Goal: Task Accomplishment & Management: Use online tool/utility

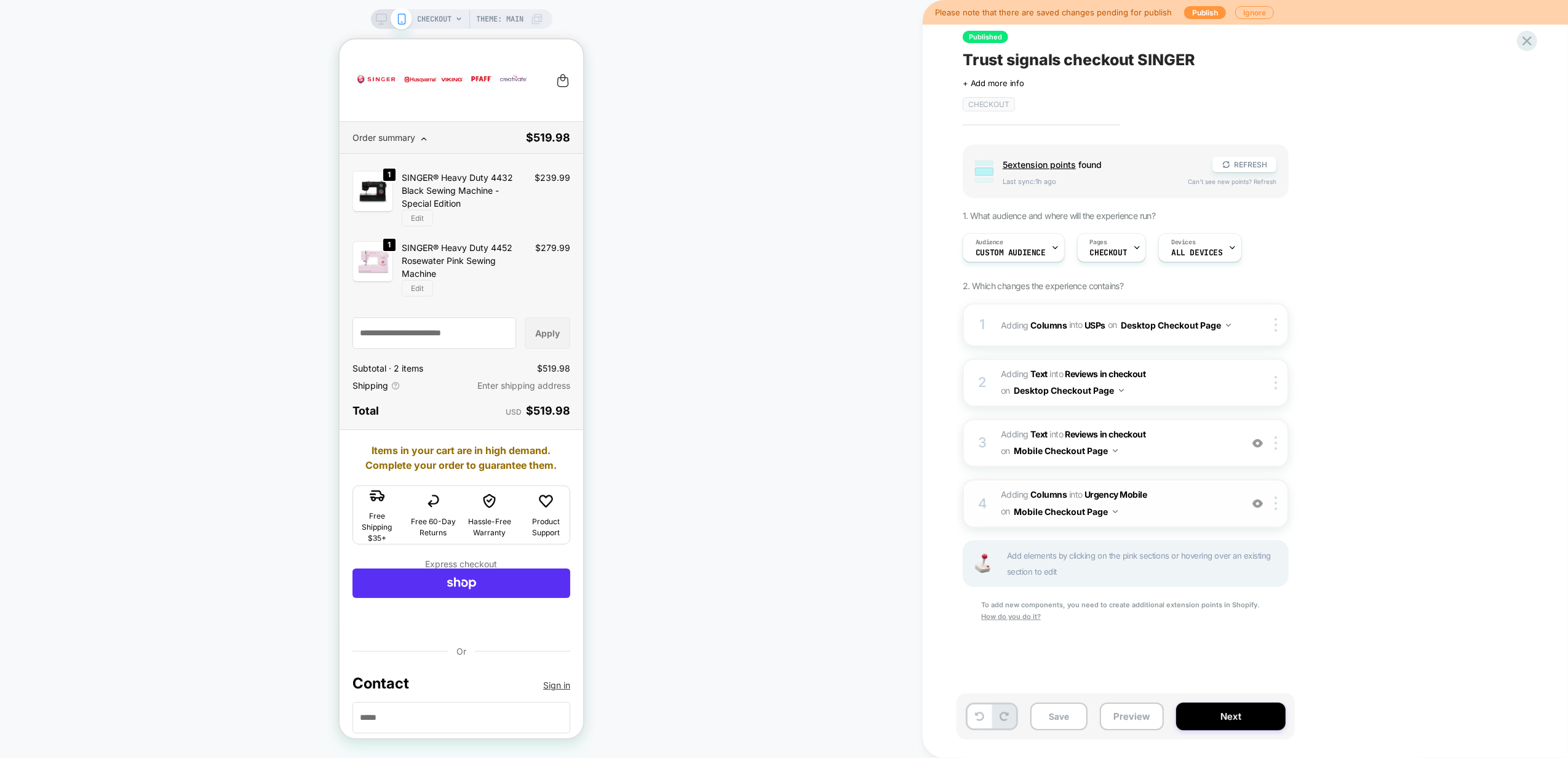
click at [1157, 517] on span "#_loomi_addon_1759919672134 Adding Columns INTO Urgency Mobile Urgency Mobile o…" at bounding box center [1118, 503] width 235 height 33
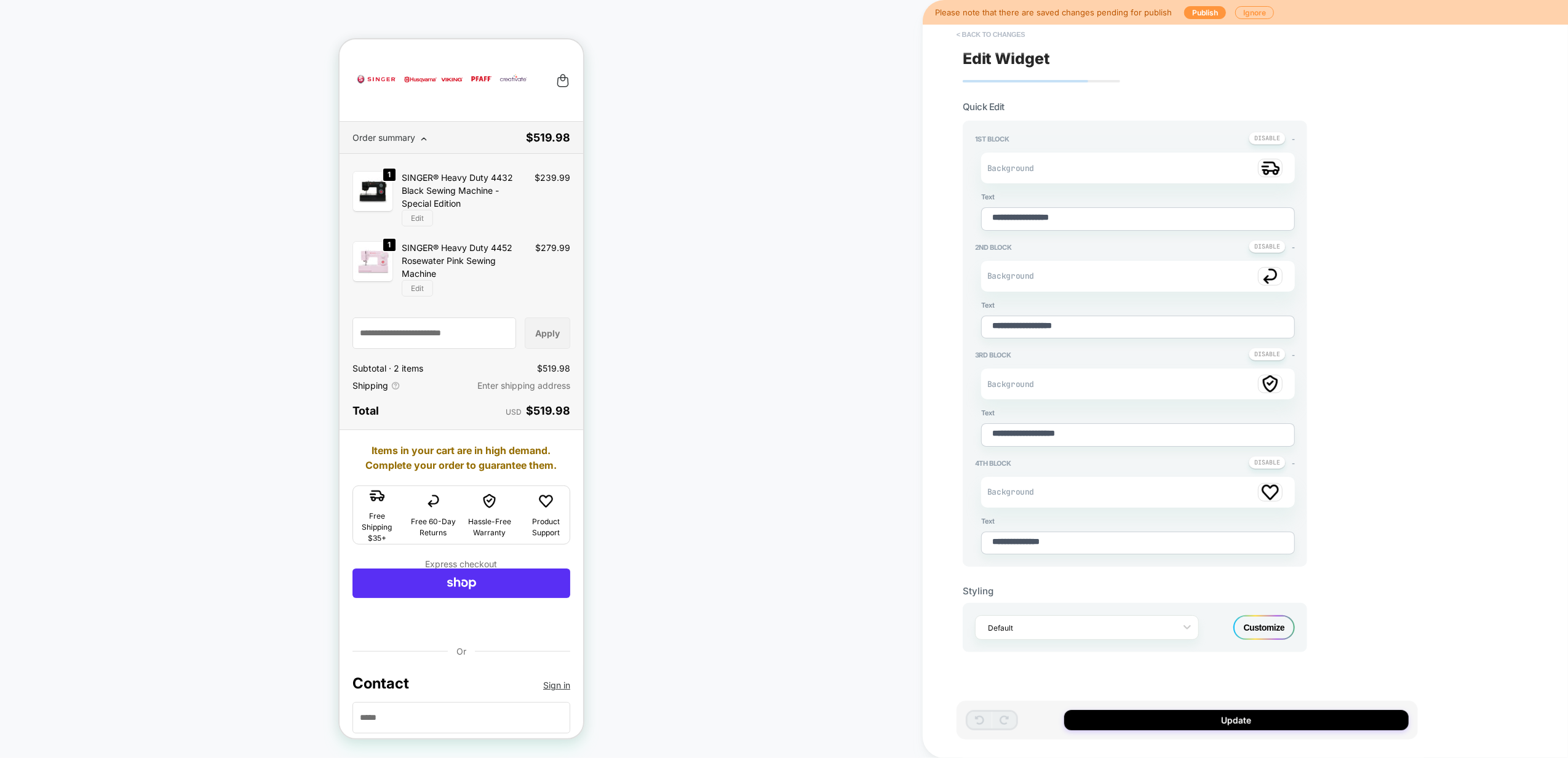
click at [975, 34] on button "< Back to changes" at bounding box center [990, 34] width 81 height 20
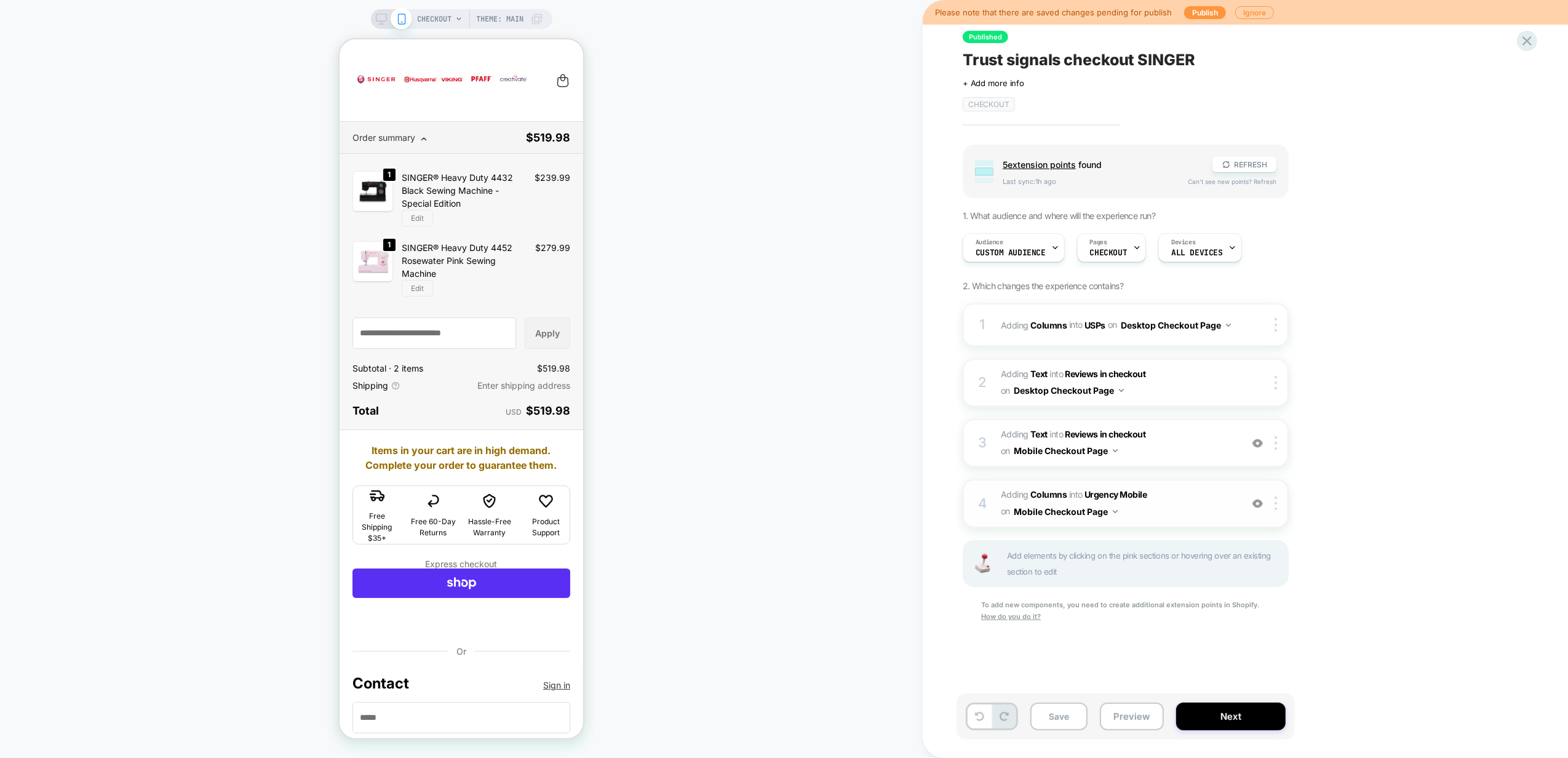
click at [1262, 502] on img at bounding box center [1257, 503] width 10 height 10
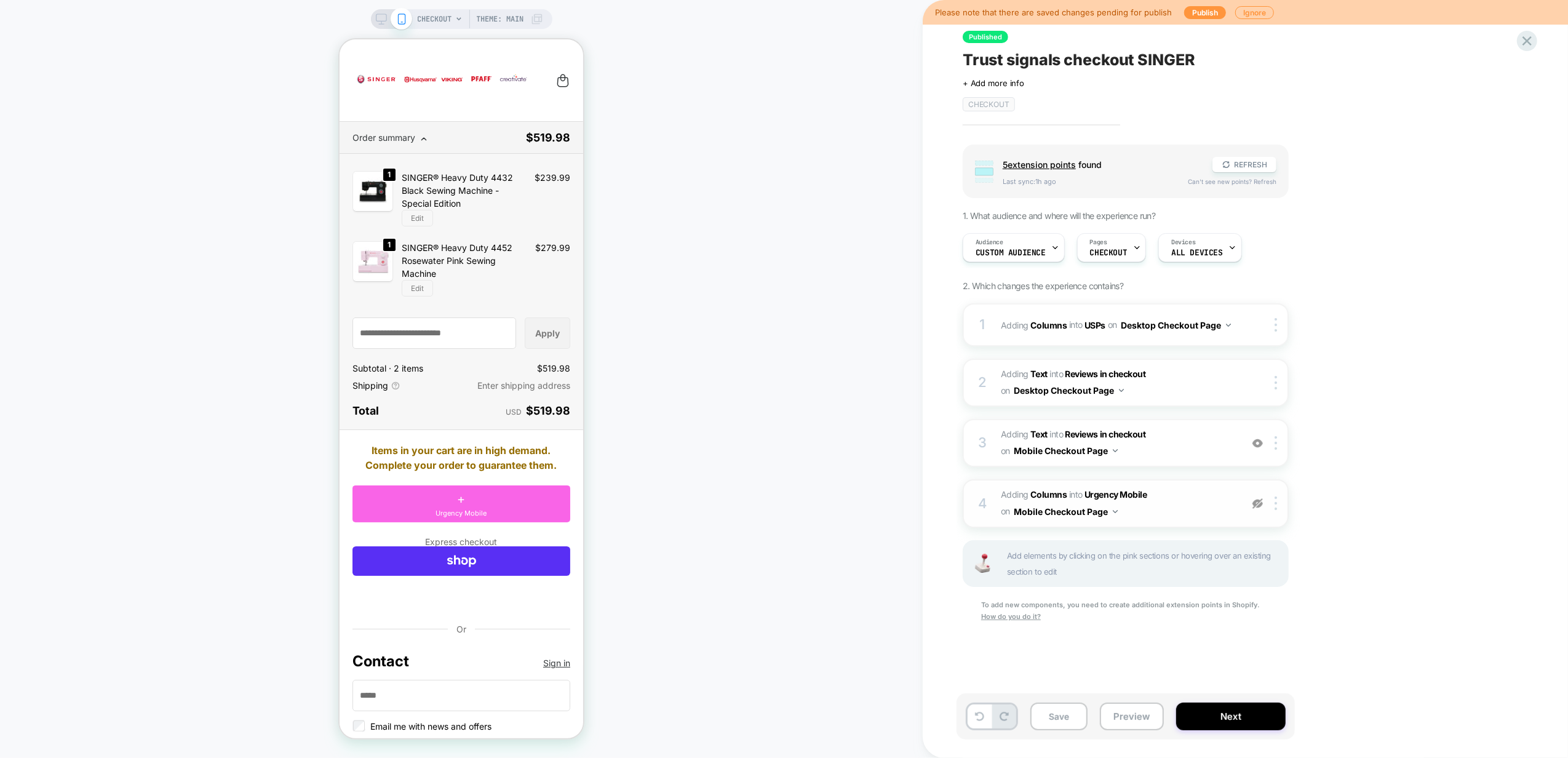
click at [1262, 502] on img at bounding box center [1257, 503] width 10 height 10
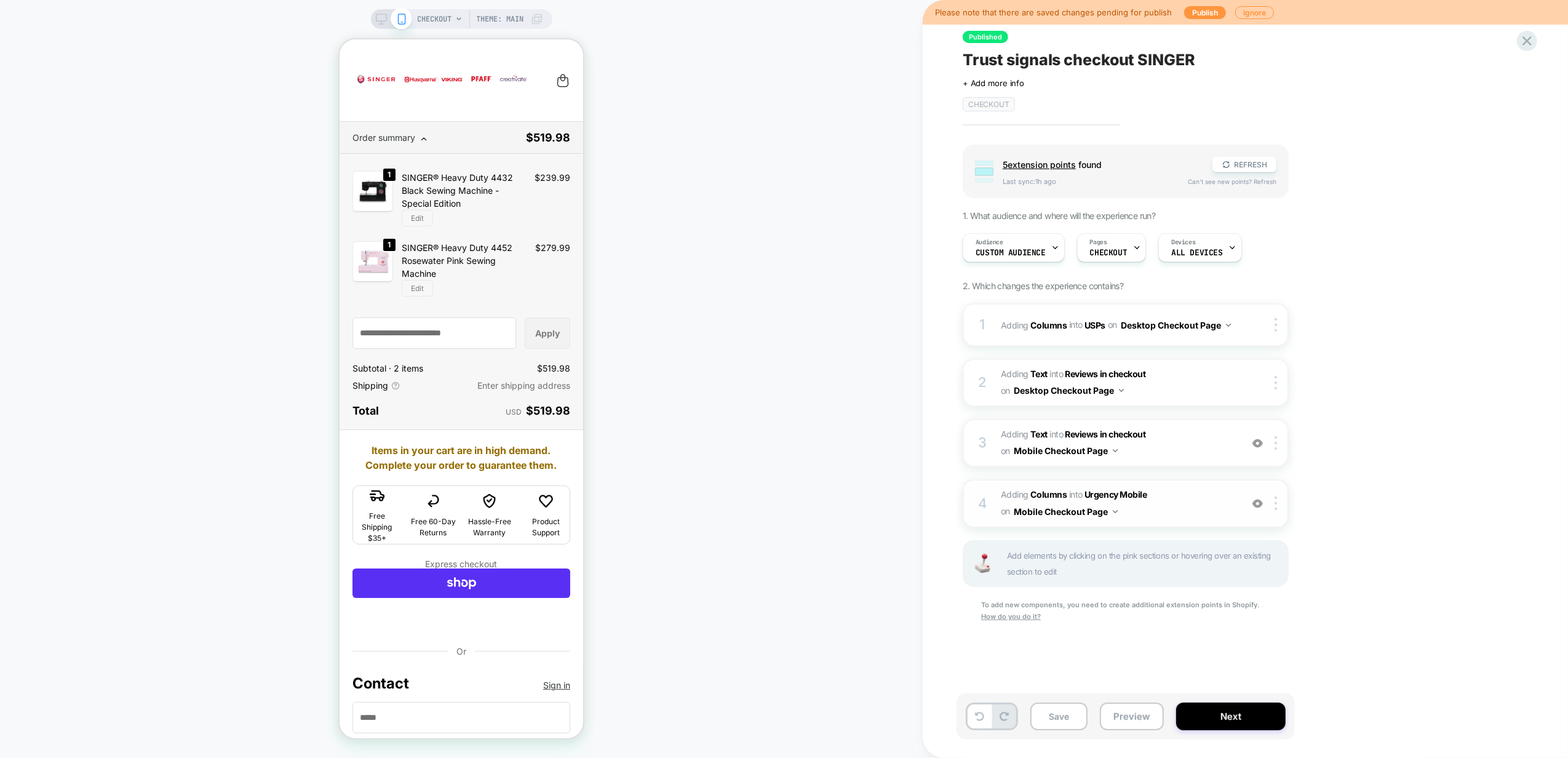
click at [1051, 719] on button "Save" at bounding box center [1059, 716] width 57 height 27
click at [371, 20] on div "CHECKOUT Theme: MAIN" at bounding box center [461, 19] width 181 height 20
click at [379, 19] on icon at bounding box center [381, 19] width 11 height 11
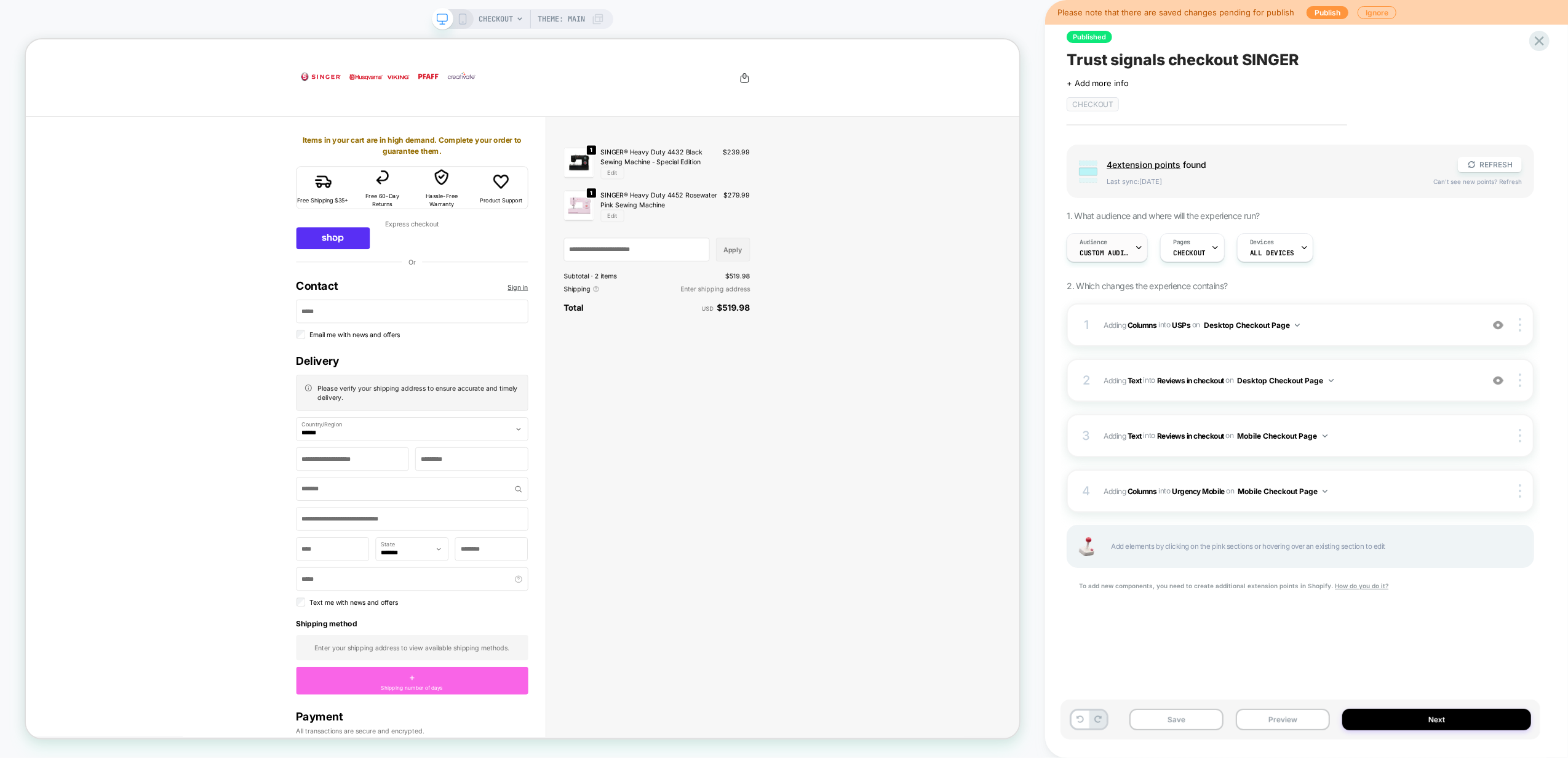
click at [1137, 244] on icon at bounding box center [1138, 247] width 8 height 8
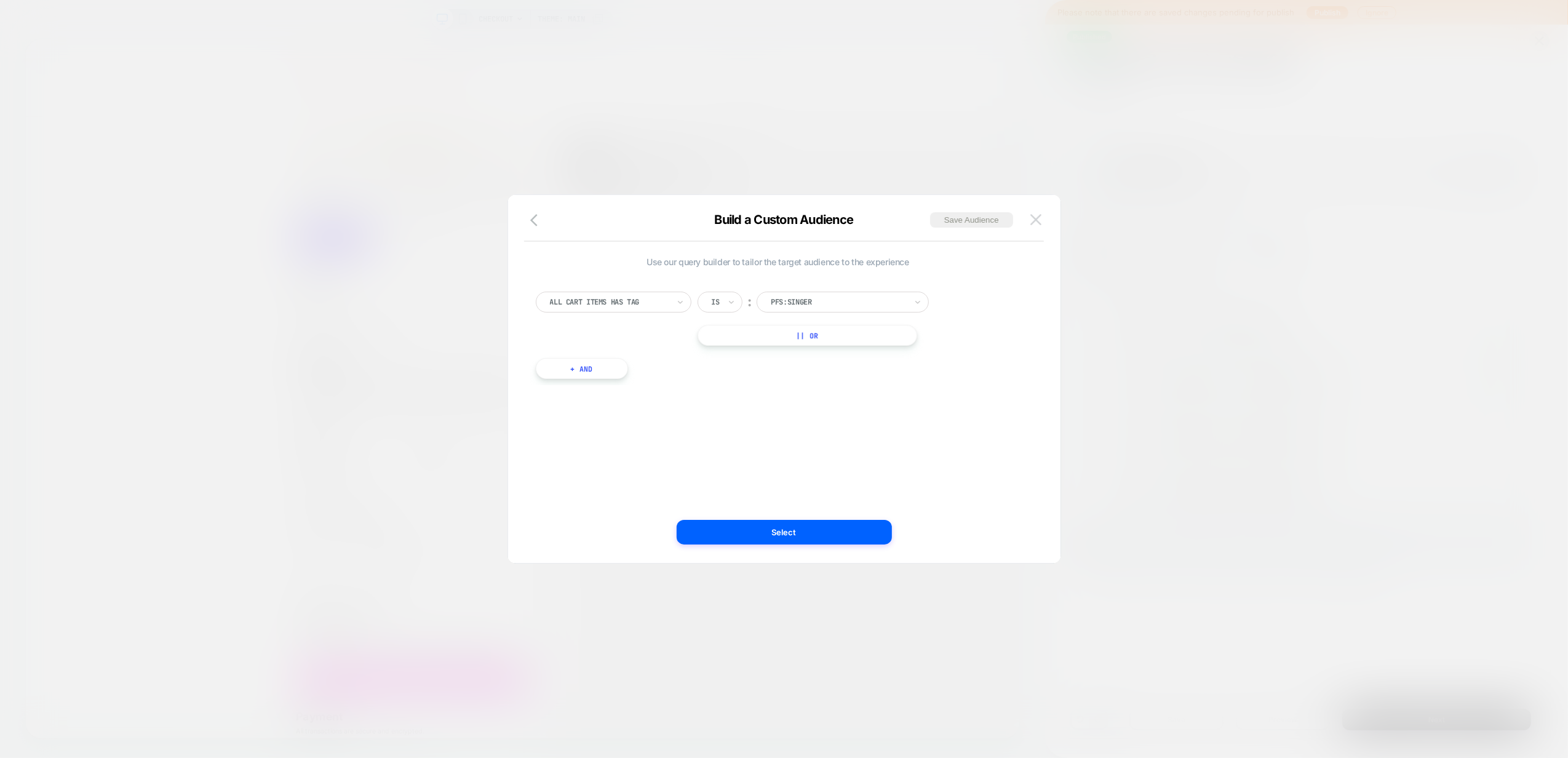
click at [1025, 217] on div "Build a Custom Audience Save Audience" at bounding box center [784, 227] width 552 height 30
click at [1035, 224] on img at bounding box center [1036, 219] width 11 height 10
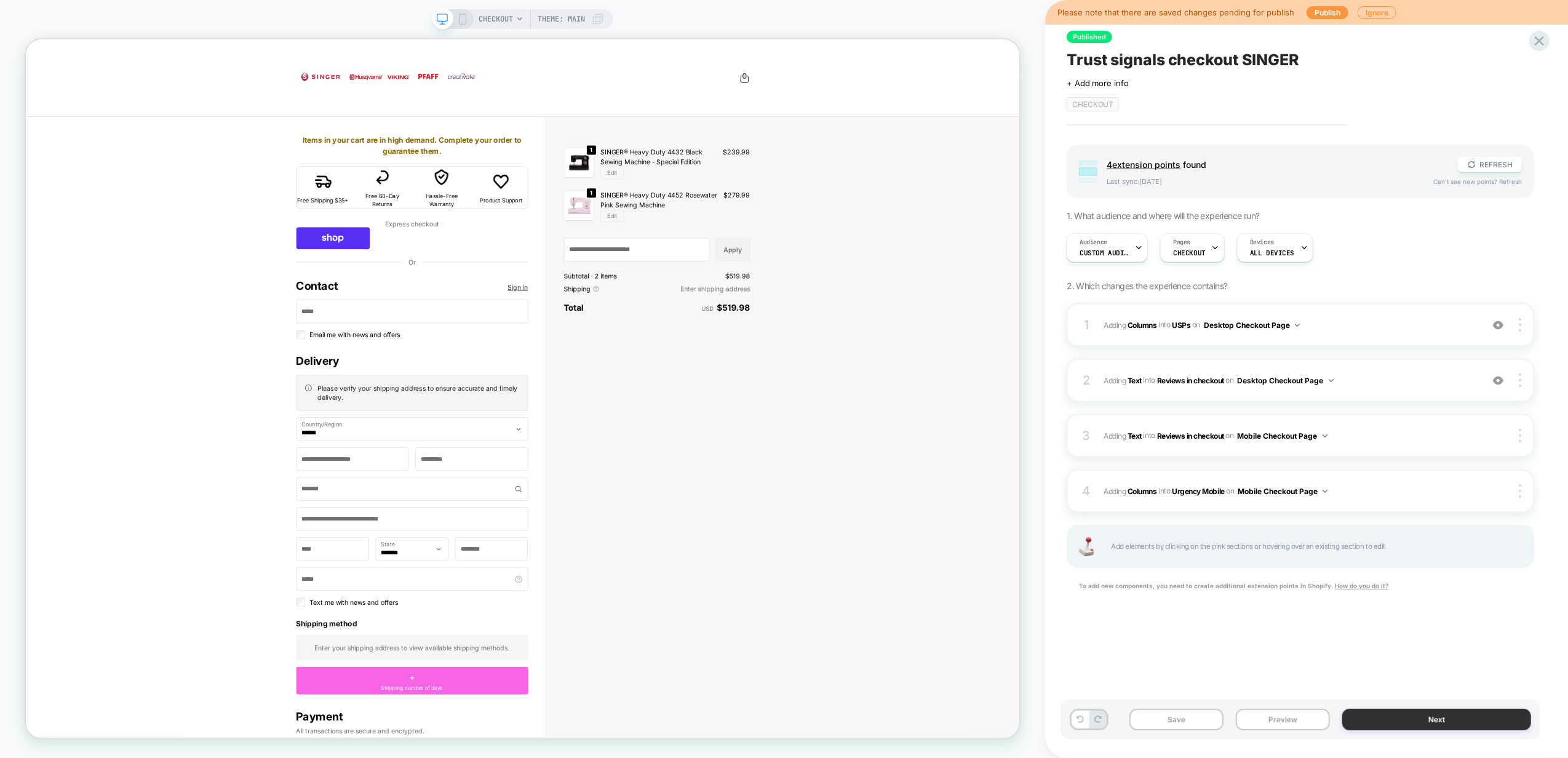
click at [1434, 719] on button "Next" at bounding box center [1436, 719] width 189 height 21
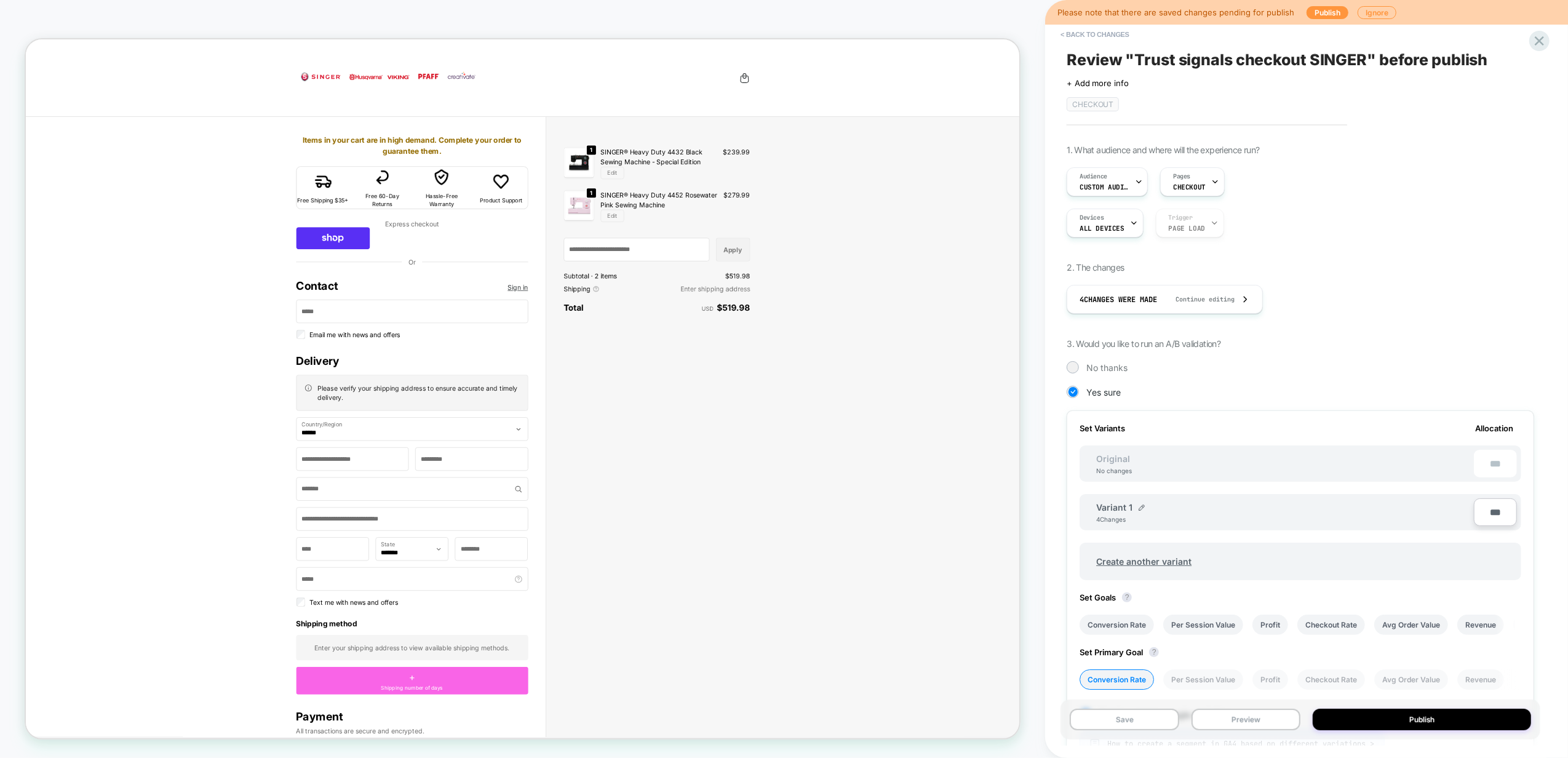
scroll to position [0, 1]
click at [1169, 560] on span "Create another variant" at bounding box center [1143, 561] width 120 height 29
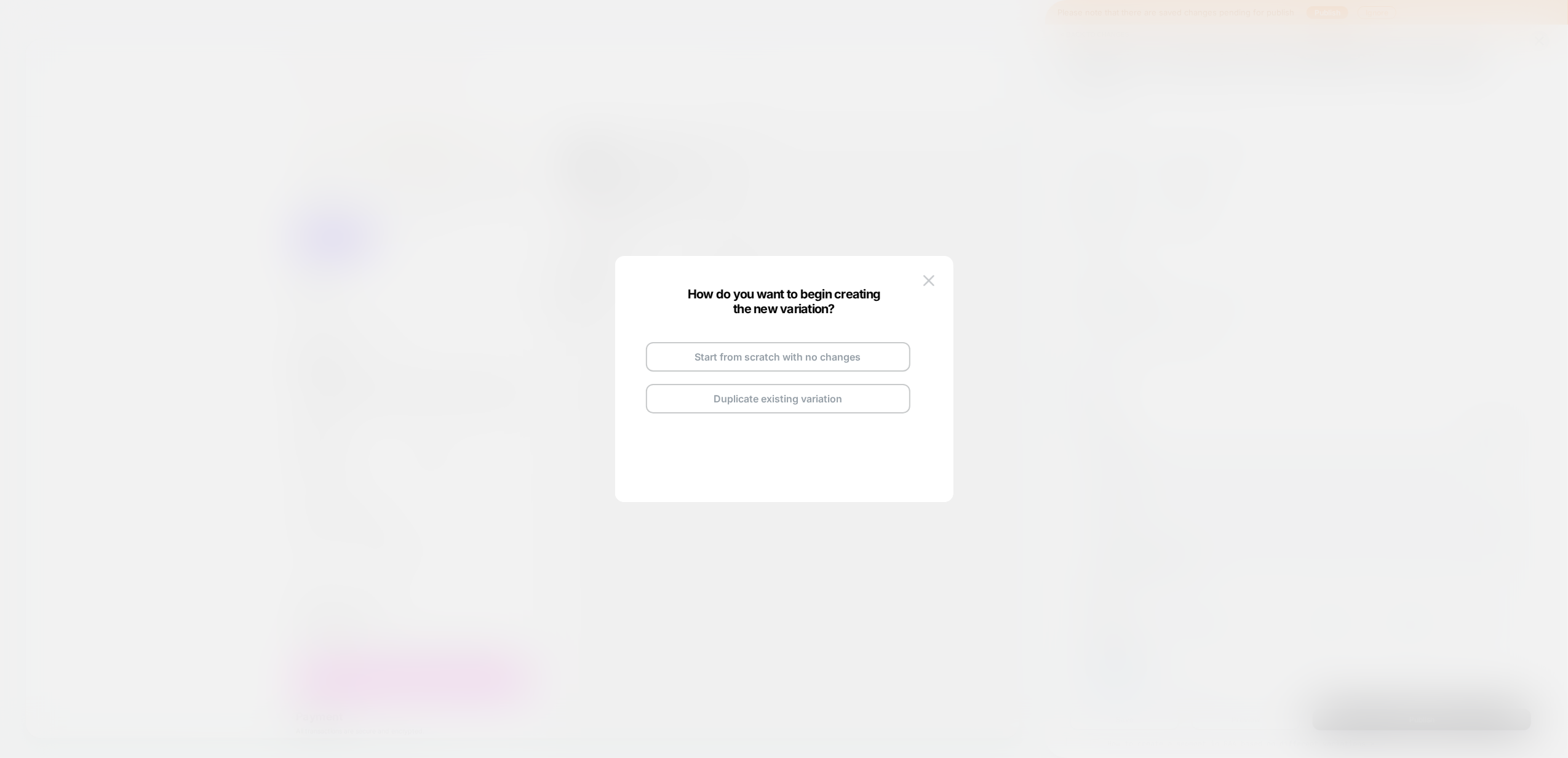
click at [776, 404] on button "Duplicate existing variation" at bounding box center [778, 399] width 264 height 30
click at [769, 382] on button "Go and Edit the New Variation" at bounding box center [778, 381] width 264 height 30
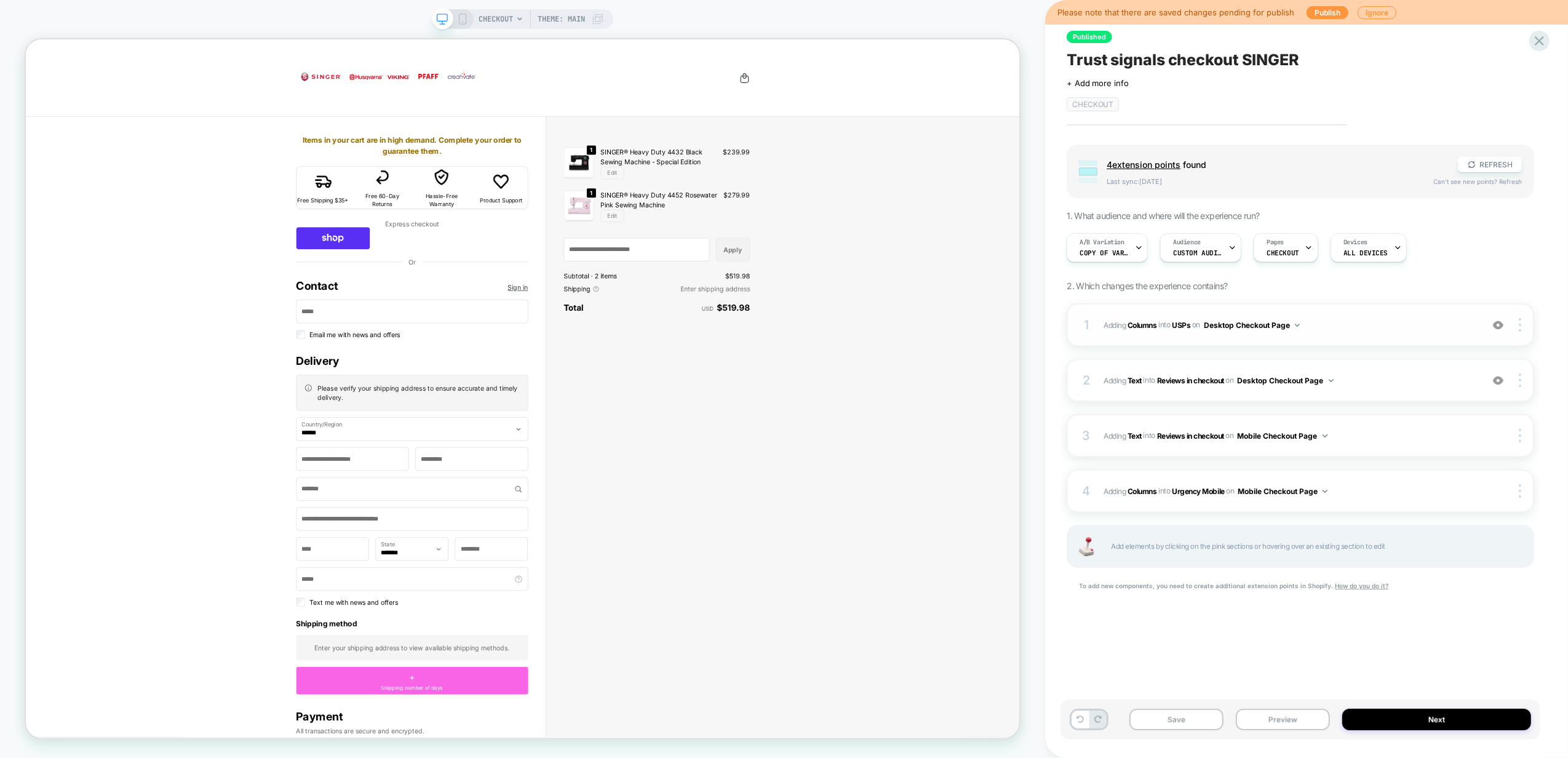
click at [1390, 321] on span "#_loomi_addon_1759917899195 Adding Columns INTO USPs USPs on Desktop Checkout P…" at bounding box center [1289, 325] width 372 height 15
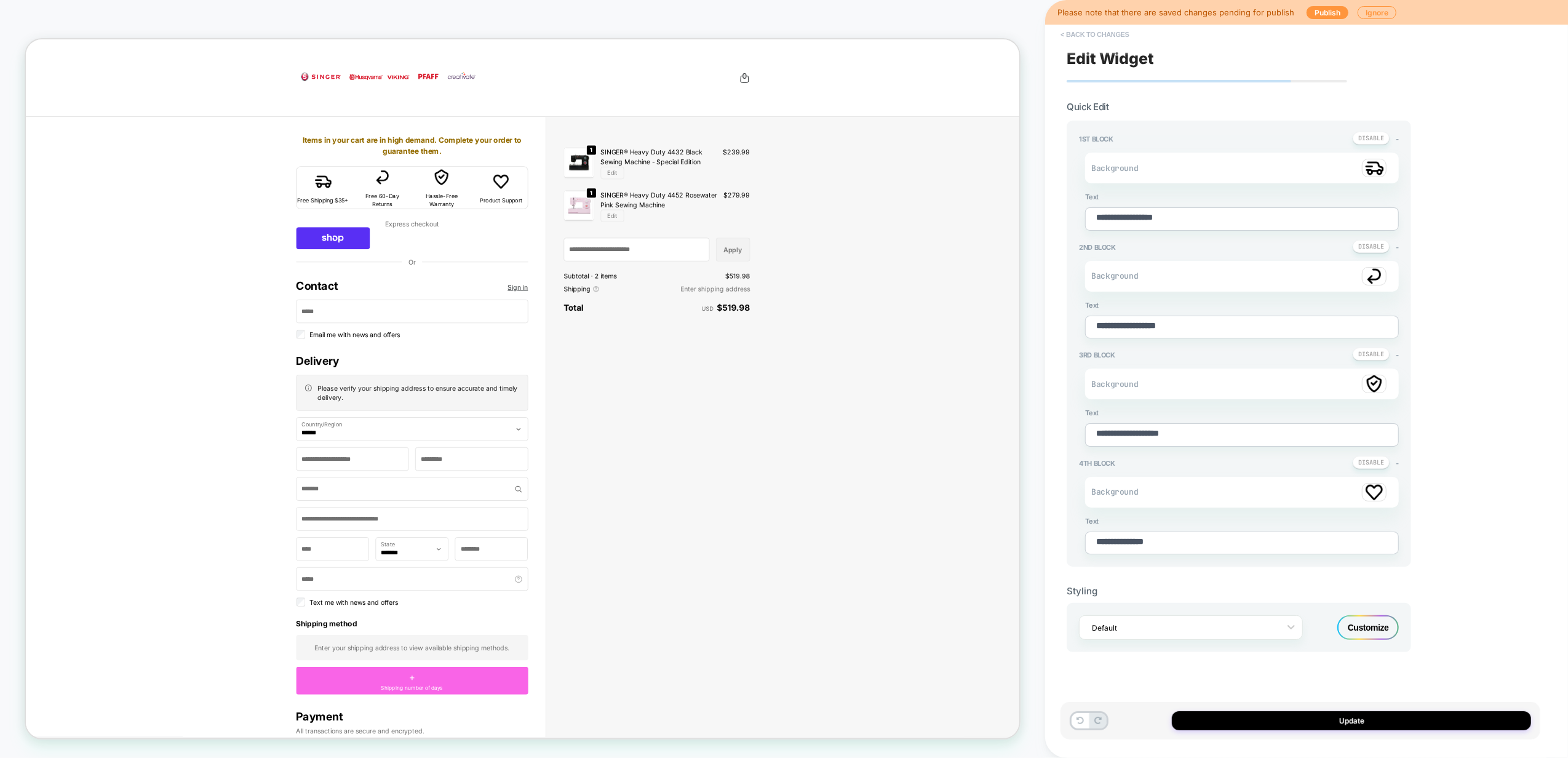
click at [1108, 34] on button "< Back to changes" at bounding box center [1095, 34] width 81 height 20
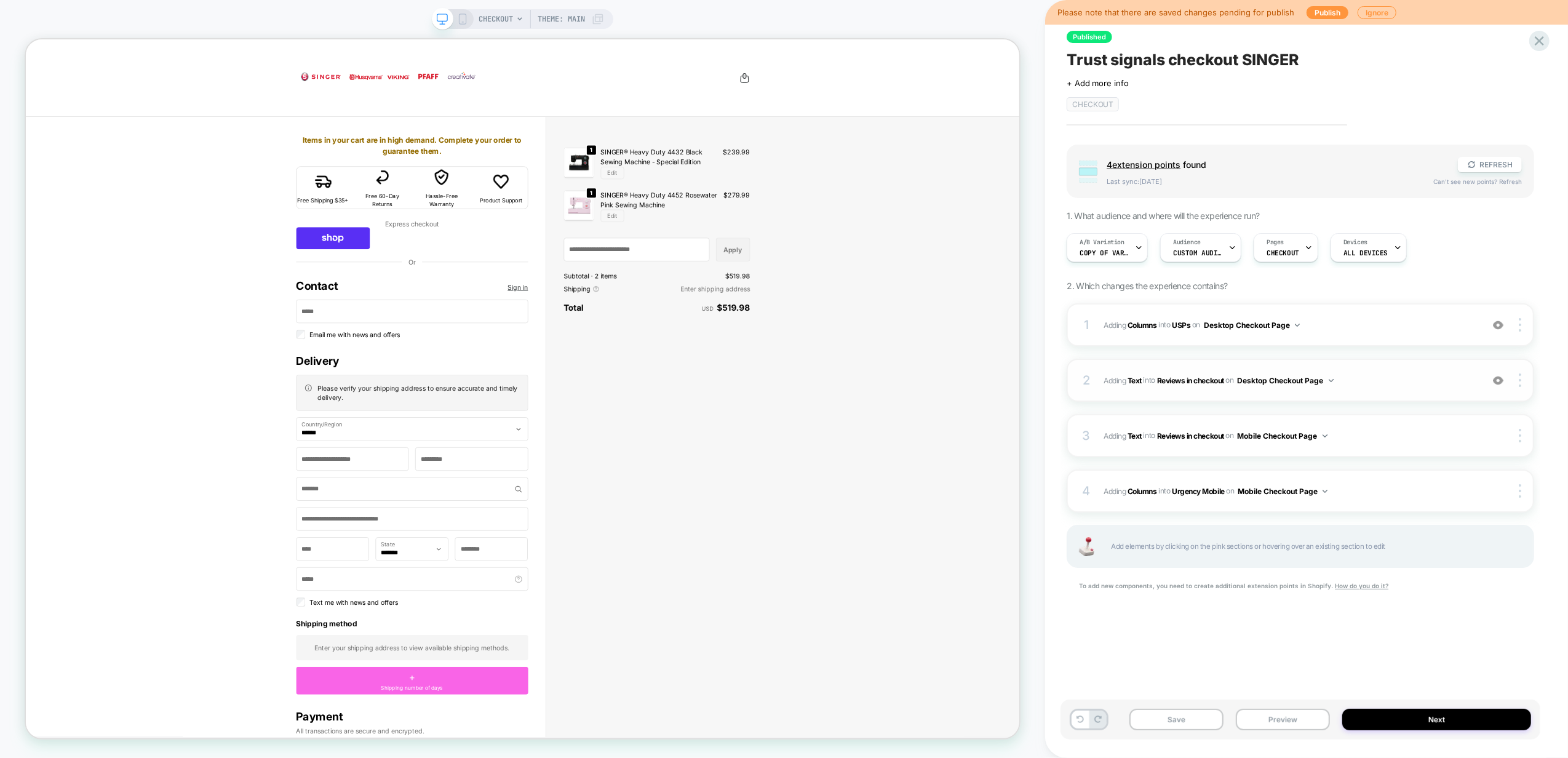
click at [1399, 388] on div "2 #_loomi_addon_1759918107046 Adding Text INTO Reviews in checkout Reviews in c…" at bounding box center [1300, 380] width 467 height 43
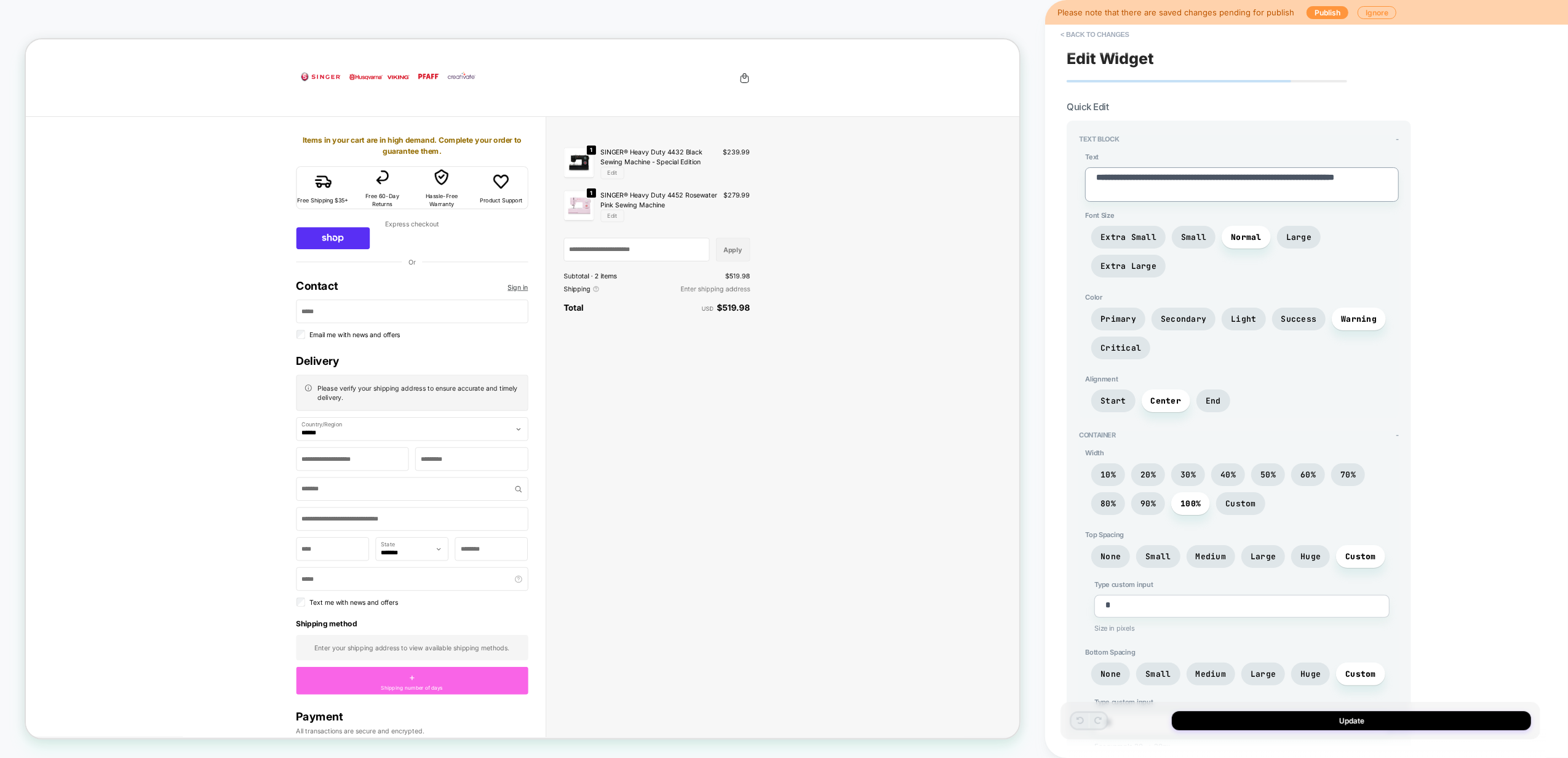
click at [1345, 189] on textarea "**********" at bounding box center [1242, 185] width 314 height 34
paste textarea
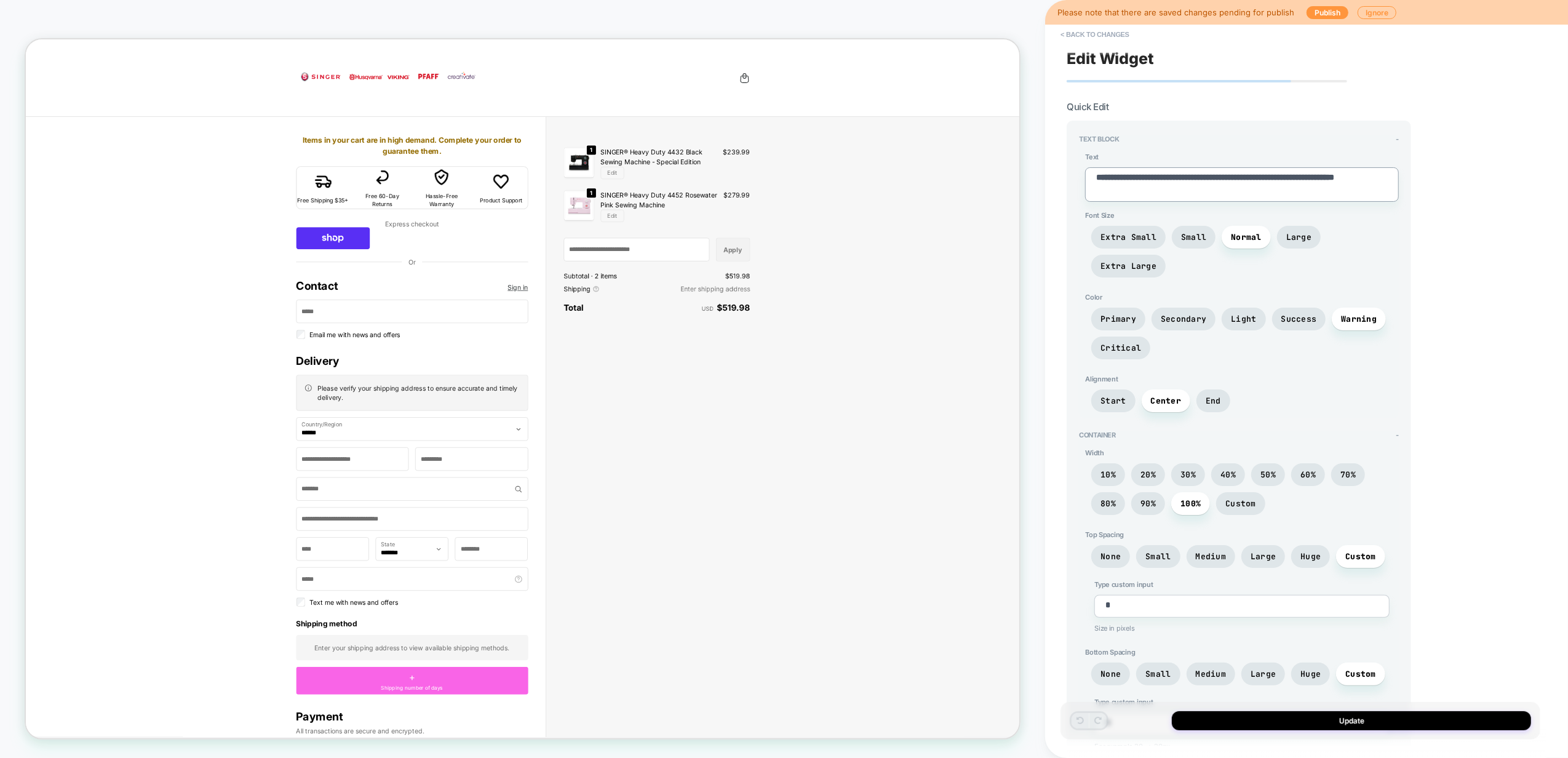
type textarea "*"
type textarea "**********"
type textarea "*"
type textarea "**********"
type textarea "*"
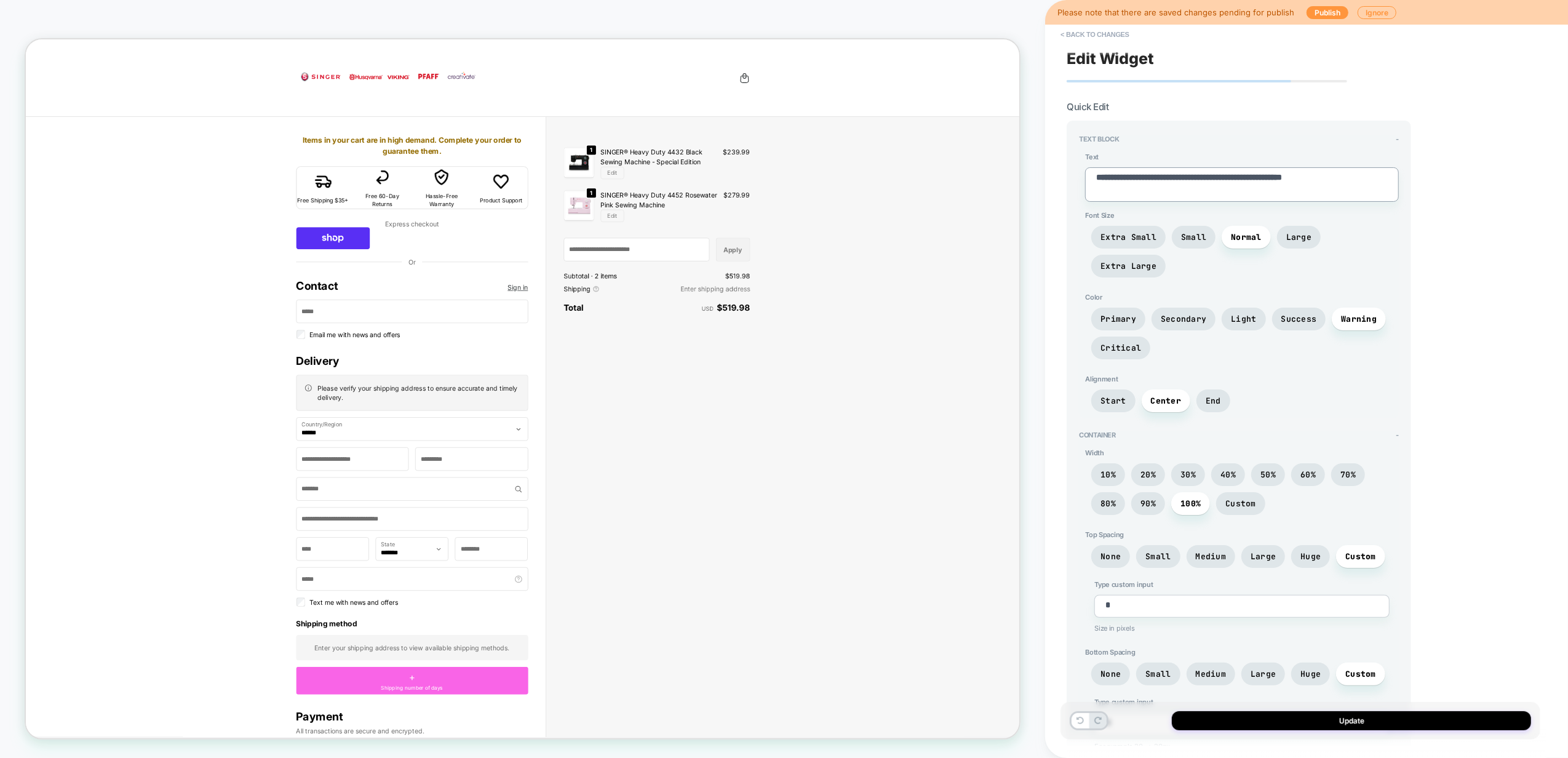
type textarea "**********"
type textarea "*"
type textarea "**********"
type textarea "*"
type textarea "**********"
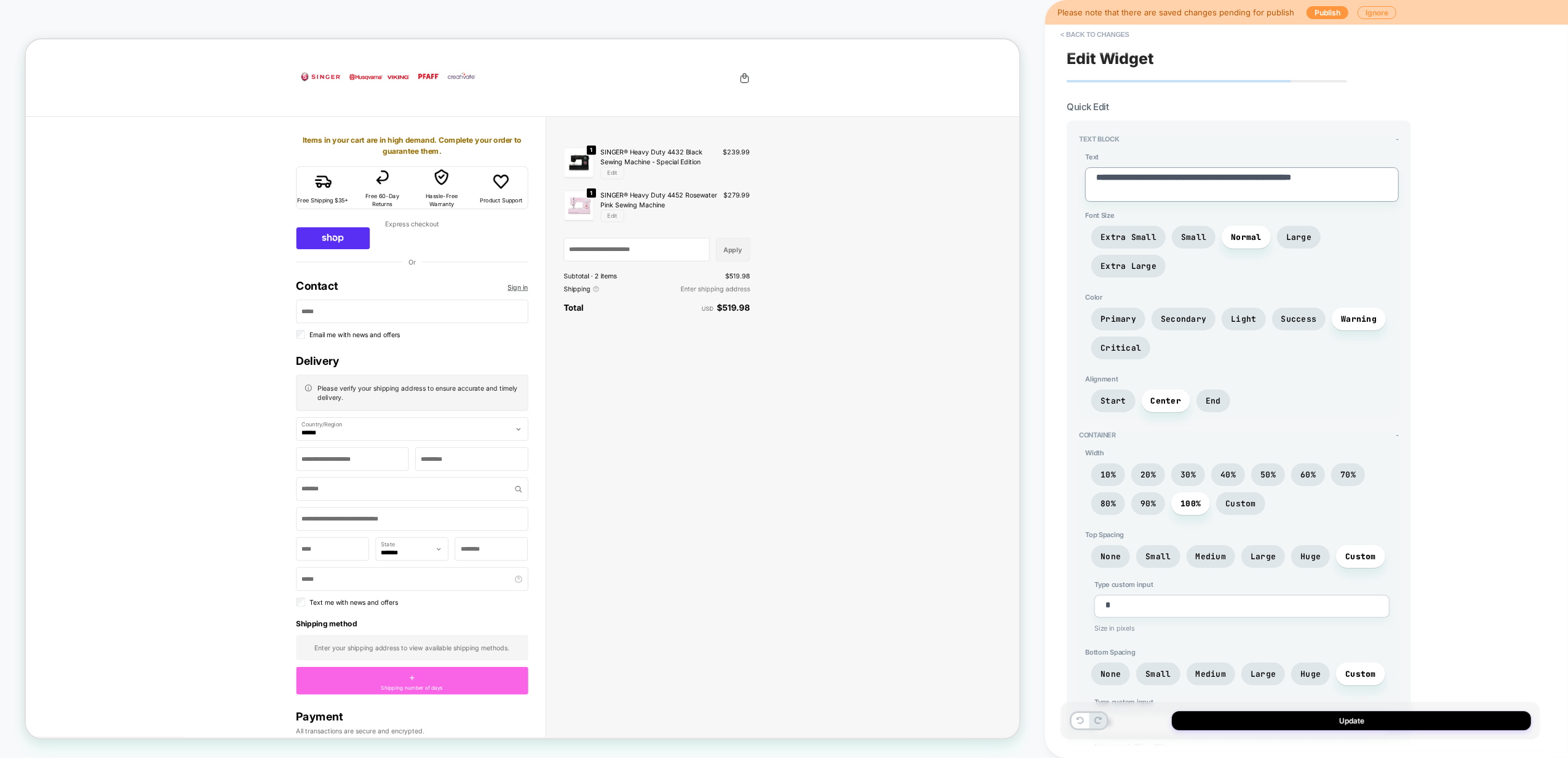
type textarea "*"
type textarea "**********"
click at [1303, 720] on button "Update" at bounding box center [1351, 720] width 359 height 19
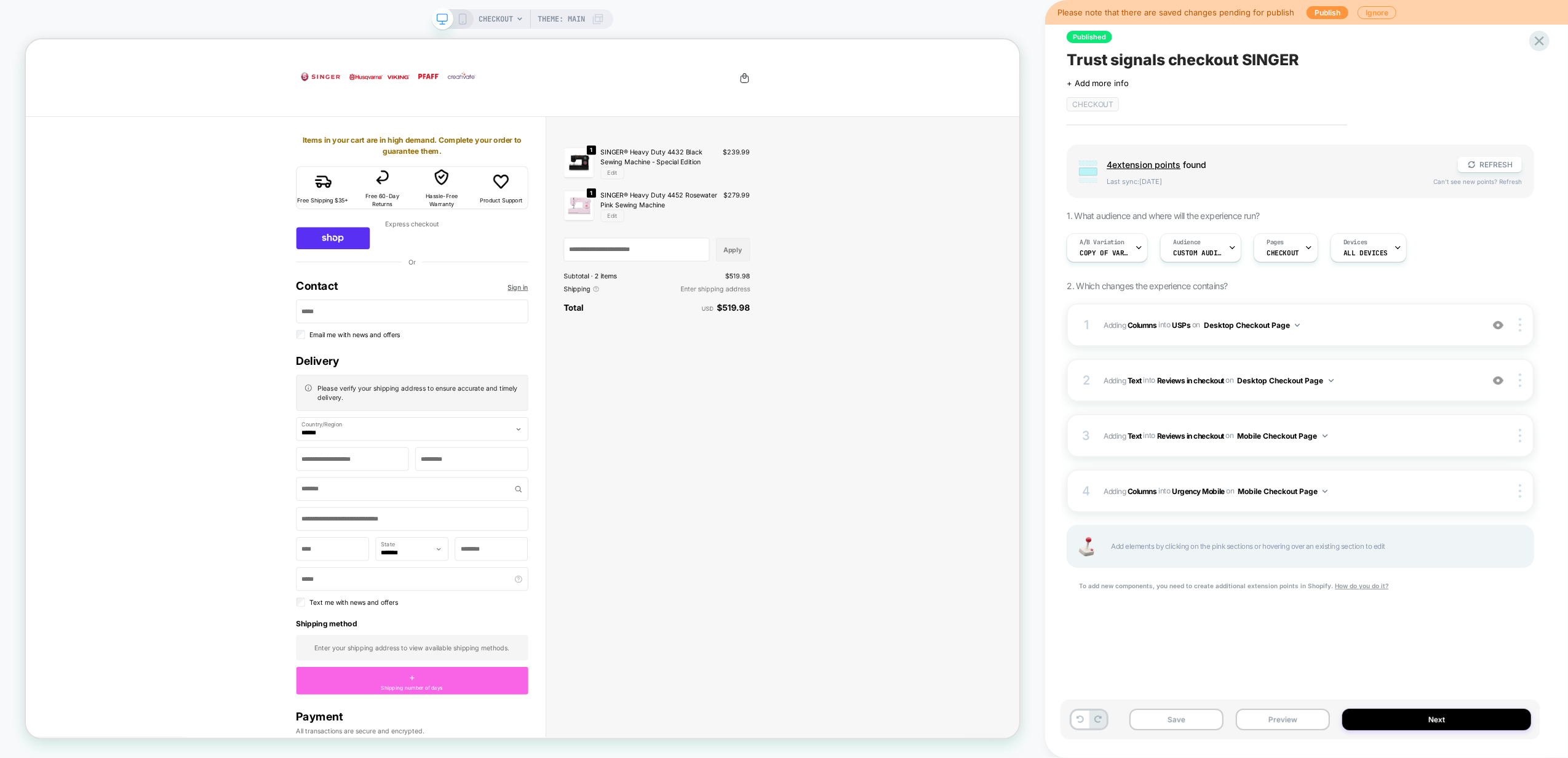
click at [468, 21] on div "CHECKOUT Theme: MAIN" at bounding box center [523, 19] width 181 height 20
click at [461, 19] on icon at bounding box center [462, 19] width 11 height 11
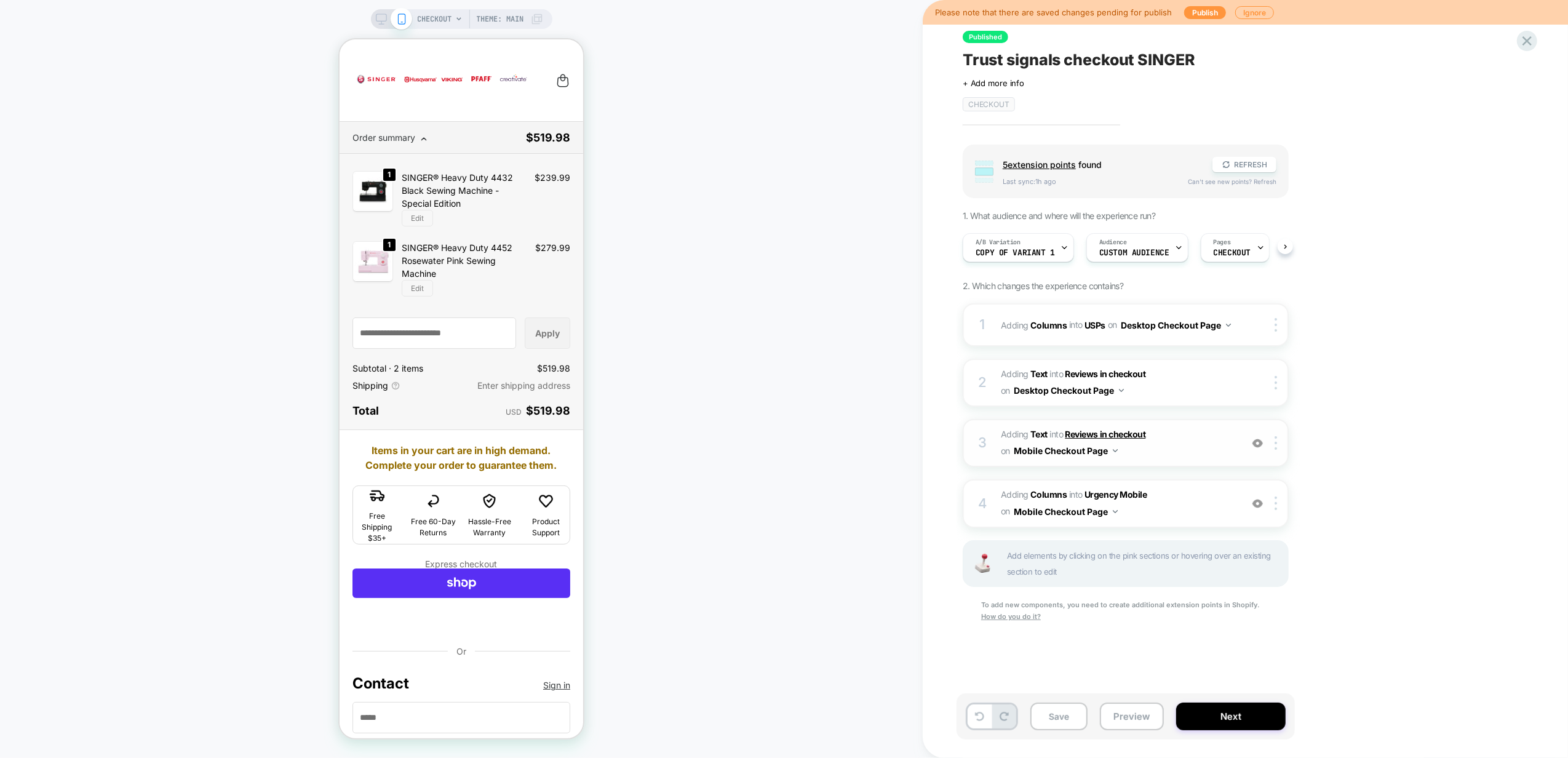
scroll to position [0, 1]
click at [1199, 515] on span "#_loomi_addon_1759919672134 Adding Columns INTO Urgency Mobile Urgency Mobile o…" at bounding box center [1118, 503] width 235 height 33
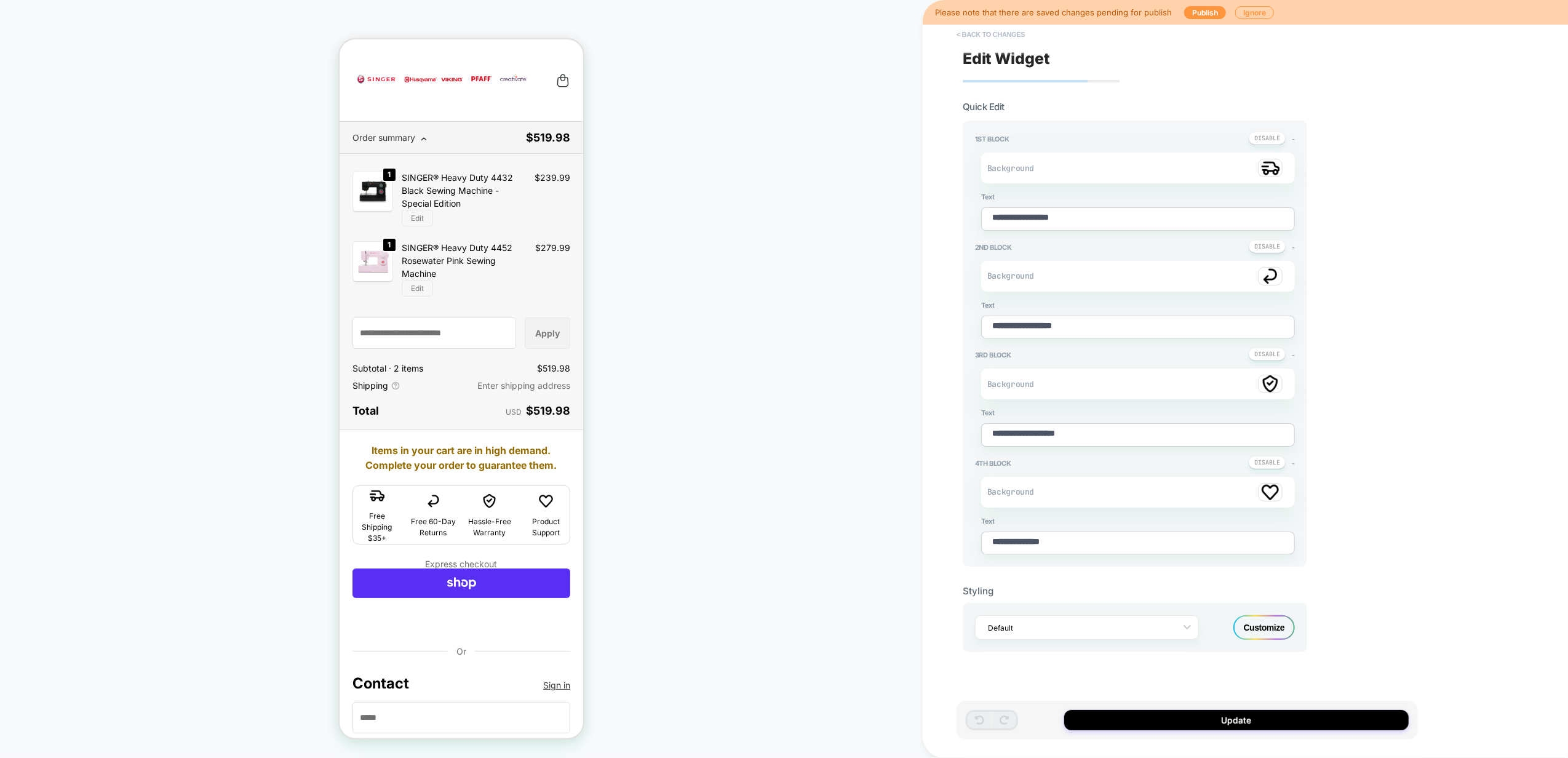
click at [987, 36] on button "< Back to changes" at bounding box center [990, 34] width 81 height 20
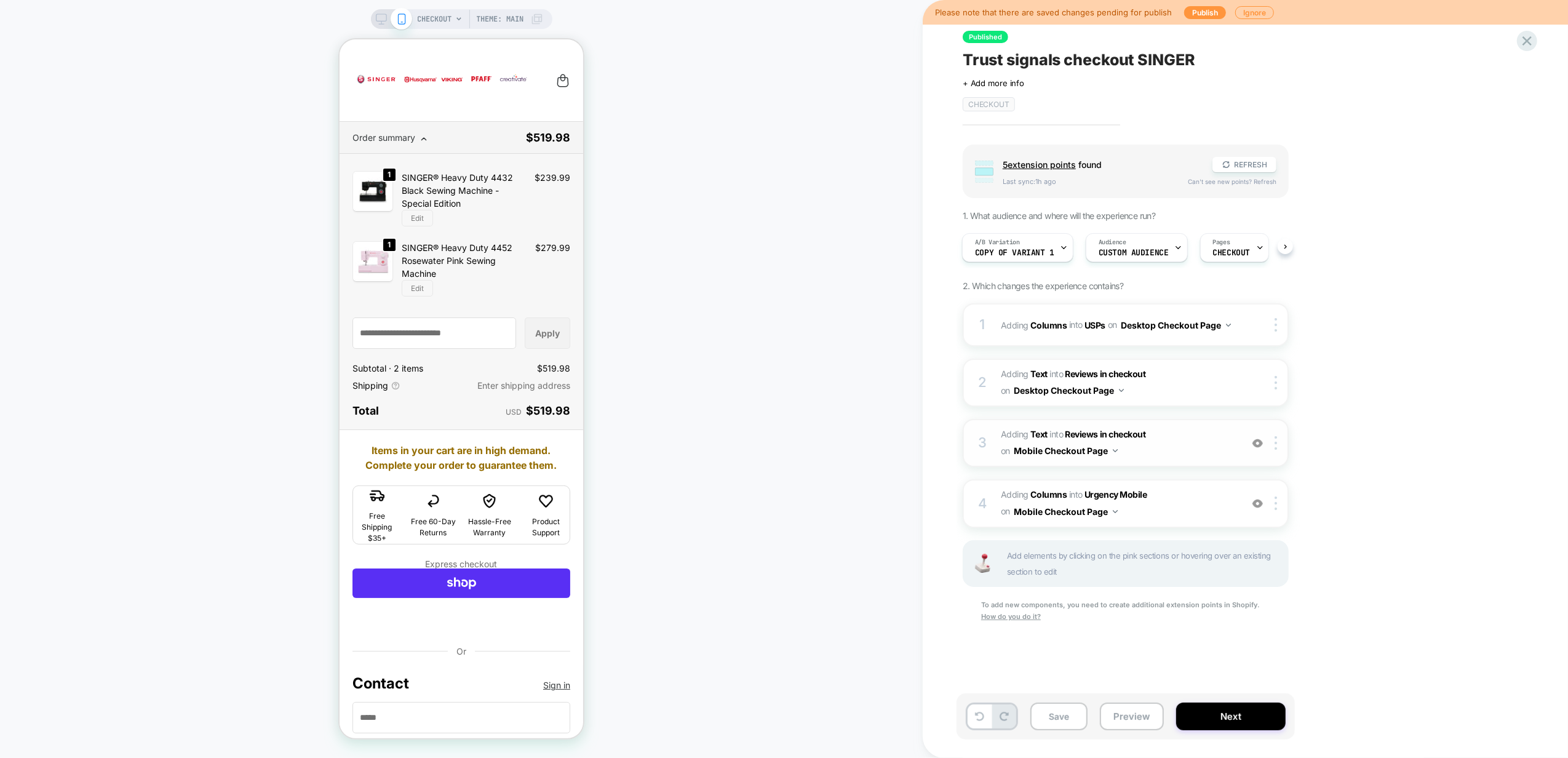
click at [1196, 441] on span "#_loomi_addon_1759919643053 Adding Text INTO Reviews in checkout Reviews in che…" at bounding box center [1118, 442] width 235 height 33
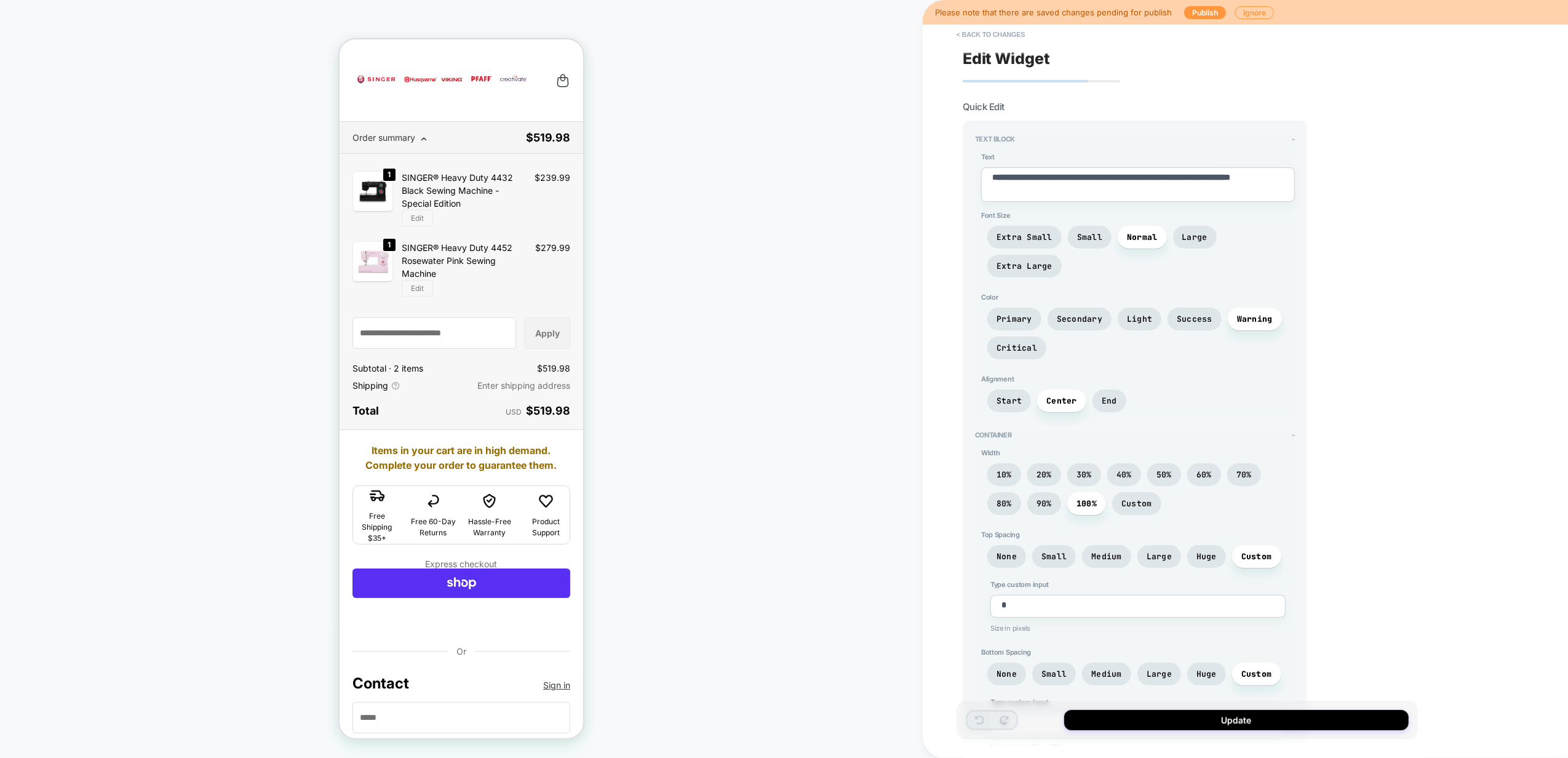
click at [1139, 190] on textarea "**********" at bounding box center [1137, 185] width 314 height 34
paste textarea
type textarea "*"
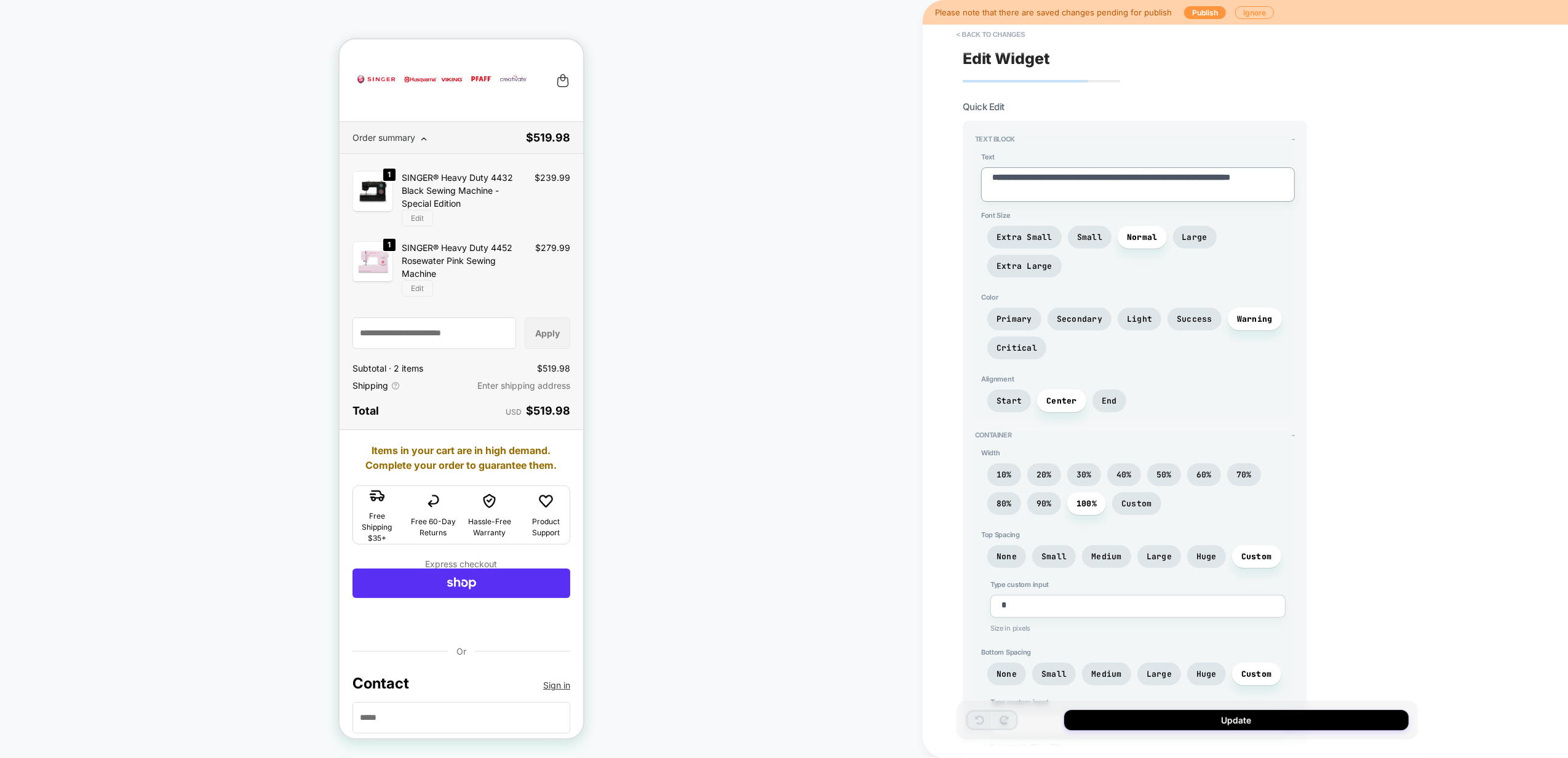
type textarea "**********"
type textarea "*"
type textarea "**********"
type textarea "*"
type textarea "**********"
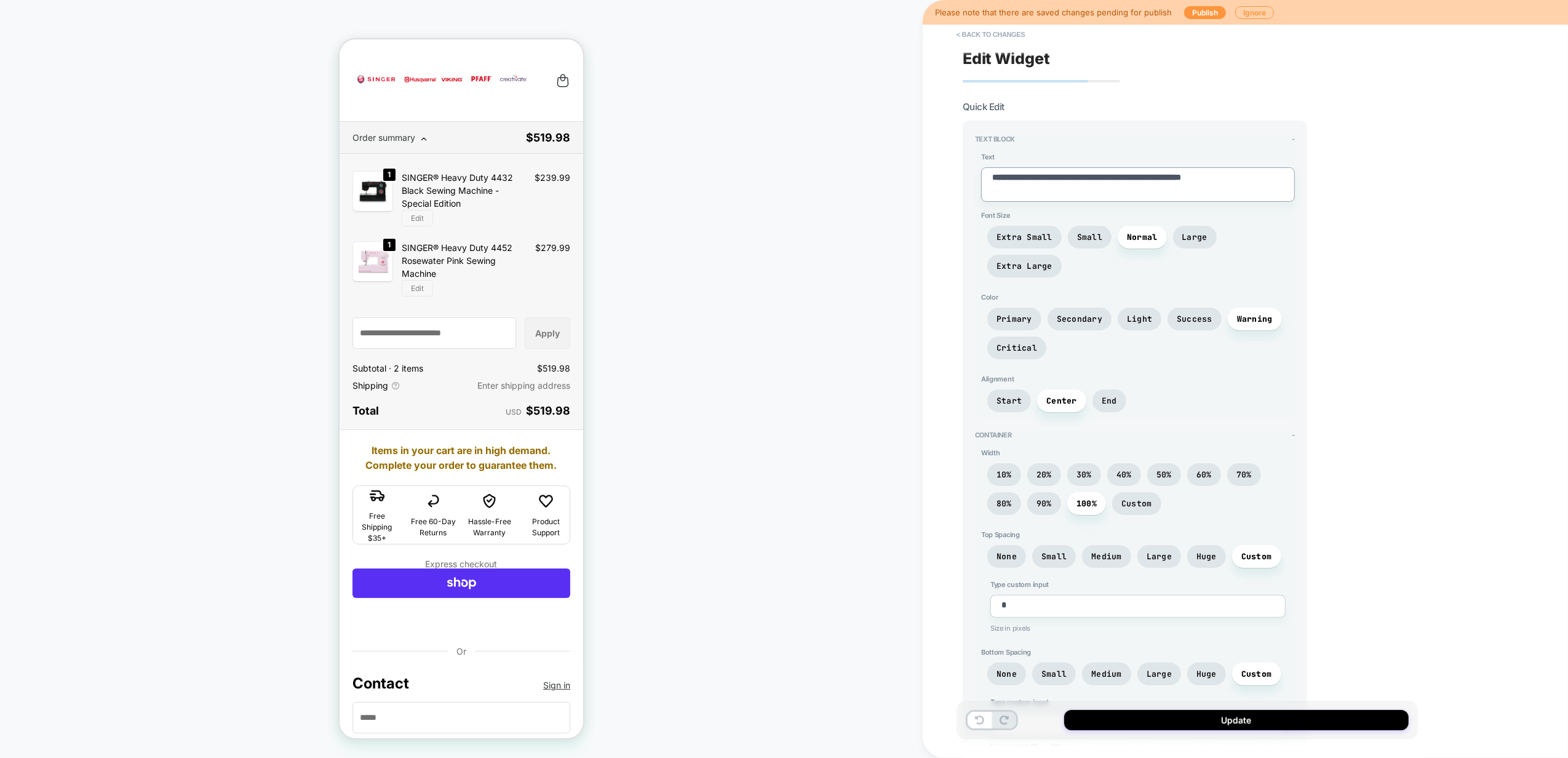
type textarea "*"
type textarea "**********"
type textarea "*"
type textarea "**********"
type textarea "*"
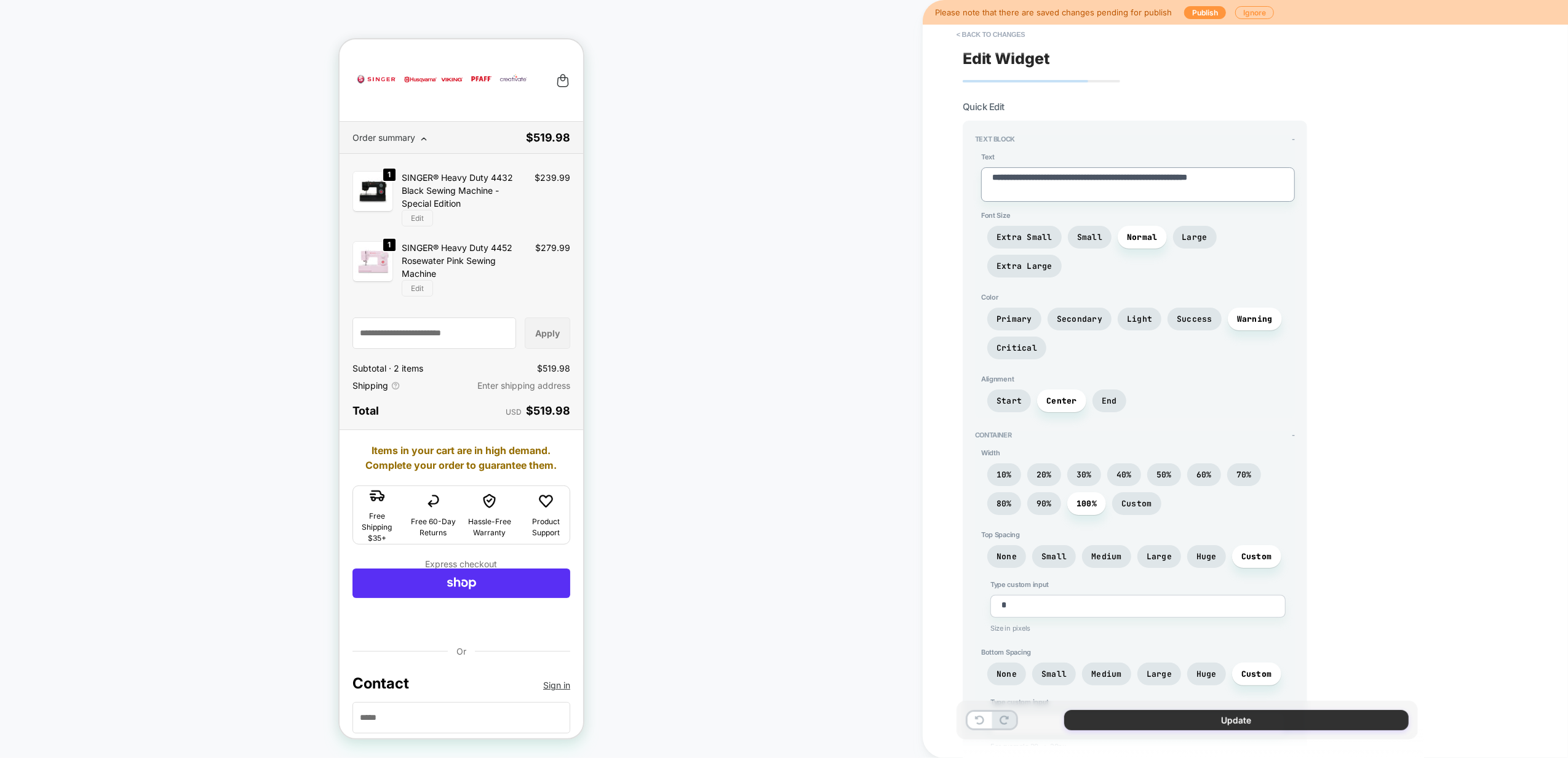
type textarea "**********"
click at [1194, 717] on button "Update" at bounding box center [1236, 720] width 345 height 21
type textarea "*"
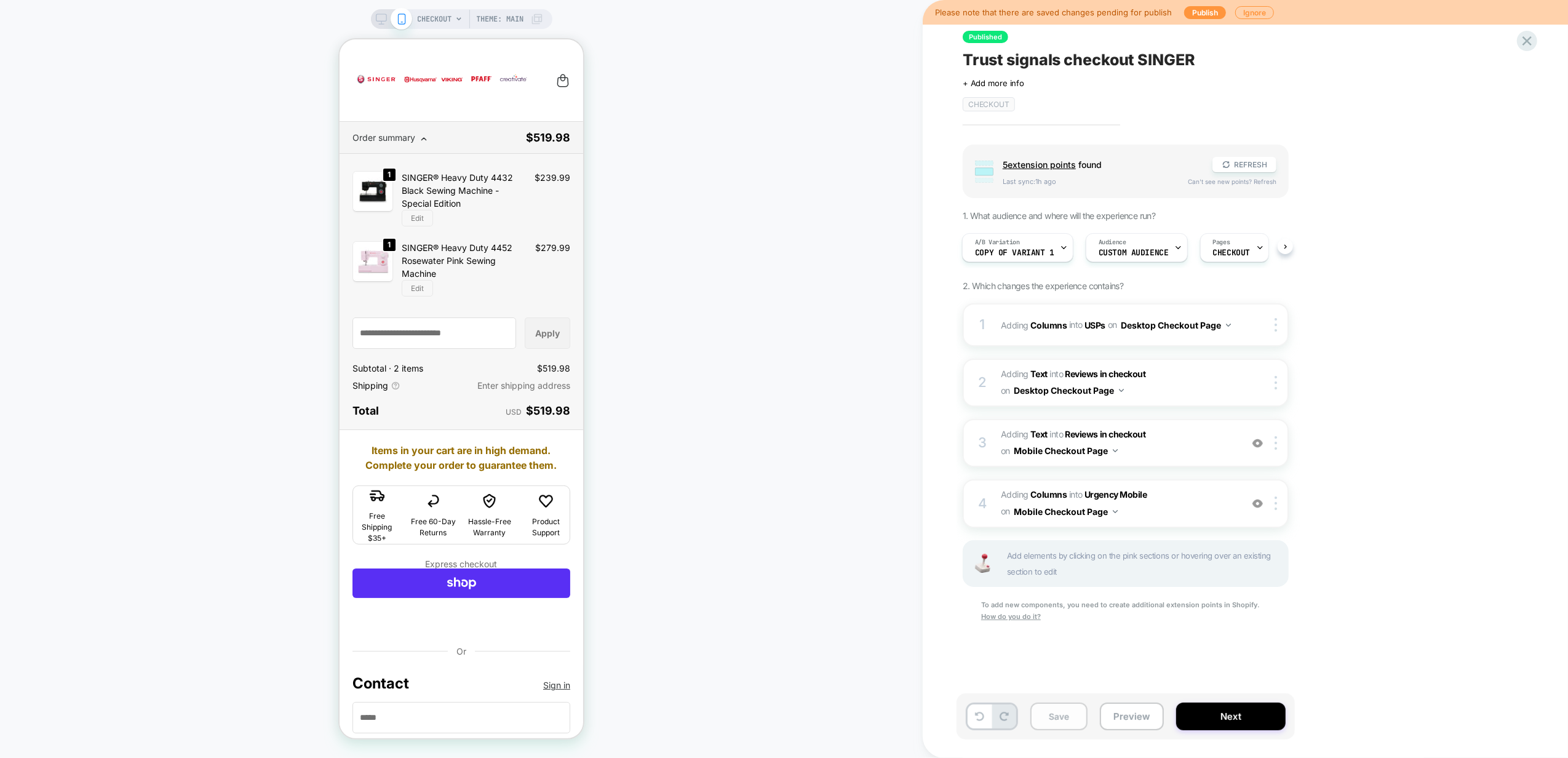
click at [1055, 721] on button "Save" at bounding box center [1059, 716] width 57 height 27
click at [379, 17] on icon at bounding box center [381, 19] width 11 height 11
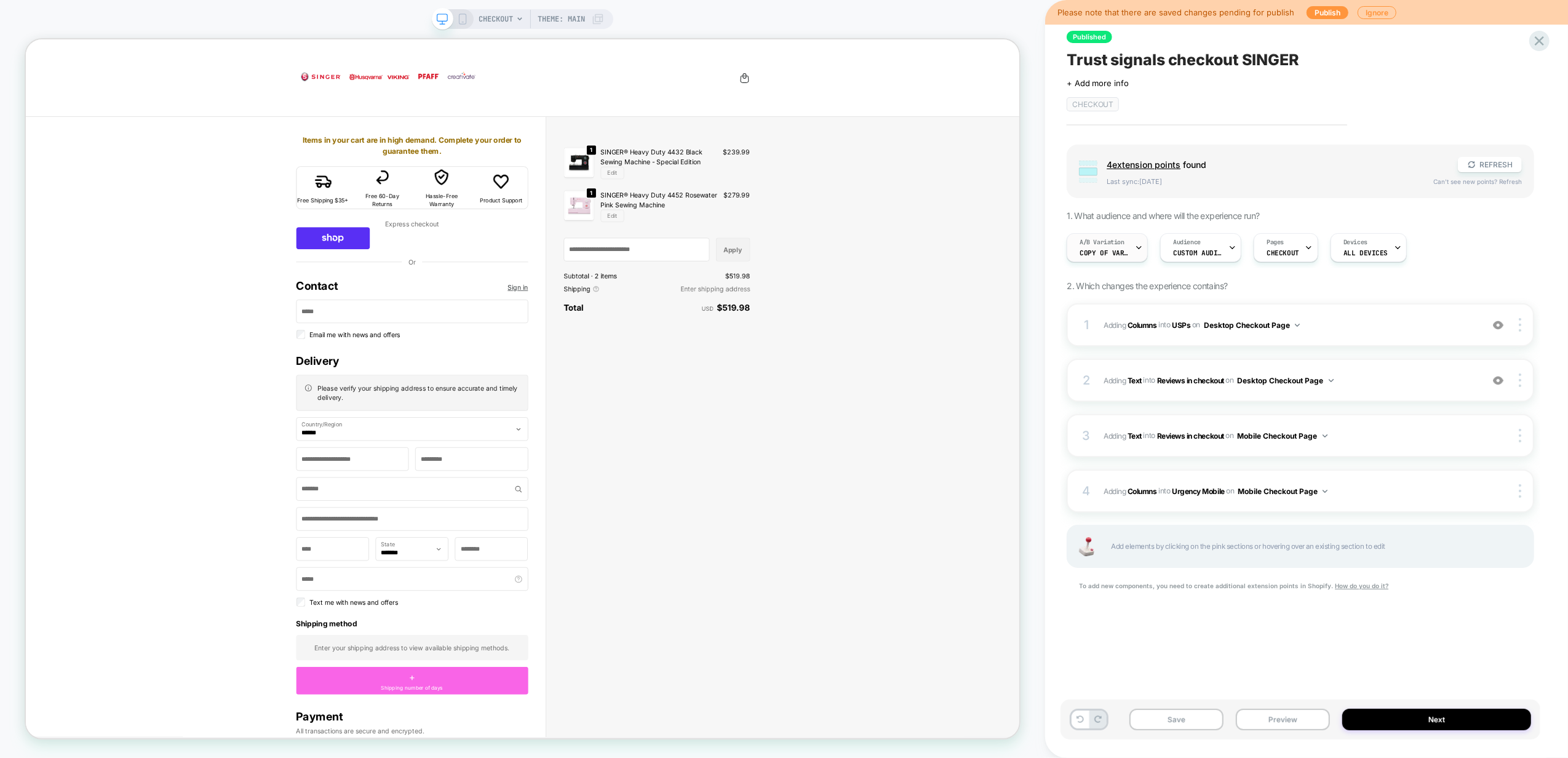
click at [1132, 252] on div "A/B Variation Copy of Variant 1" at bounding box center [1104, 247] width 74 height 27
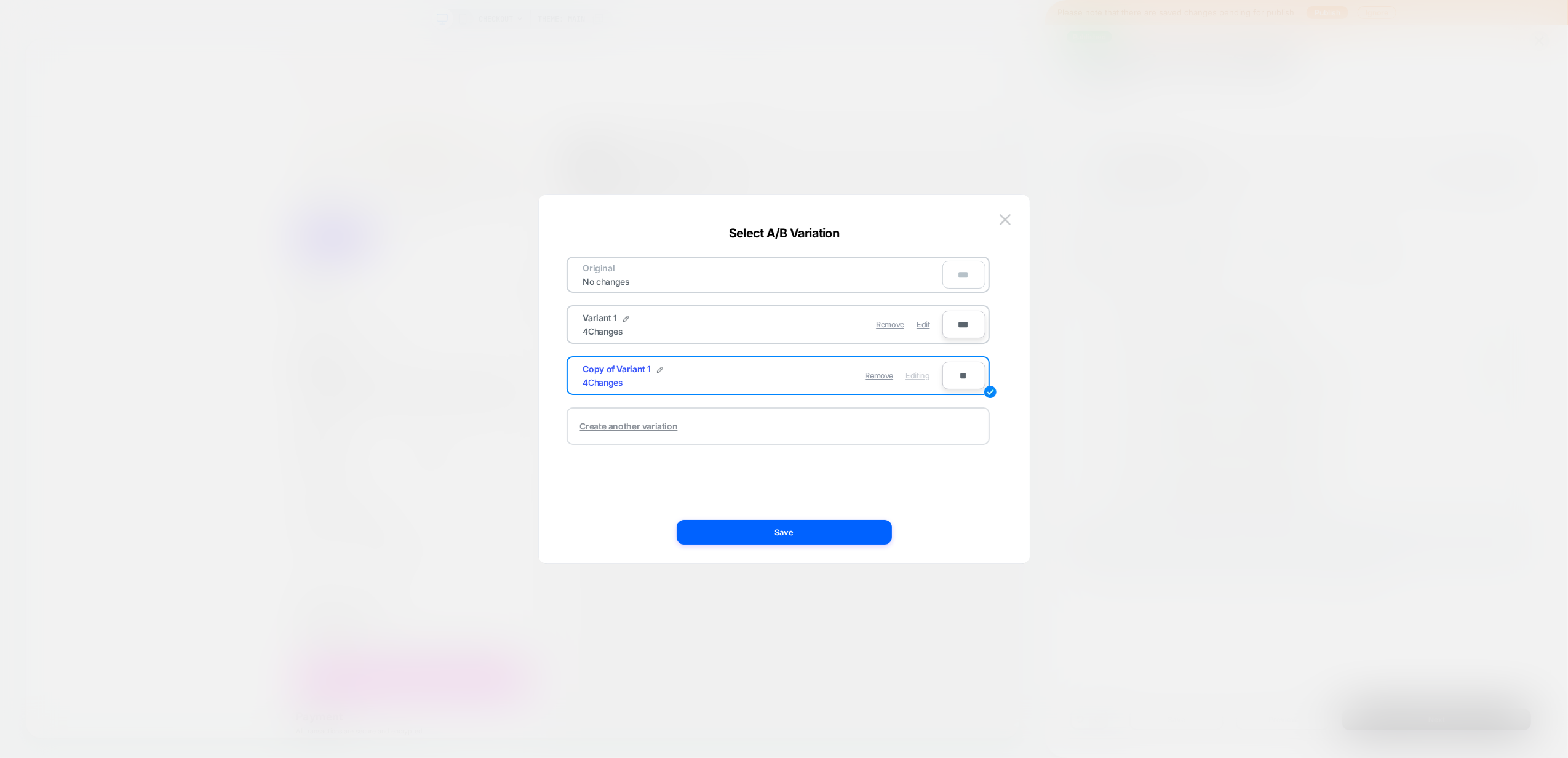
click at [680, 423] on div "Create another variation" at bounding box center [778, 426] width 424 height 38
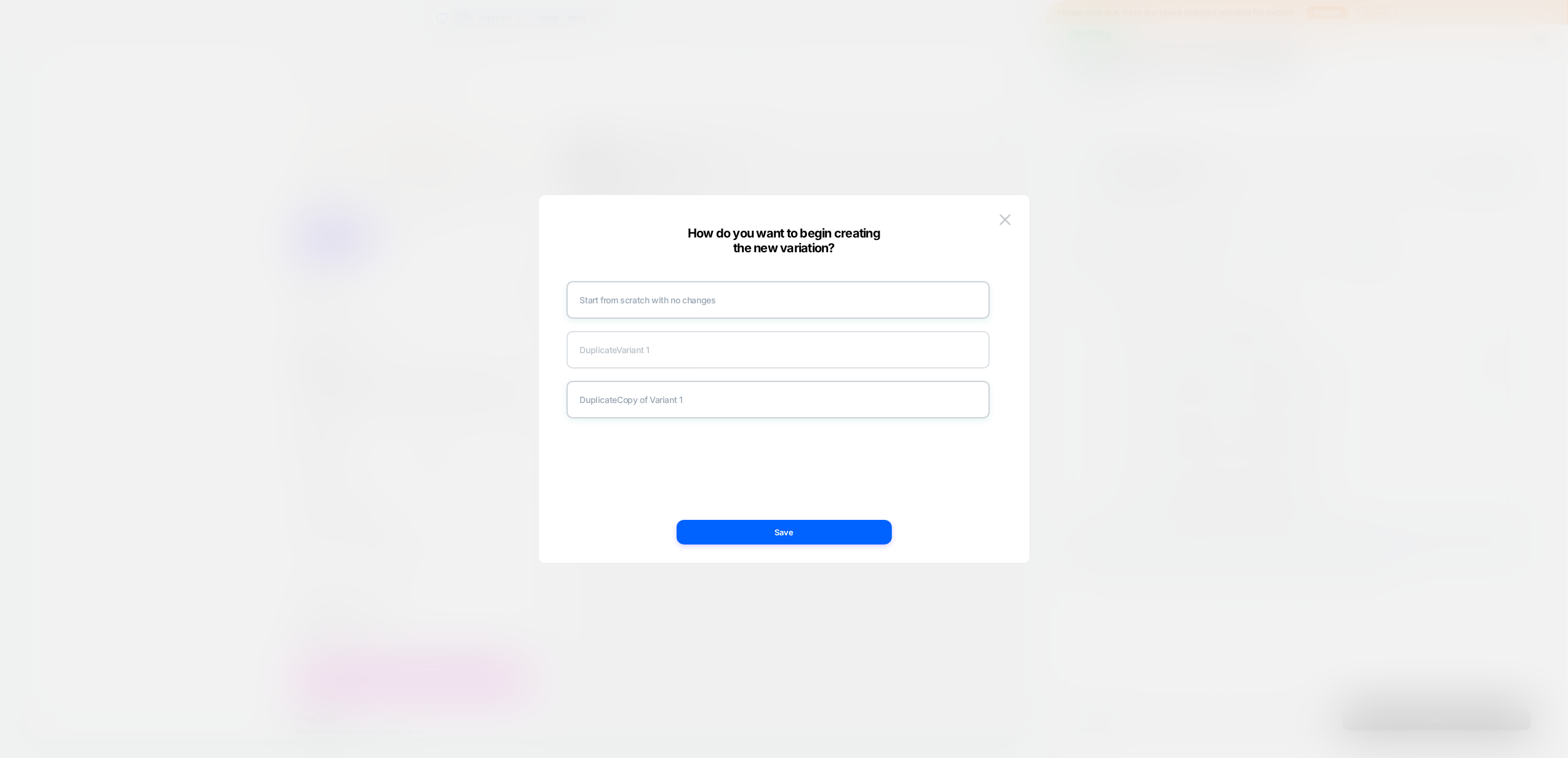
click at [655, 346] on div "Duplicate Variant 1" at bounding box center [778, 350] width 424 height 38
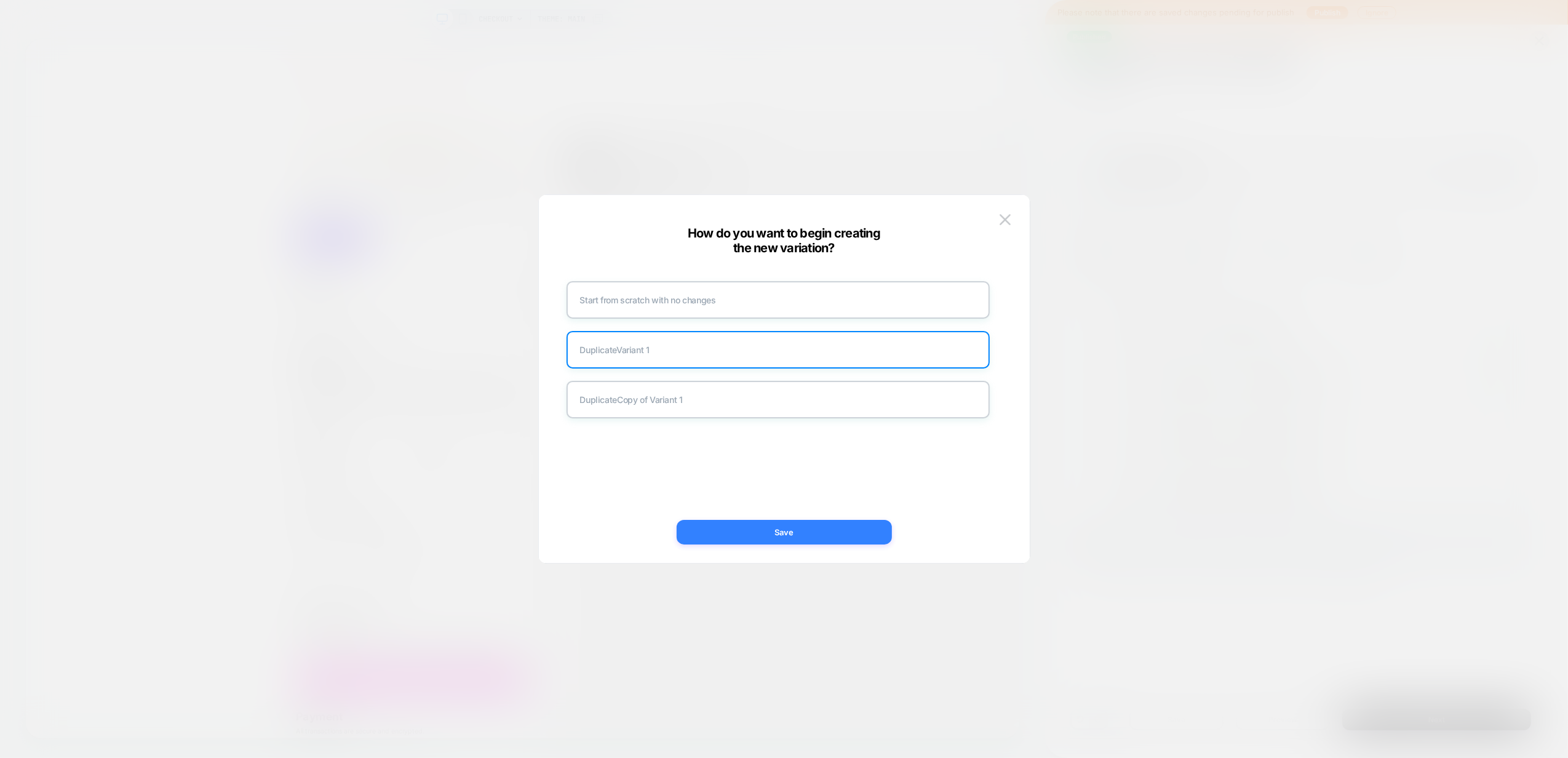
click at [749, 526] on button "Save" at bounding box center [785, 531] width 216 height 25
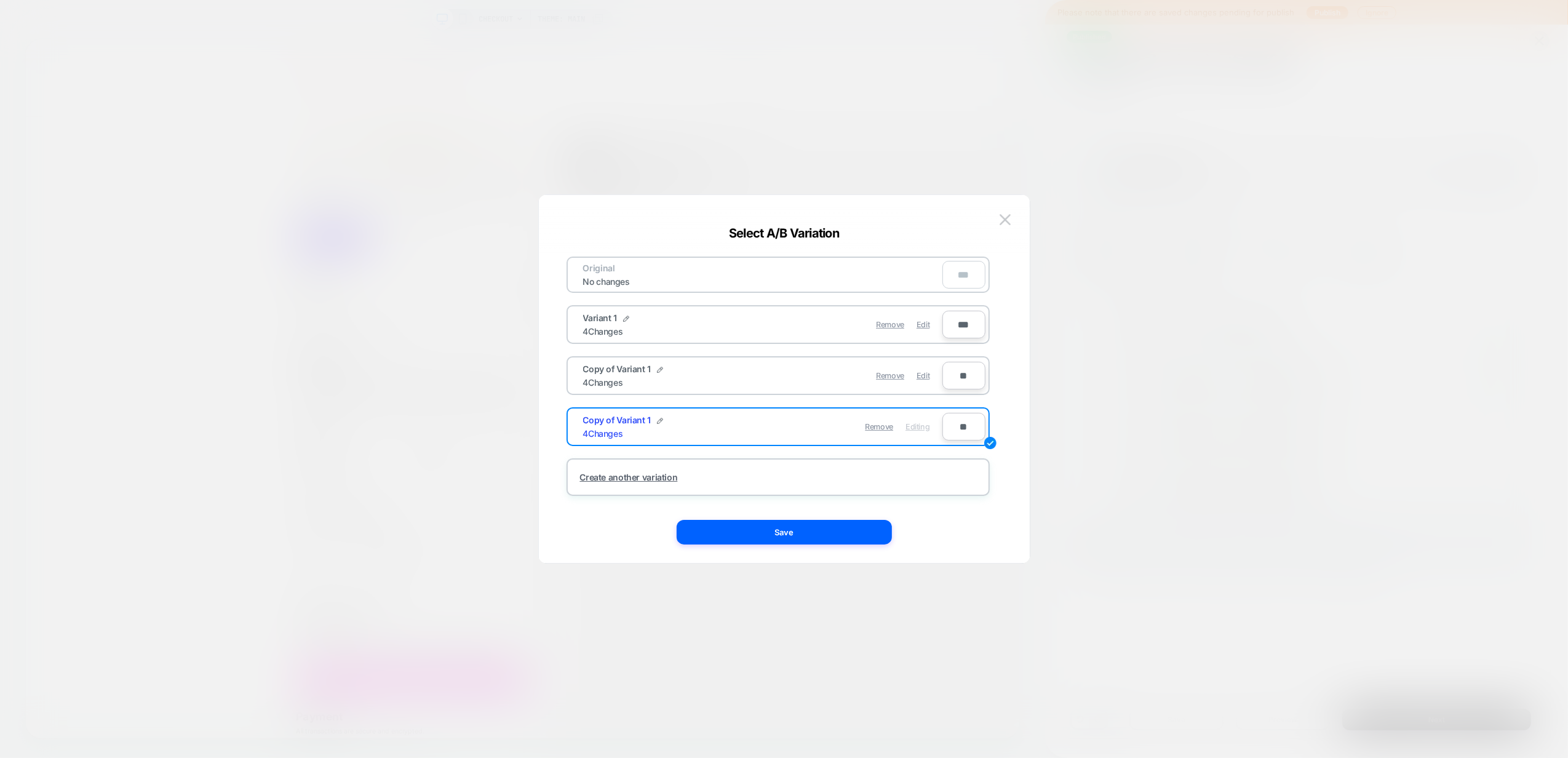
click at [913, 427] on span "Editing" at bounding box center [918, 426] width 24 height 9
click at [800, 535] on button "Save" at bounding box center [785, 531] width 216 height 25
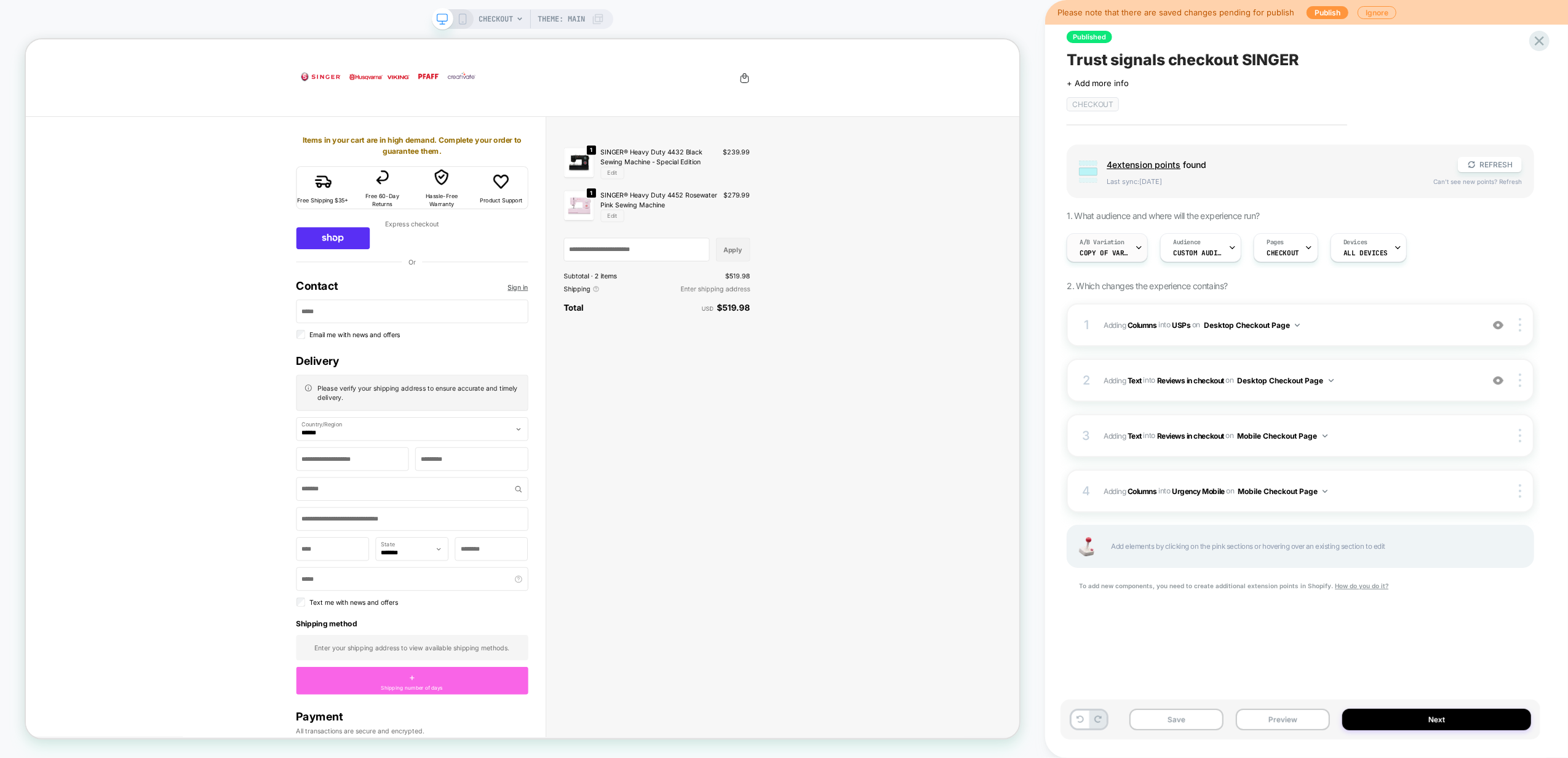
click at [1143, 251] on icon at bounding box center [1138, 247] width 8 height 8
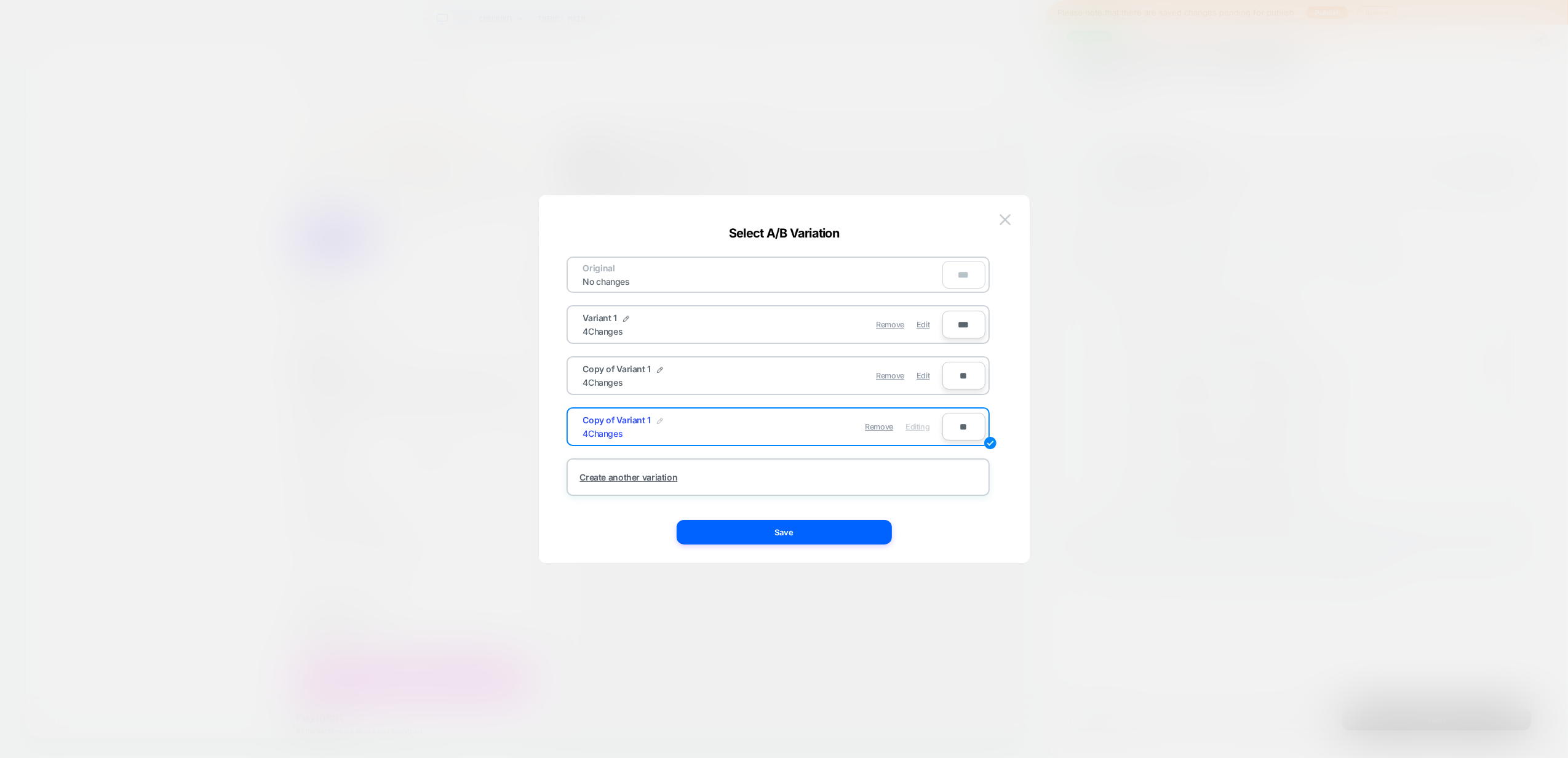
click at [657, 418] on img at bounding box center [660, 420] width 6 height 6
click at [621, 424] on input "**********" at bounding box center [627, 426] width 89 height 24
type input "*"
type input "*********"
click at [712, 428] on strong "Save" at bounding box center [718, 426] width 20 height 9
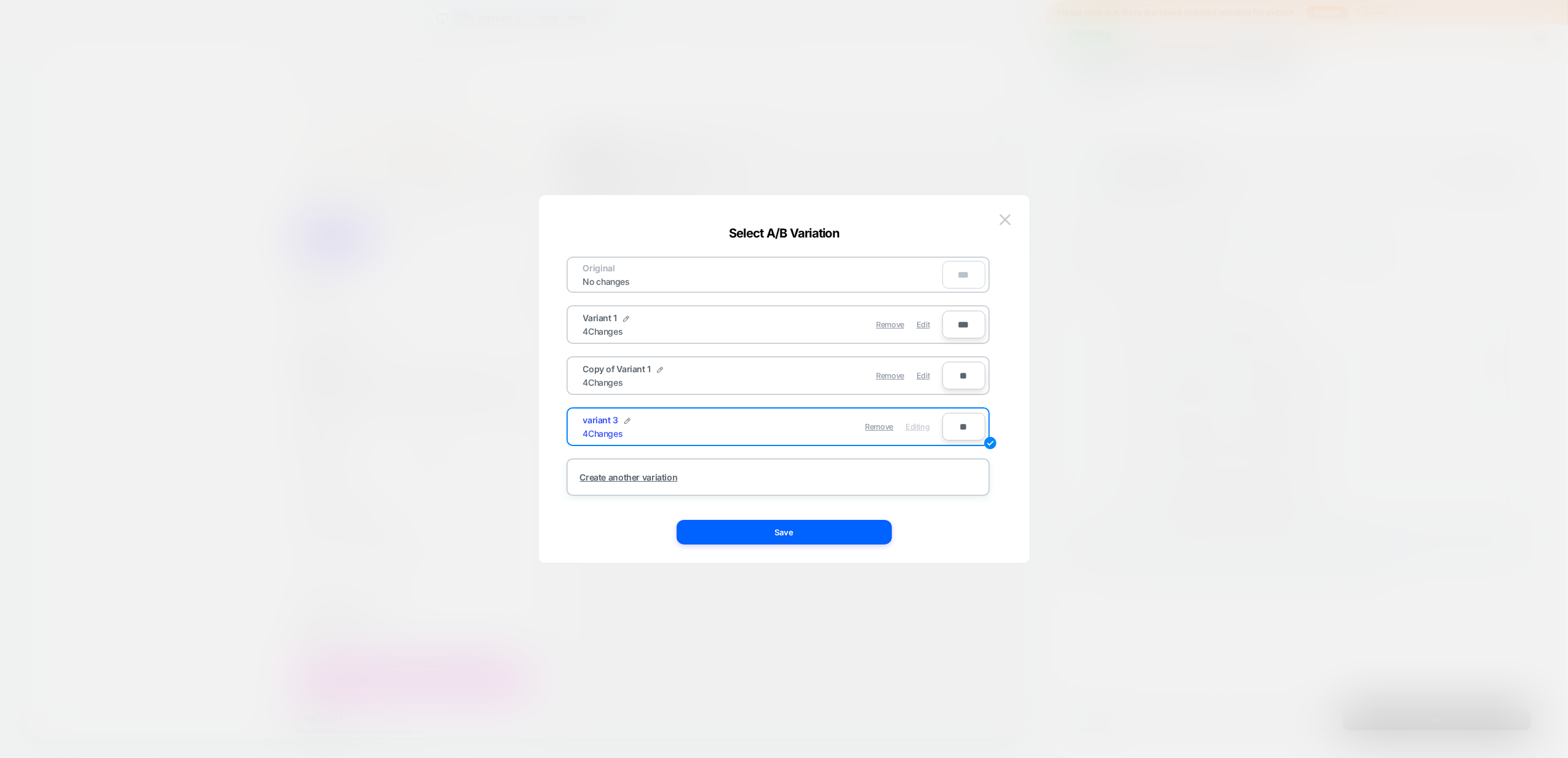
click at [657, 373] on div "Copy of Variant 1 4 Changes" at bounding box center [673, 376] width 180 height 24
click at [657, 369] on img at bounding box center [660, 369] width 6 height 6
drag, startPoint x: 628, startPoint y: 374, endPoint x: 513, endPoint y: 388, distance: 115.8
click at [1060, 268] on div "**********" at bounding box center [1294, 247] width 467 height 41
type input "*********"
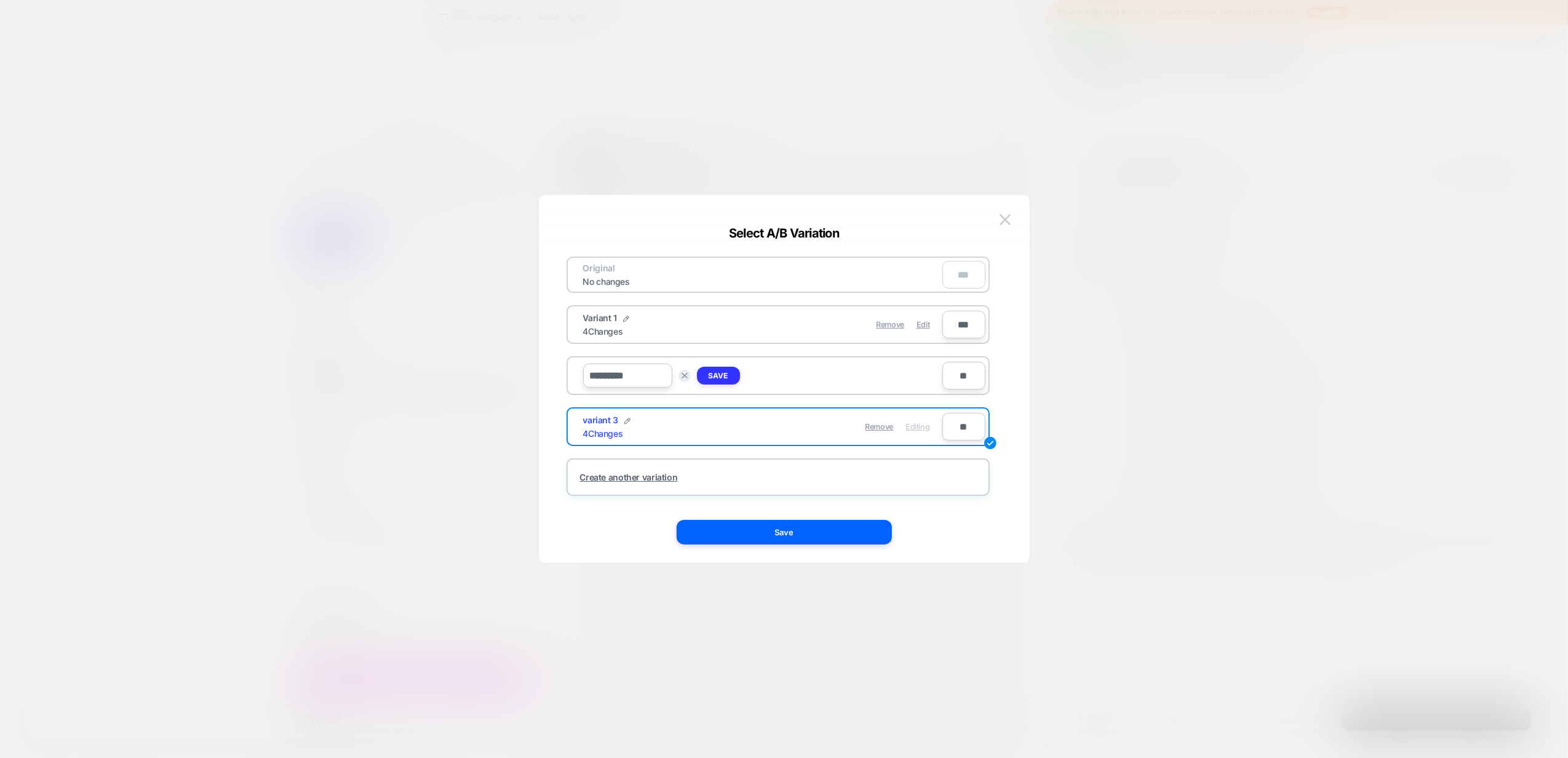
click at [710, 375] on strong "Save" at bounding box center [718, 375] width 20 height 9
click at [625, 421] on img at bounding box center [627, 420] width 6 height 6
click at [587, 428] on input "*********" at bounding box center [627, 426] width 89 height 24
type input "*********"
click at [726, 423] on strong "Save" at bounding box center [718, 426] width 20 height 9
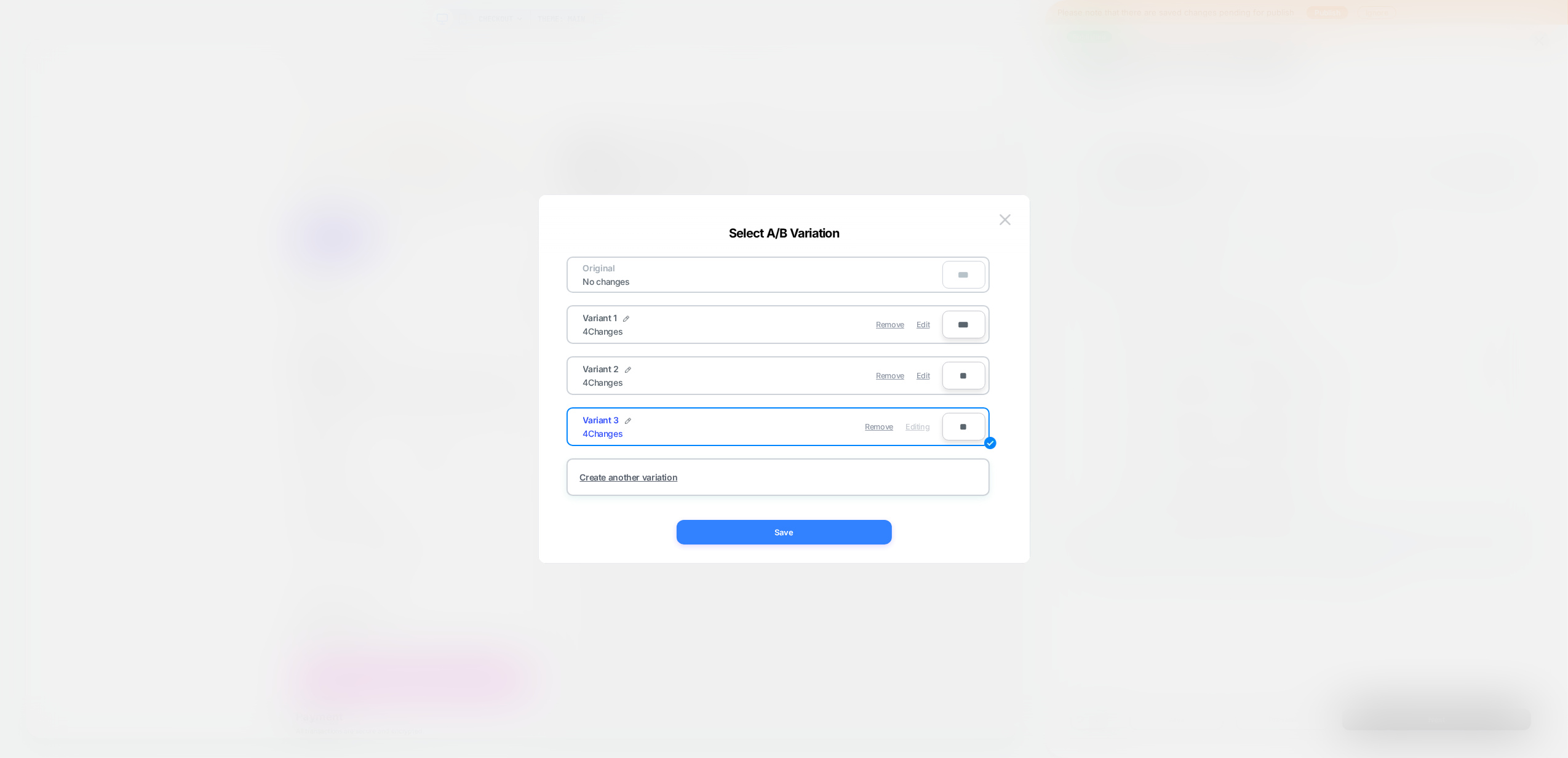
click at [769, 532] on button "Save" at bounding box center [785, 531] width 216 height 25
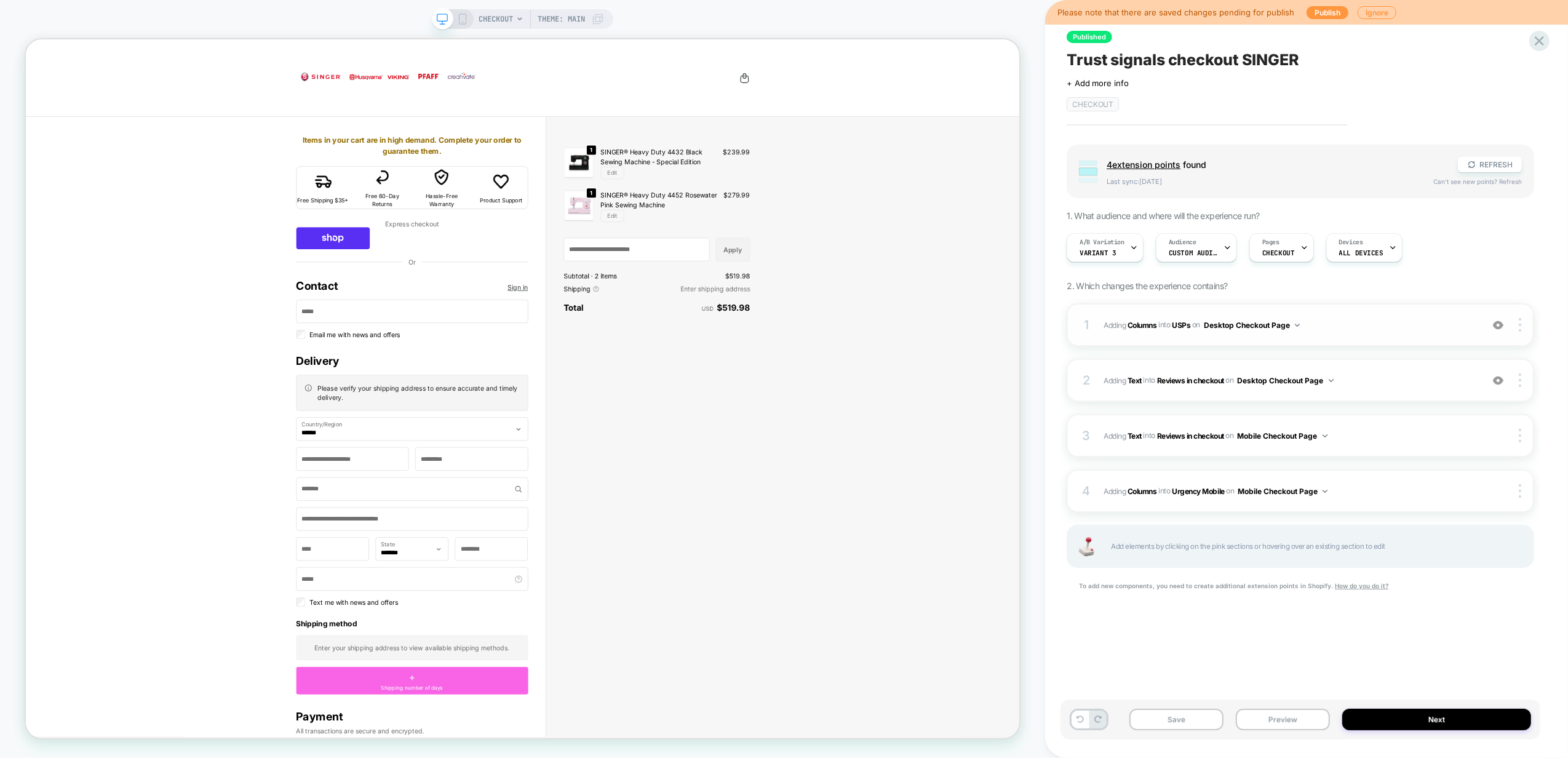
click at [1378, 327] on span "#_loomi_addon_1759917899195 Adding Columns INTO USPs USPs on Desktop Checkout P…" at bounding box center [1289, 325] width 372 height 15
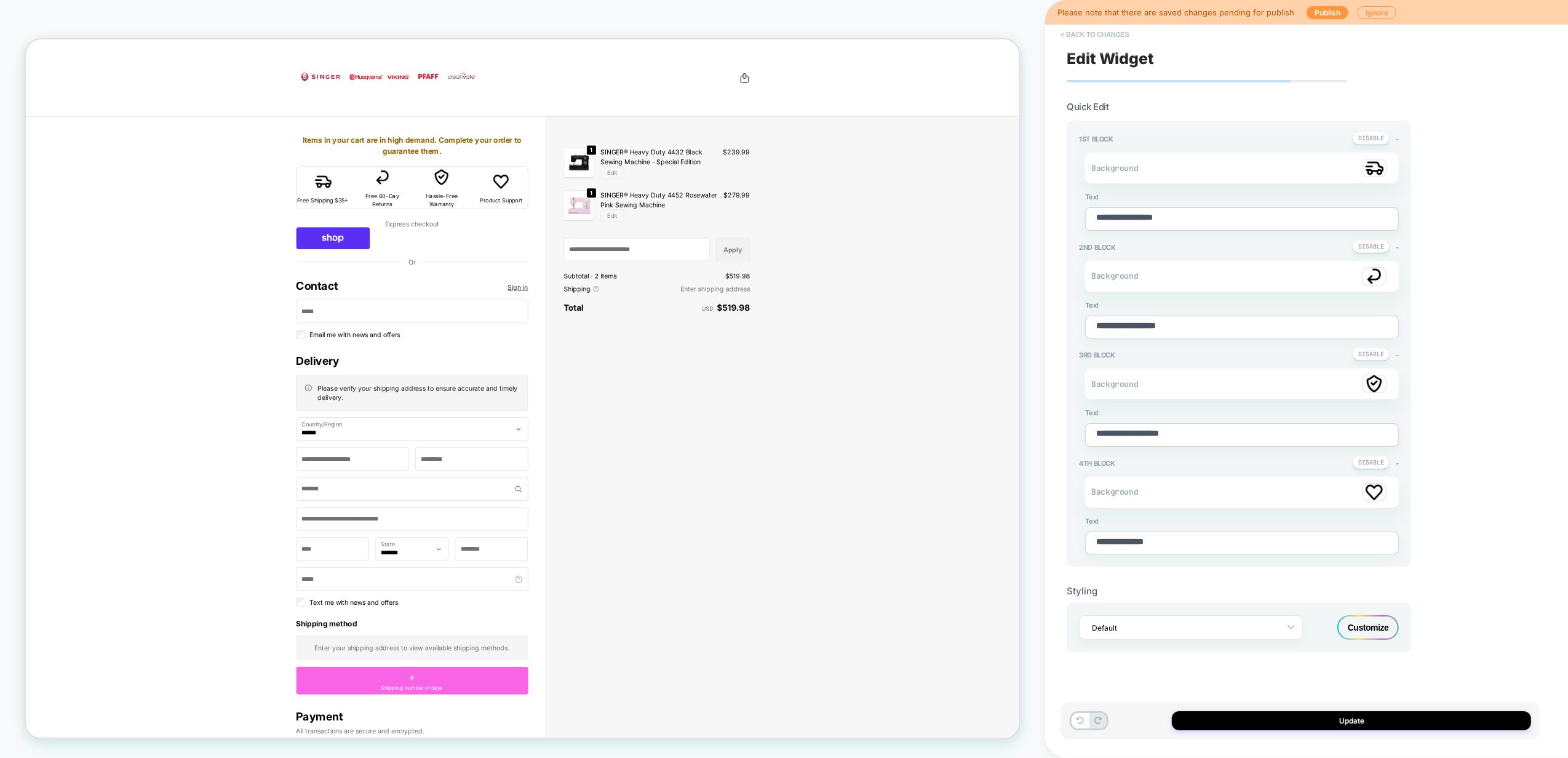
click at [1114, 33] on button "< Back to changes" at bounding box center [1095, 34] width 81 height 20
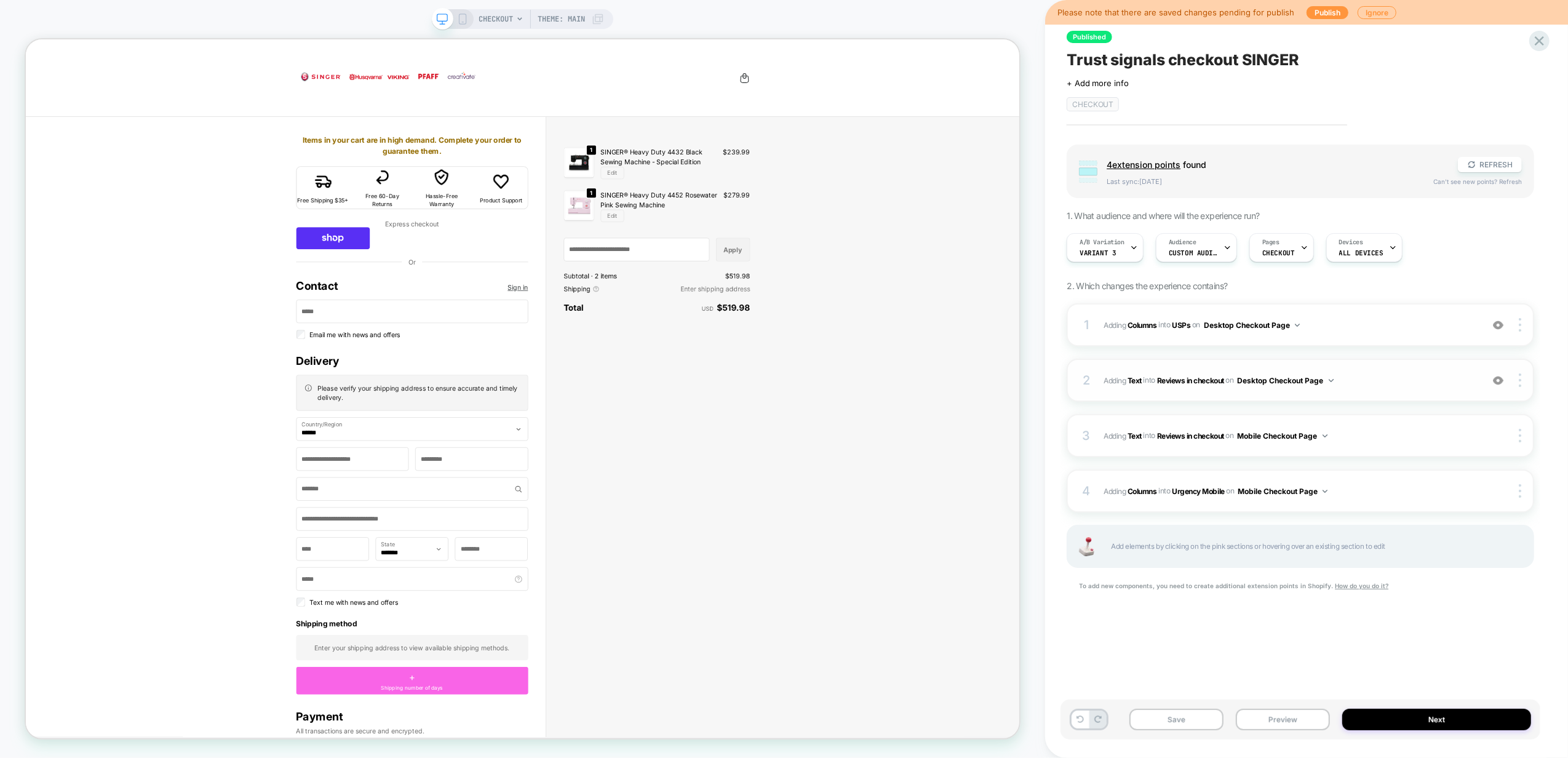
click at [1408, 373] on span "#_loomi_addon_1759918107046 Adding Text INTO Reviews in checkout Reviews in che…" at bounding box center [1289, 381] width 372 height 15
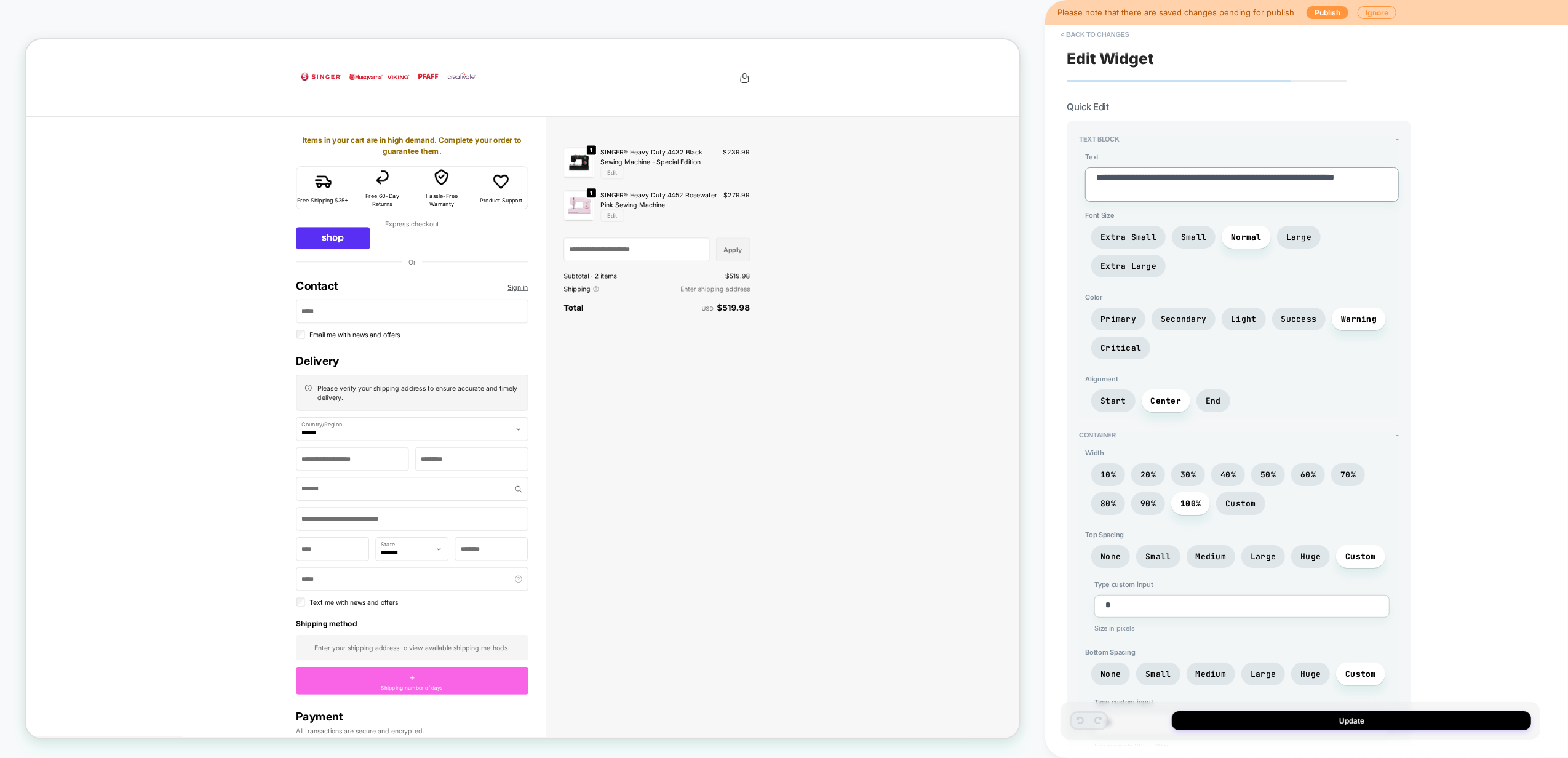
click at [1150, 182] on textarea "**********" at bounding box center [1242, 185] width 314 height 34
paste textarea
type textarea "*"
type textarea "**********"
click at [1226, 173] on textarea "**********" at bounding box center [1242, 185] width 314 height 34
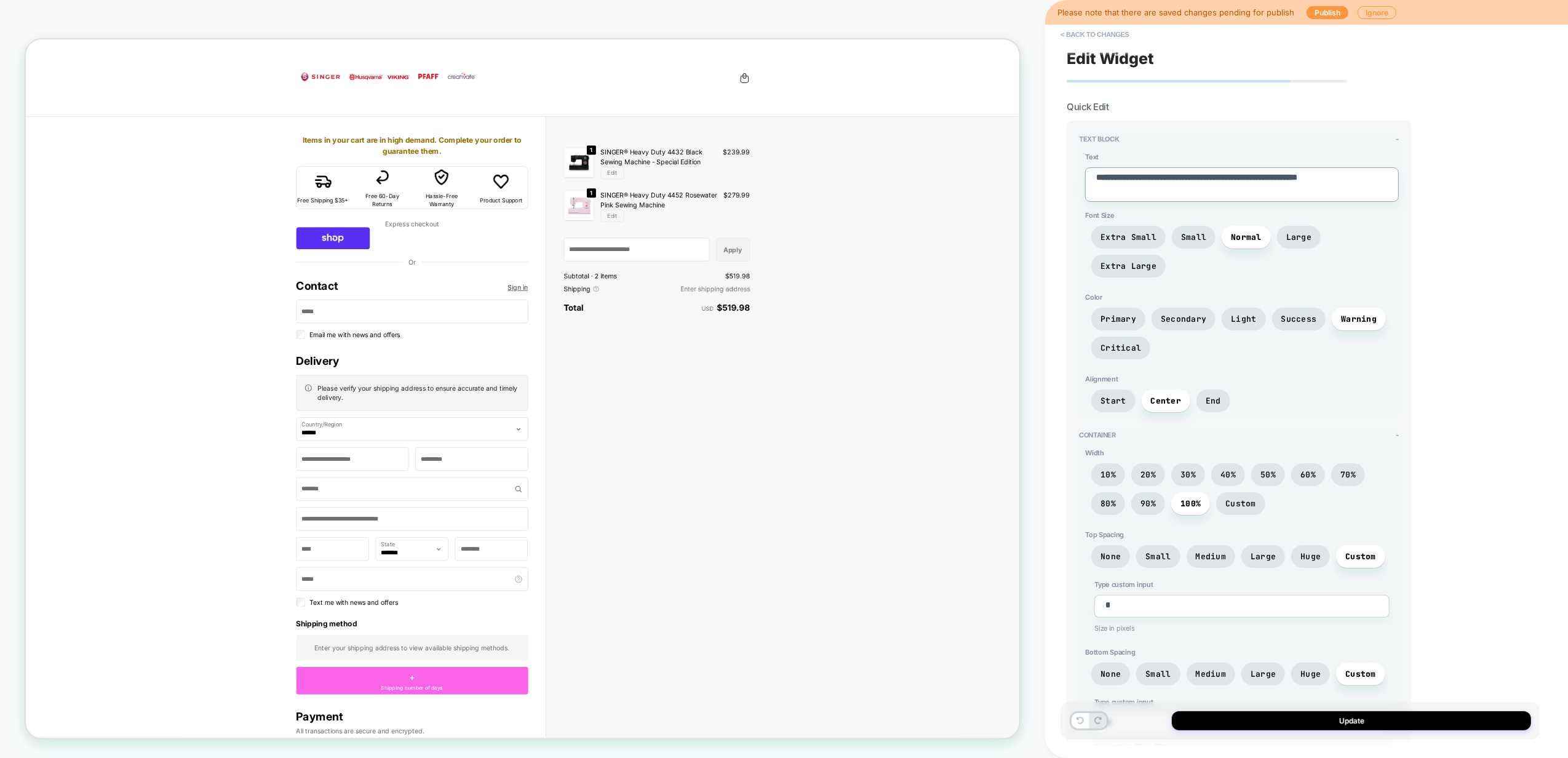
type textarea "*"
type textarea "**********"
type textarea "*"
type textarea "**********"
type textarea "*"
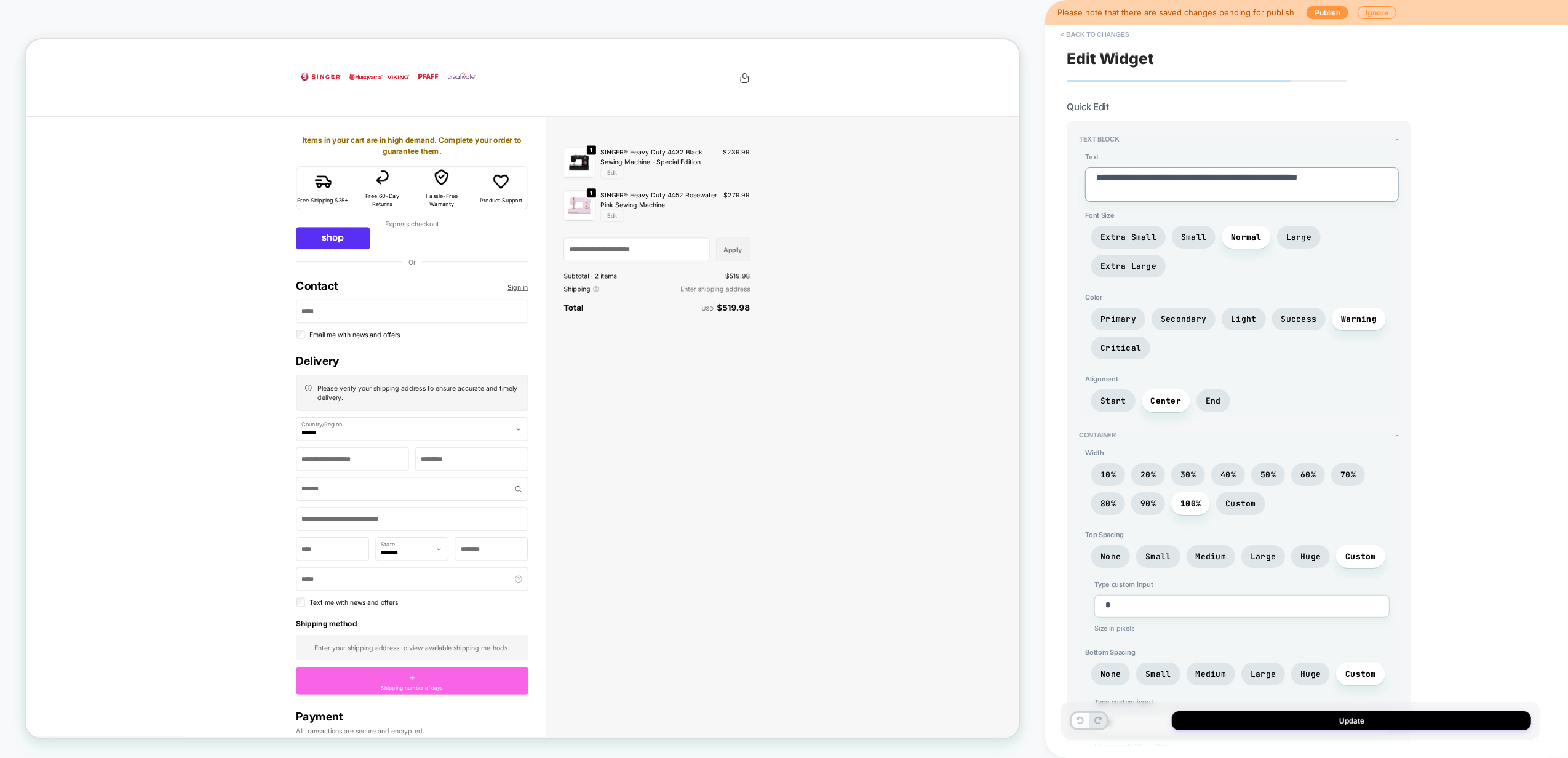
type textarea "**********"
type textarea "*"
type textarea "**********"
type textarea "*"
type textarea "**********"
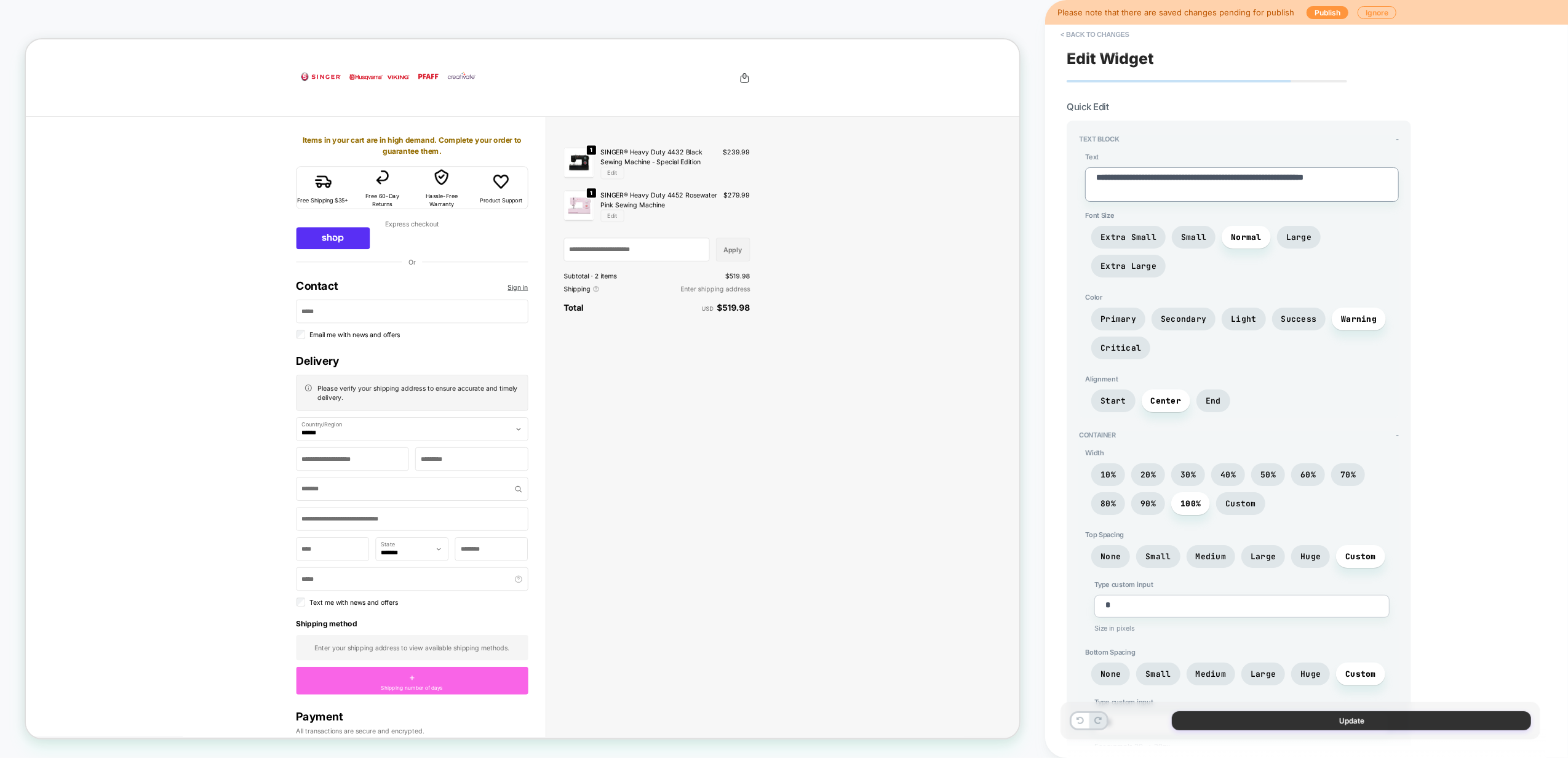
click at [1362, 723] on button "Update" at bounding box center [1351, 720] width 359 height 19
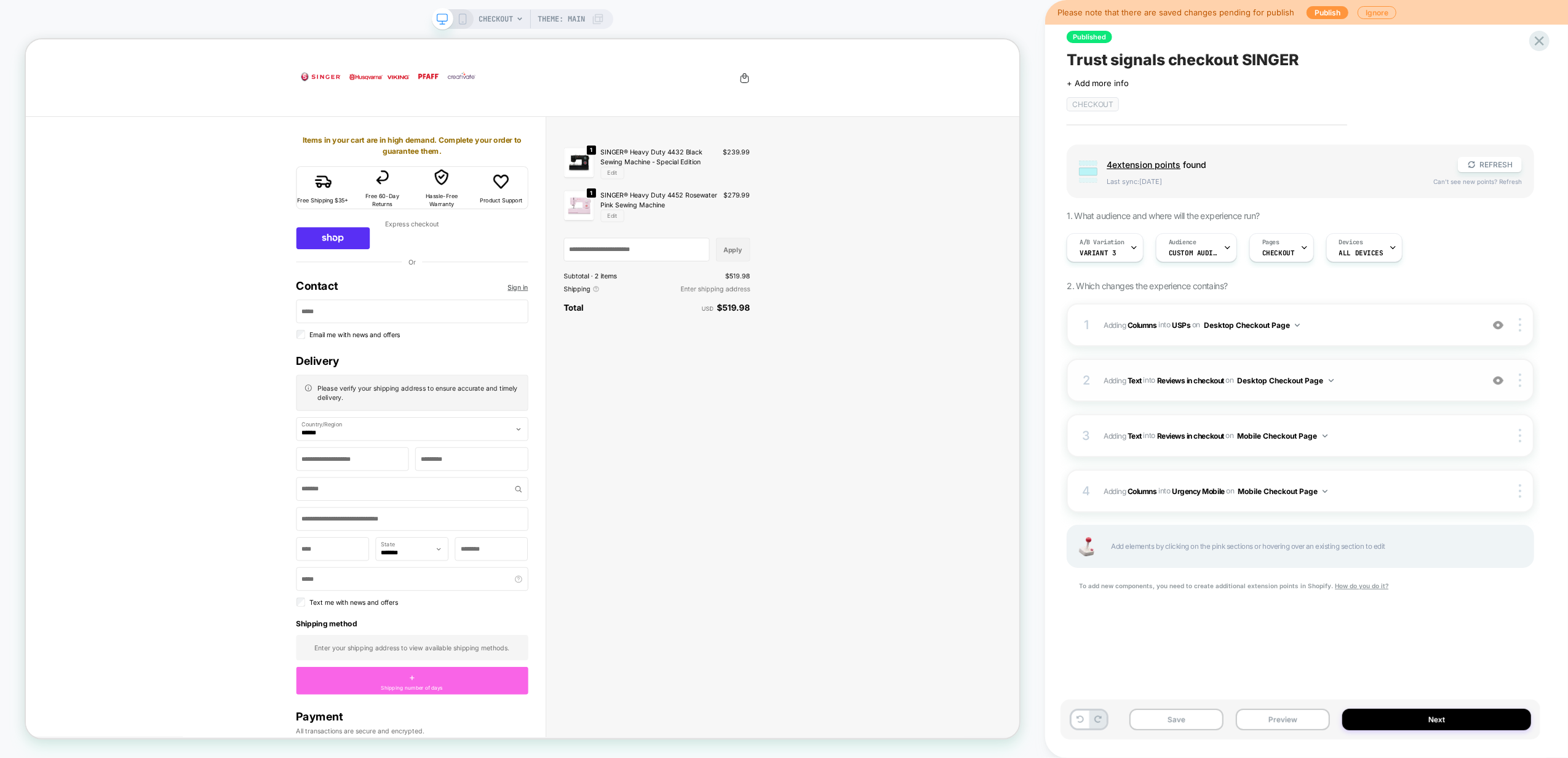
drag, startPoint x: 1180, startPoint y: 720, endPoint x: 1103, endPoint y: 367, distance: 361.3
click at [1181, 720] on button "Save" at bounding box center [1177, 719] width 94 height 21
click at [464, 22] on icon at bounding box center [462, 19] width 11 height 11
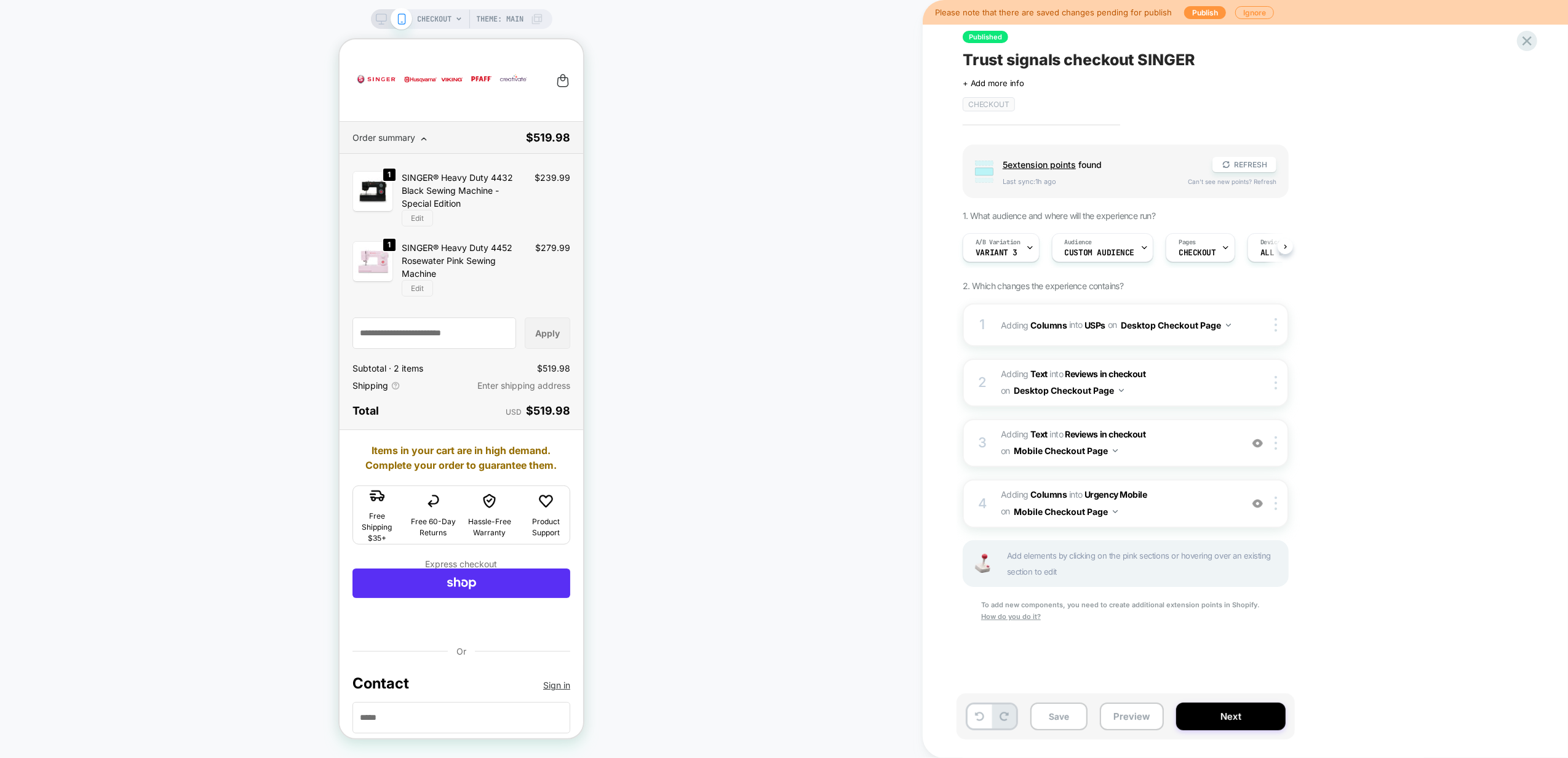
scroll to position [0, 1]
click at [1195, 436] on span "#_loomi_addon_1759919643053 Adding Text INTO Reviews in checkout Reviews in che…" at bounding box center [1118, 442] width 235 height 33
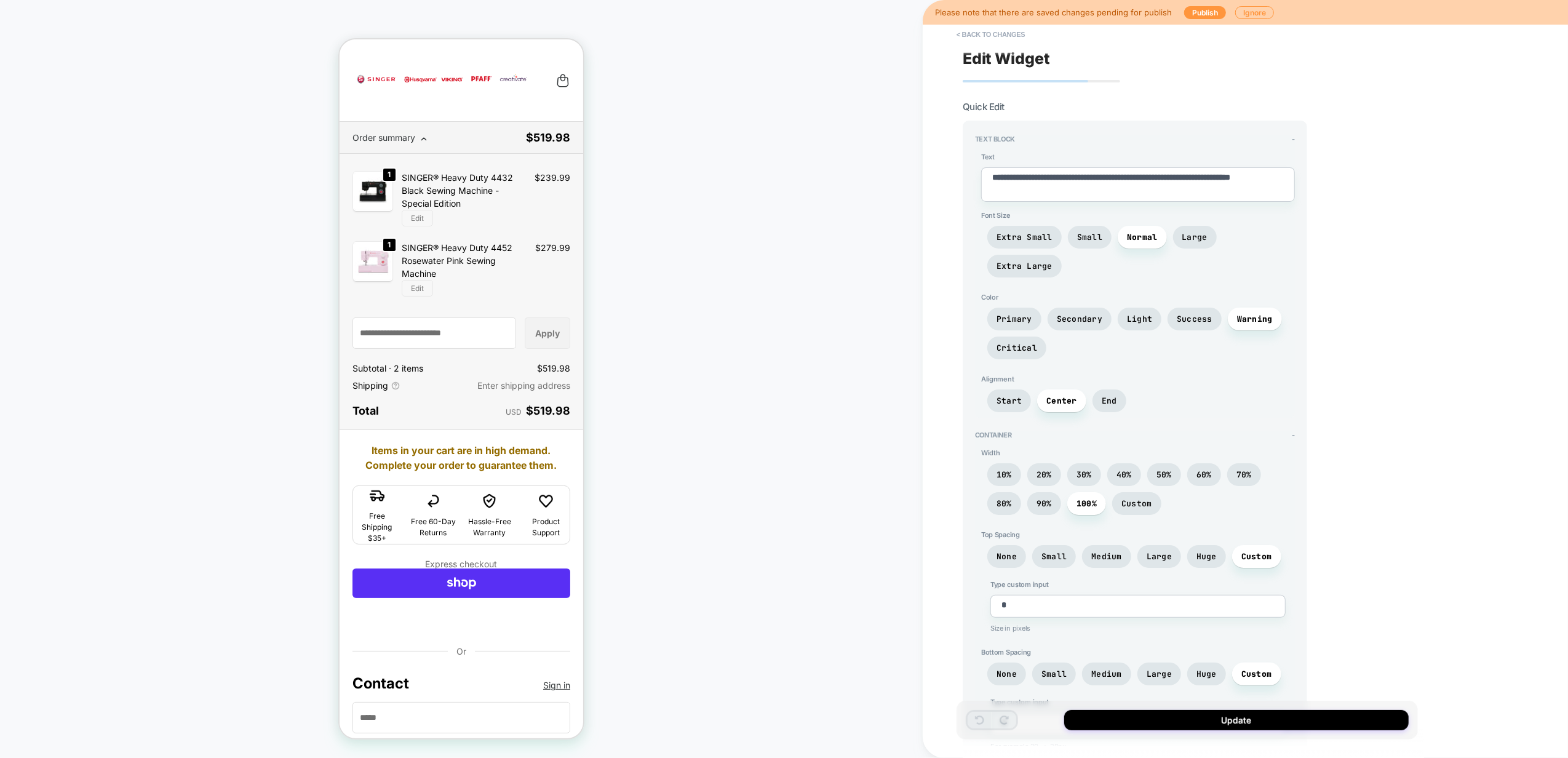
click at [1126, 182] on textarea "**********" at bounding box center [1137, 185] width 314 height 34
paste textarea
type textarea "*"
type textarea "**********"
click at [1122, 177] on textarea "**********" at bounding box center [1137, 185] width 314 height 34
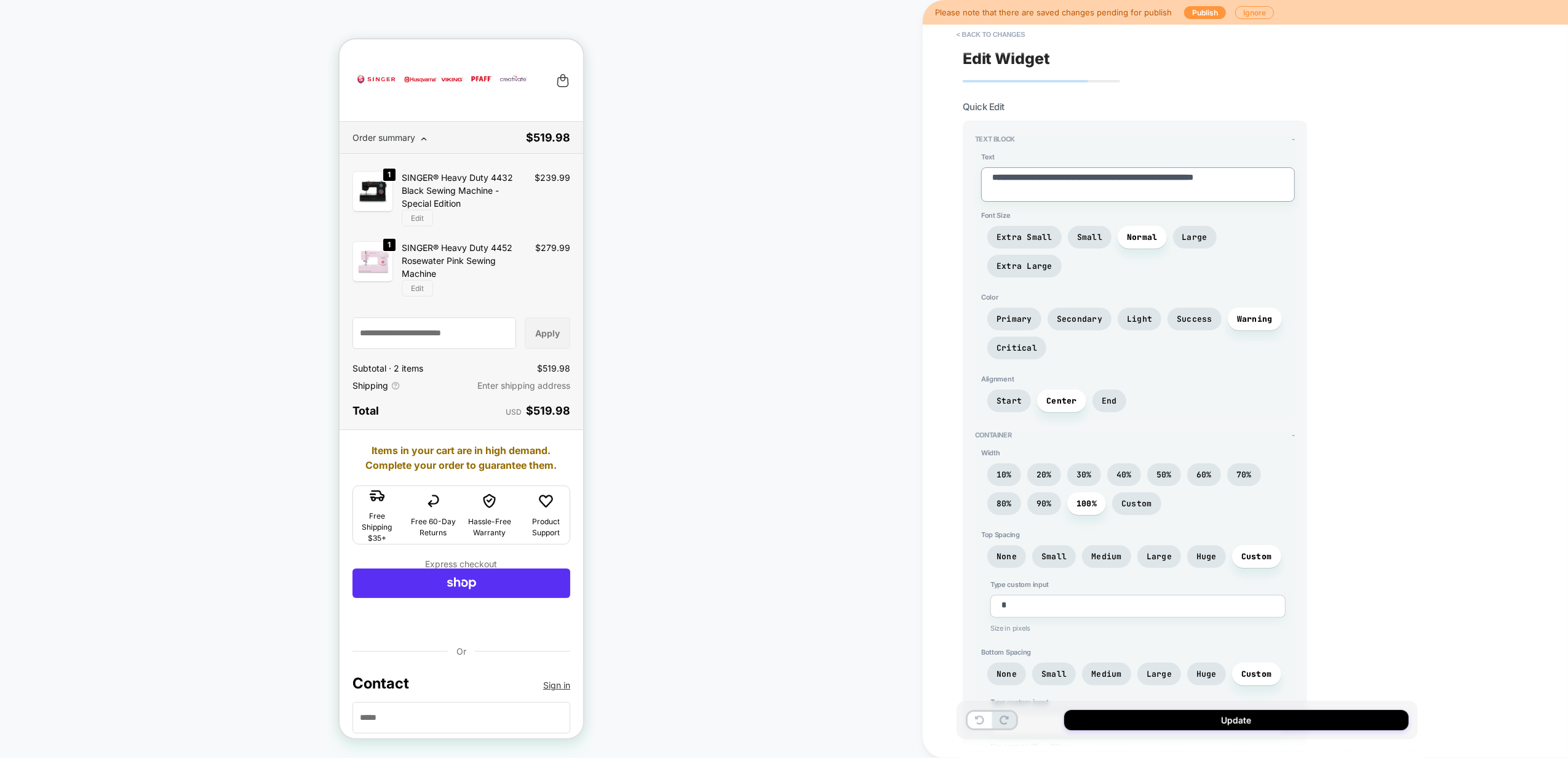
type textarea "*"
type textarea "**********"
type textarea "*"
type textarea "**********"
type textarea "*"
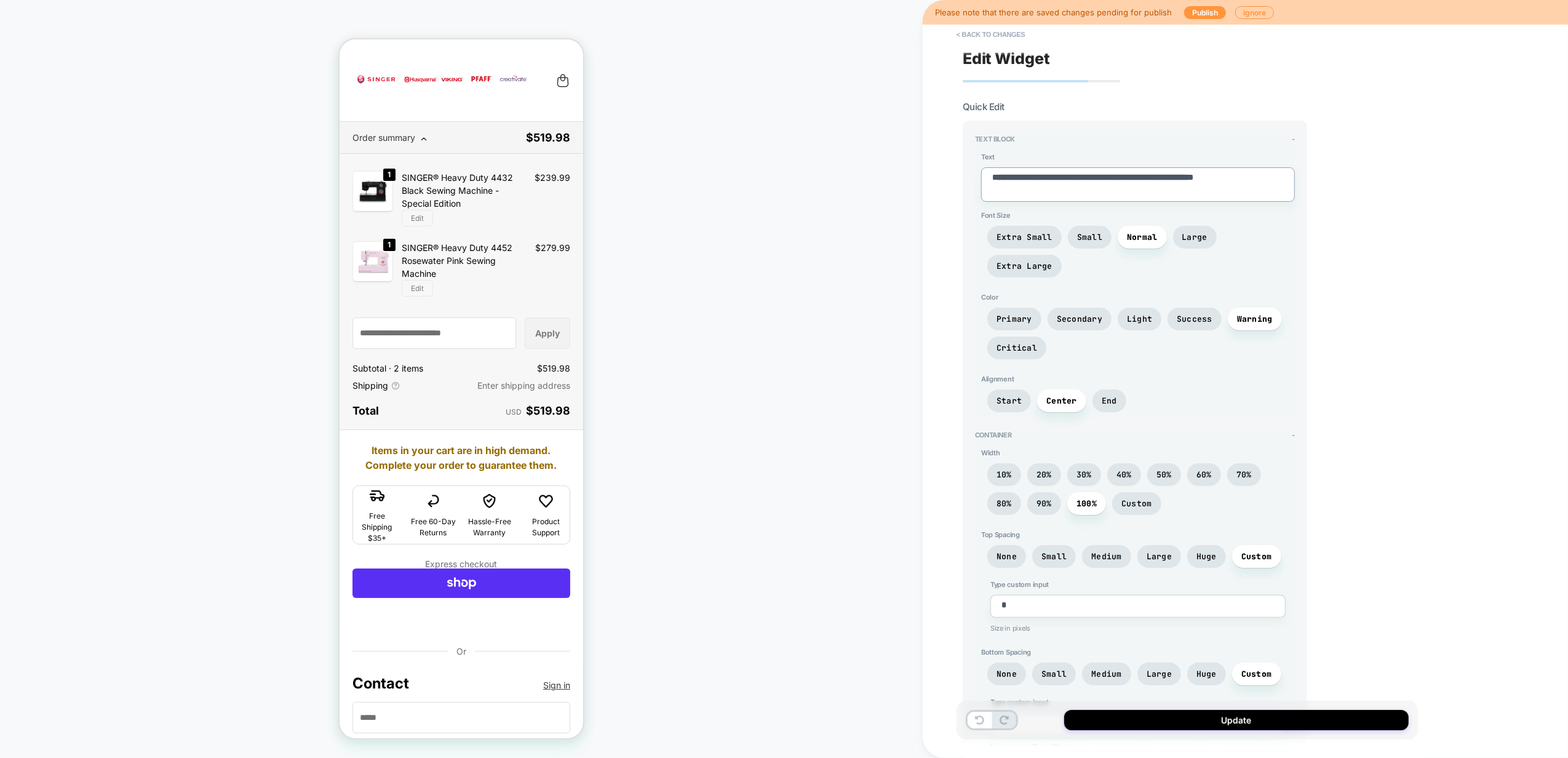
type textarea "**********"
type textarea "*"
type textarea "**********"
type textarea "*"
type textarea "**********"
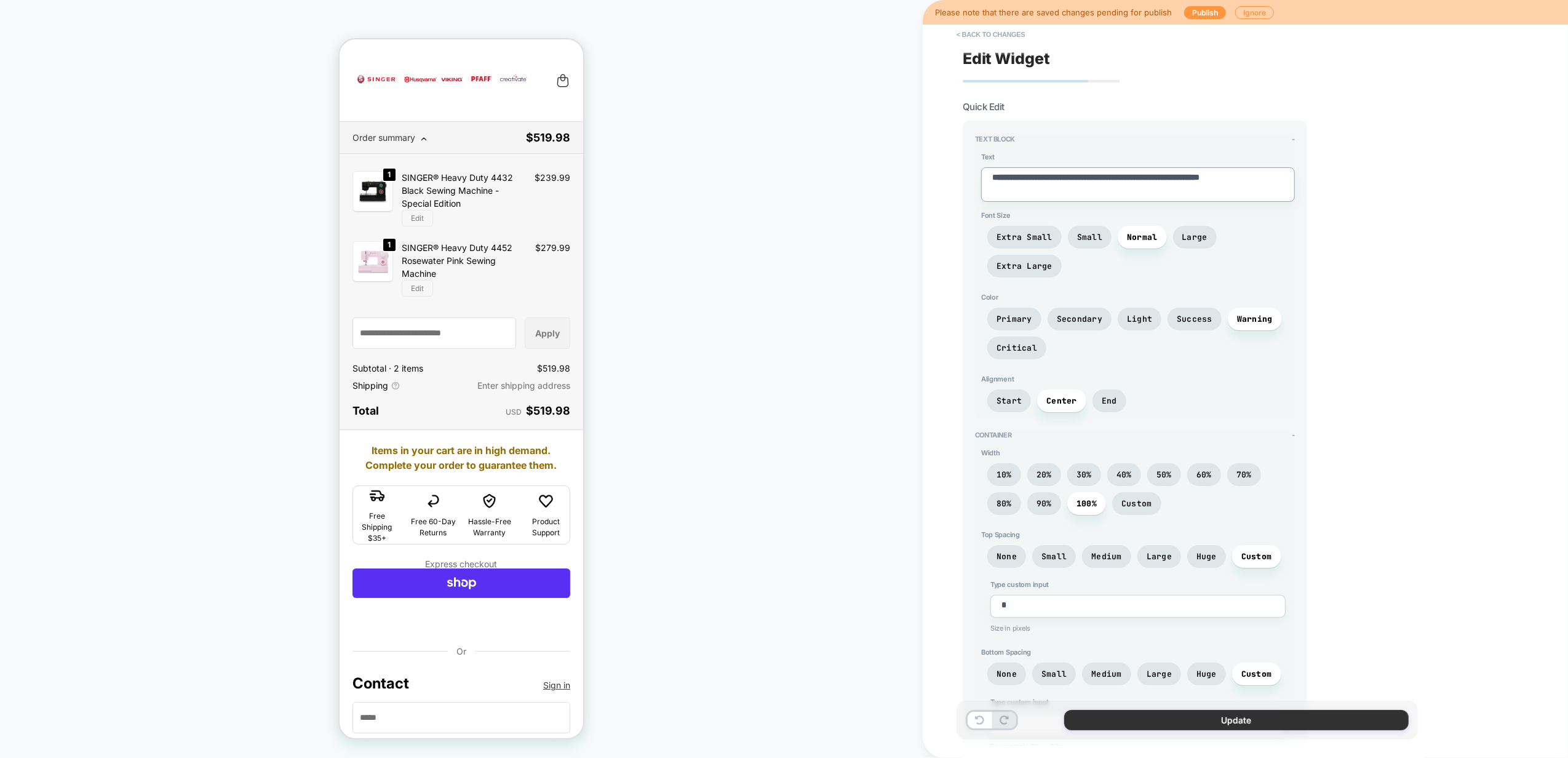
click at [1235, 725] on button "Update" at bounding box center [1236, 720] width 345 height 21
type textarea "*"
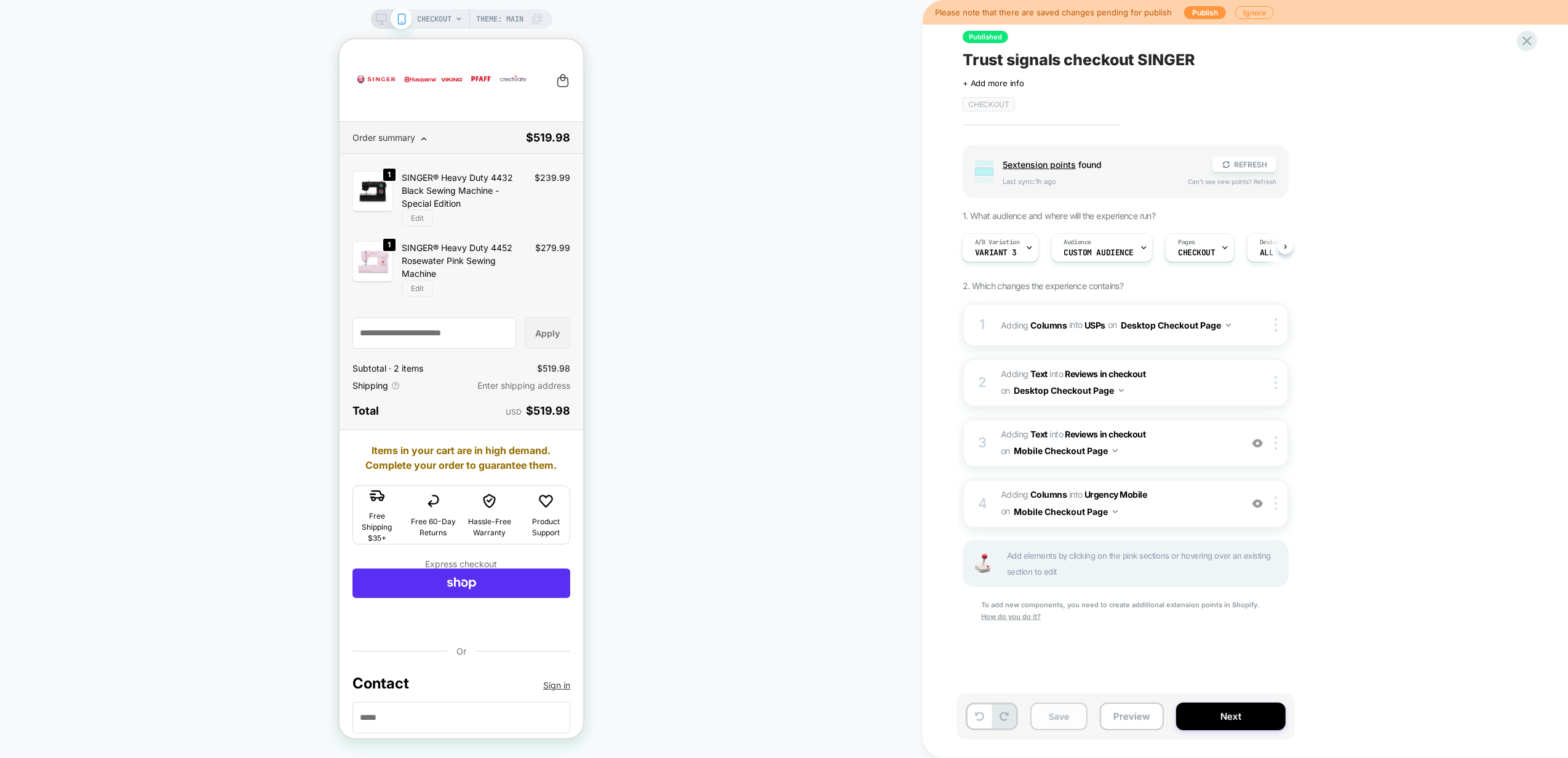
click at [1047, 726] on button "Save" at bounding box center [1059, 716] width 57 height 27
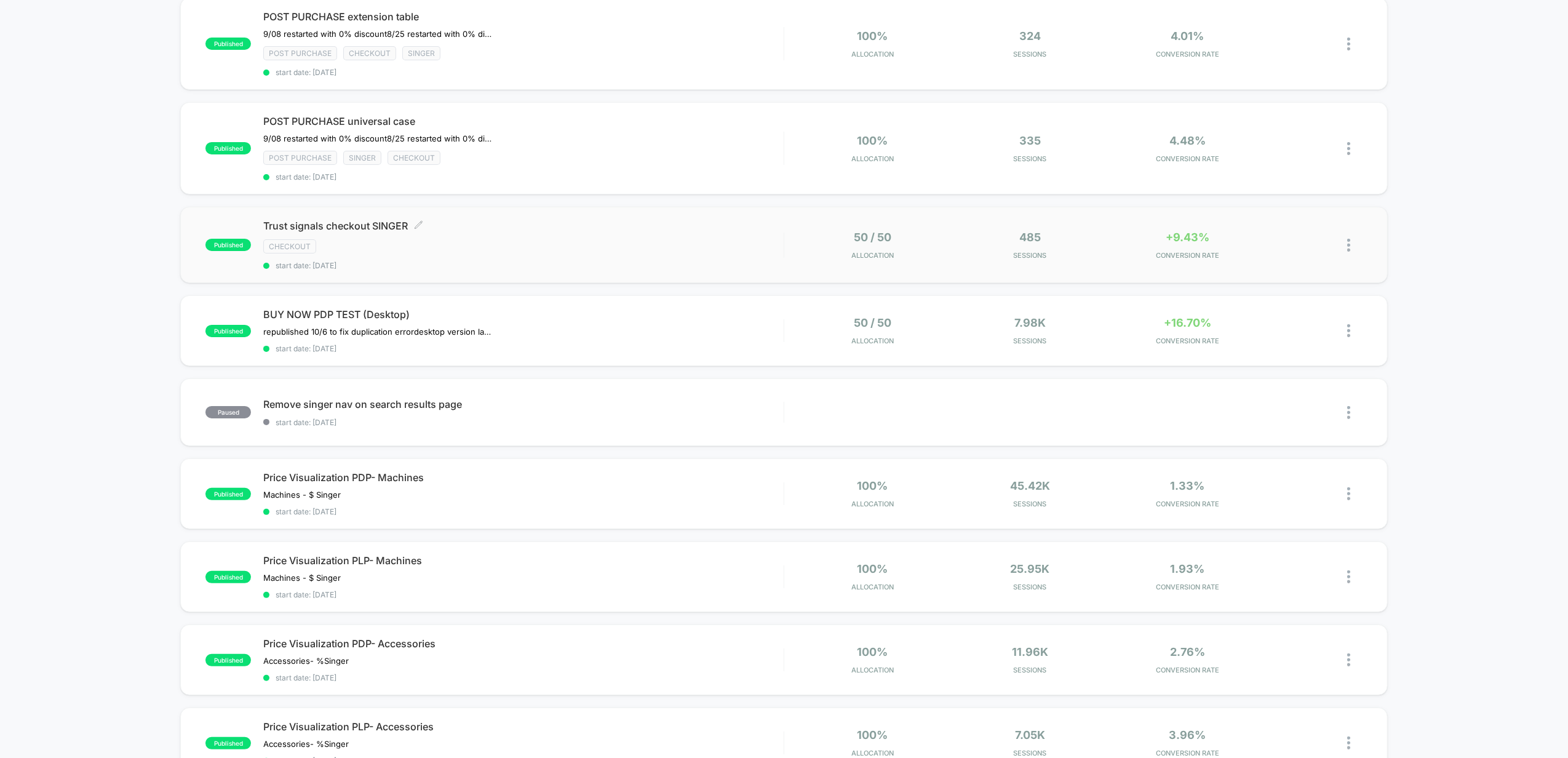
scroll to position [163, 0]
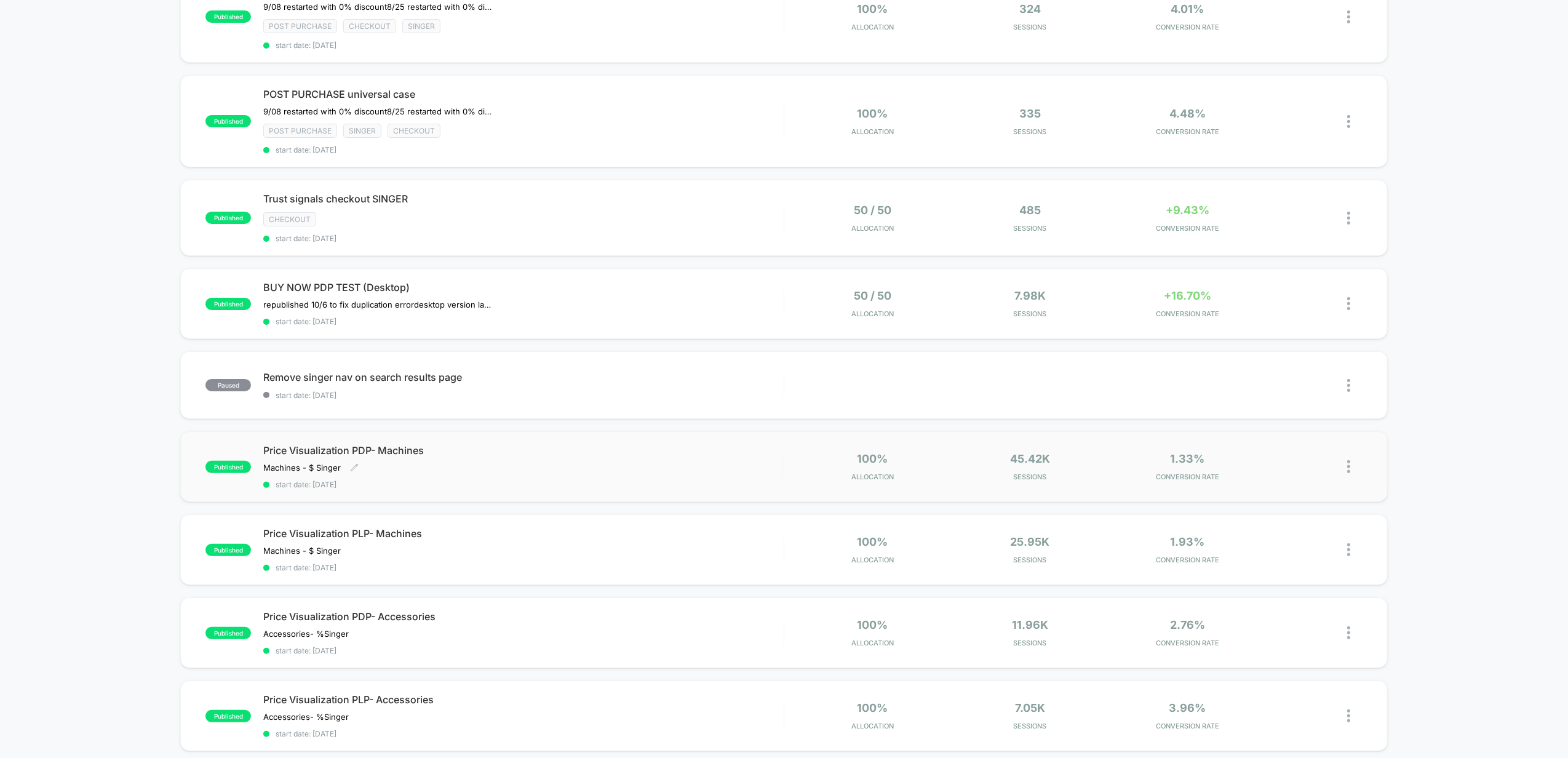
click at [598, 463] on div "Machines - $ Singer﻿ Click to edit experience details Machines - $ Singer﻿" at bounding box center [446, 468] width 365 height 10
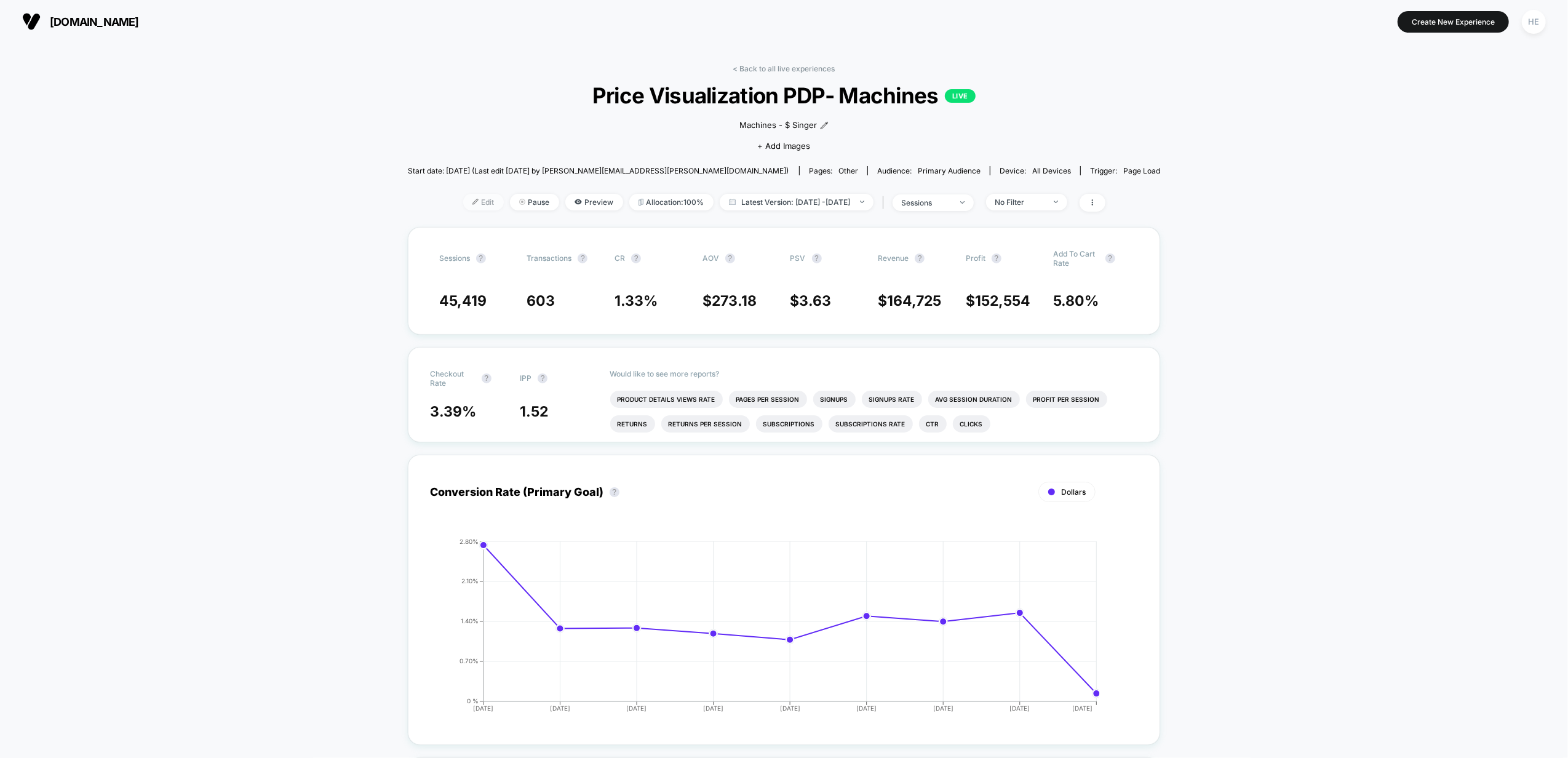
click at [463, 204] on span "Edit" at bounding box center [483, 201] width 40 height 16
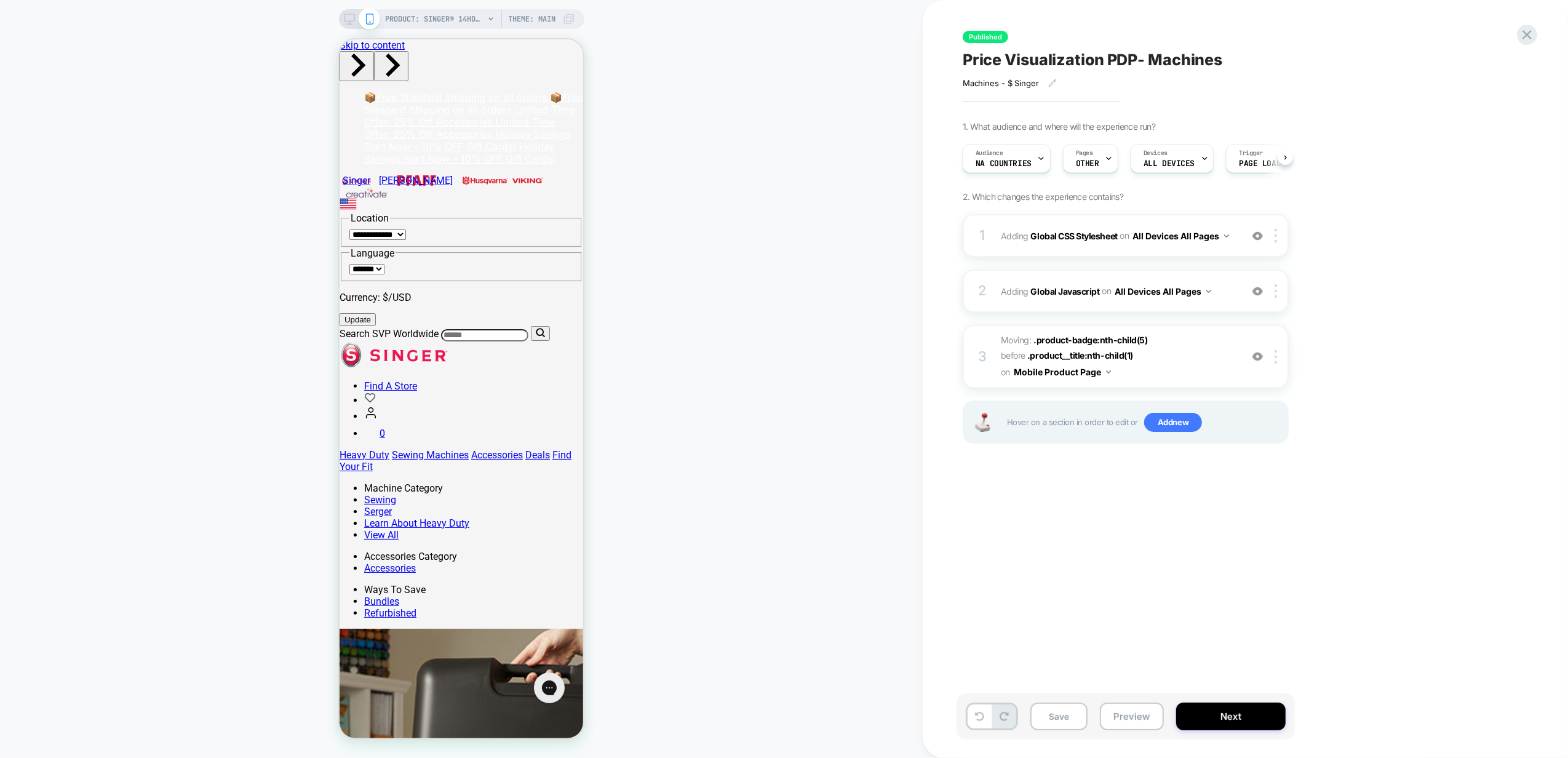
scroll to position [0, 1]
click at [1182, 335] on span "Moving: .product-badge:nth-child(5) .product-badge:nth-child(5) before .product…" at bounding box center [1118, 356] width 235 height 49
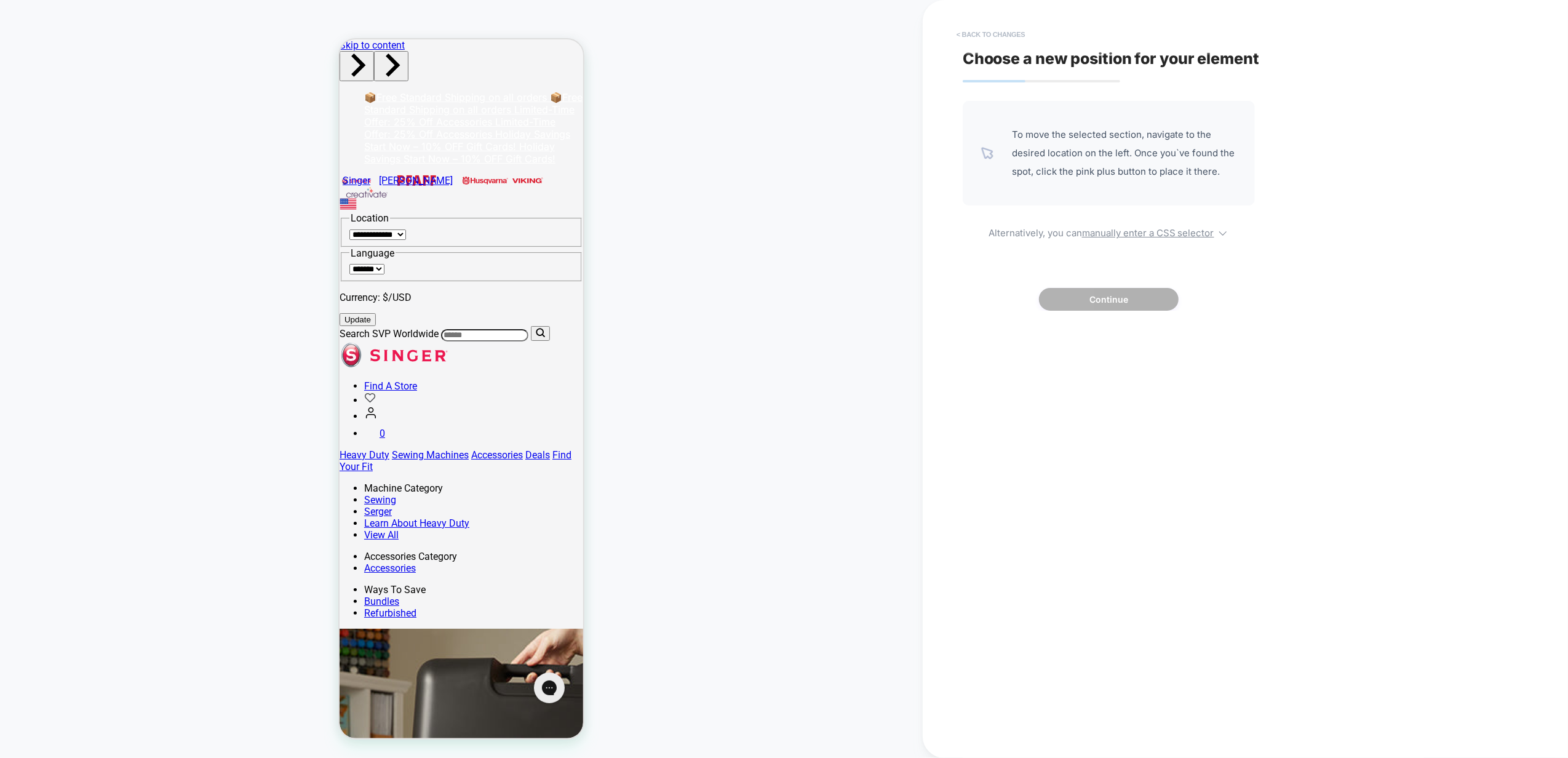
click at [983, 30] on button "< Back to changes" at bounding box center [990, 34] width 81 height 20
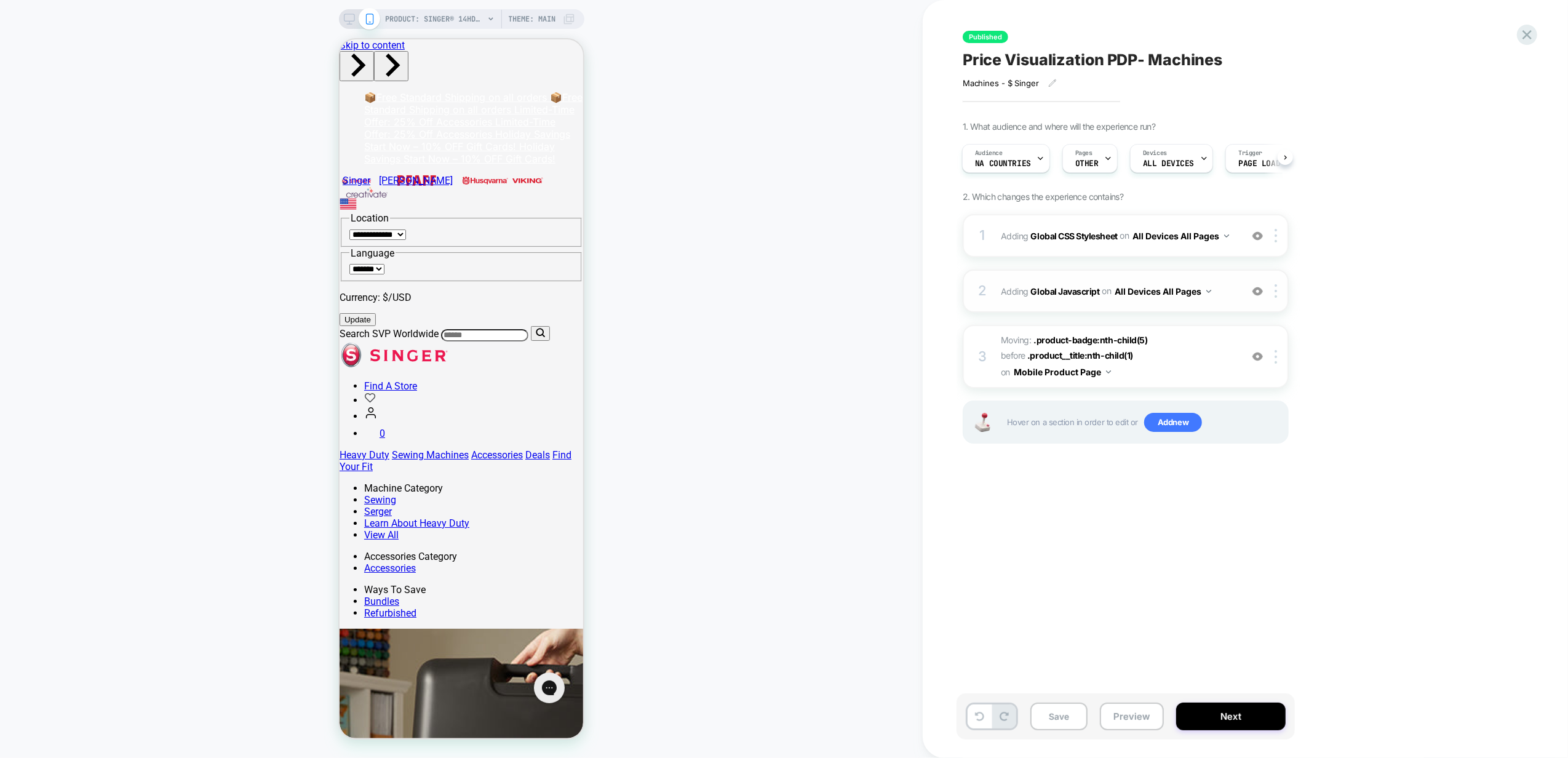
click at [1207, 279] on div "2 Adding Global Javascript on All Devices All Pages Add Before Add After Target…" at bounding box center [1126, 291] width 326 height 43
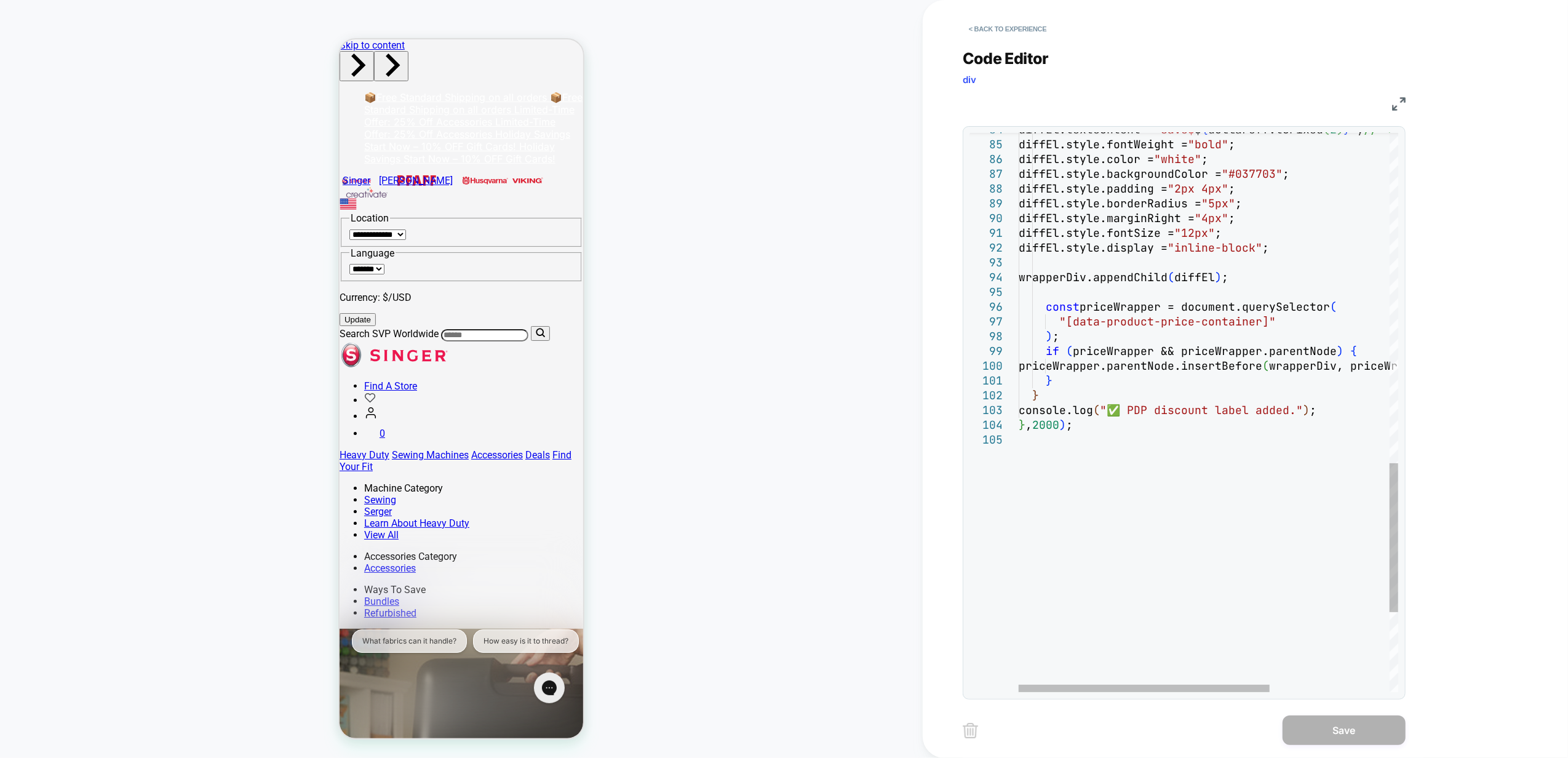
scroll to position [0, 0]
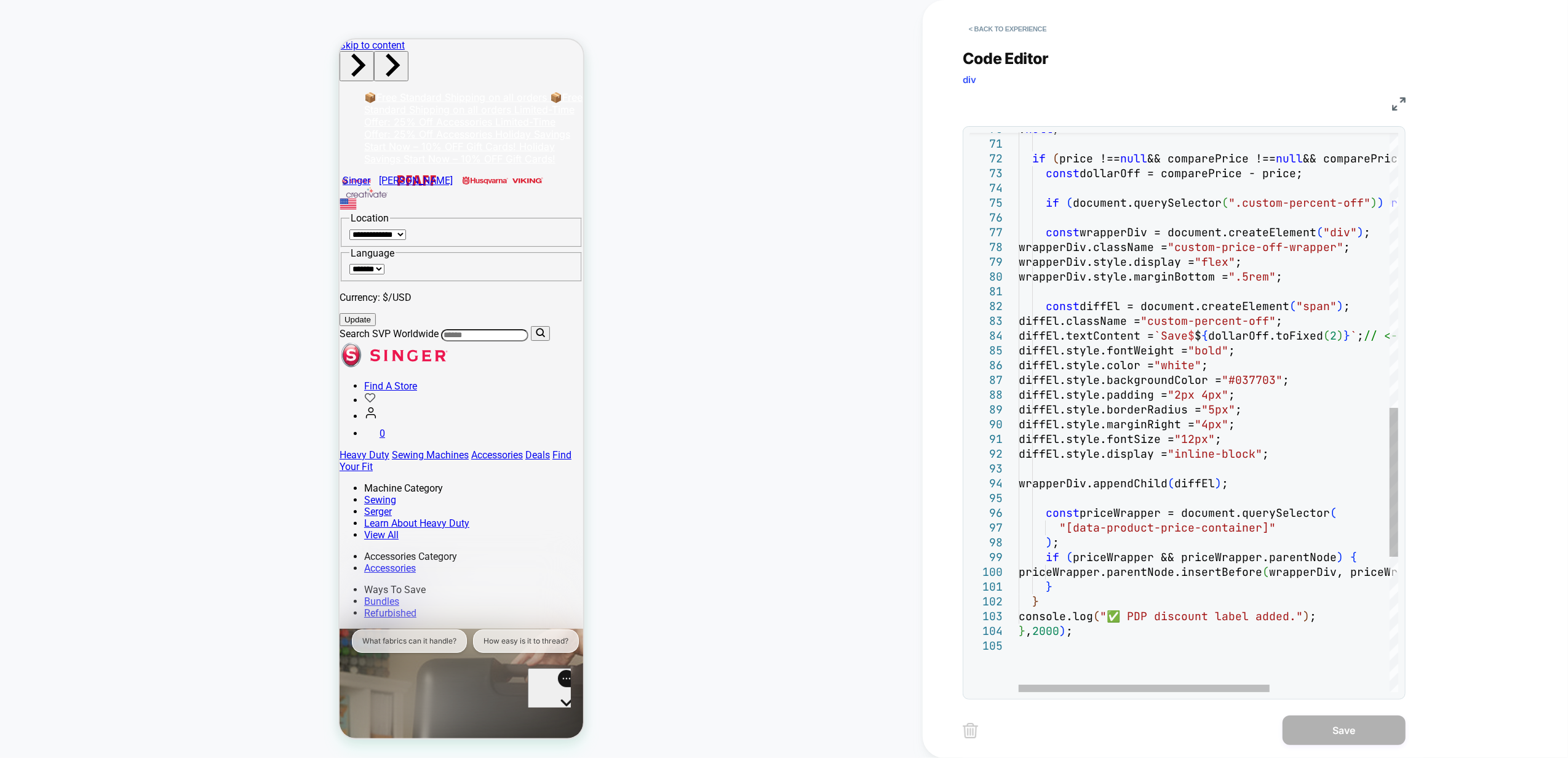
type textarea "**********"
click at [1278, 375] on div "} } console.log ( "✅ PDP discount label added." ) ; } , 2000 ) ; ) ; if ( price…" at bounding box center [1298, 150] width 560 height 2093
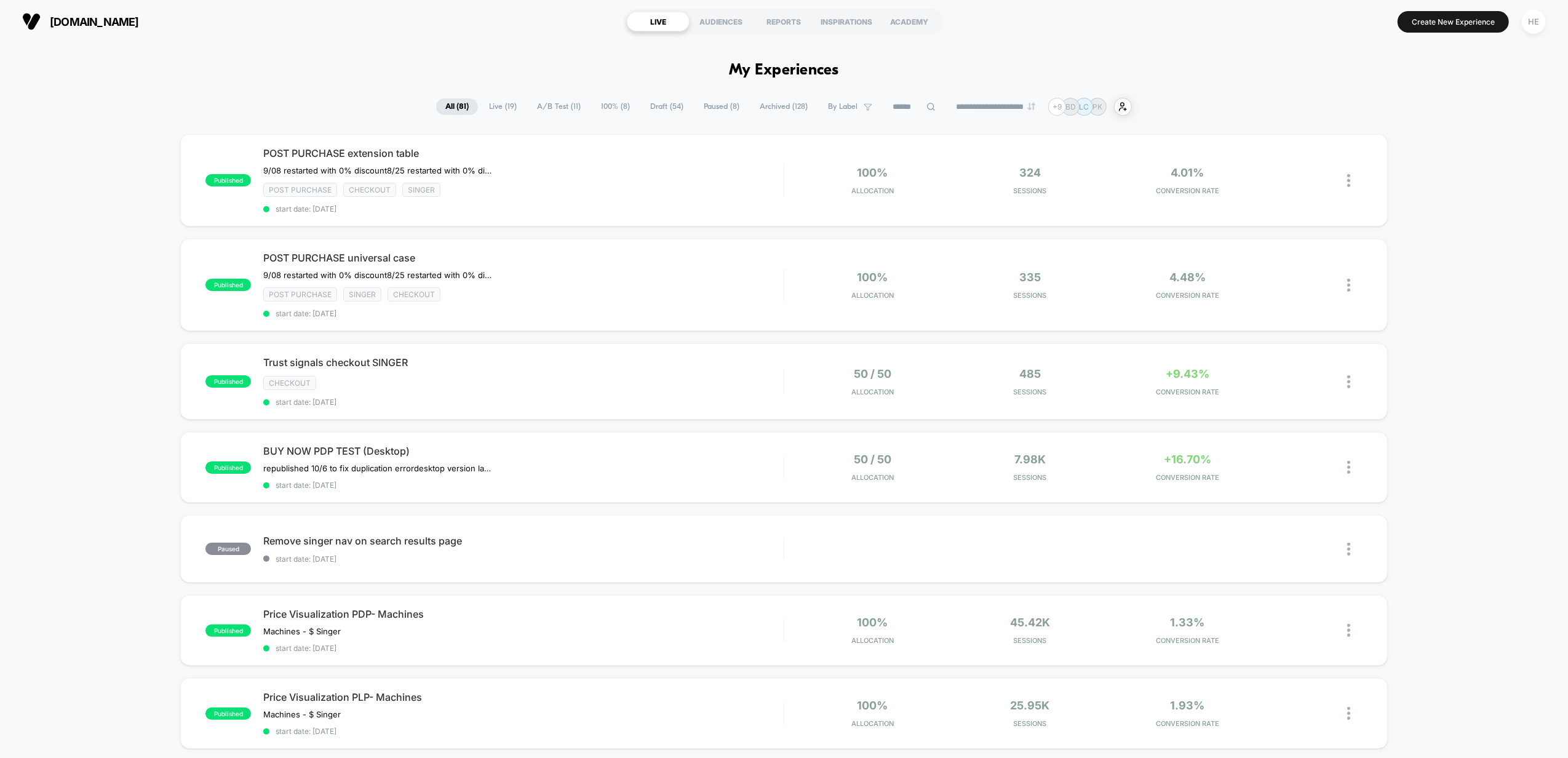
click at [498, 109] on span "Live ( 19 )" at bounding box center [503, 106] width 46 height 16
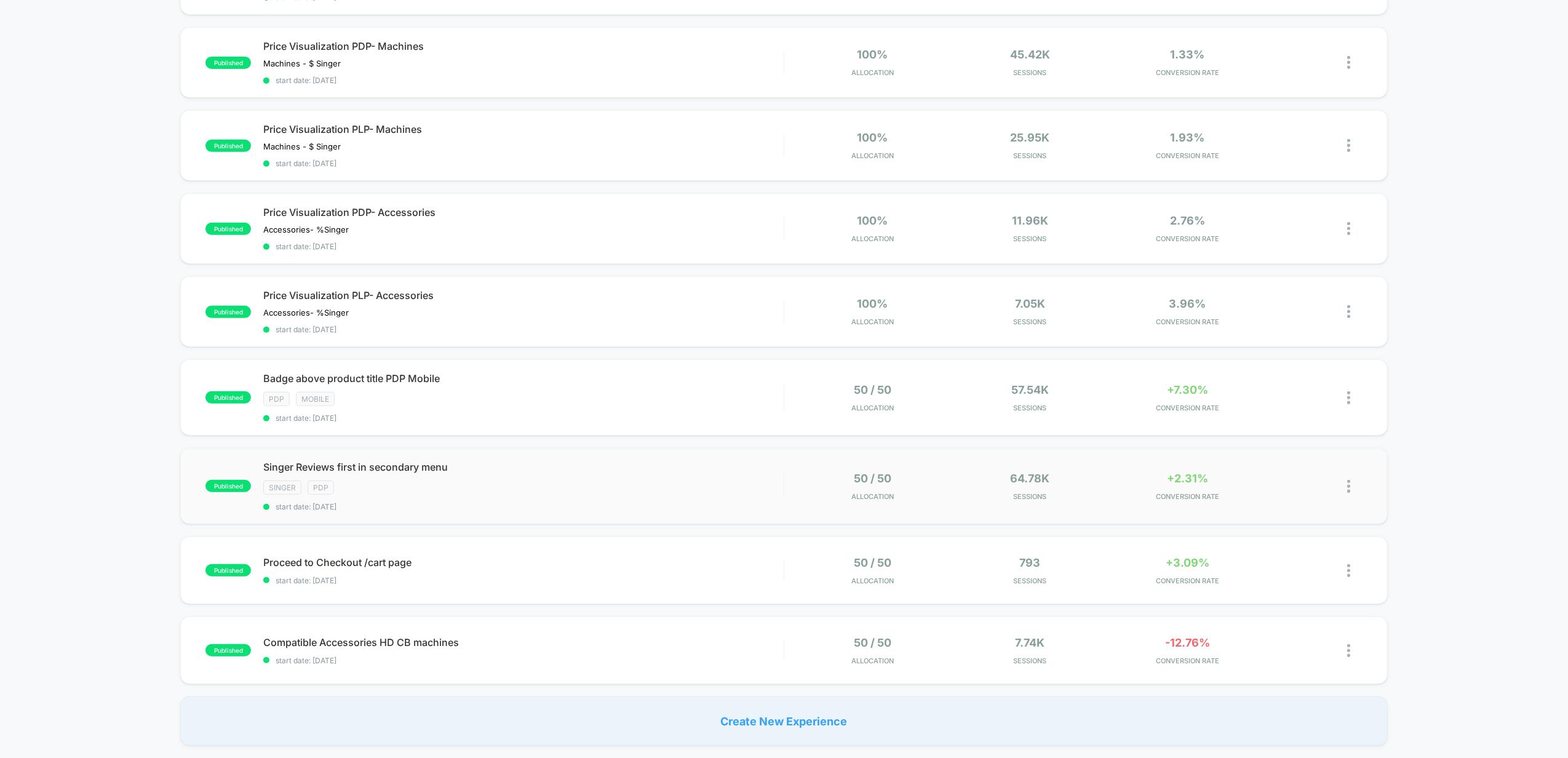
scroll to position [492, 0]
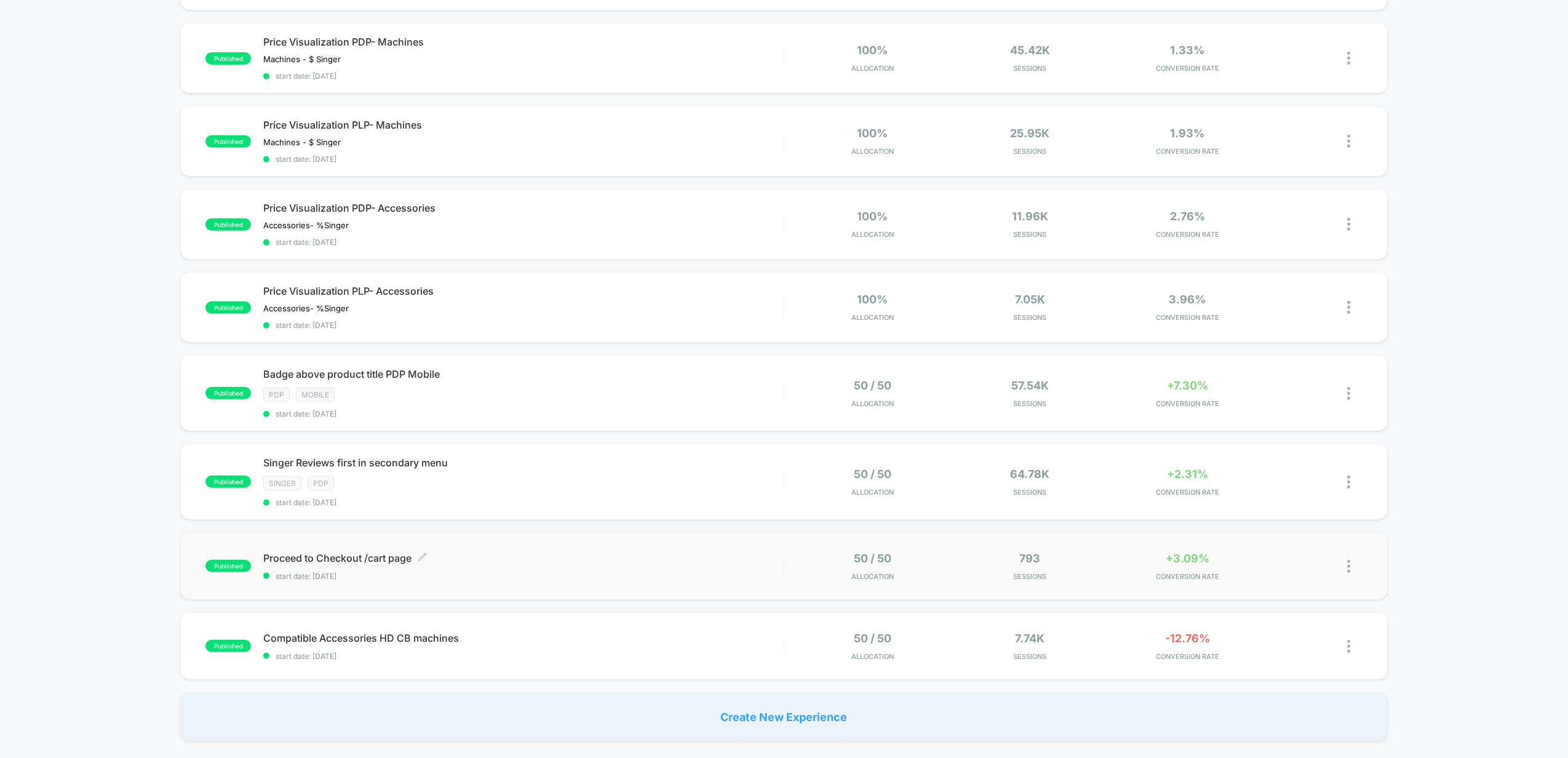
click at [561, 559] on span "Proceed to Checkout /cart page Click to edit experience details" at bounding box center [524, 558] width 520 height 12
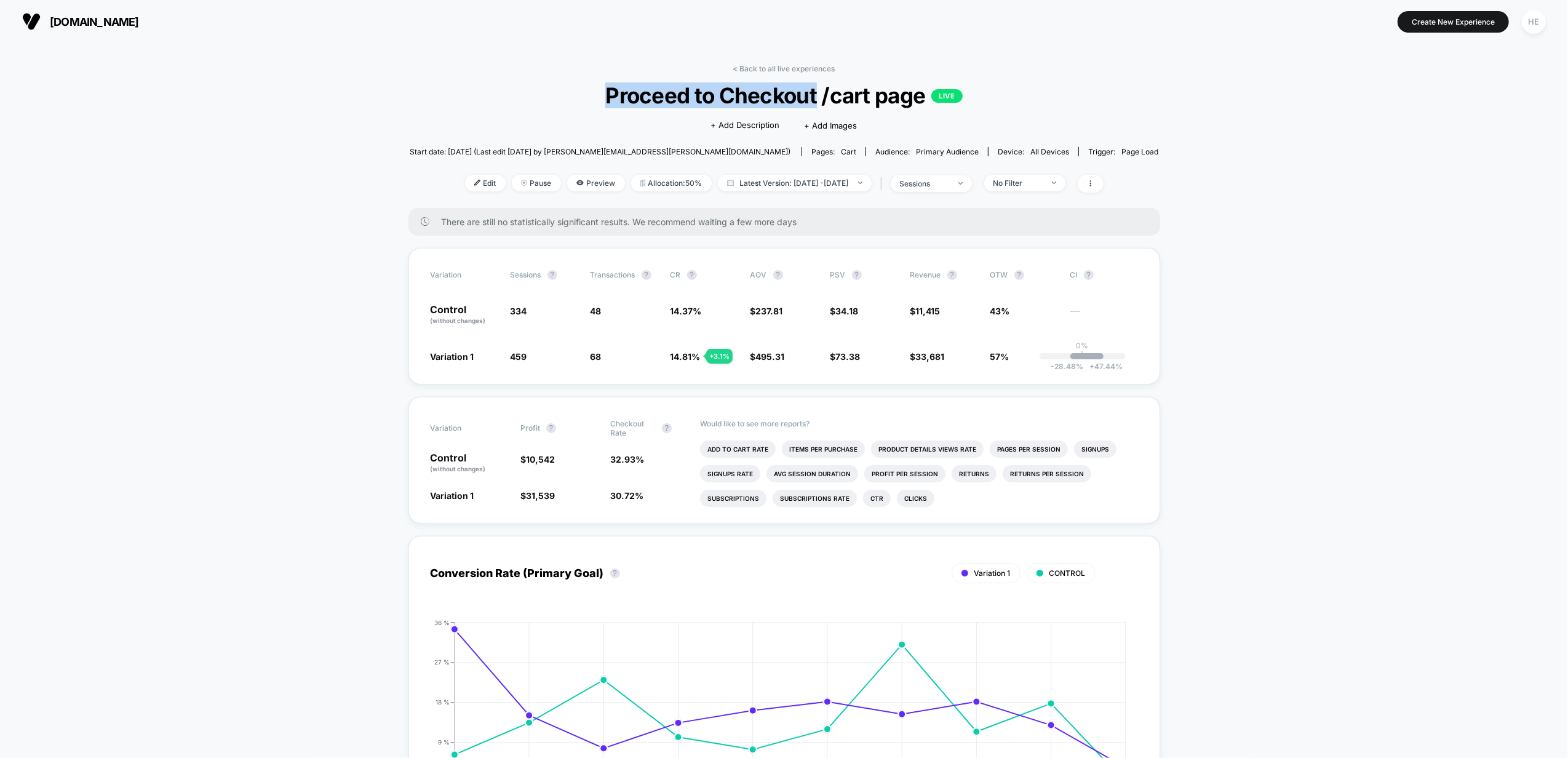
drag, startPoint x: 601, startPoint y: 99, endPoint x: 817, endPoint y: 94, distance: 216.1
click at [817, 94] on span "Proceed to Checkout /cart page LIVE" at bounding box center [784, 95] width 674 height 26
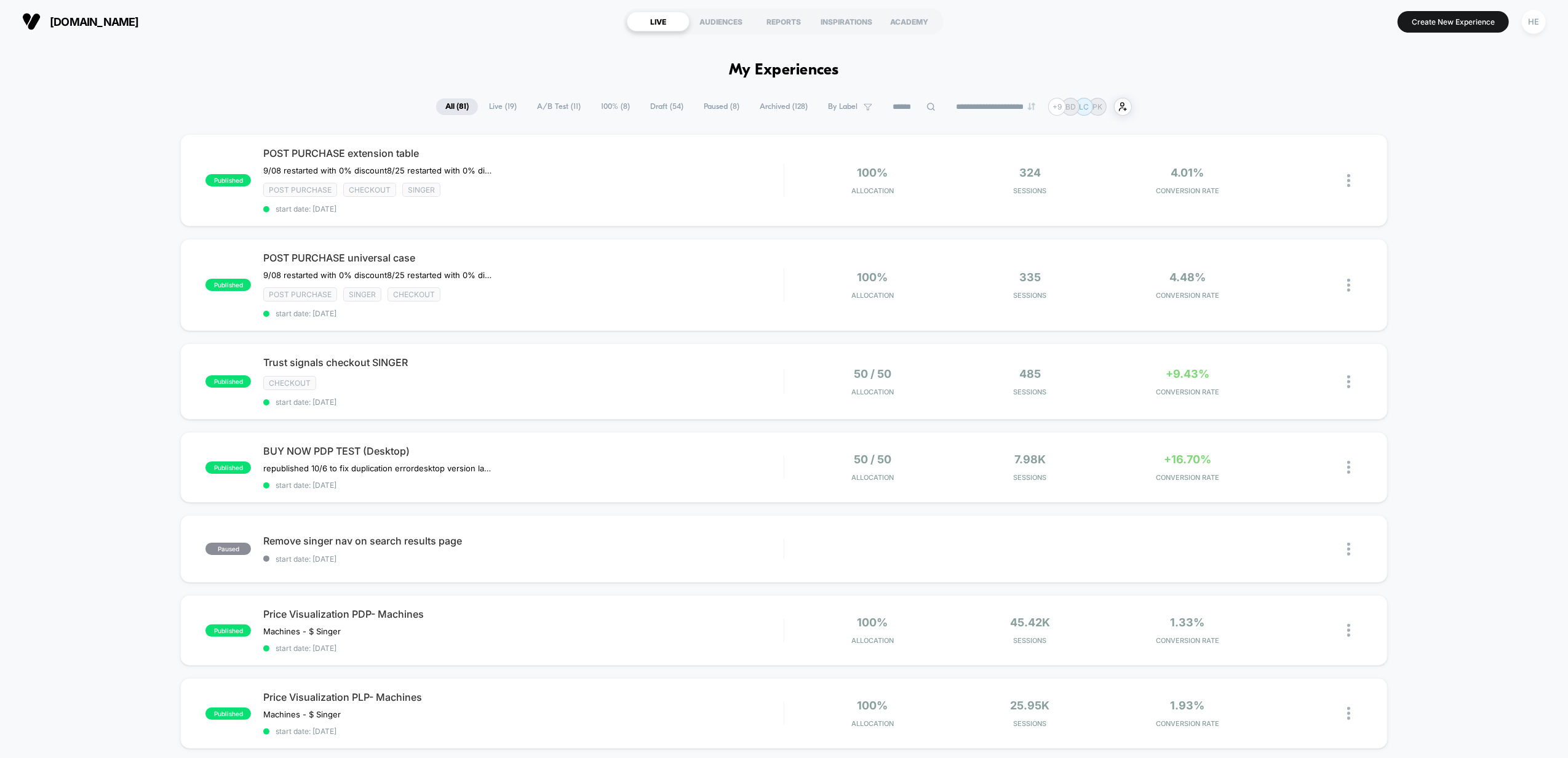
click at [614, 106] on span "100% ( 8 )" at bounding box center [615, 106] width 47 height 16
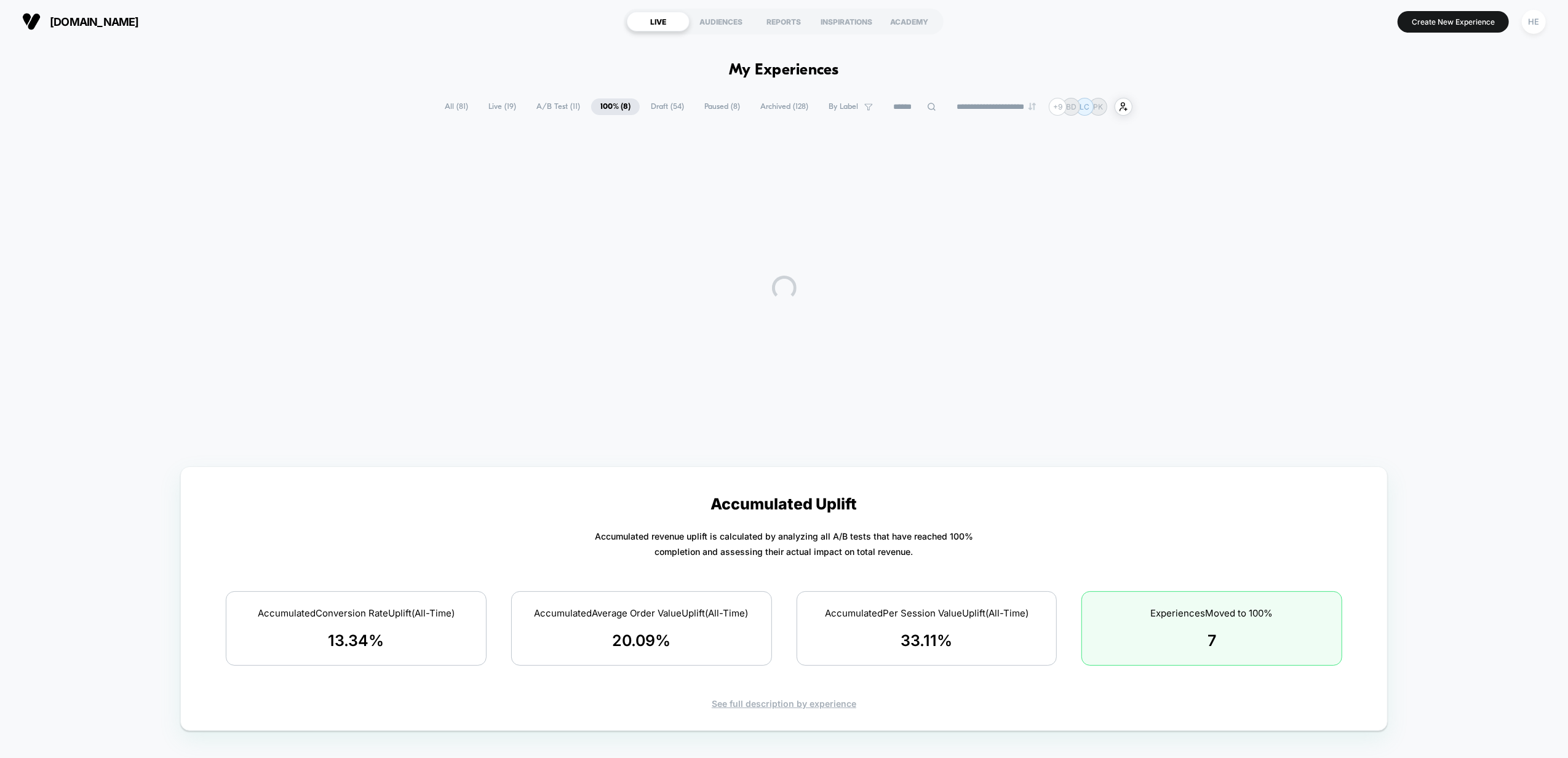
click at [667, 106] on span "Draft ( 54 )" at bounding box center [668, 106] width 51 height 16
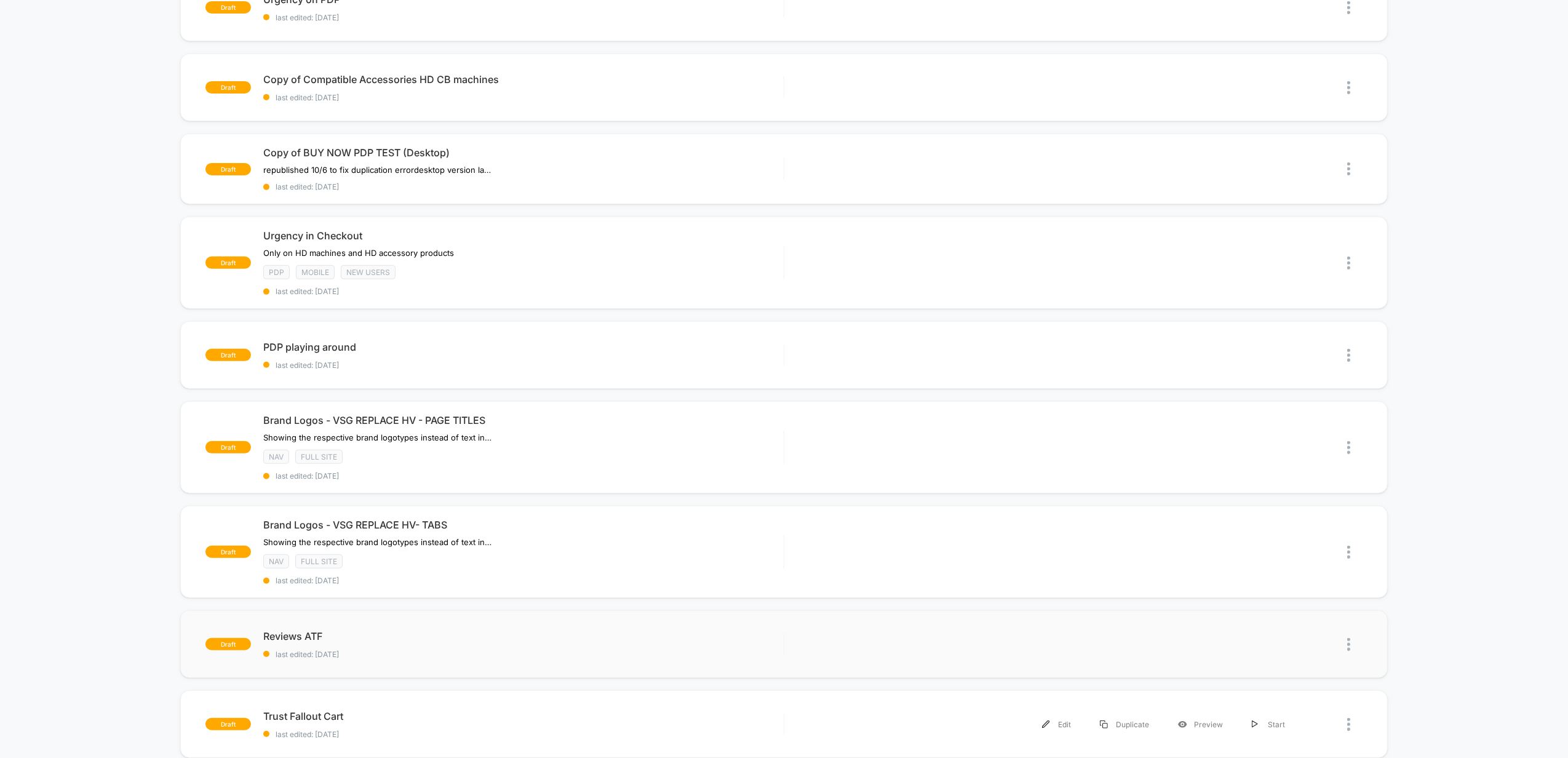
scroll to position [574, 0]
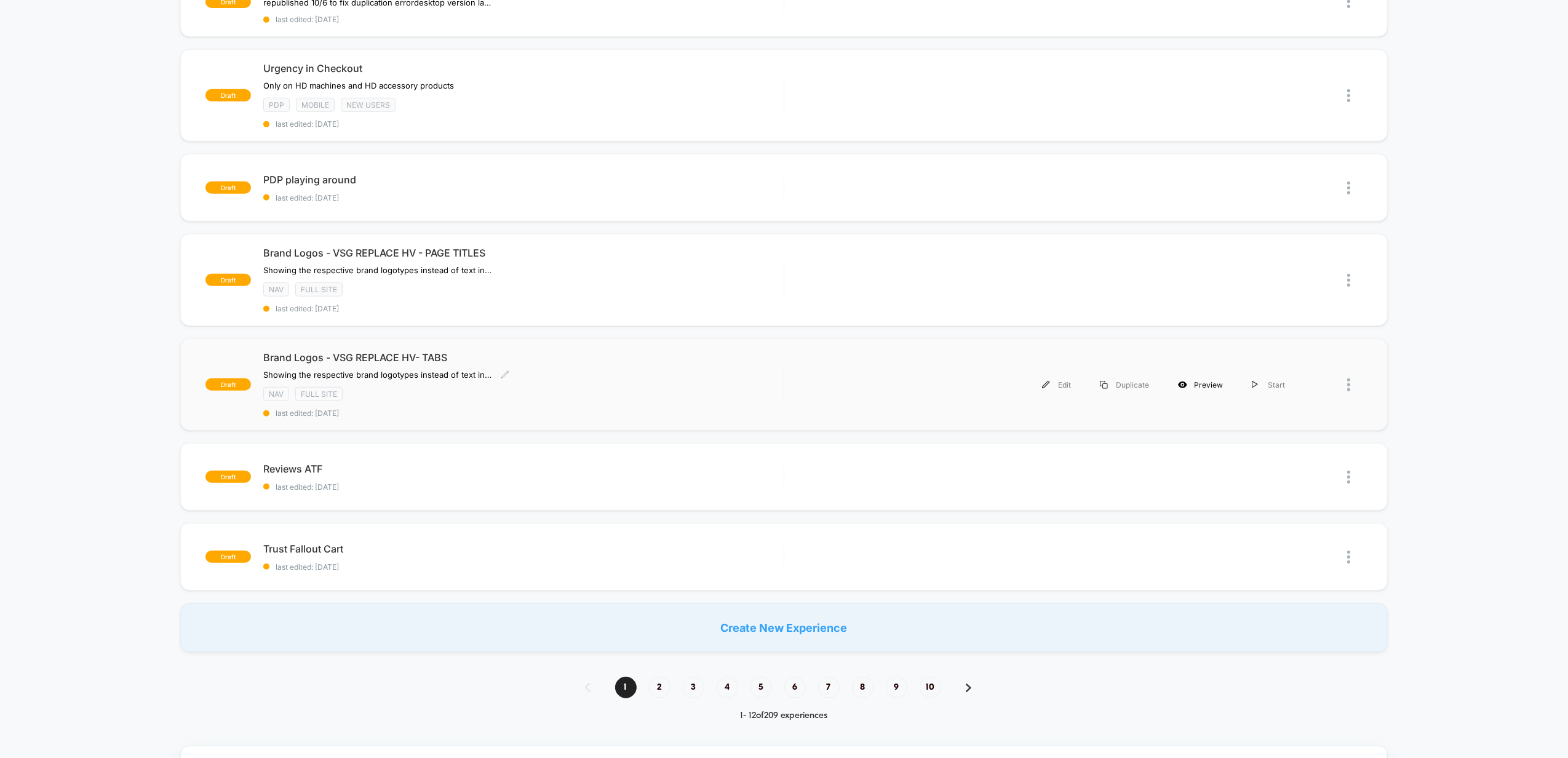
drag, startPoint x: 551, startPoint y: 372, endPoint x: 1209, endPoint y: 380, distance: 658.0
click at [1209, 380] on div "Preview" at bounding box center [1201, 384] width 74 height 27
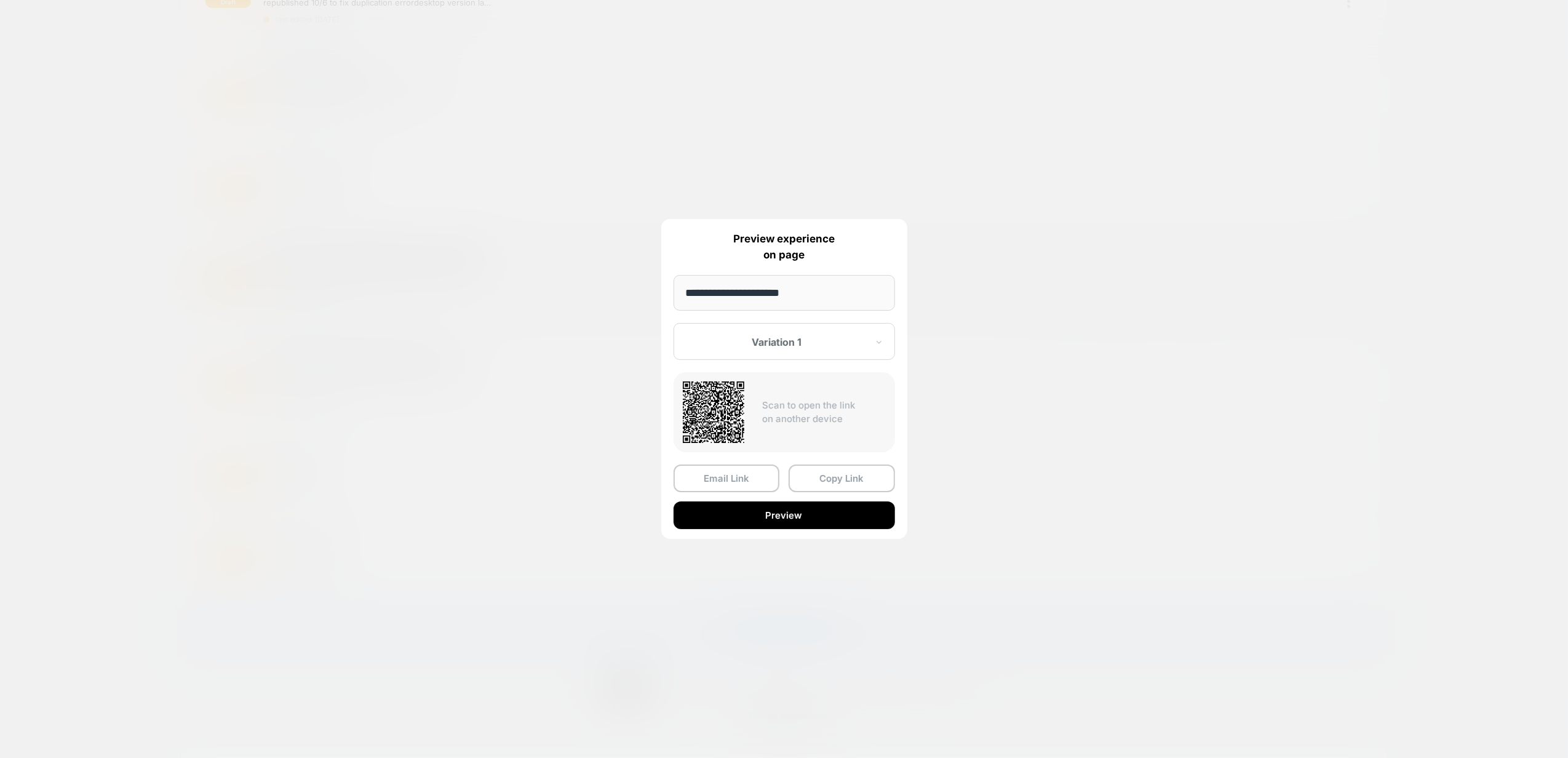
drag, startPoint x: 820, startPoint y: 476, endPoint x: 1322, endPoint y: 232, distance: 558.2
click at [821, 475] on button "Copy Link" at bounding box center [841, 478] width 106 height 27
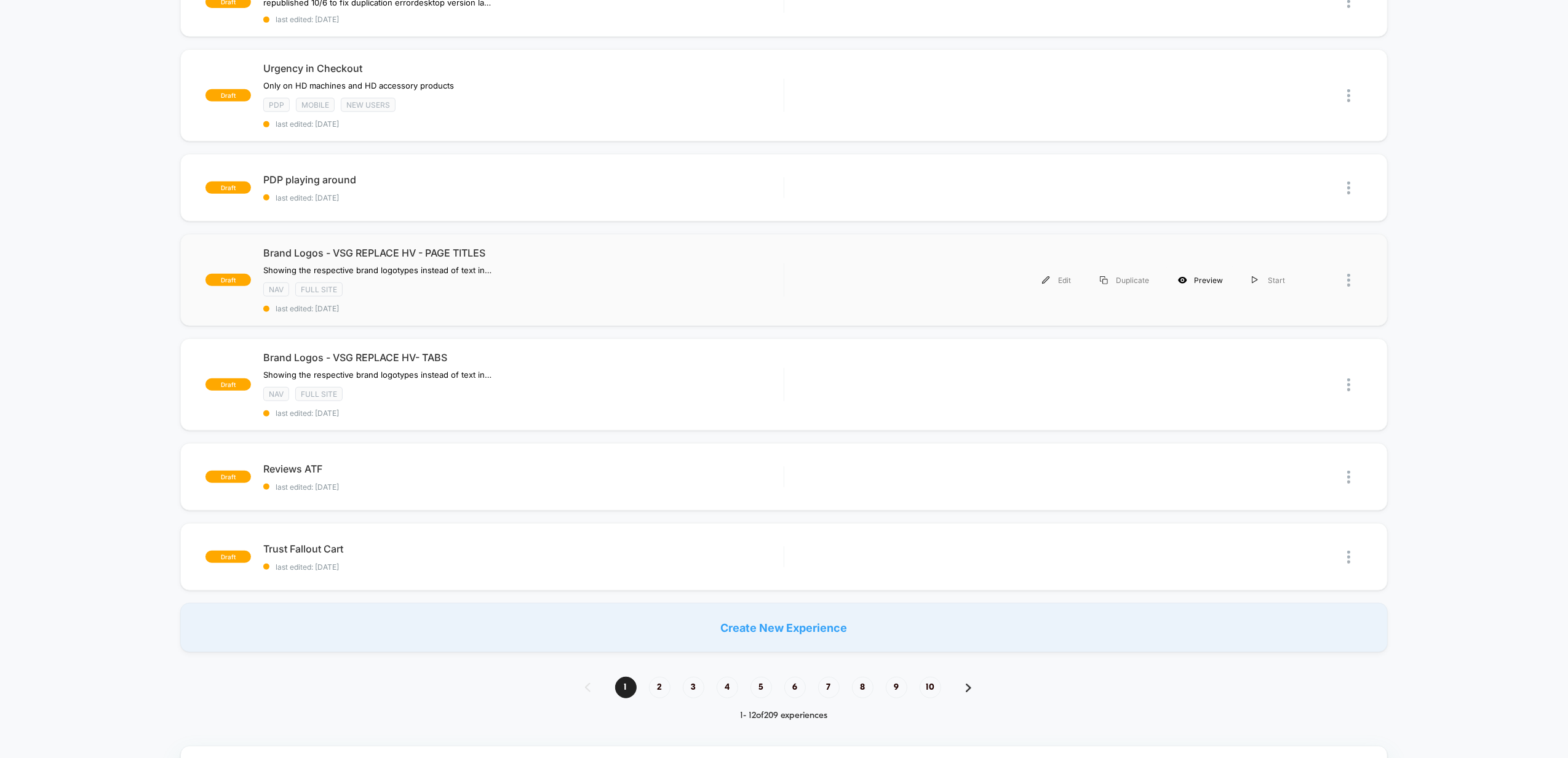
drag, startPoint x: 559, startPoint y: 279, endPoint x: 1202, endPoint y: 276, distance: 643.0
click at [1202, 276] on div "Preview" at bounding box center [1201, 280] width 74 height 27
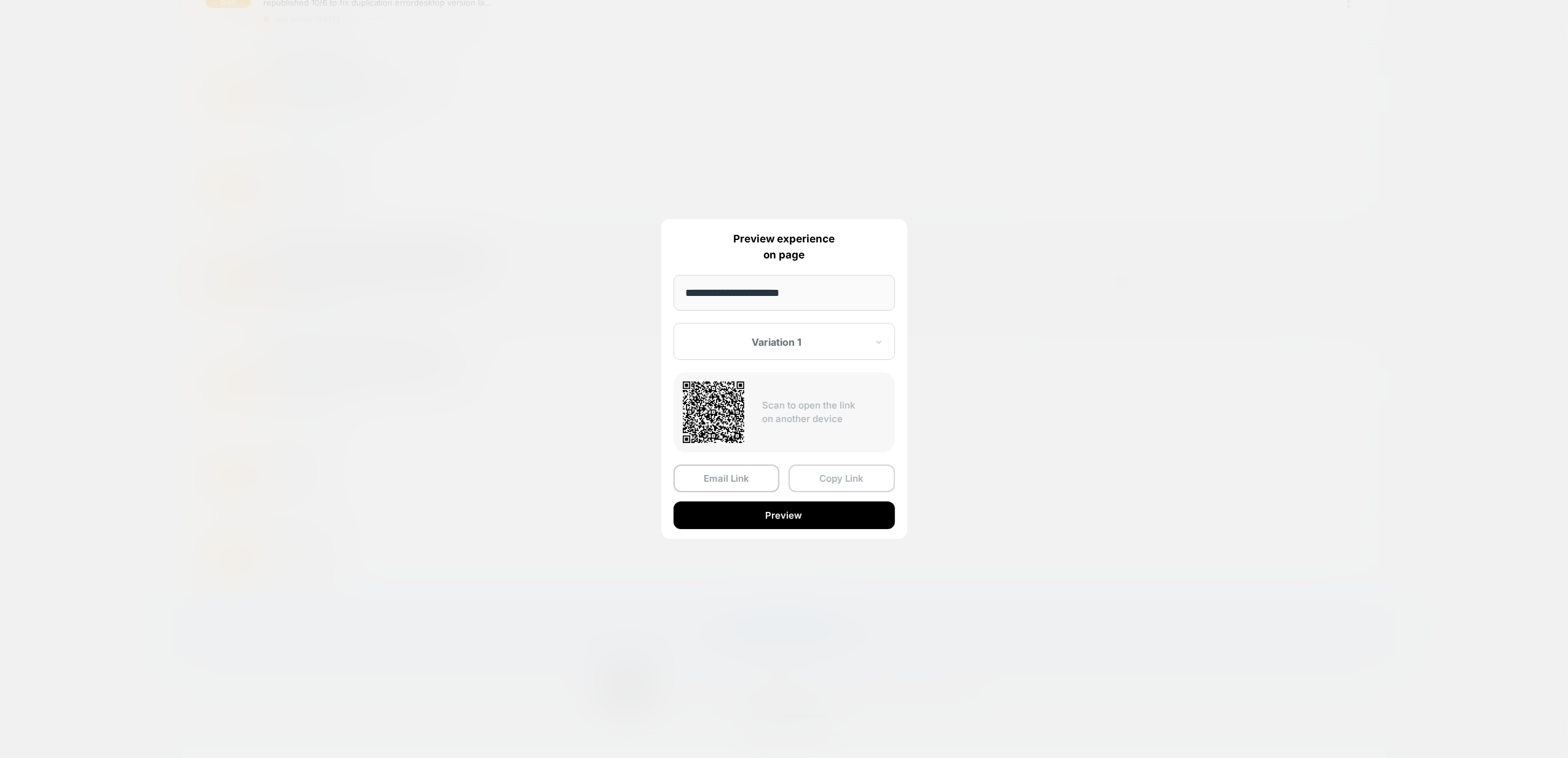
click at [838, 472] on button "Copy Link" at bounding box center [841, 478] width 106 height 27
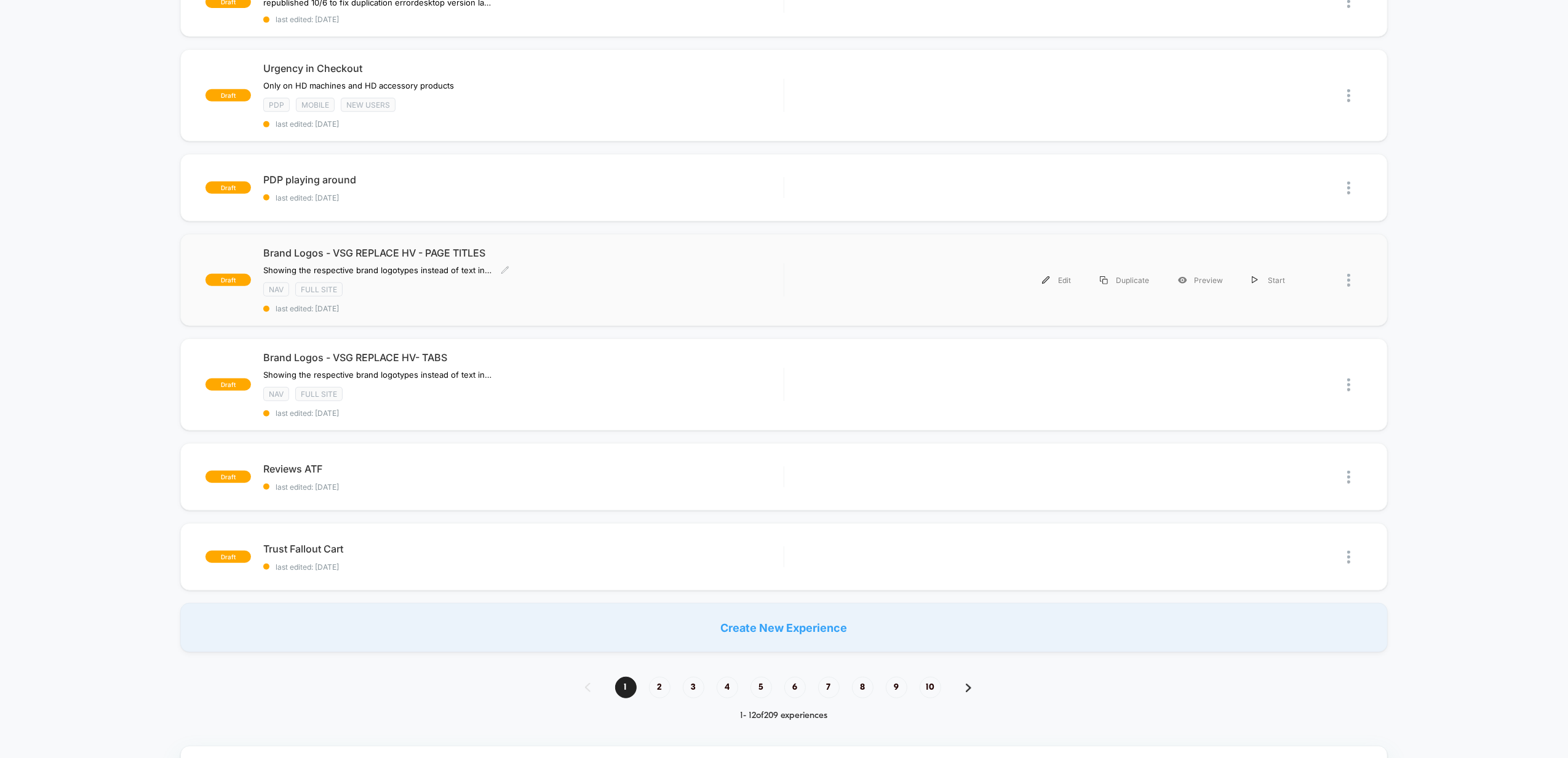
click at [641, 256] on span "Brand Logos - VSG REPLACE HV - PAGE TITLES" at bounding box center [524, 252] width 520 height 12
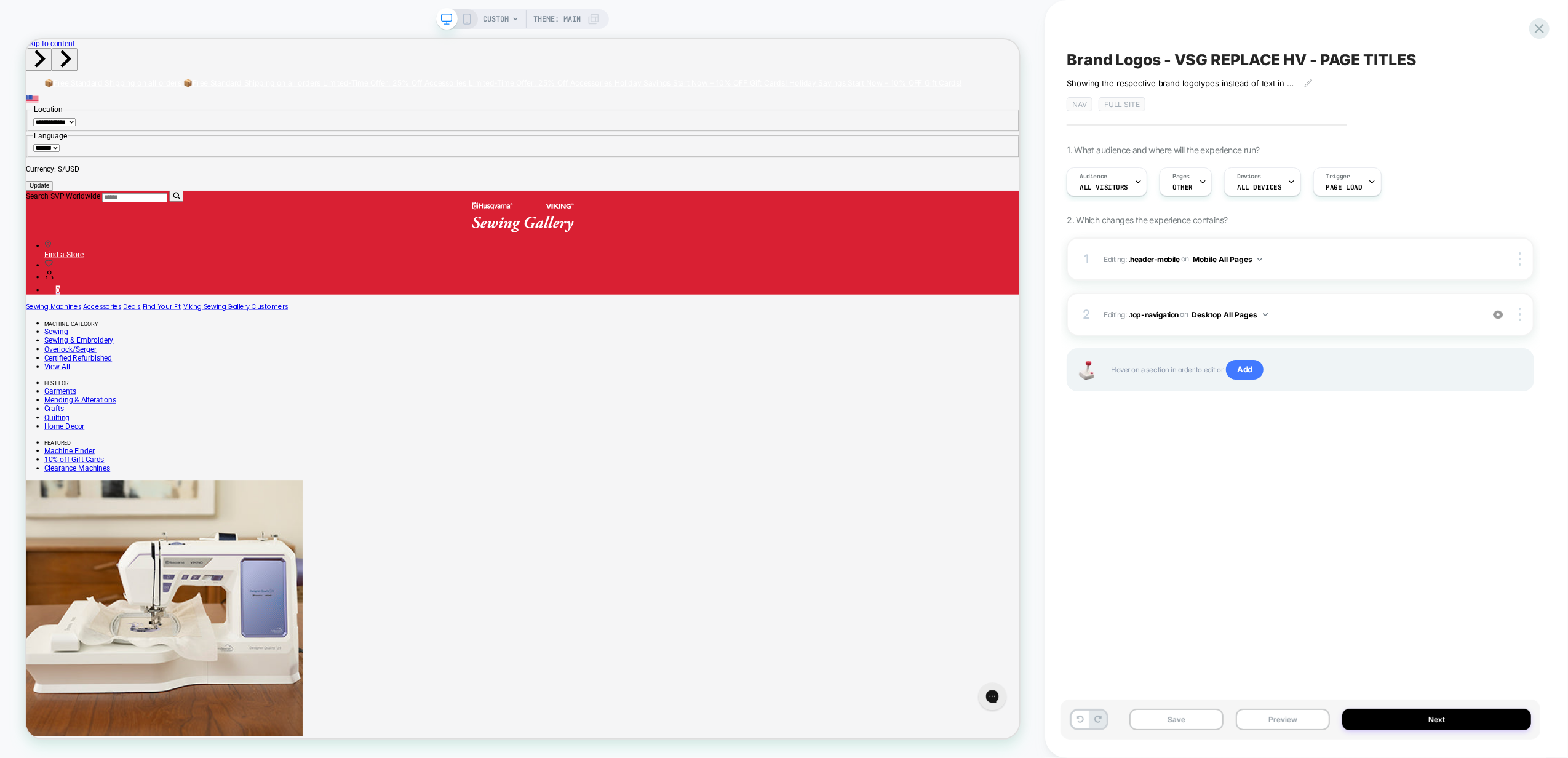
click at [517, 18] on icon at bounding box center [515, 19] width 5 height 3
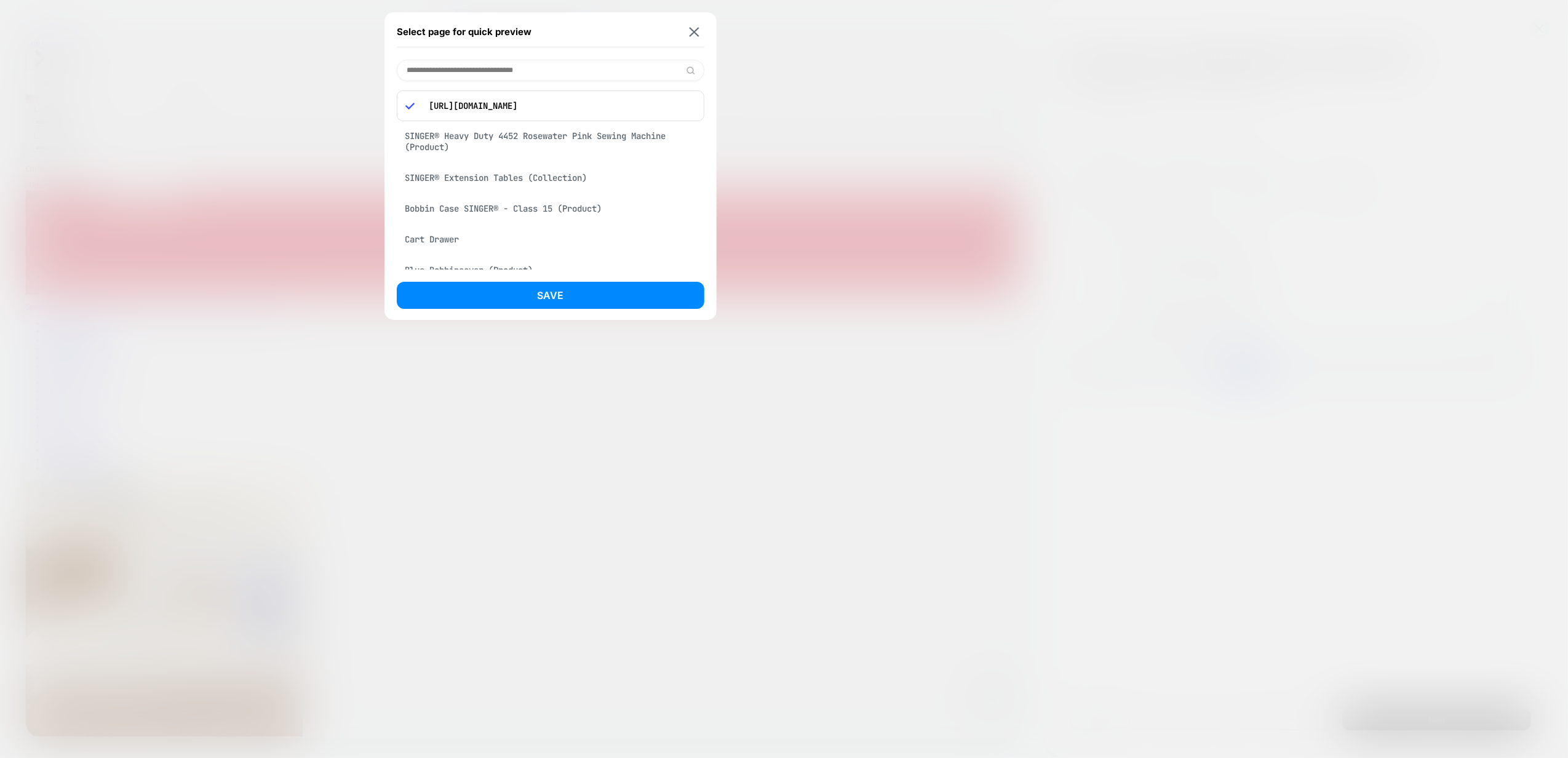
click at [508, 151] on div "SINGER® Heavy Duty 4452 Rosewater Pink Sewing Machine (Product)" at bounding box center [550, 141] width 307 height 34
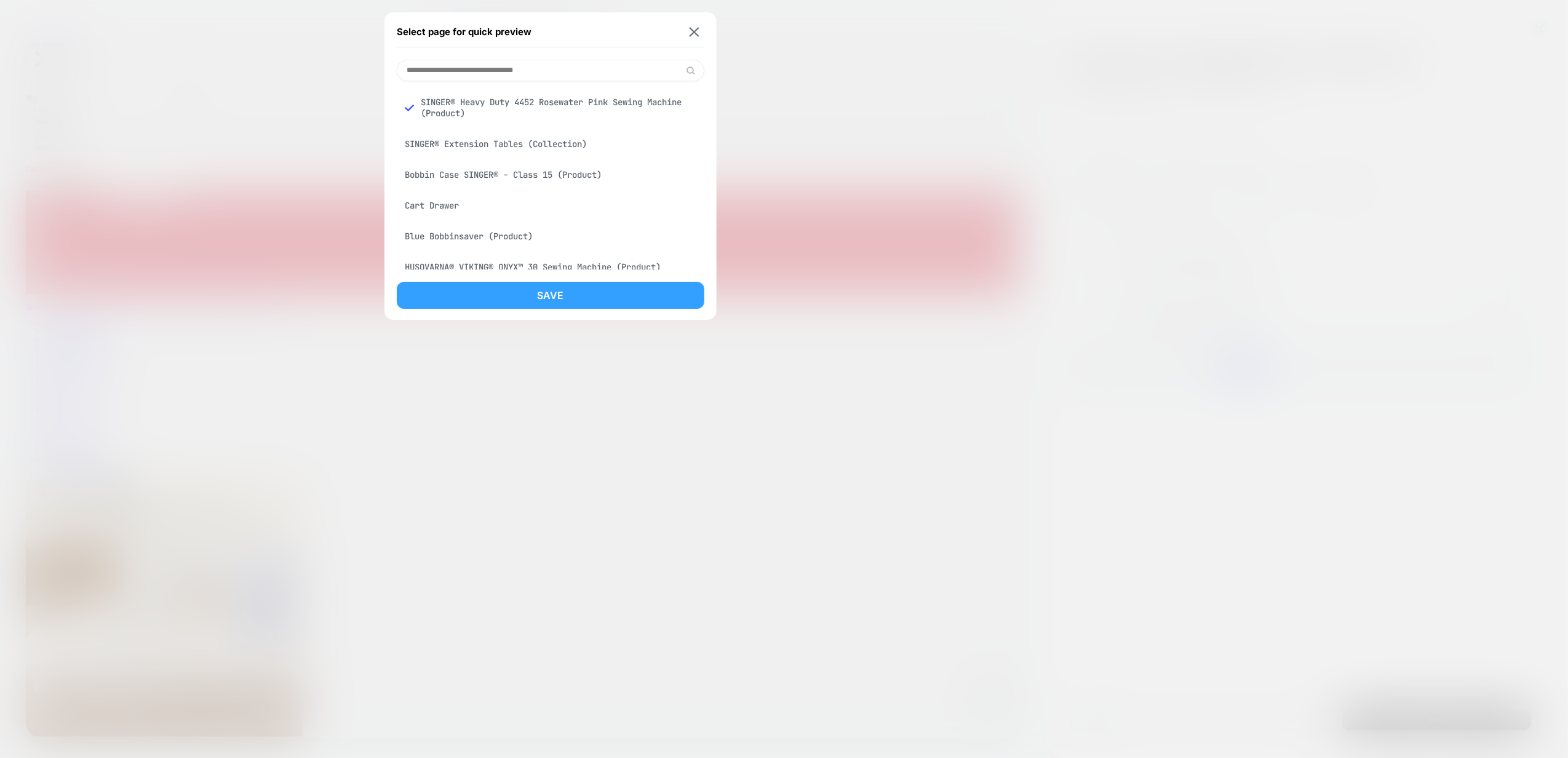
click at [572, 287] on button "Save" at bounding box center [550, 295] width 307 height 27
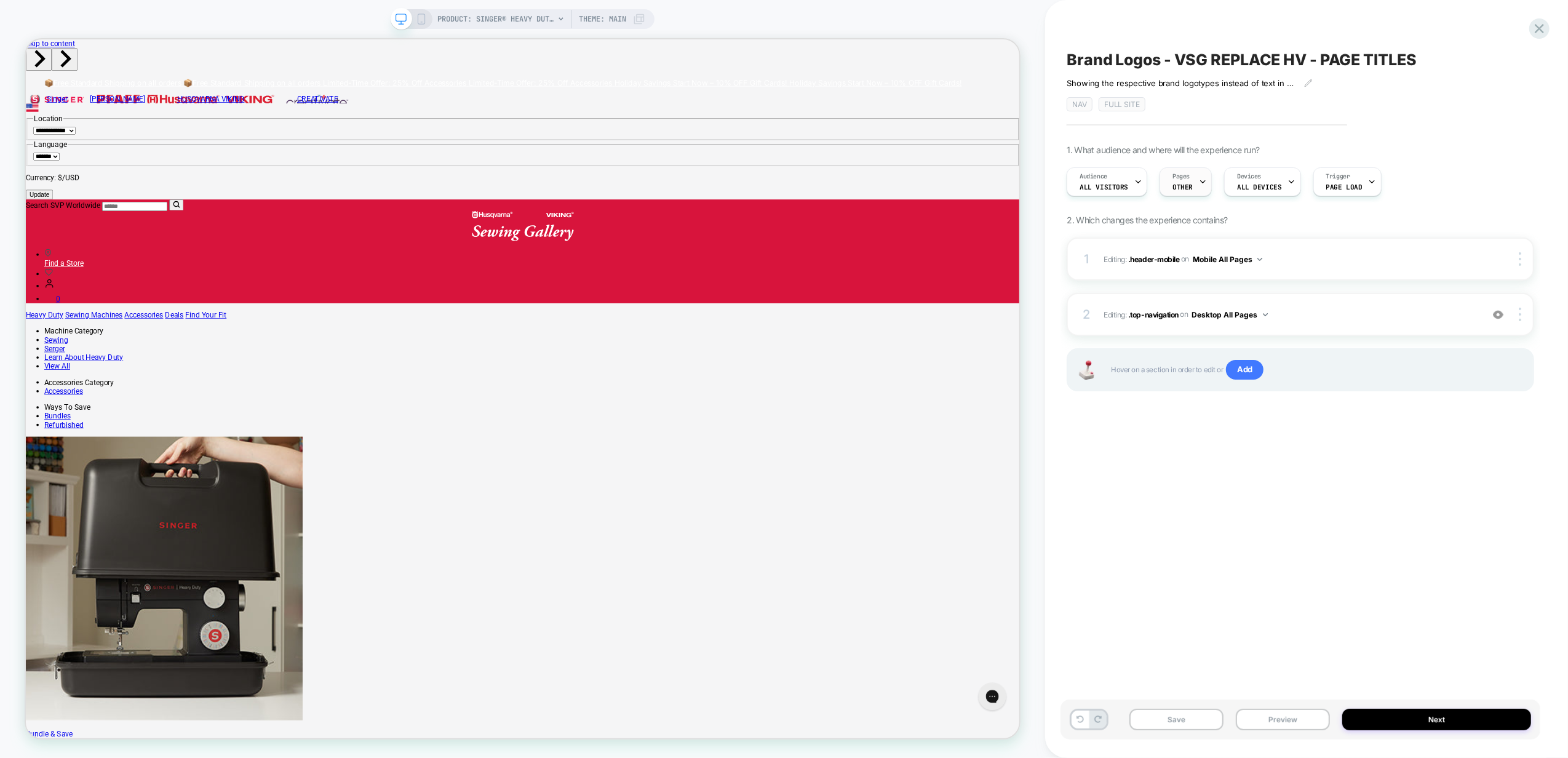
click at [1199, 195] on div at bounding box center [1203, 181] width 8 height 27
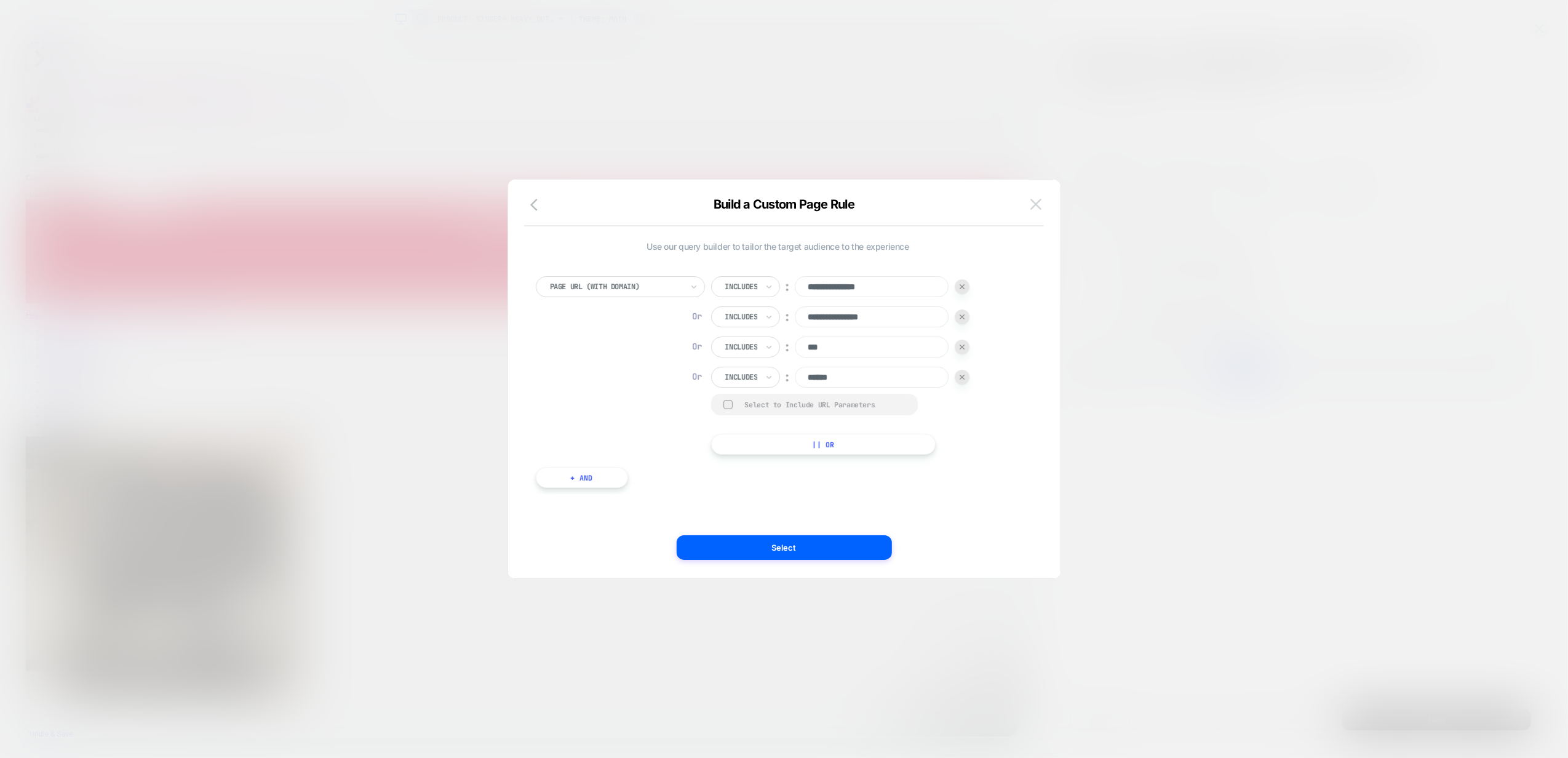
click at [1035, 200] on img at bounding box center [1036, 204] width 11 height 10
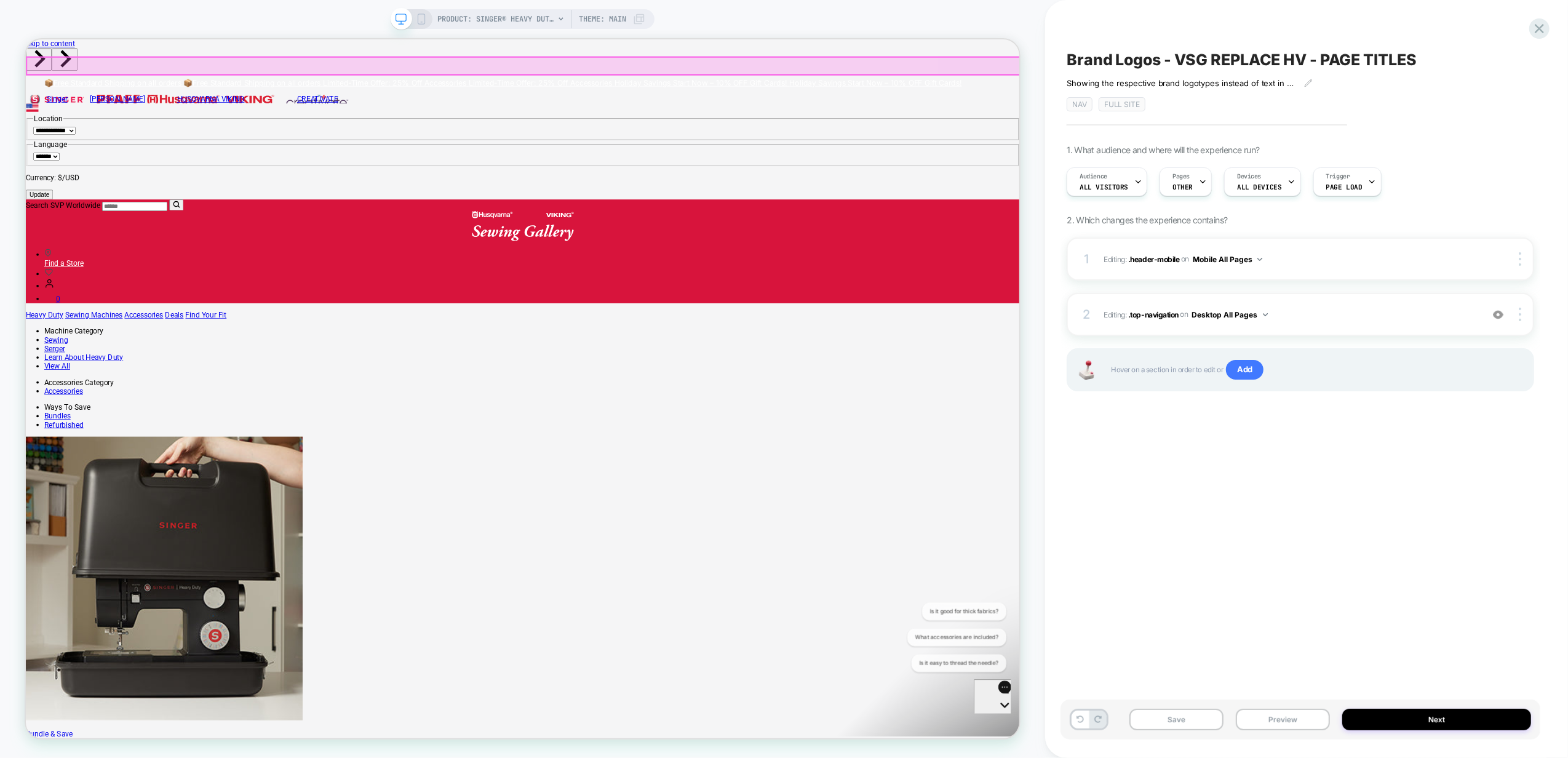
click at [766, 113] on div "**********" at bounding box center [688, 182] width 1326 height 139
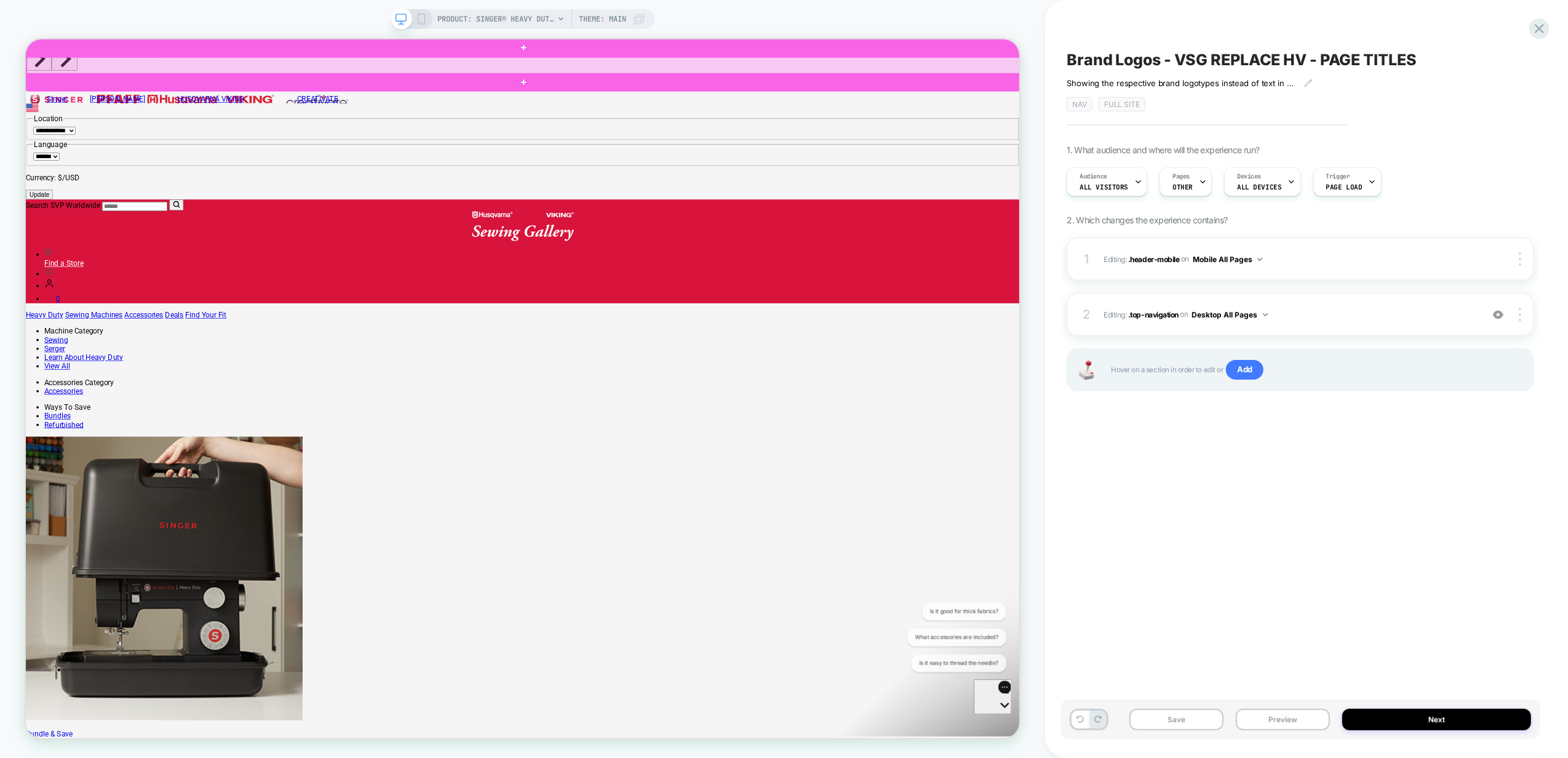
click at [766, 80] on div at bounding box center [691, 74] width 1327 height 23
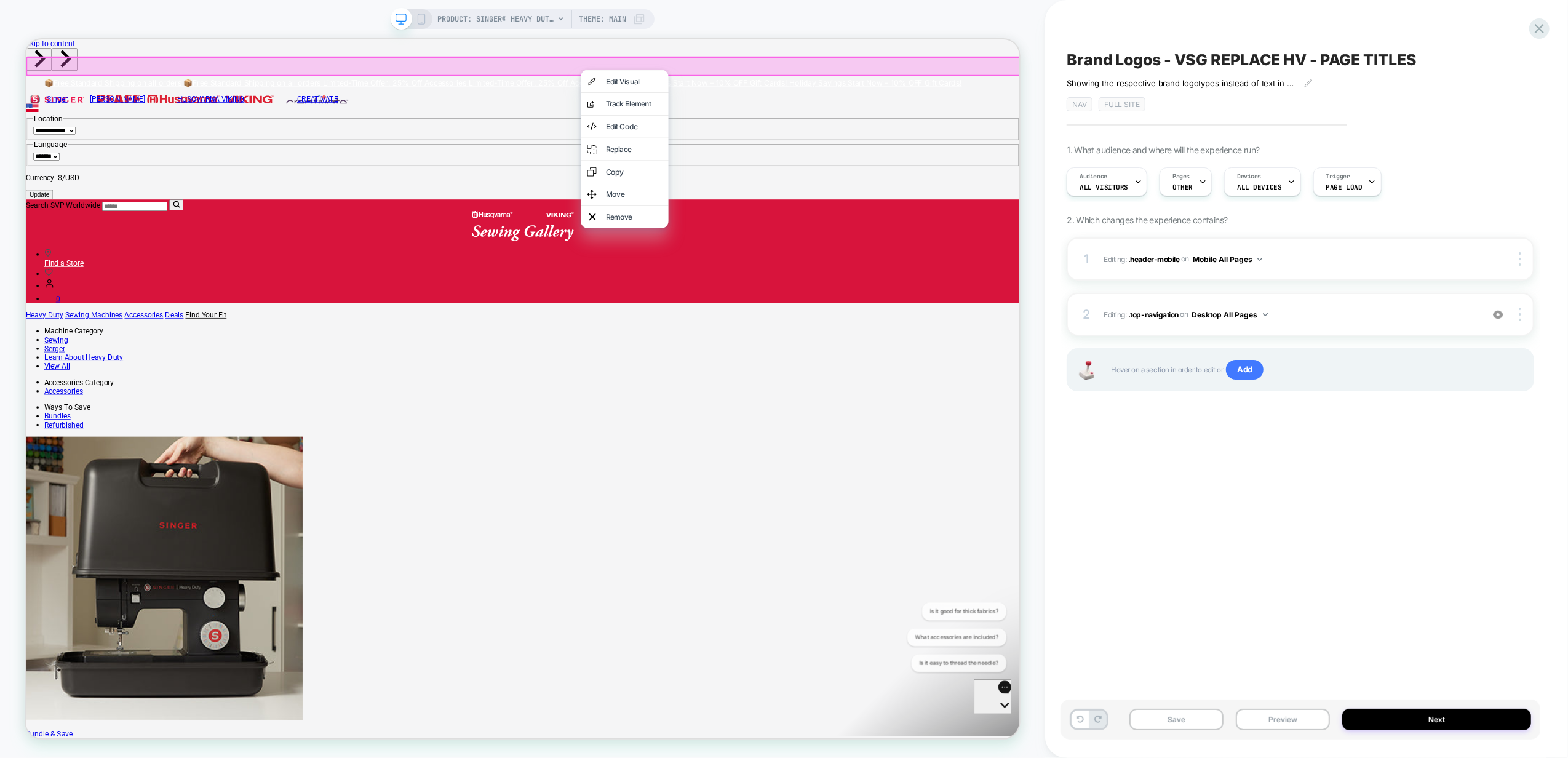
click at [823, 157] on div "Edit Code" at bounding box center [837, 155] width 75 height 12
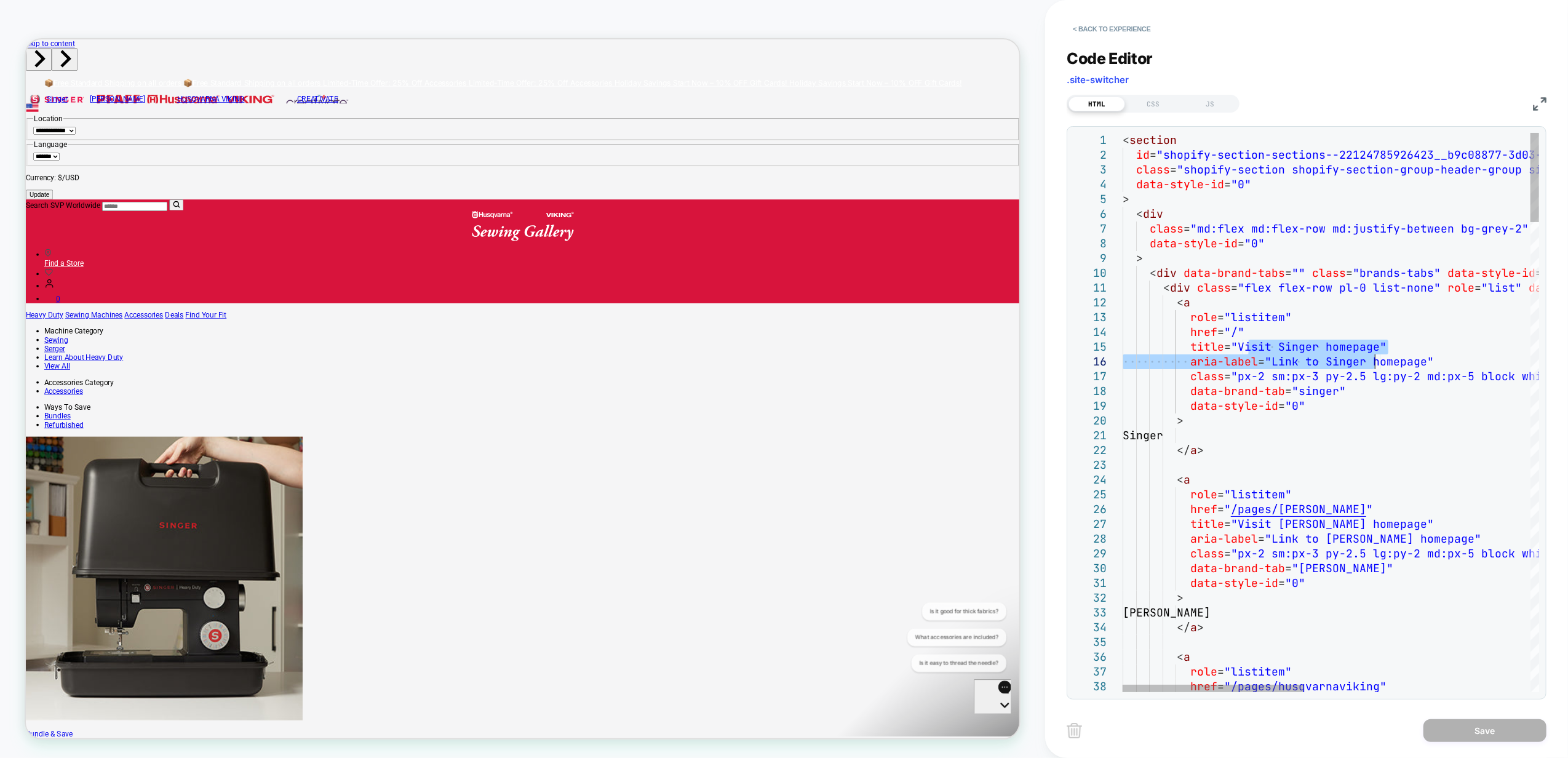
drag, startPoint x: 1250, startPoint y: 348, endPoint x: 1393, endPoint y: 441, distance: 170.6
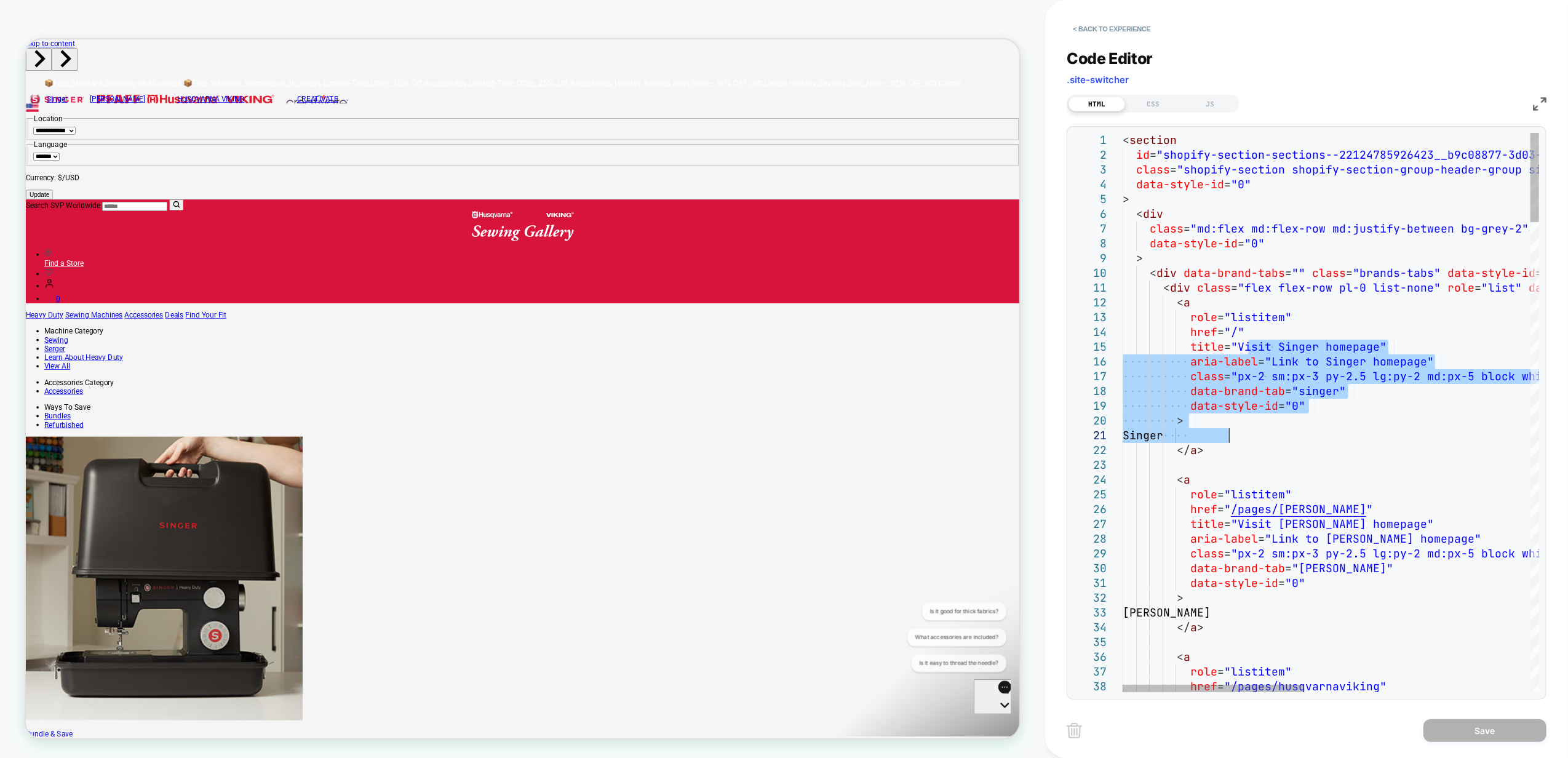
type textarea "**********"
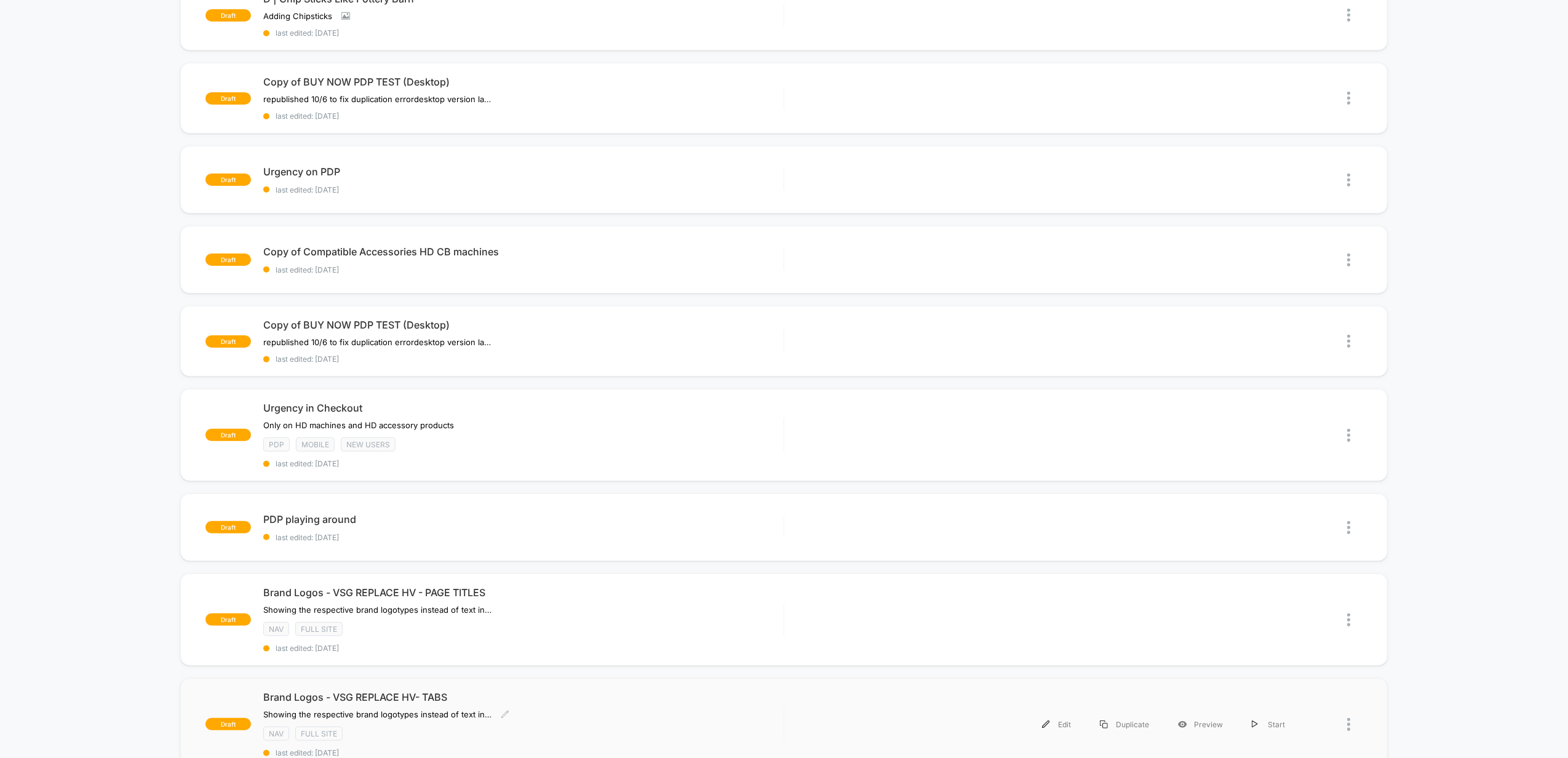
scroll to position [492, 0]
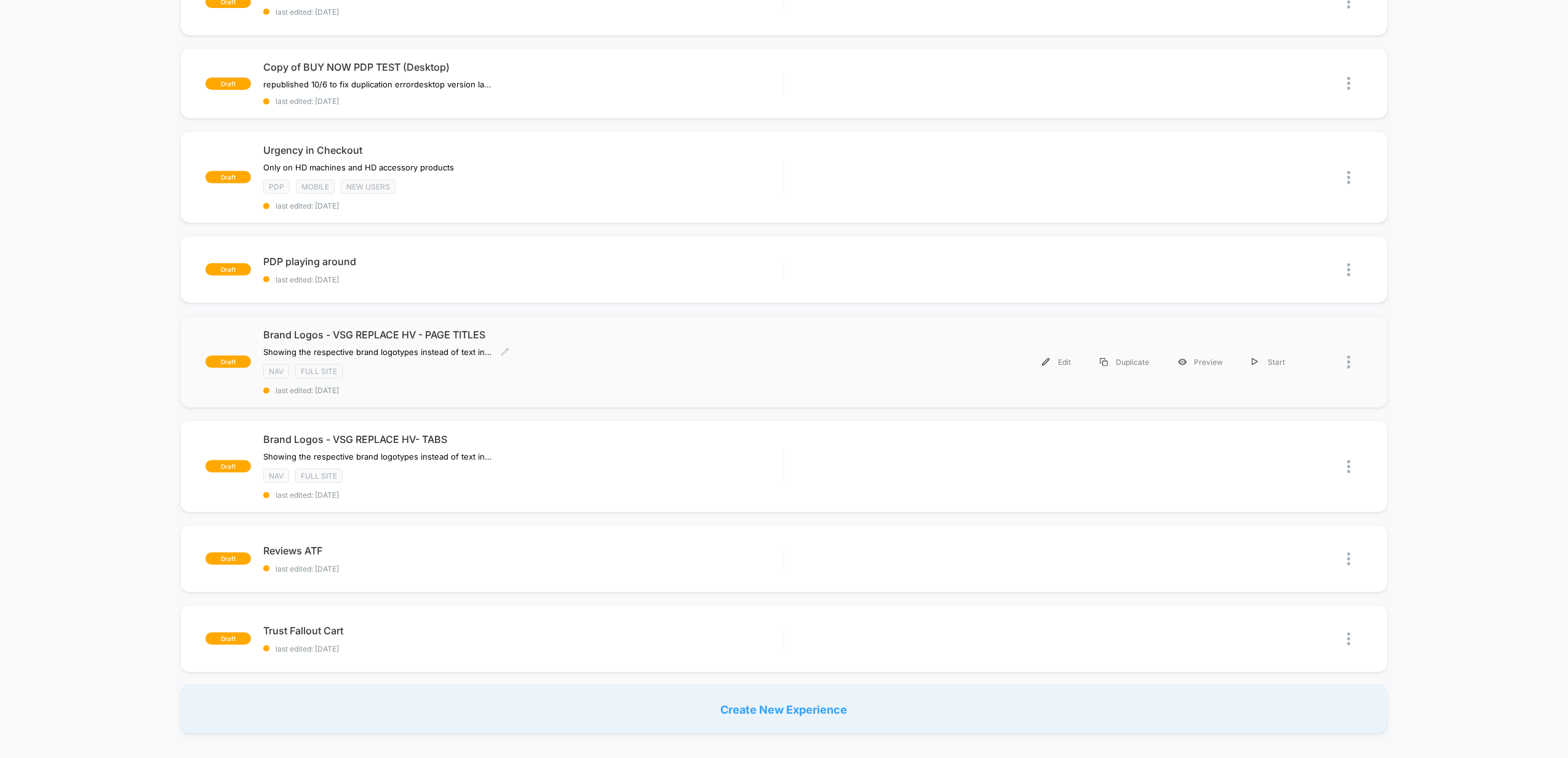
click at [699, 345] on div "Brand Logos - VSG REPLACE HV - PAGE TITLES ﻿Showing the respective brand logoty…" at bounding box center [524, 362] width 520 height 67
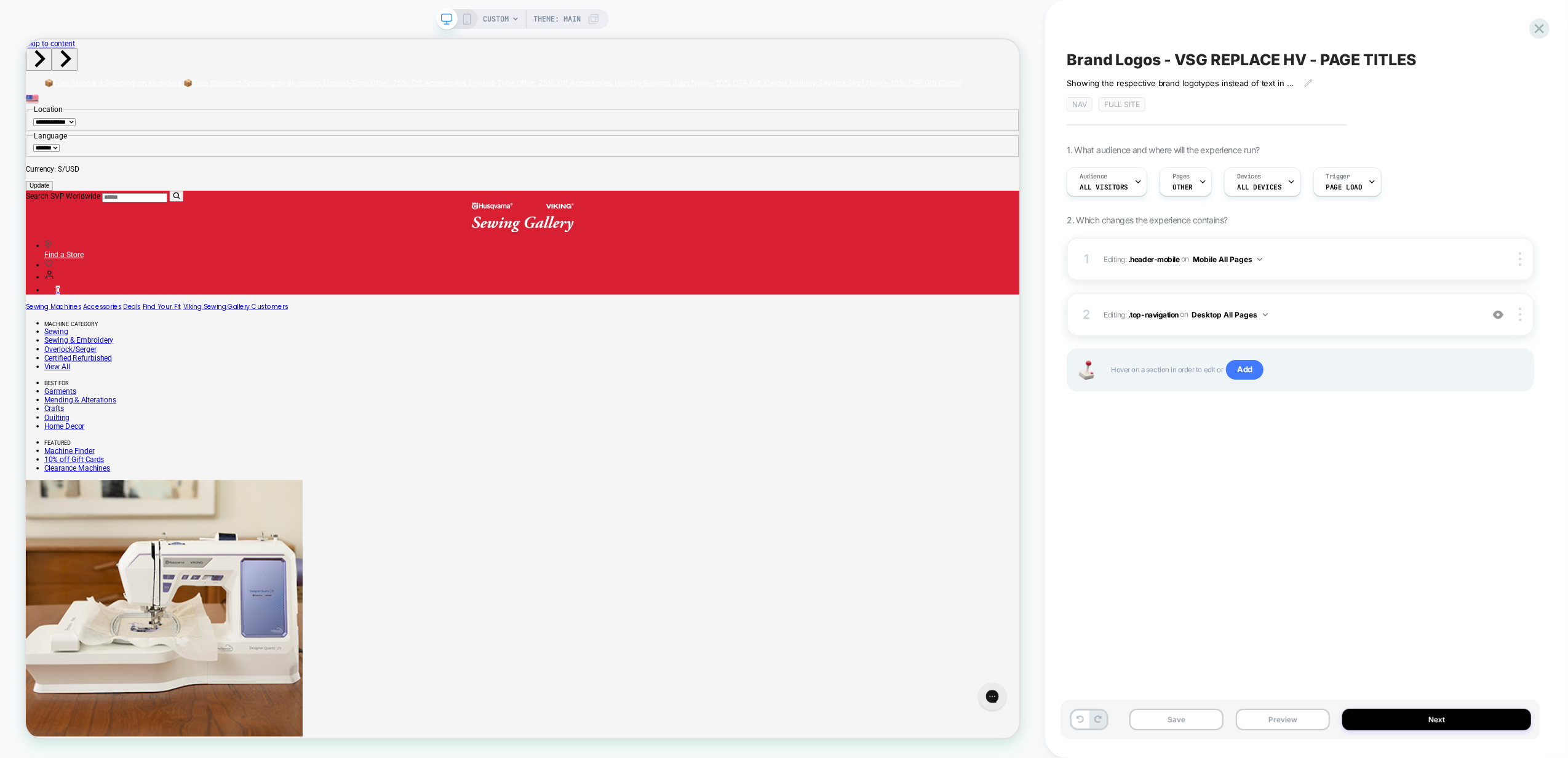
click at [487, 20] on span "CUSTOM" at bounding box center [496, 19] width 26 height 20
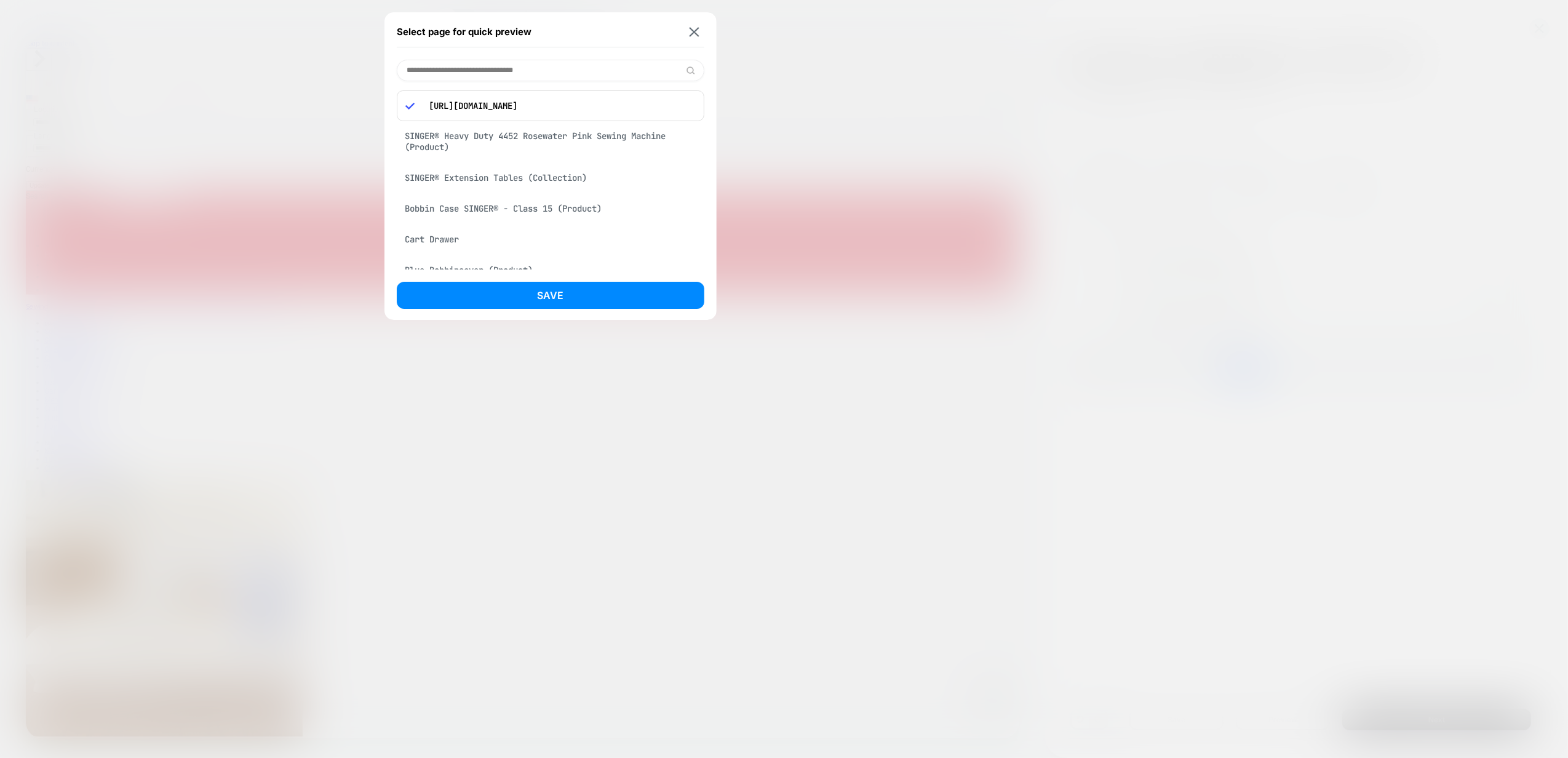
click at [523, 143] on div "SINGER® Heavy Duty 4452 Rosewater Pink Sewing Machine (Product)" at bounding box center [550, 141] width 307 height 34
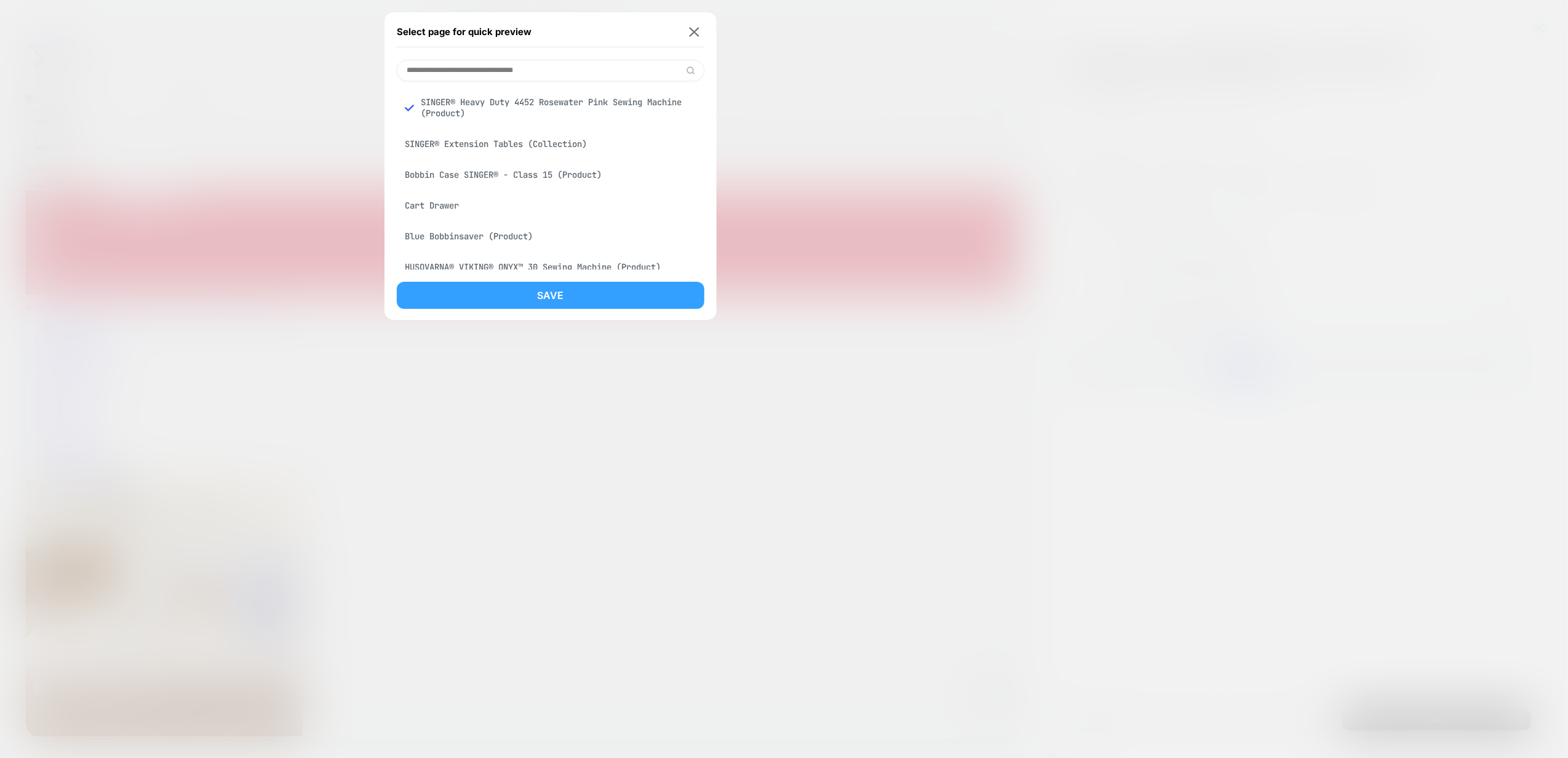
click at [583, 293] on button "Save" at bounding box center [550, 295] width 307 height 27
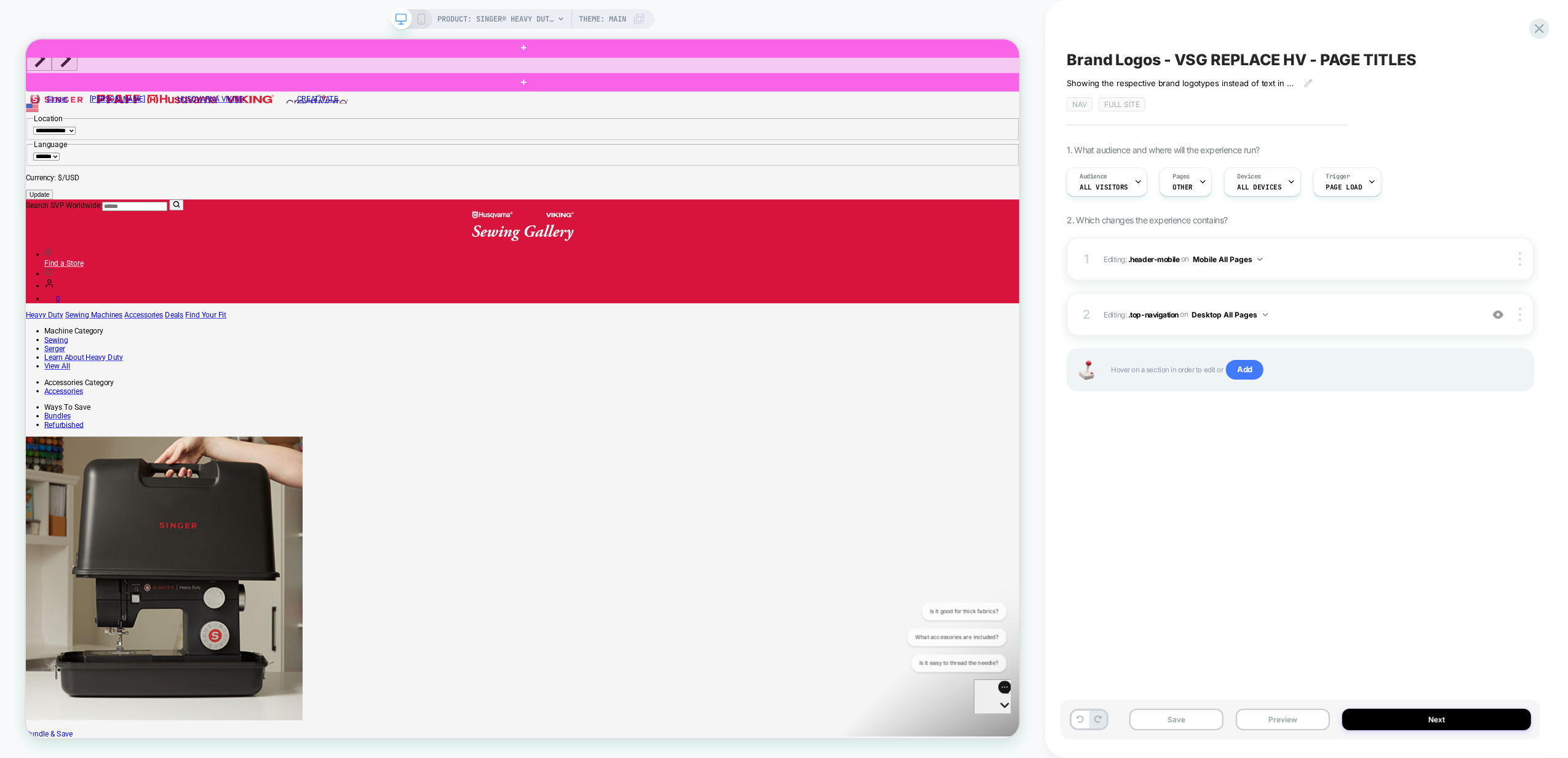
click at [154, 69] on div at bounding box center [691, 74] width 1327 height 23
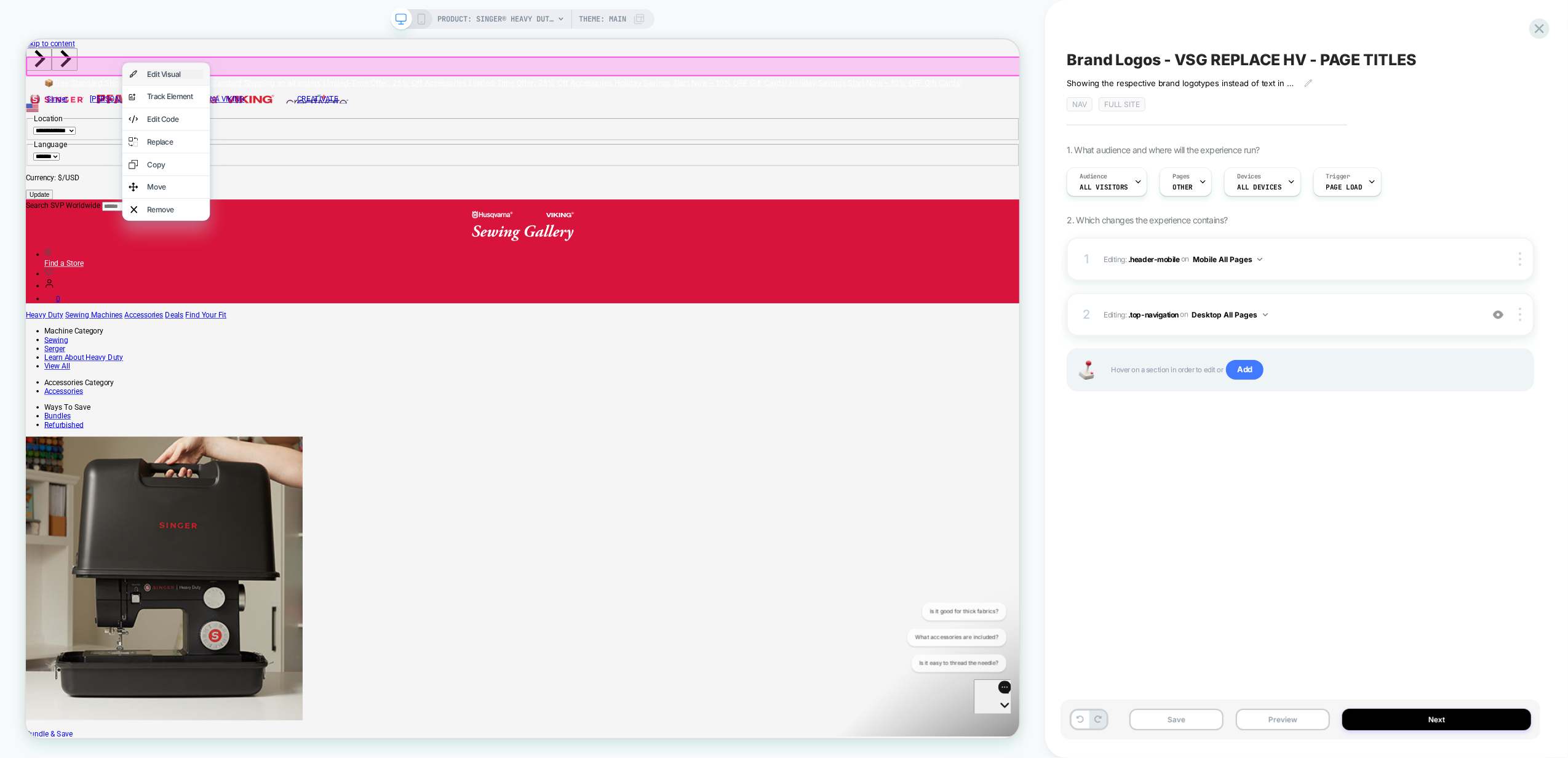
click at [202, 87] on div "Edit Visual" at bounding box center [225, 85] width 75 height 12
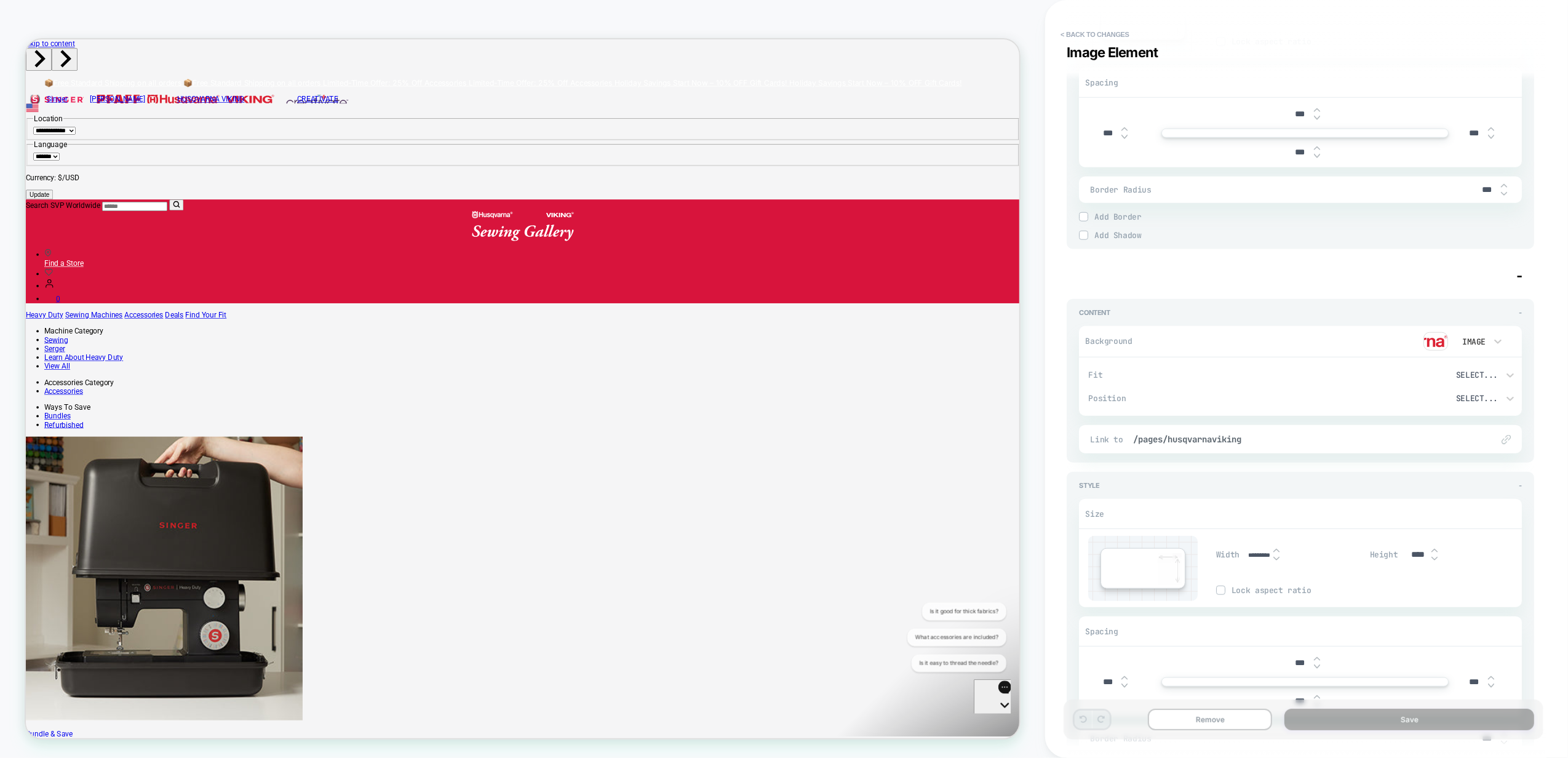
scroll to position [1230, 0]
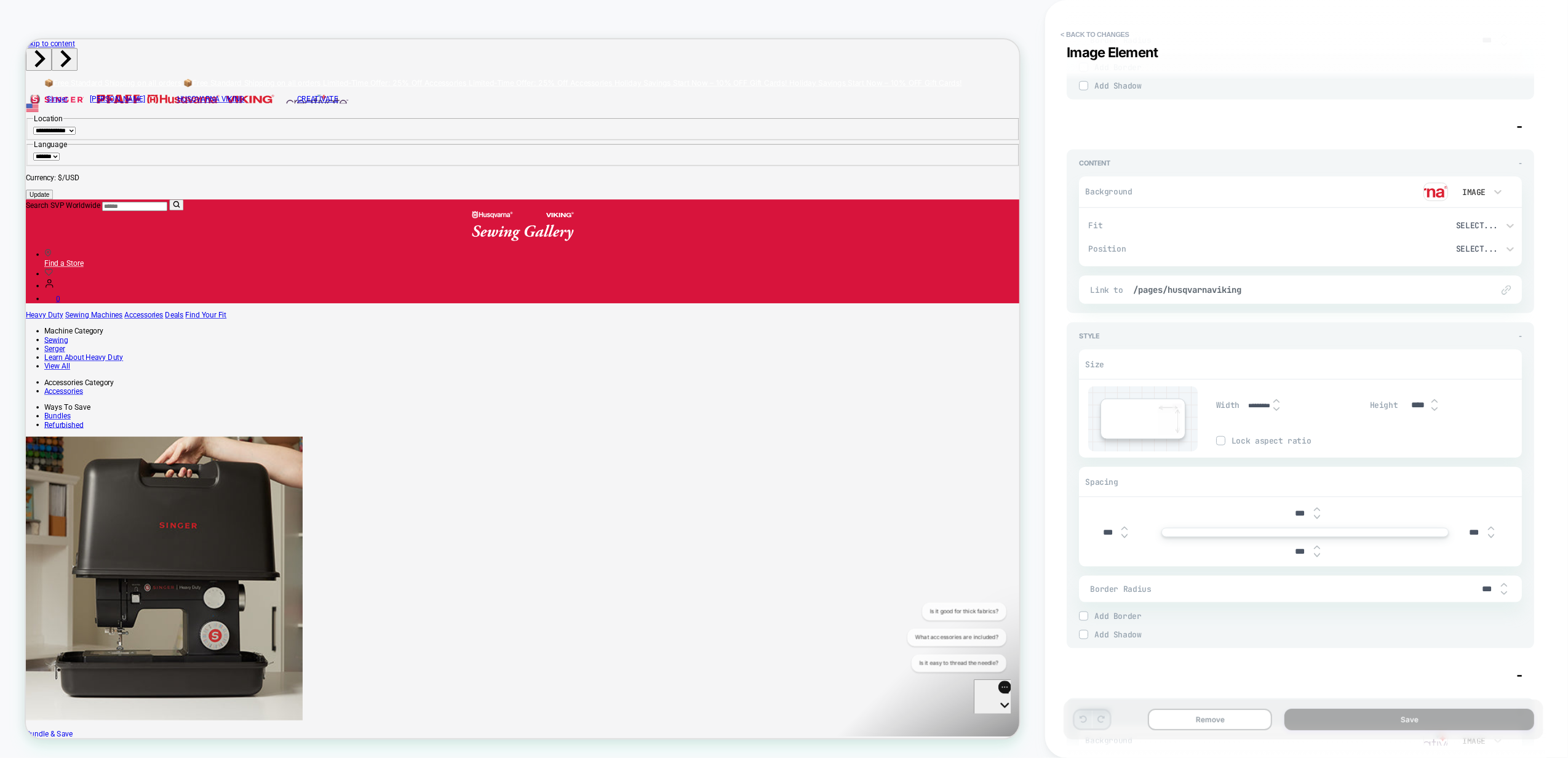
click at [1437, 191] on img at bounding box center [1435, 192] width 25 height 19
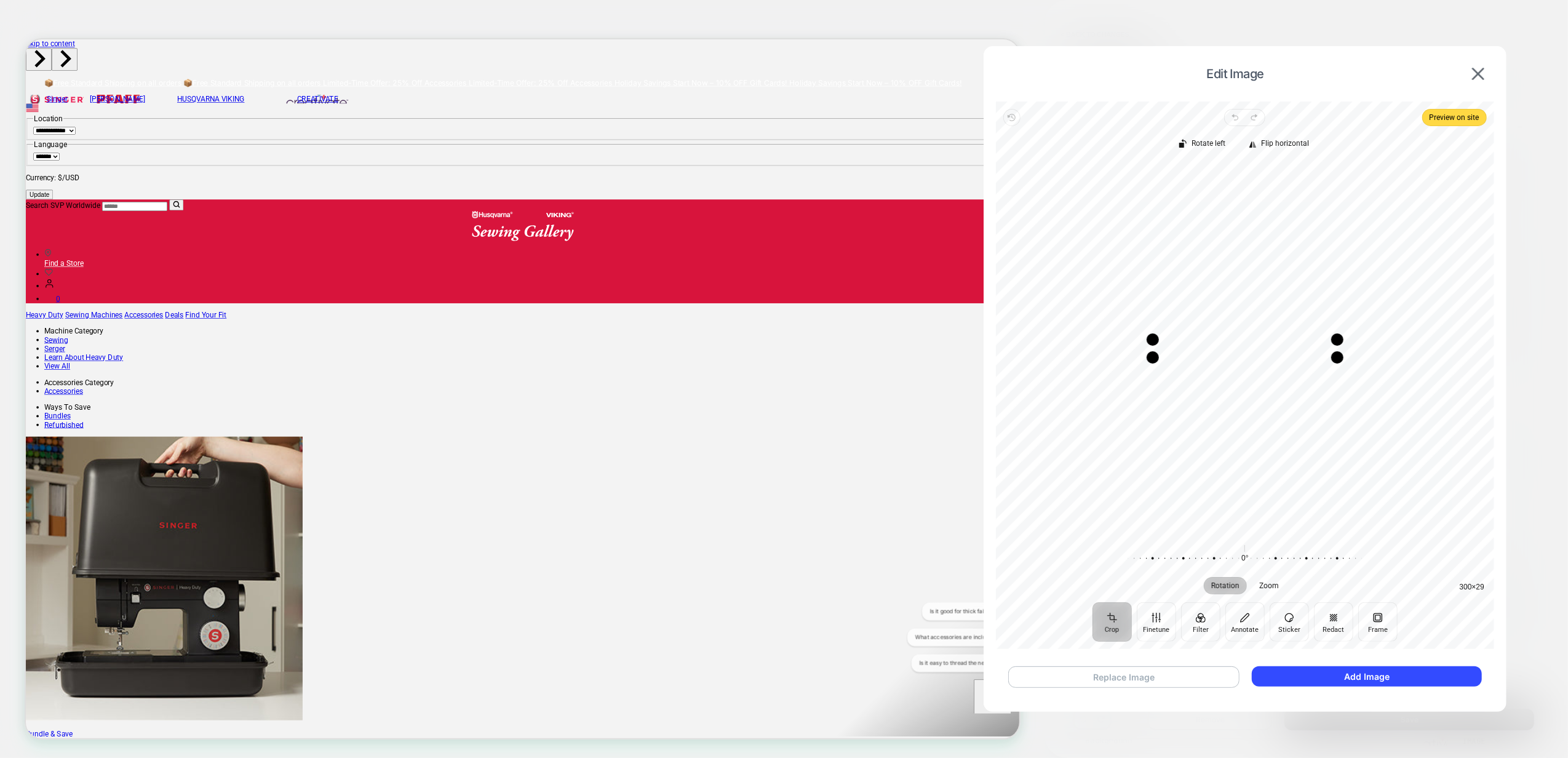
click at [1110, 674] on button "Replace Image" at bounding box center [1124, 676] width 231 height 21
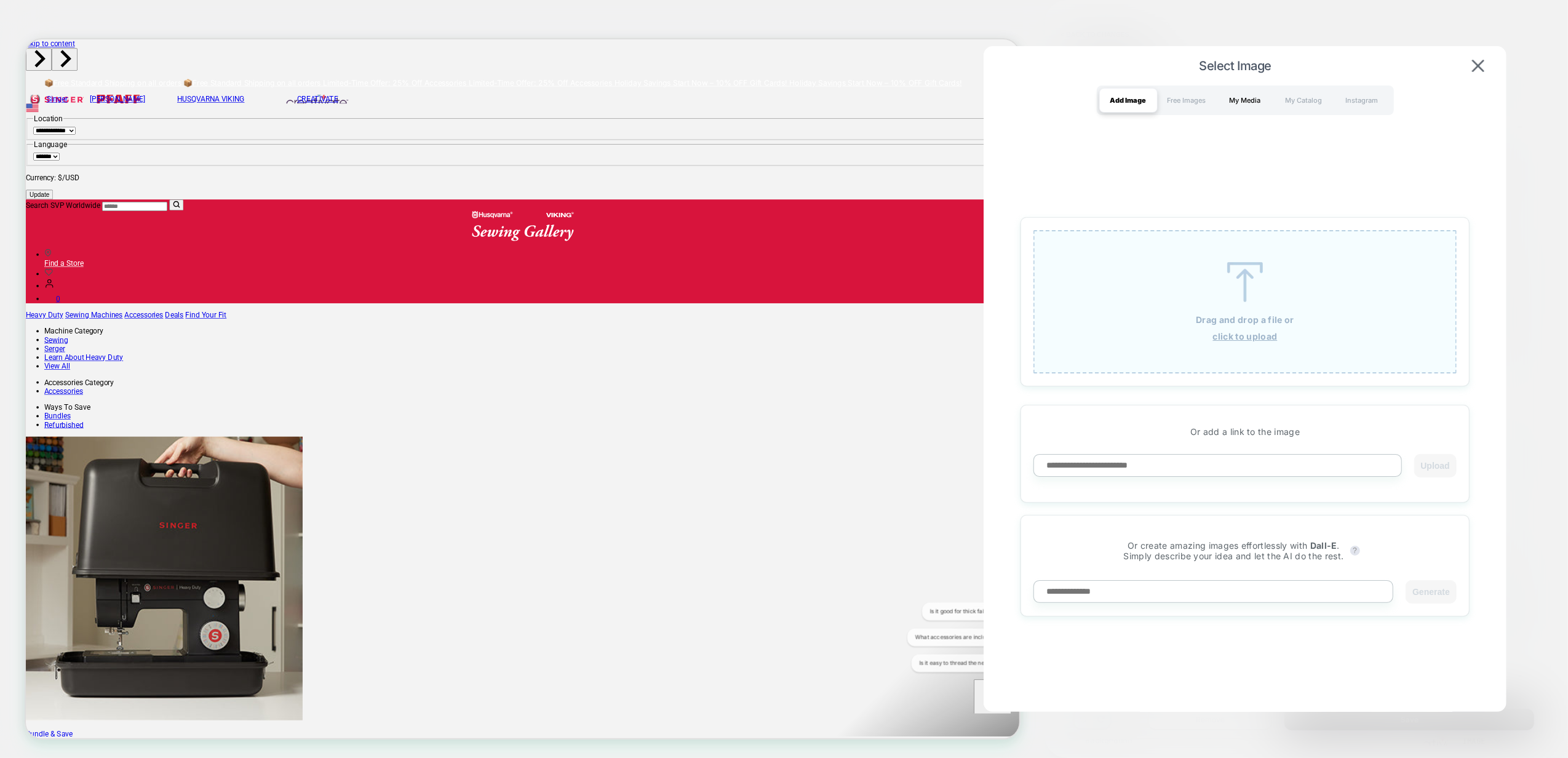
click at [1261, 106] on div "My Media" at bounding box center [1245, 100] width 58 height 25
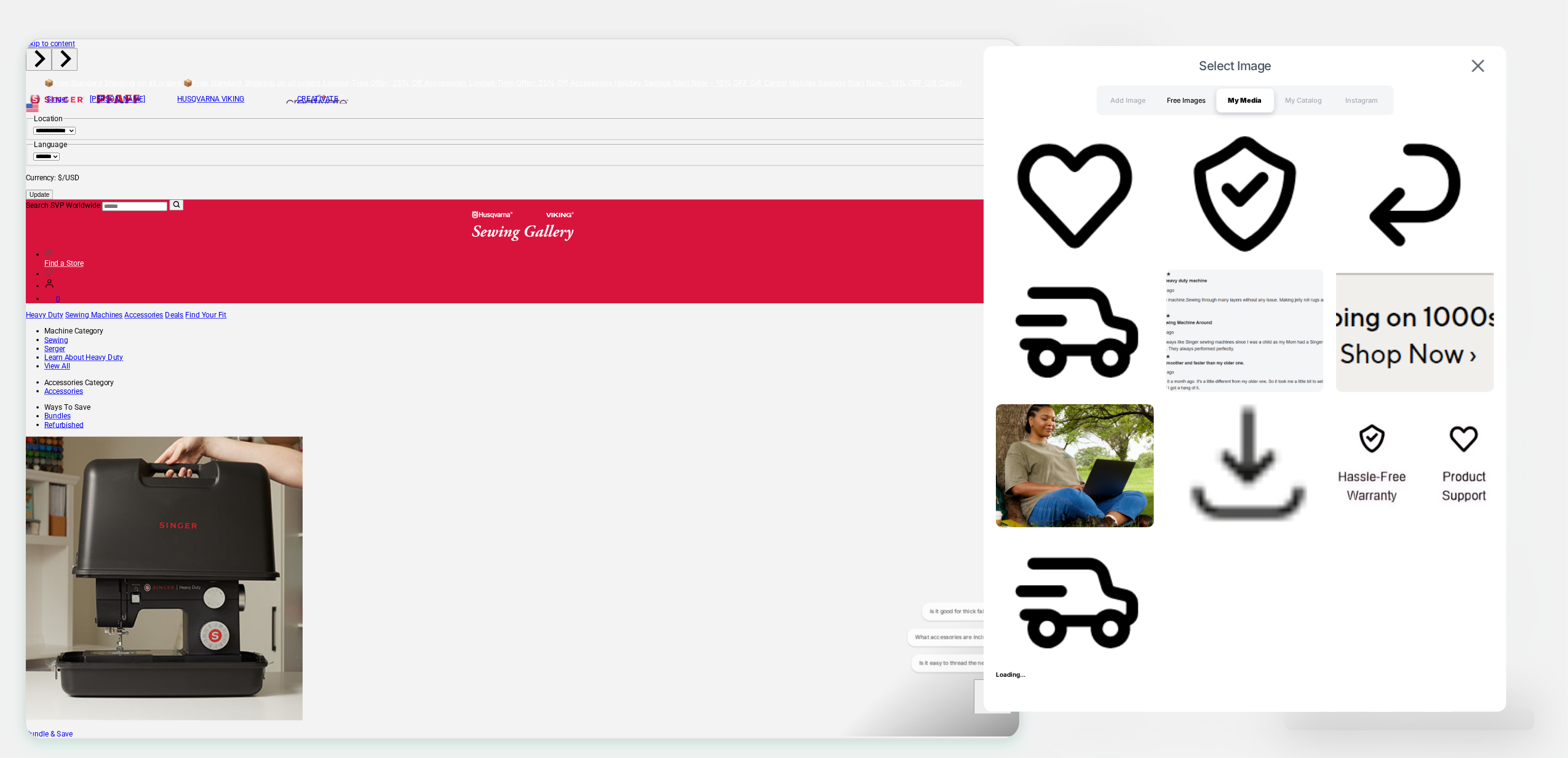
click at [1197, 98] on div "Free Images" at bounding box center [1187, 100] width 58 height 25
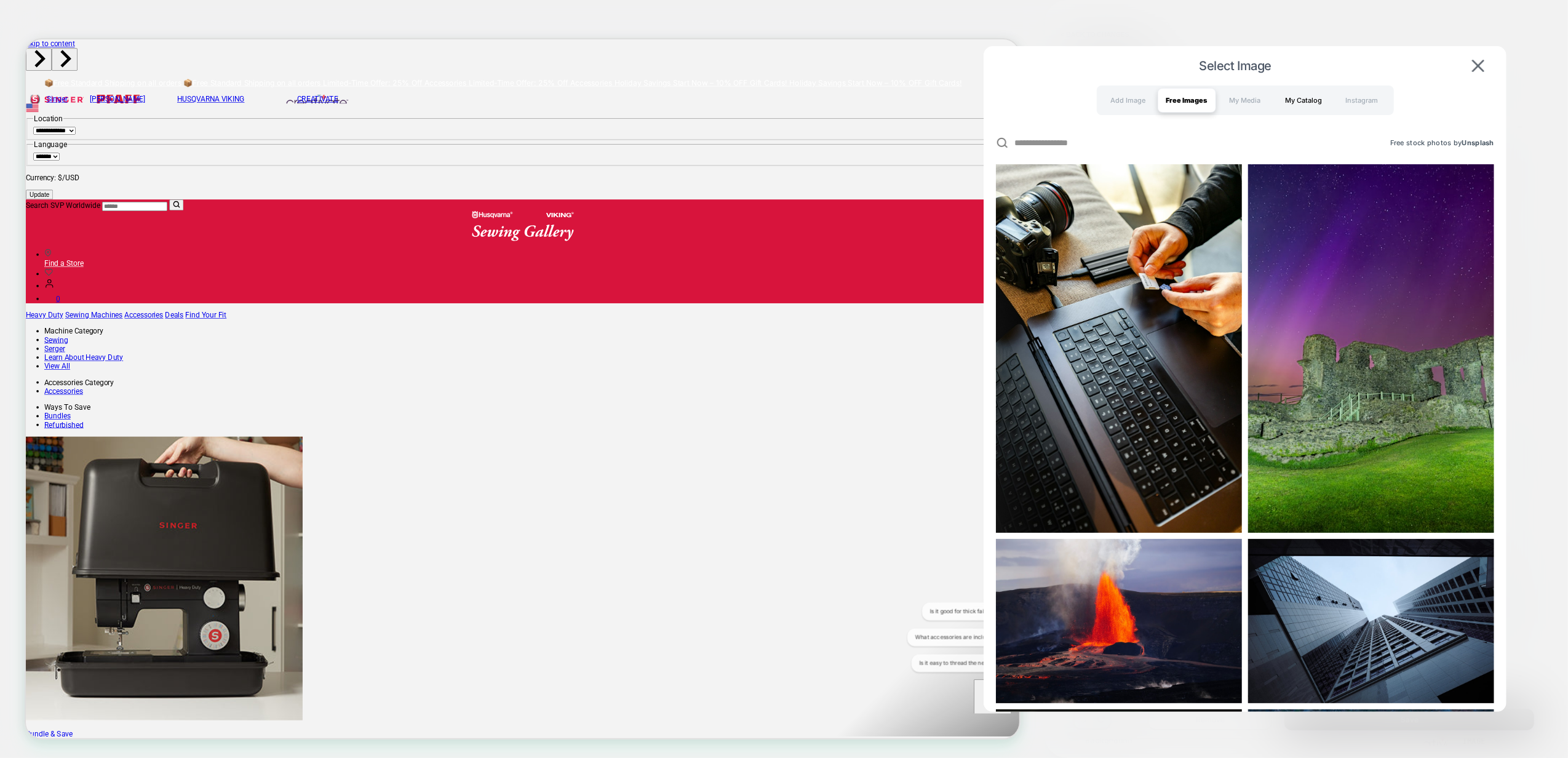
click at [1314, 104] on div "My Catalog" at bounding box center [1304, 100] width 58 height 25
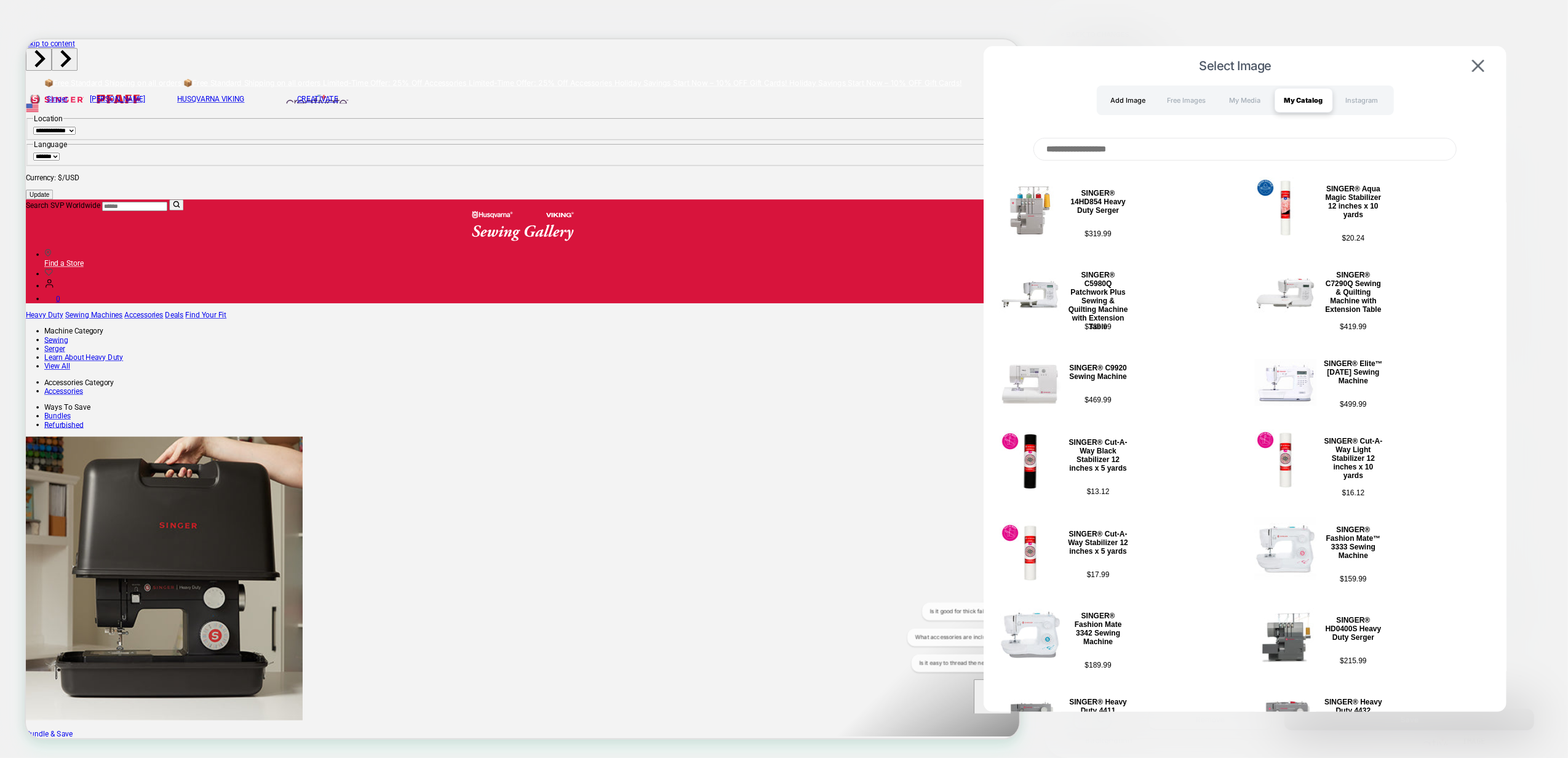
click at [1114, 104] on div "Add Image" at bounding box center [1128, 100] width 58 height 25
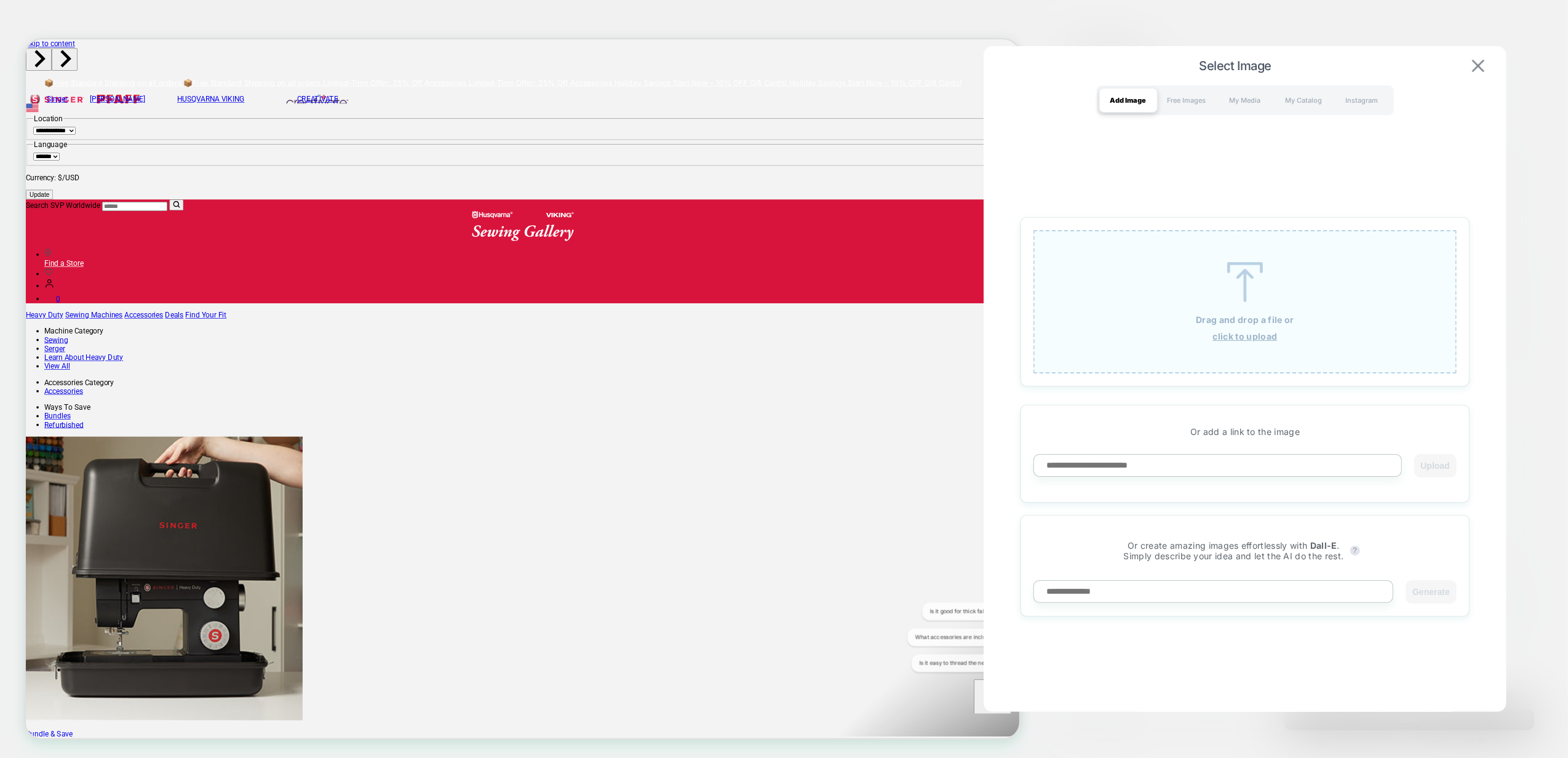
click at [1482, 62] on img at bounding box center [1478, 66] width 12 height 12
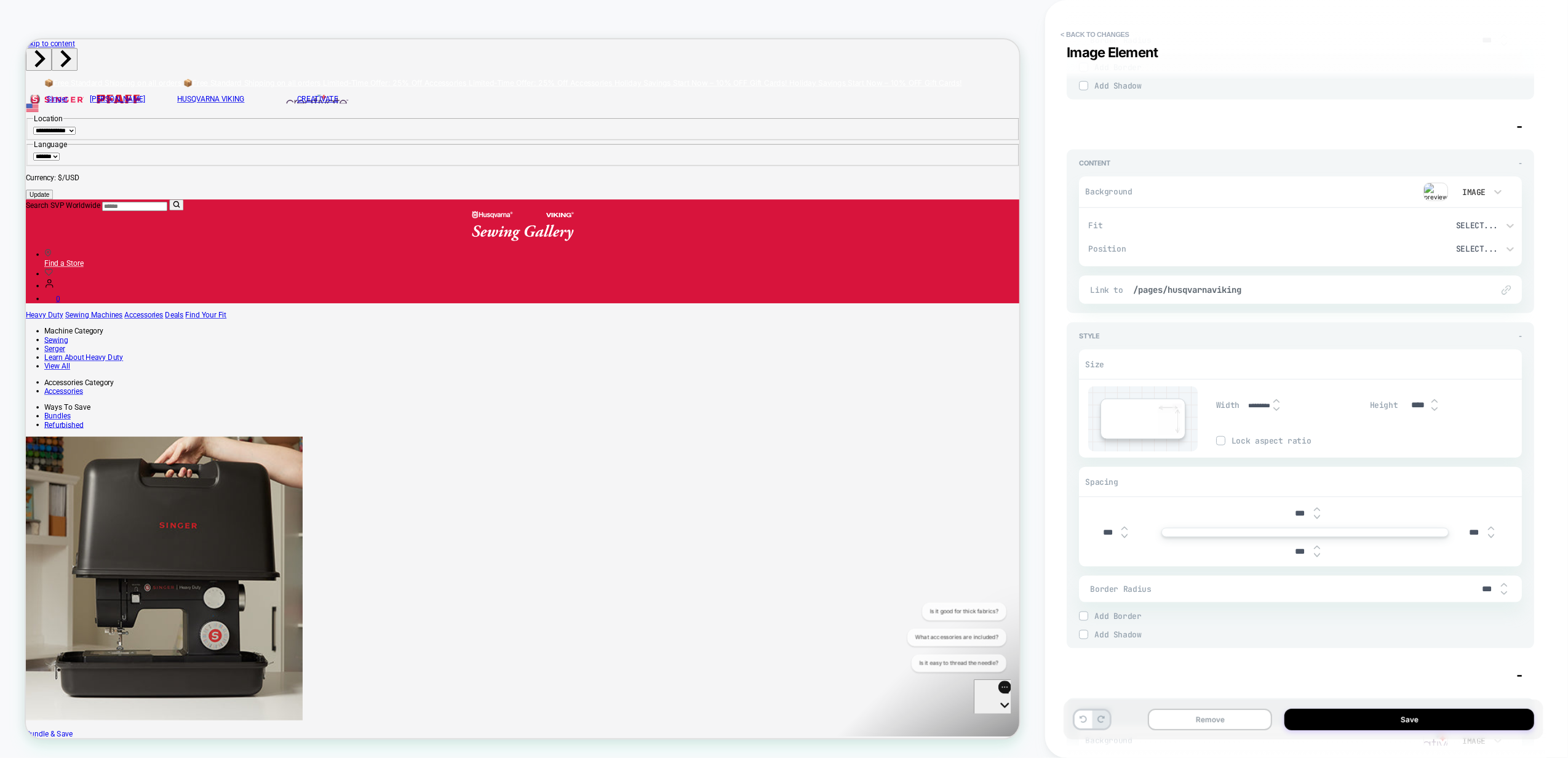
click at [1430, 196] on img at bounding box center [1435, 192] width 25 height 19
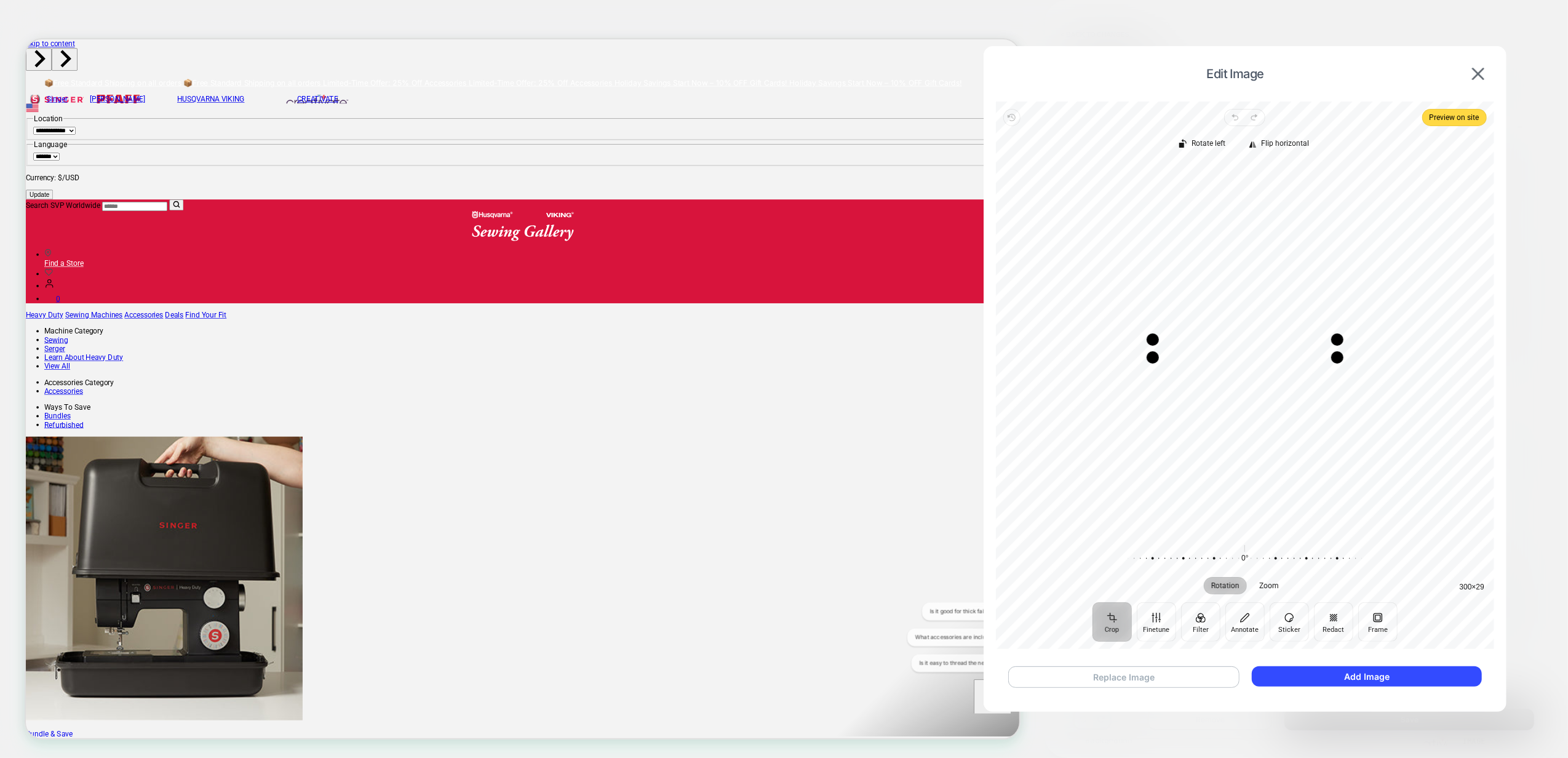
click at [1189, 679] on button "Replace Image" at bounding box center [1124, 676] width 231 height 21
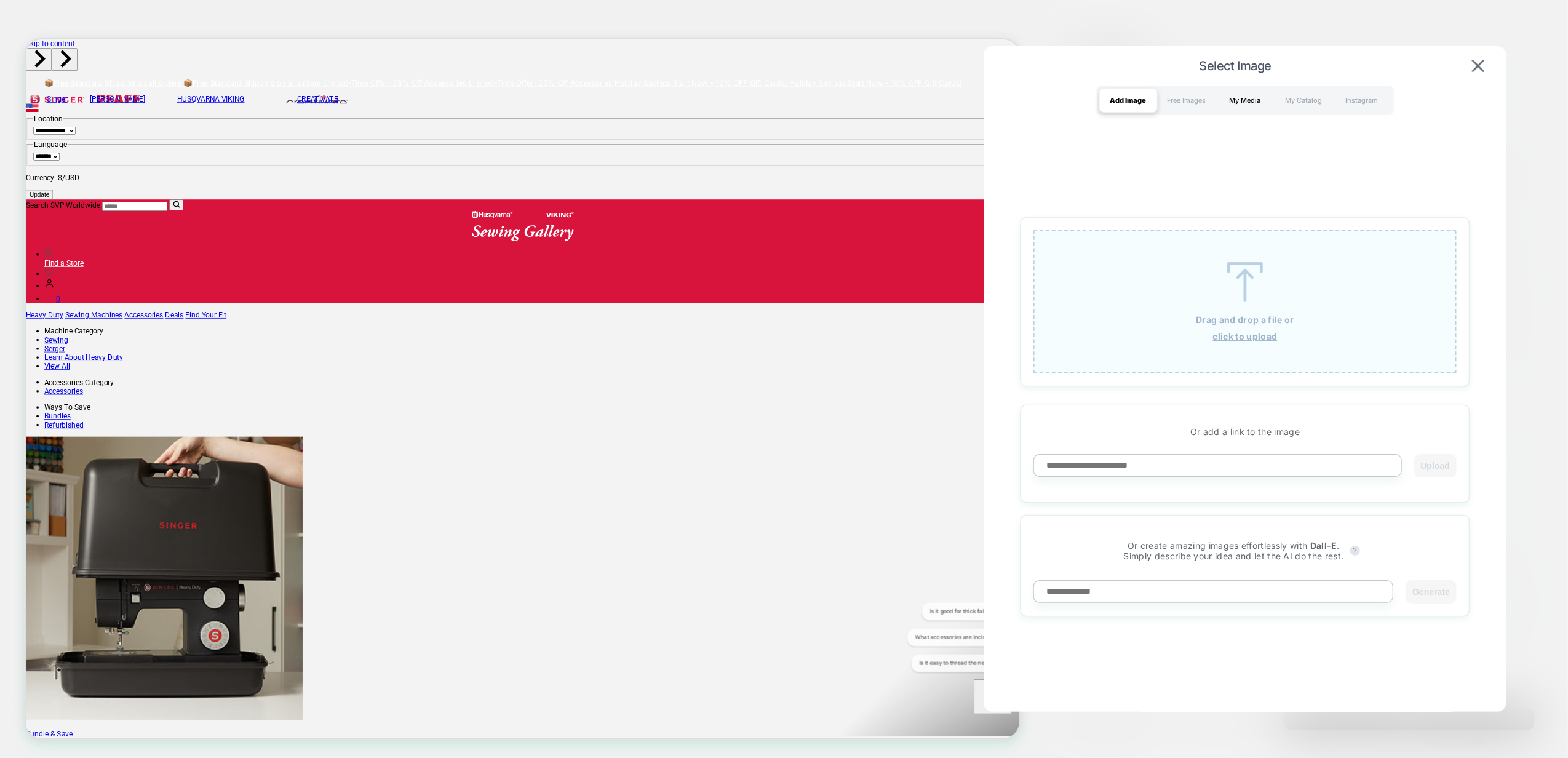
click at [1249, 102] on div "My Media" at bounding box center [1245, 100] width 58 height 25
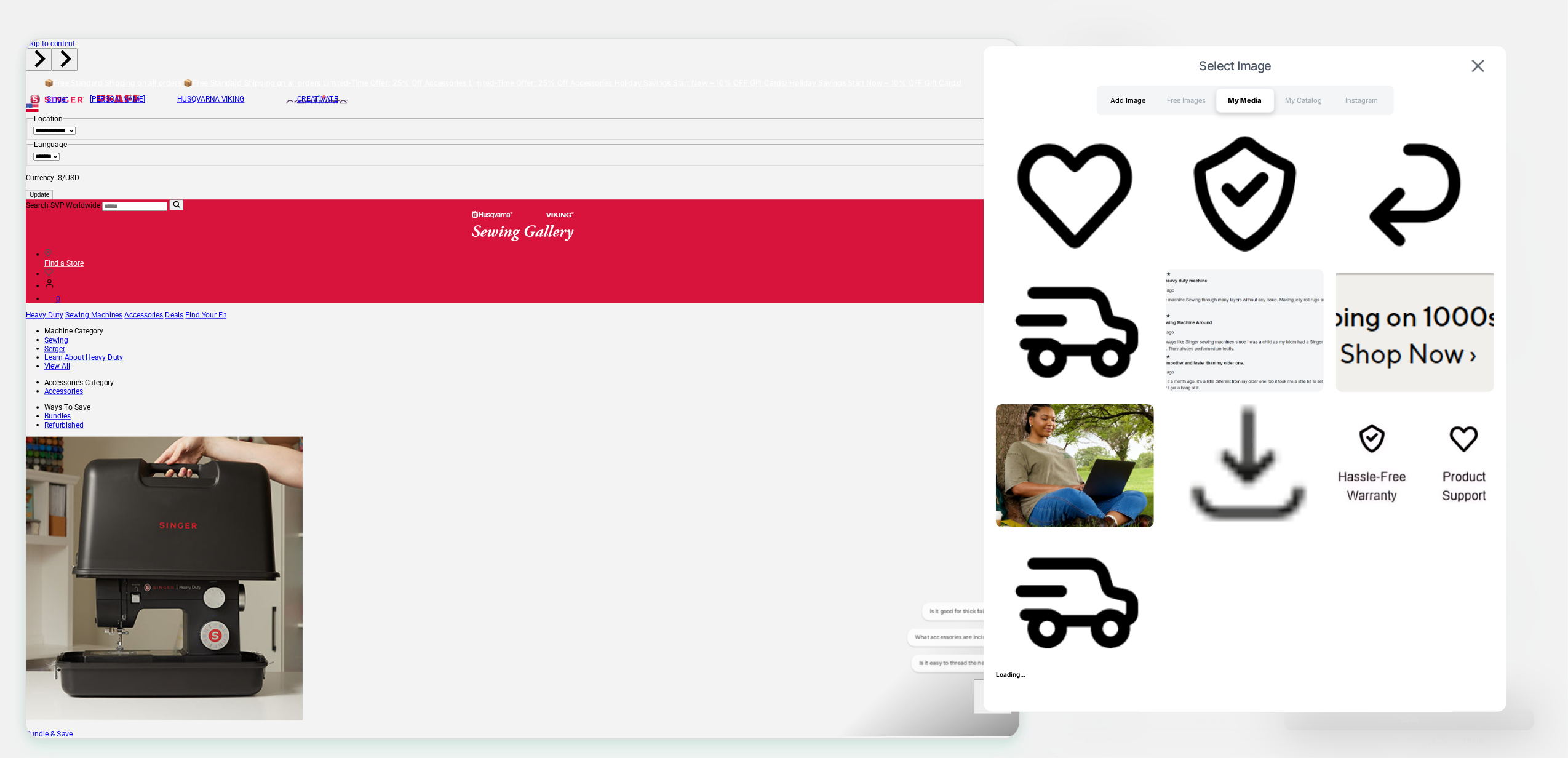
click at [1114, 101] on div "Add Image" at bounding box center [1128, 100] width 58 height 25
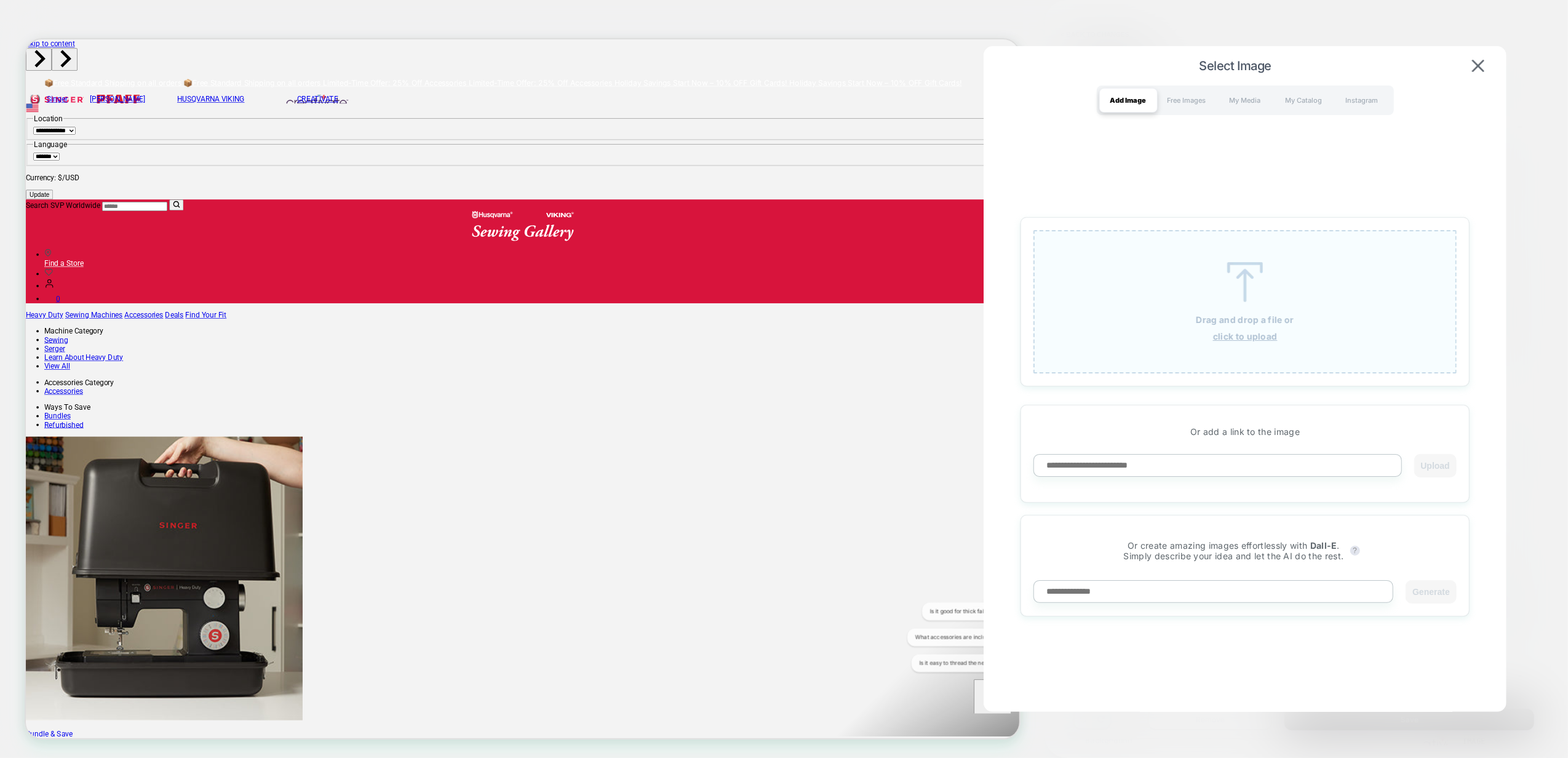
click at [1266, 275] on img at bounding box center [1244, 281] width 56 height 40
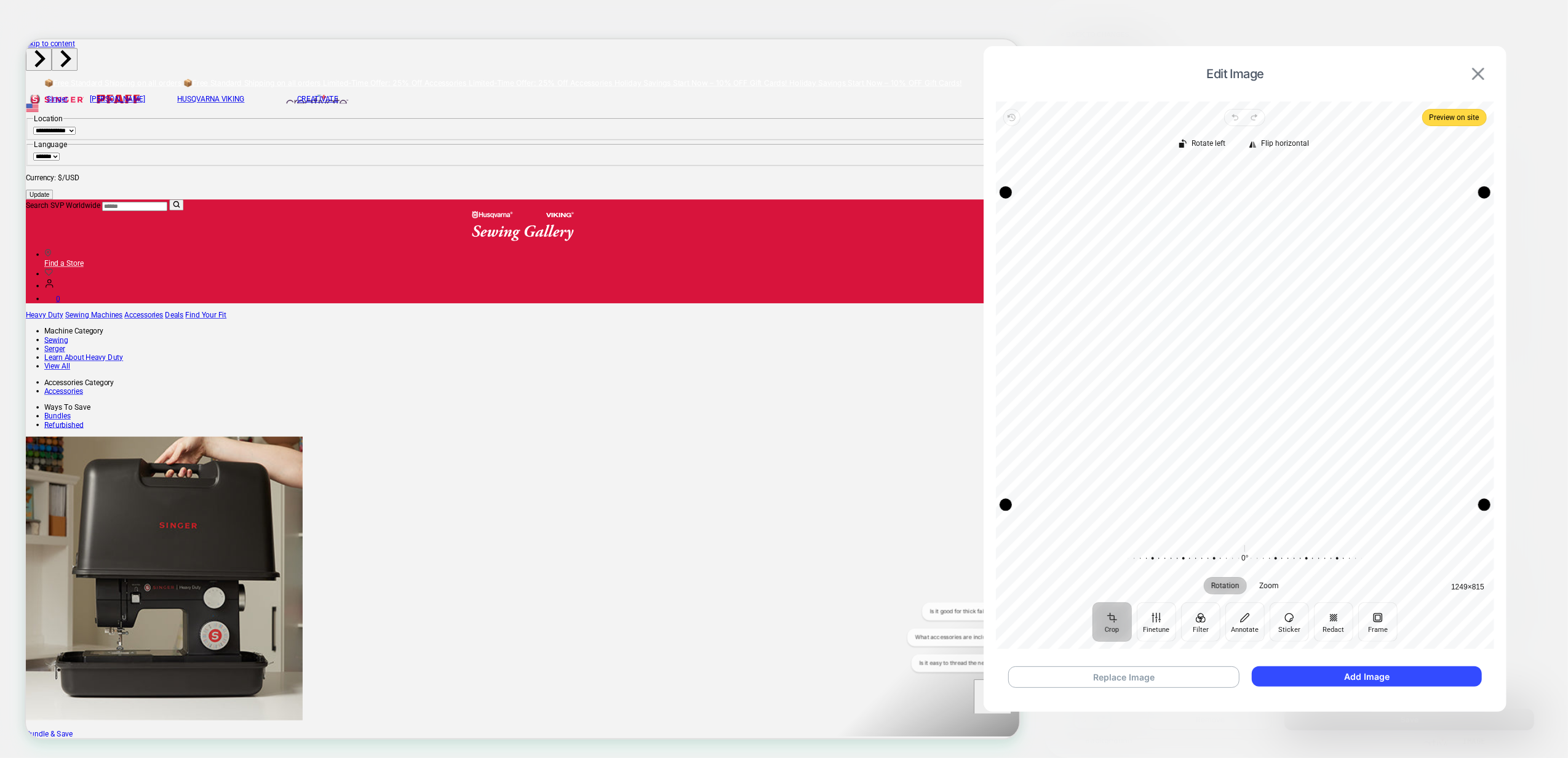
click at [1476, 79] on img at bounding box center [1478, 74] width 12 height 12
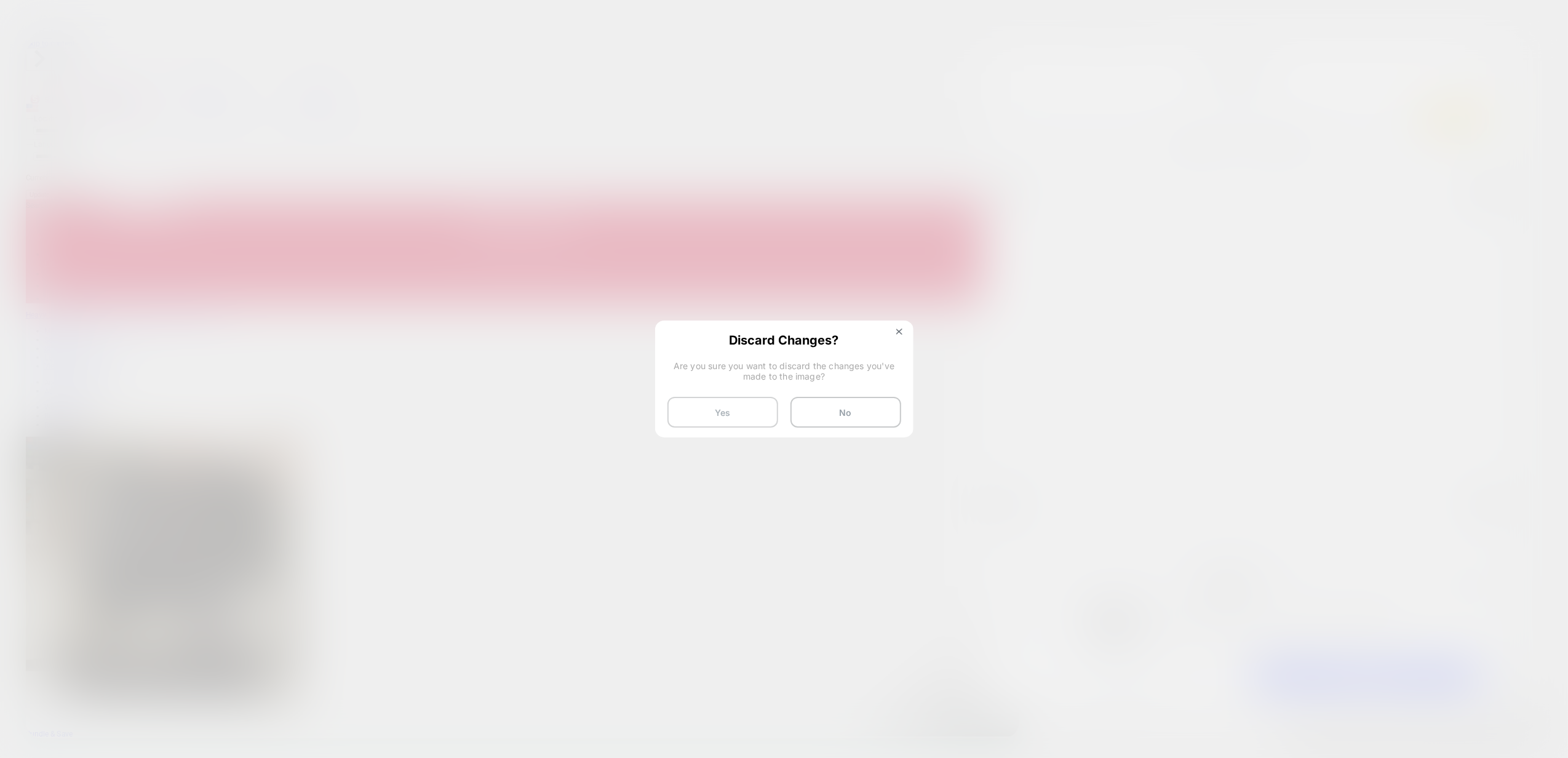
click at [756, 414] on button "Yes" at bounding box center [722, 412] width 110 height 31
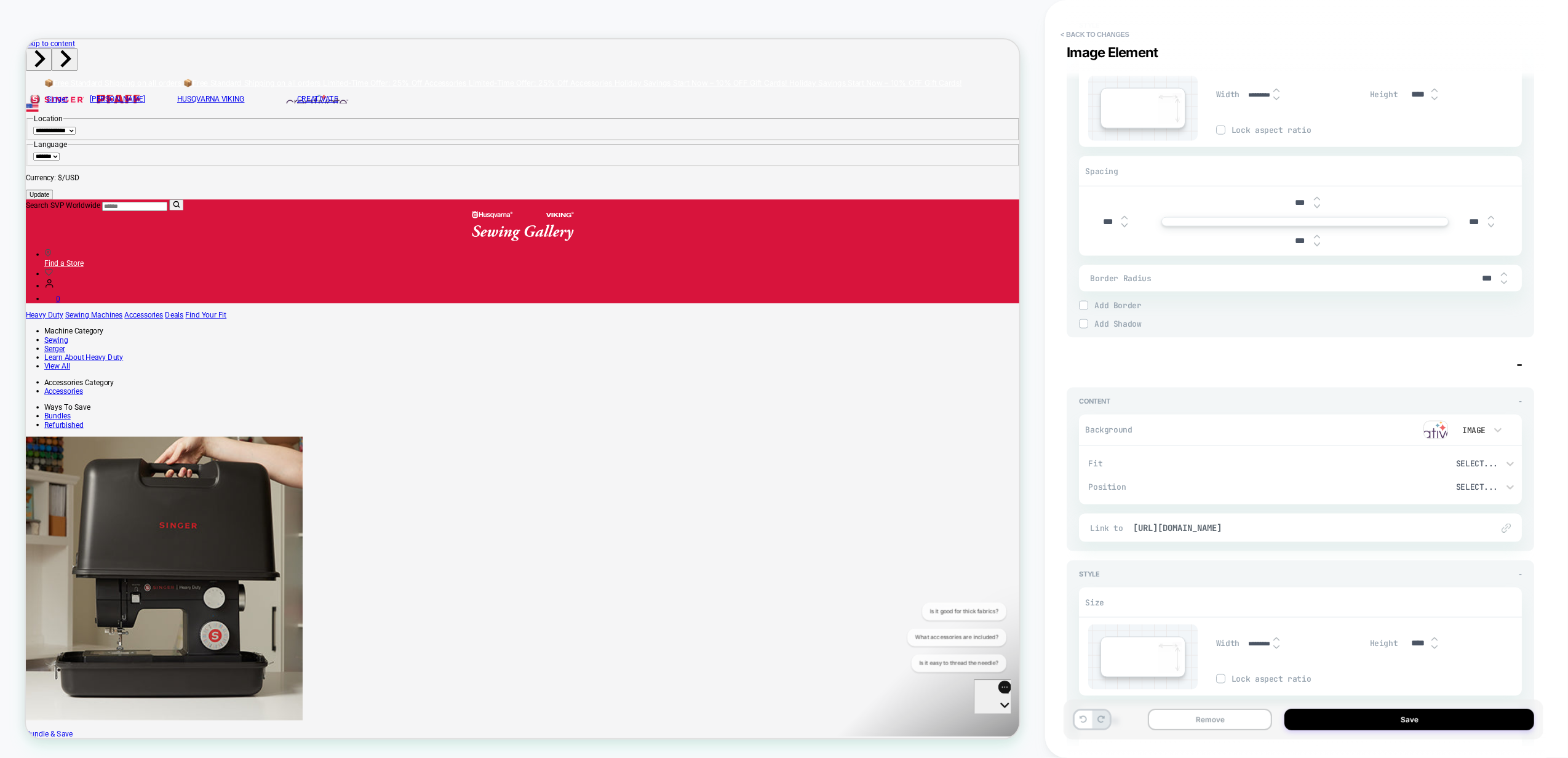
scroll to position [1558, 0]
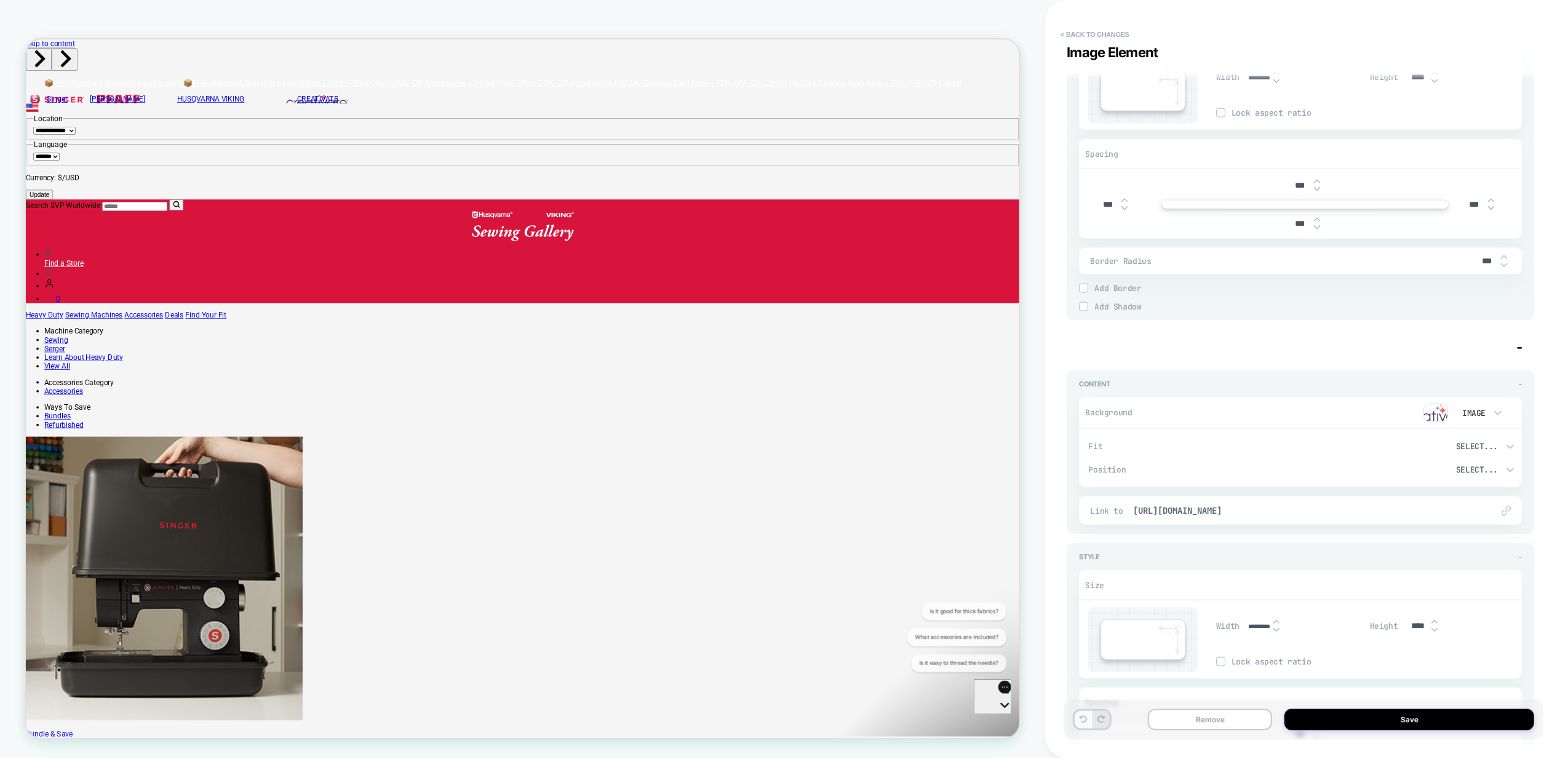
click at [1083, 720] on icon at bounding box center [1083, 719] width 8 height 8
click at [1082, 716] on icon at bounding box center [1083, 719] width 8 height 8
type textarea "*"
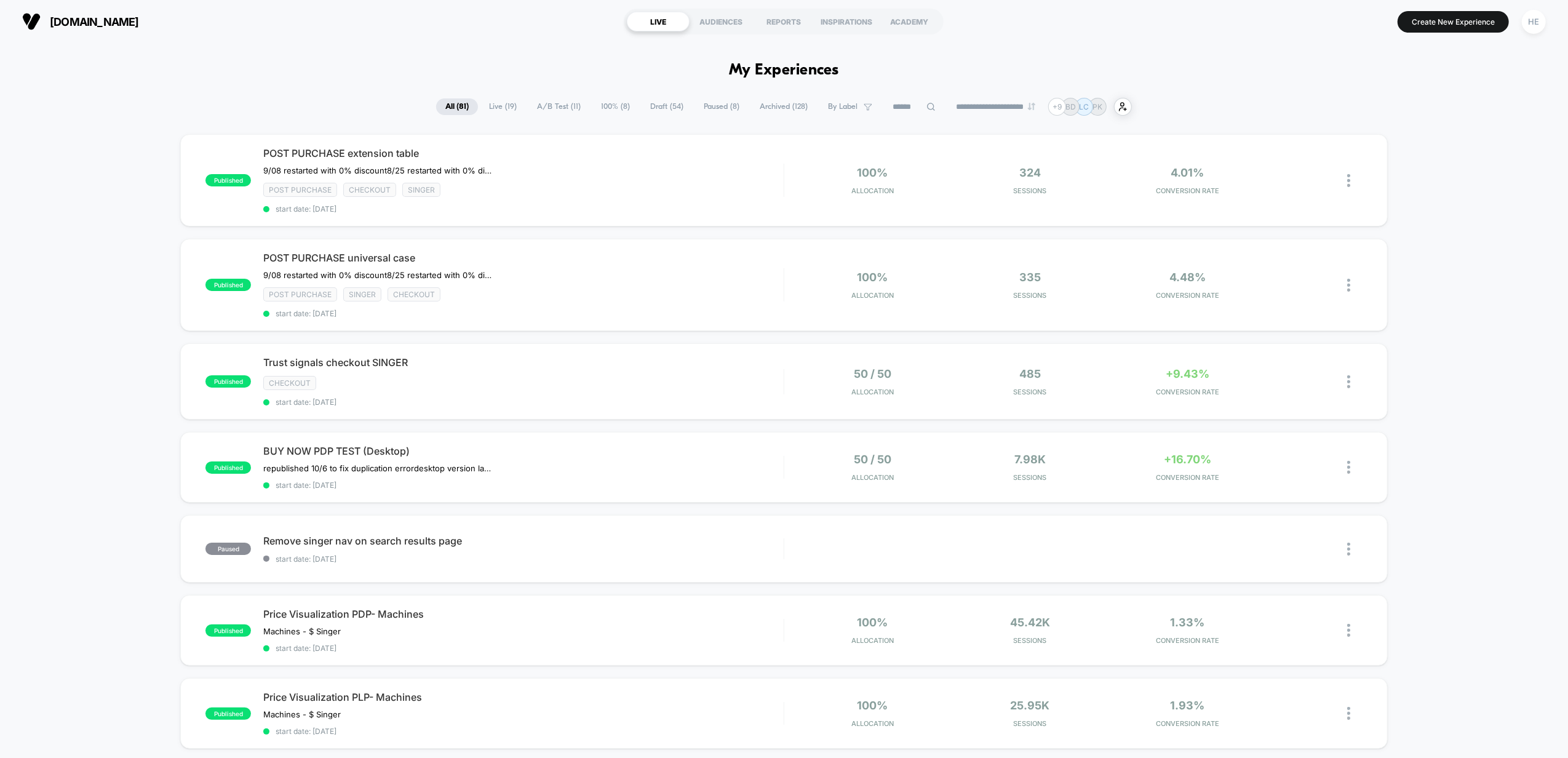
click at [657, 104] on span "Draft ( 54 )" at bounding box center [667, 106] width 51 height 16
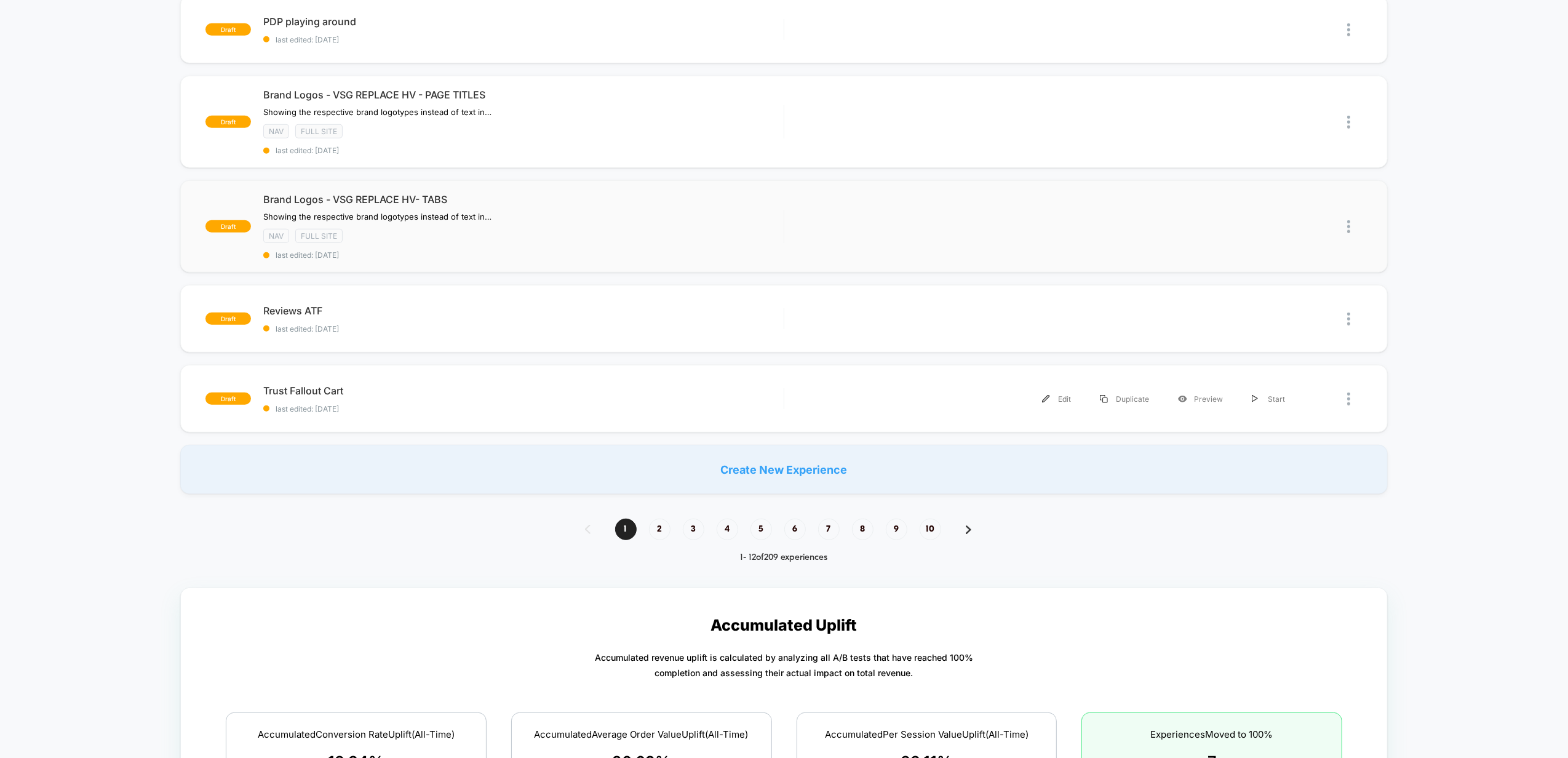
scroll to position [738, 0]
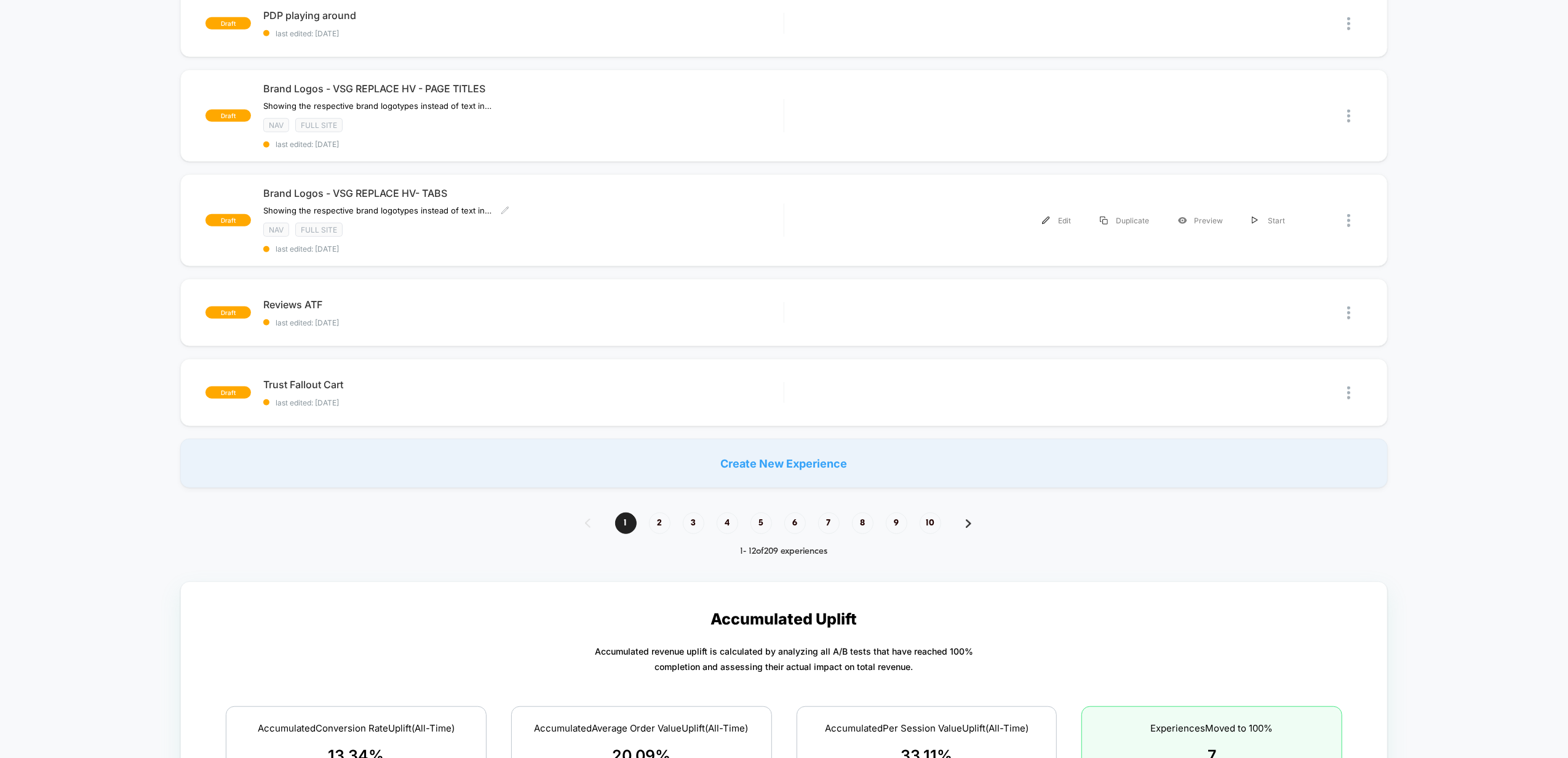
drag, startPoint x: 567, startPoint y: 227, endPoint x: 573, endPoint y: 247, distance: 20.9
click at [567, 228] on div "NAV Full site" at bounding box center [524, 229] width 520 height 15
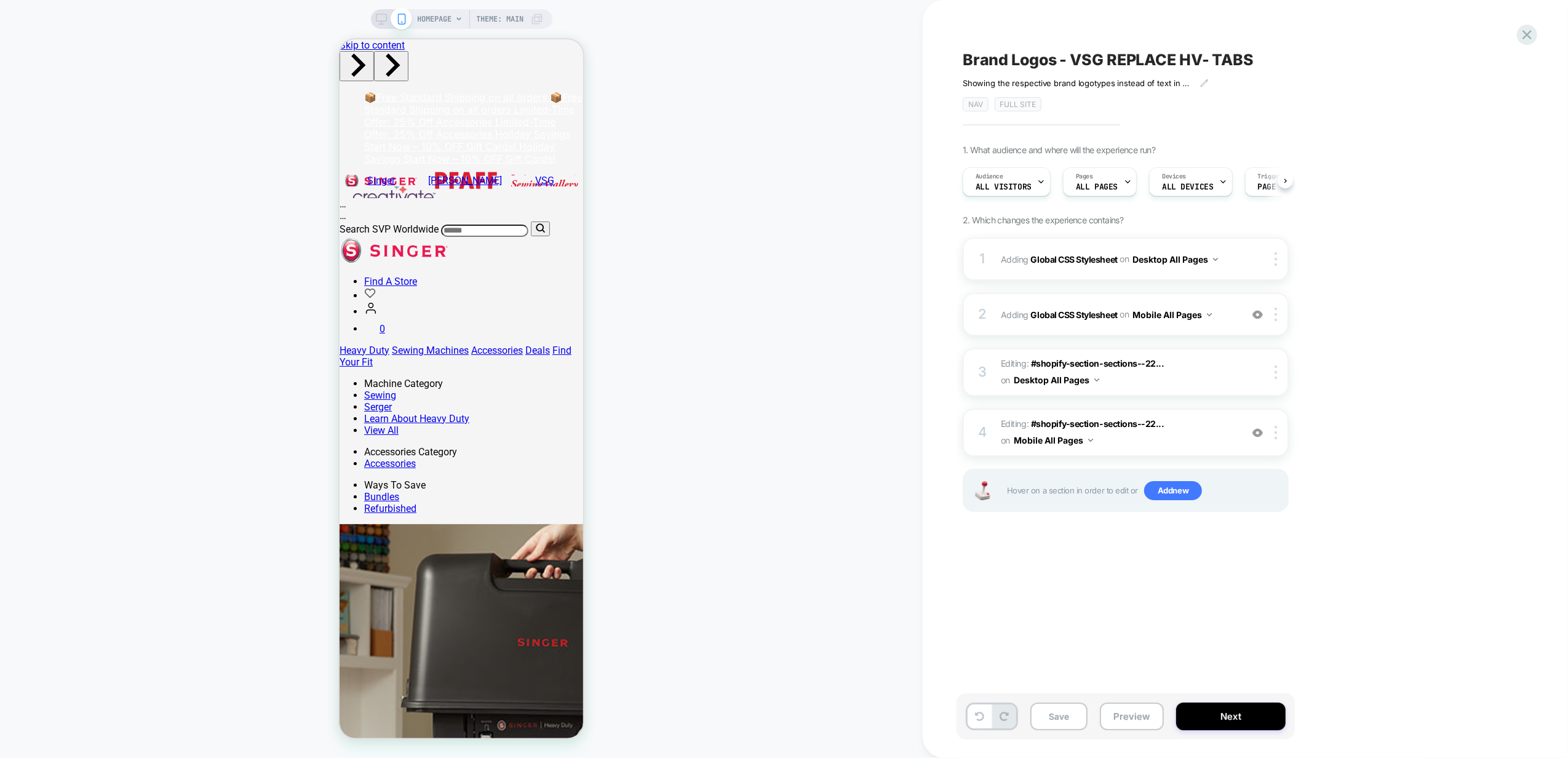
click at [377, 18] on icon at bounding box center [381, 19] width 11 height 11
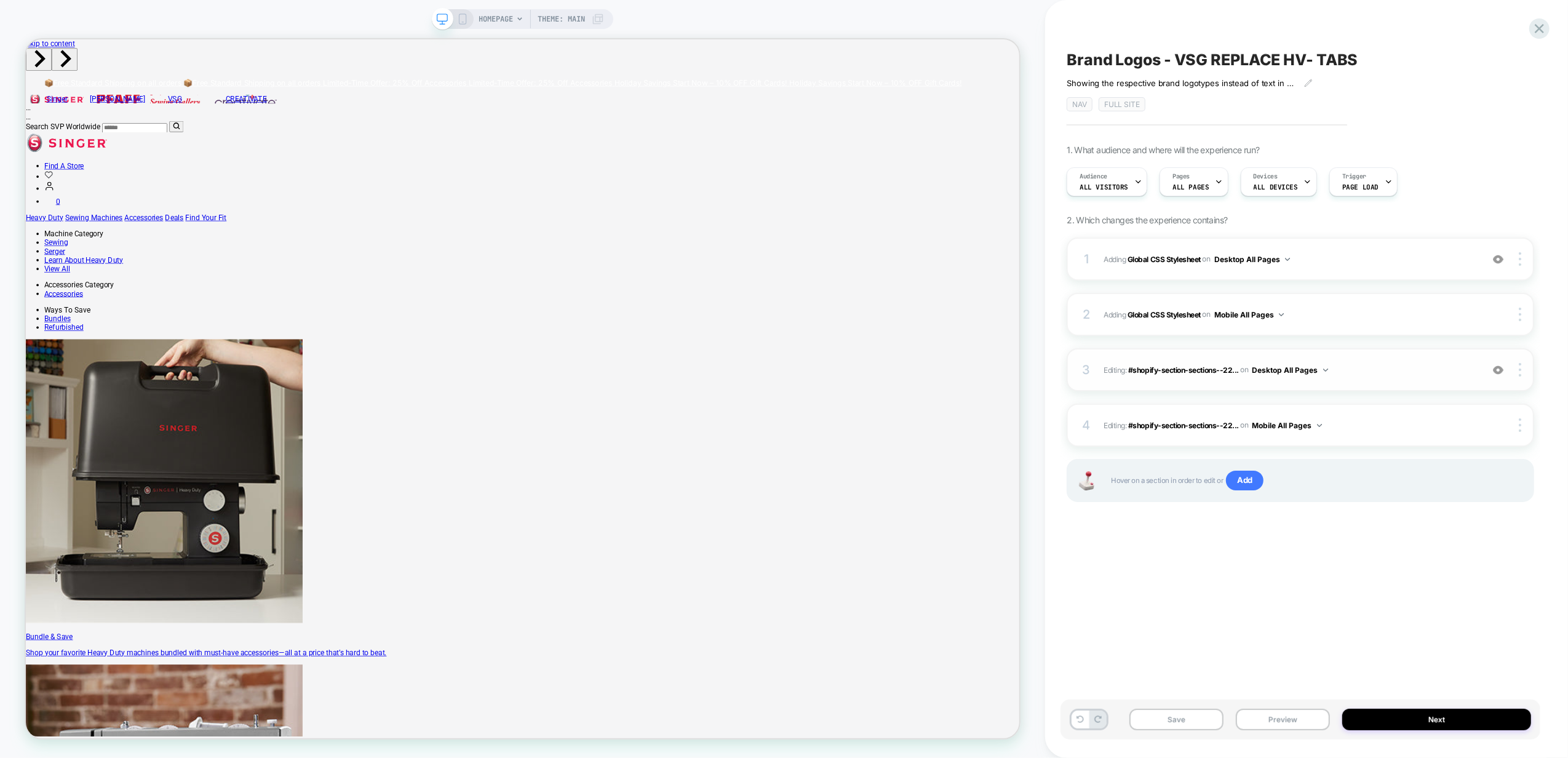
click at [1497, 371] on img at bounding box center [1498, 370] width 10 height 10
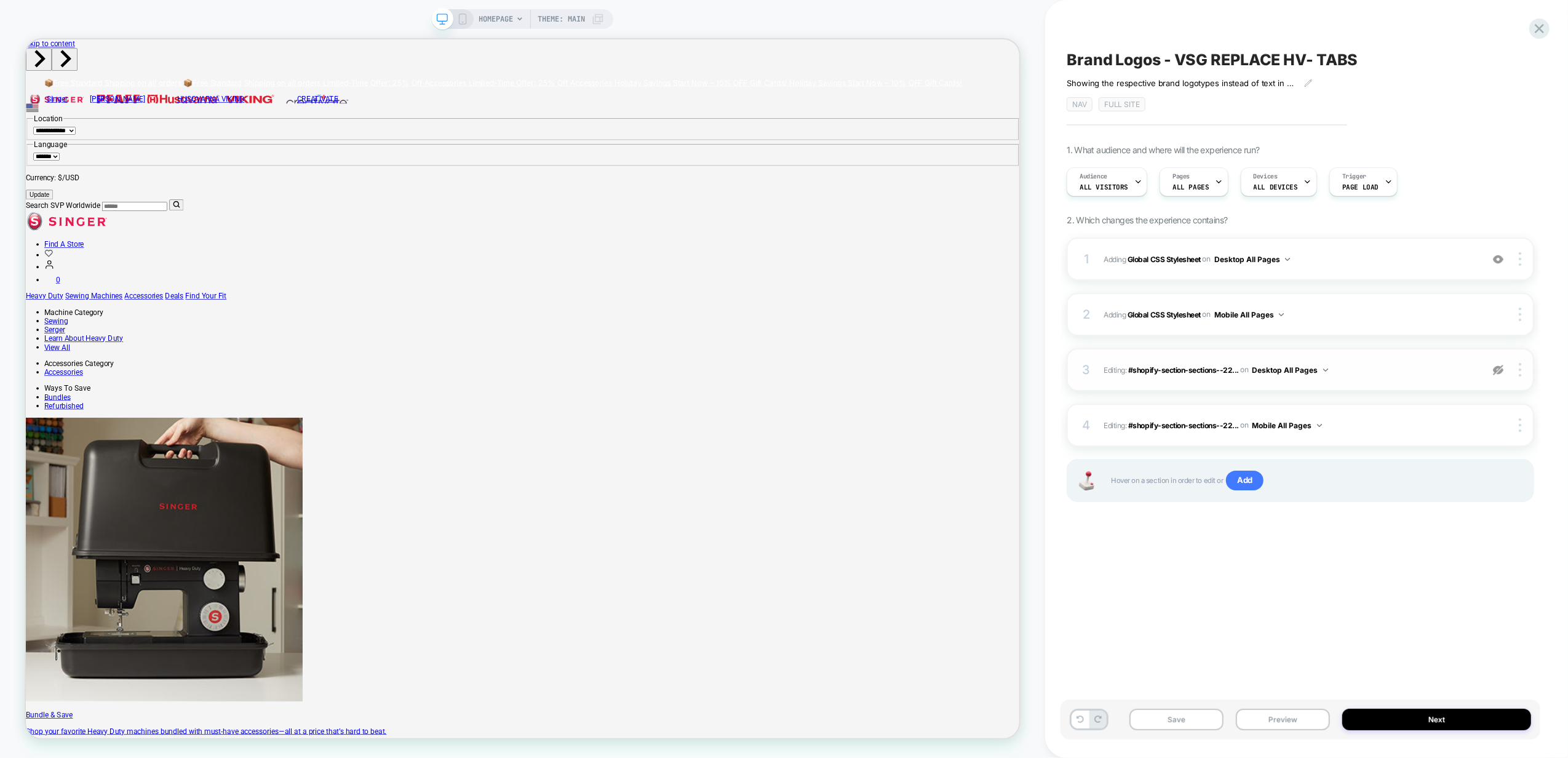
click at [1497, 371] on img at bounding box center [1498, 370] width 10 height 10
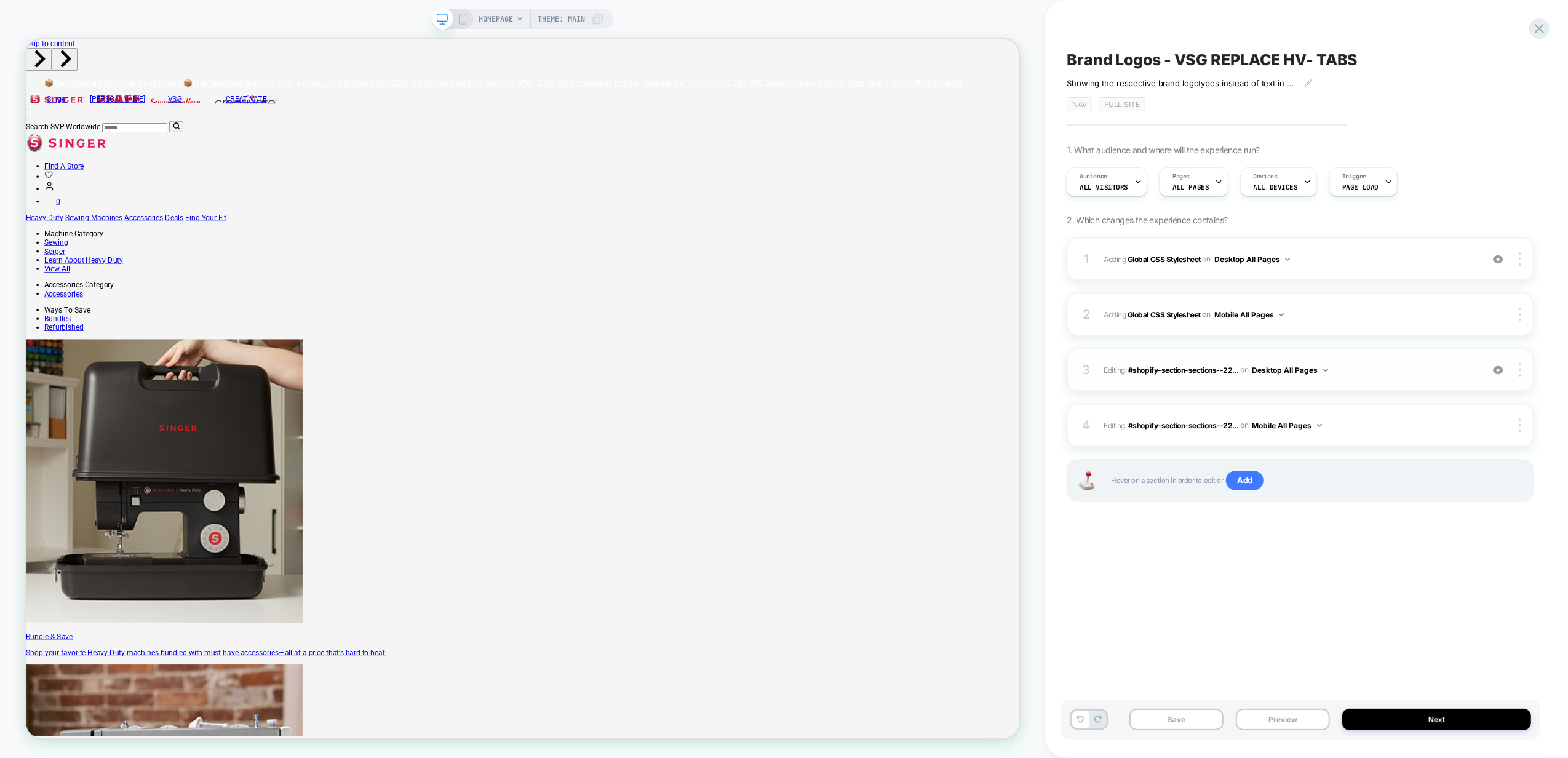
click at [1425, 364] on span "Editing : #shopify-section-sections--22... #shopify-section-sections--221247859…" at bounding box center [1289, 370] width 372 height 15
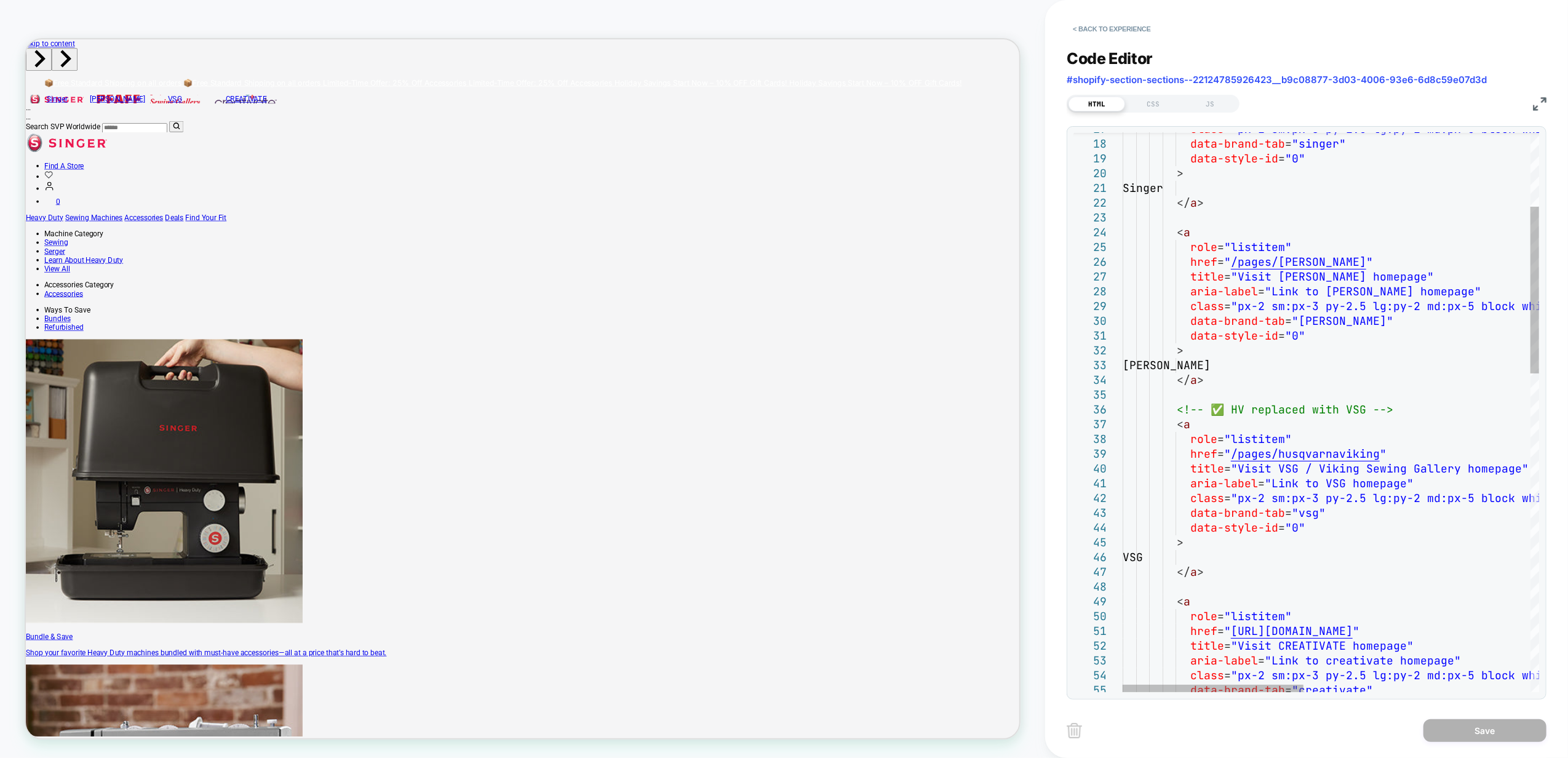
type textarea "**********"
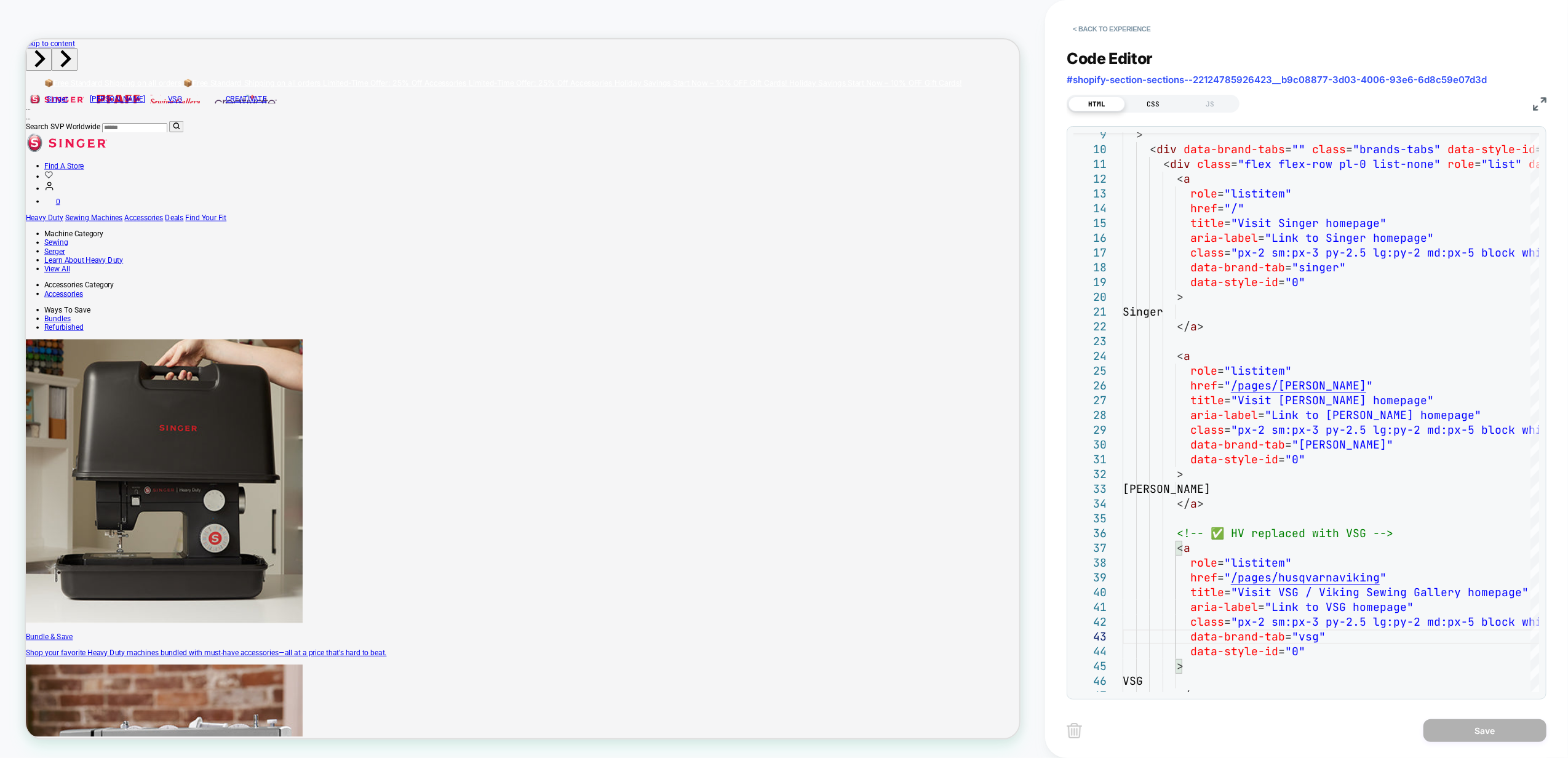
click at [1150, 107] on div "CSS" at bounding box center [1154, 104] width 56 height 15
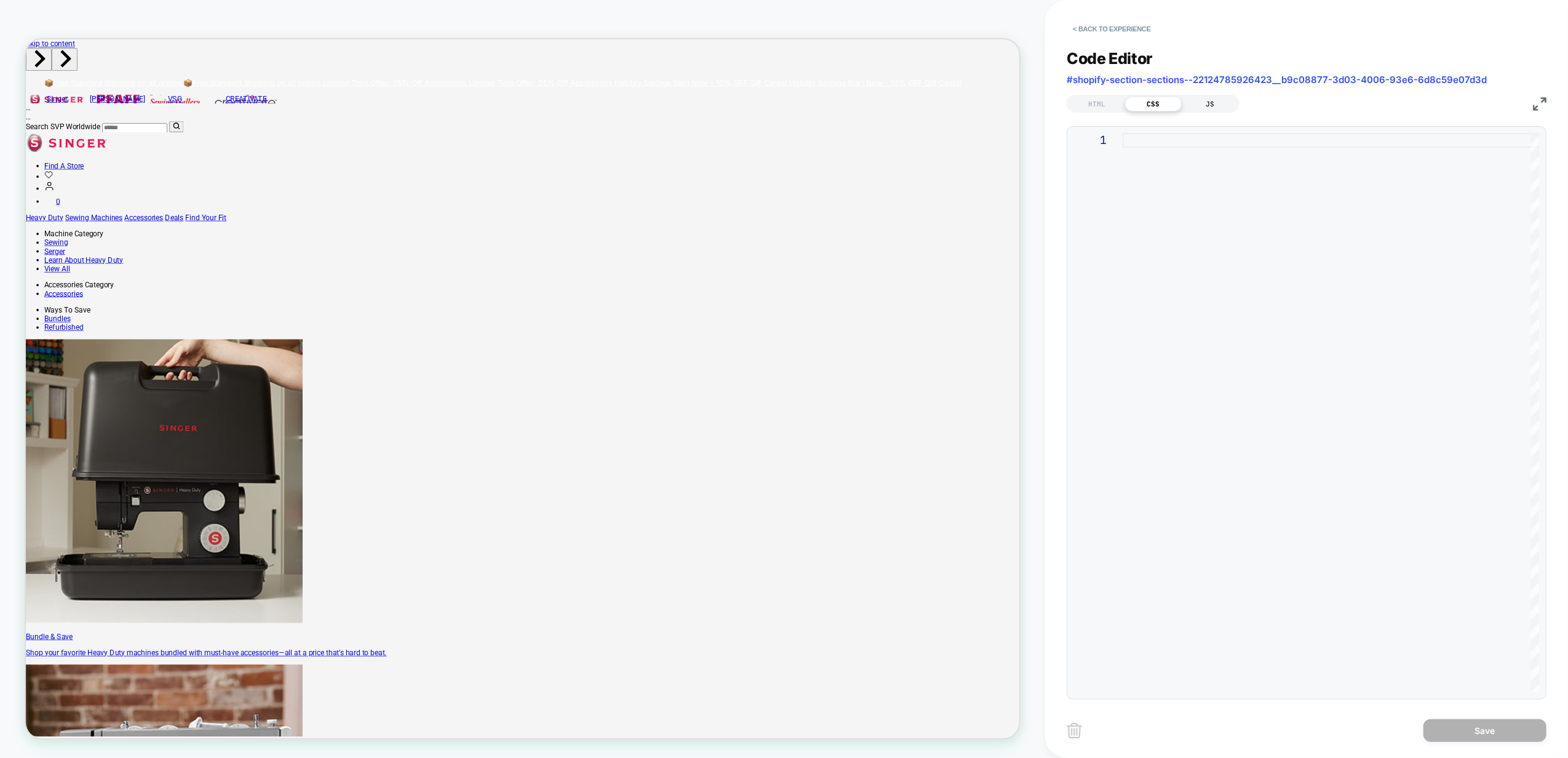
click at [1200, 104] on div "JS" at bounding box center [1210, 104] width 56 height 15
click at [1096, 102] on div "HTML" at bounding box center [1097, 104] width 56 height 15
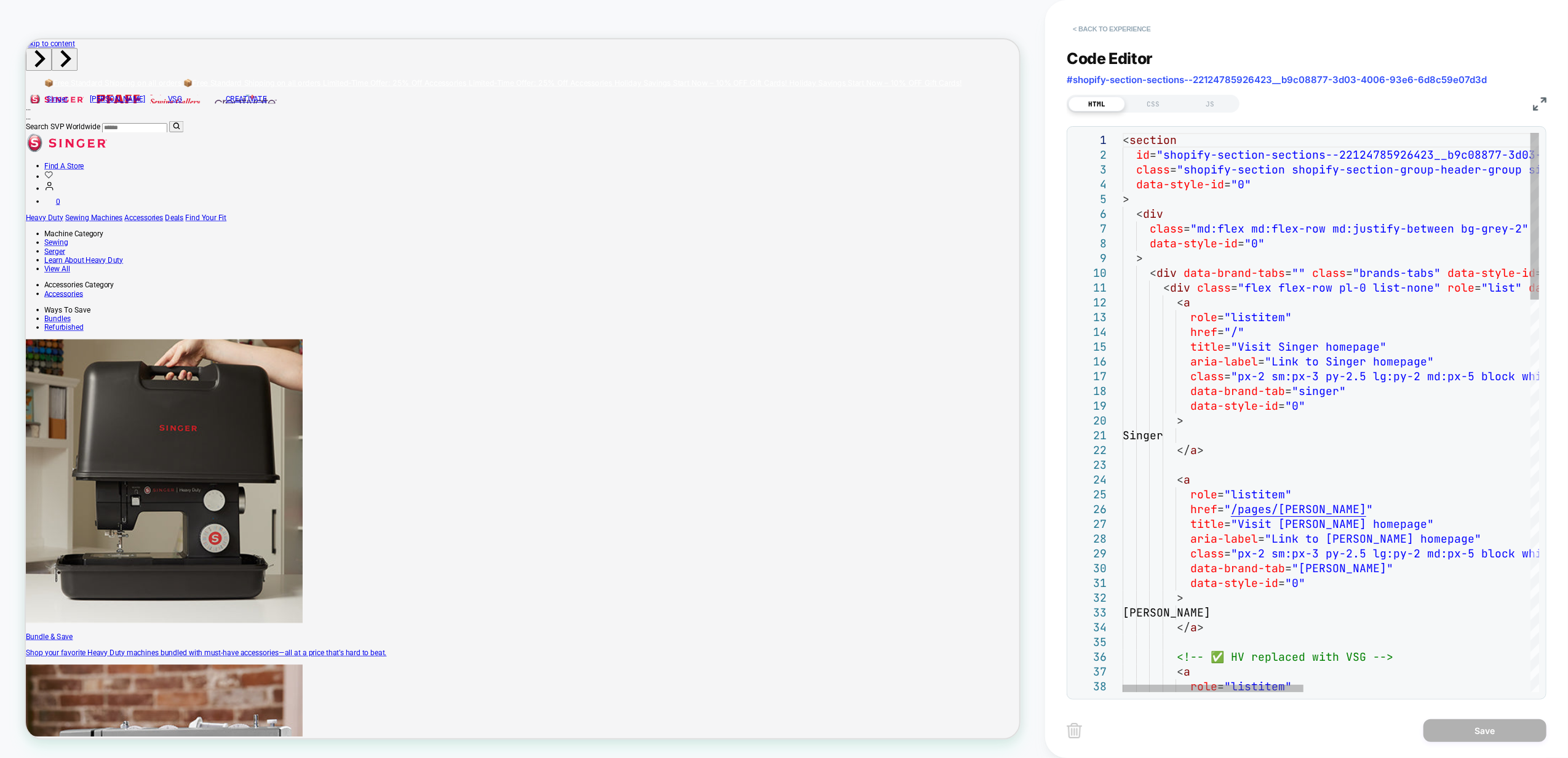
click at [1102, 25] on button "< Back to experience" at bounding box center [1111, 28] width 90 height 20
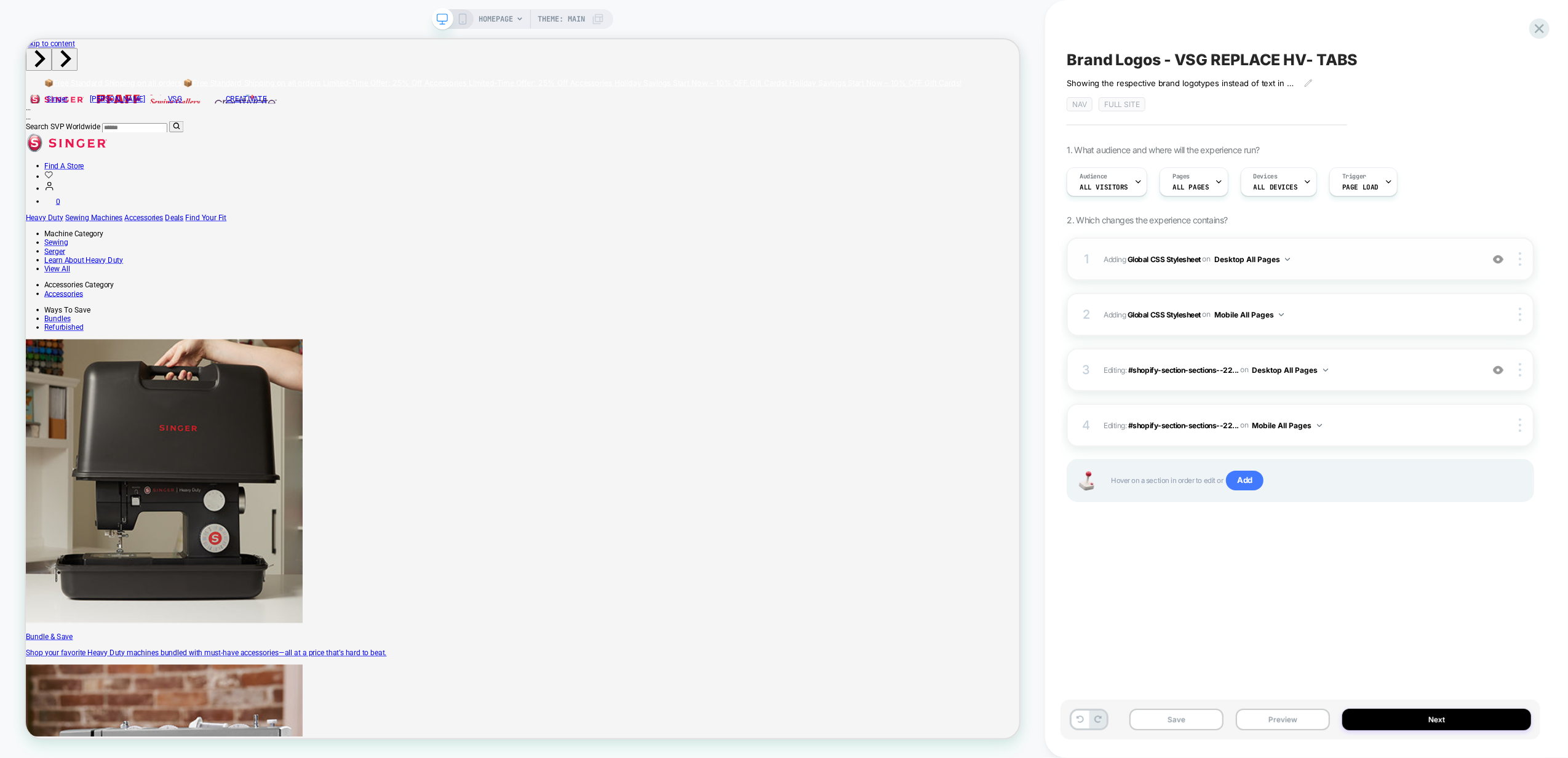
click at [1496, 256] on img at bounding box center [1498, 259] width 10 height 10
click at [1363, 261] on span "Adding Global CSS Stylesheet on Desktop All Pages" at bounding box center [1289, 259] width 372 height 15
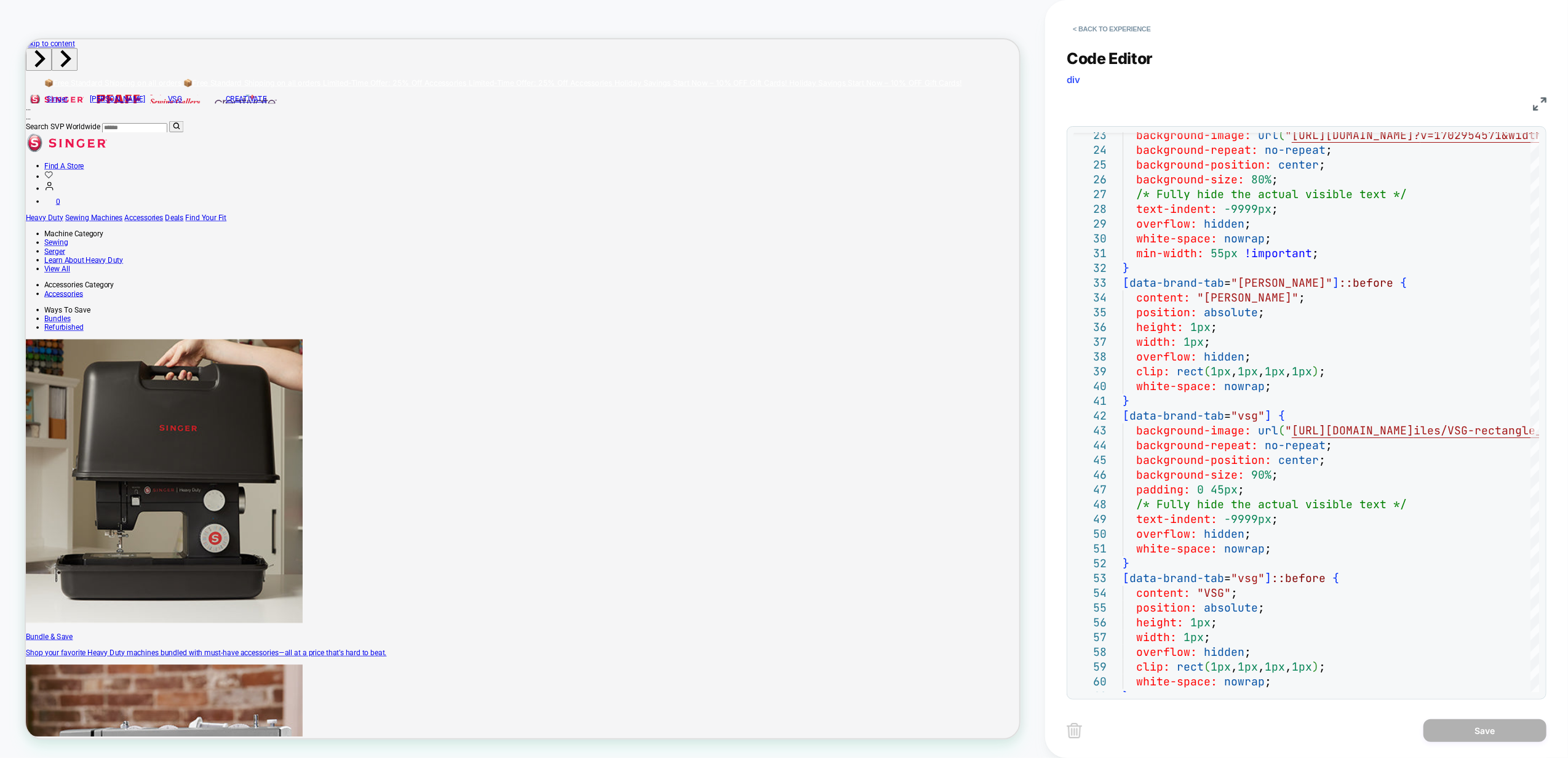
click at [187, 113] on link "VSG" at bounding box center [224, 119] width 74 height 12
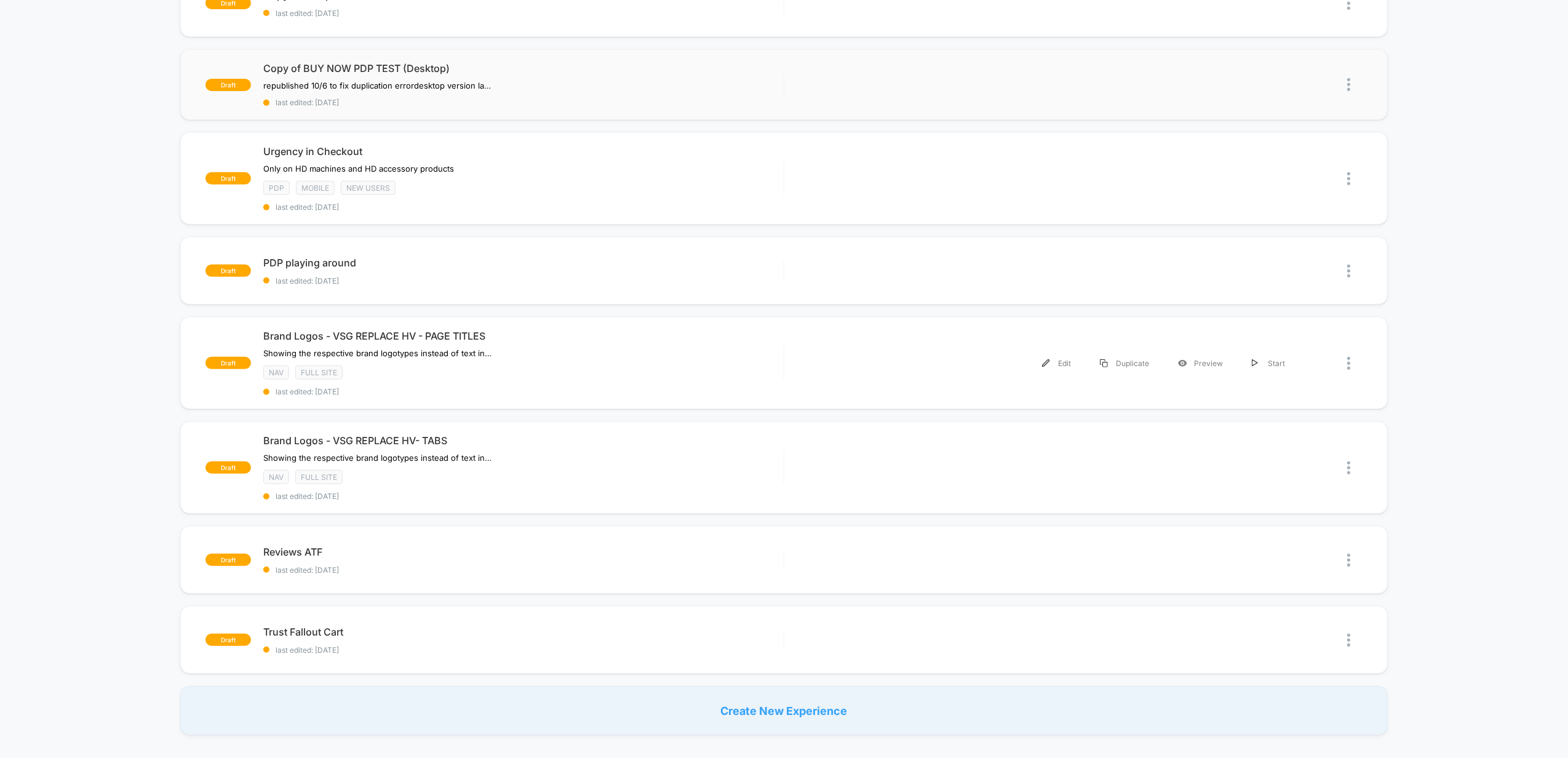
scroll to position [492, 0]
drag, startPoint x: 561, startPoint y: 353, endPoint x: 573, endPoint y: 354, distance: 12.0
click at [561, 355] on div "Brand Logos - VSG REPLACE HV - PAGE TITLES ﻿Showing the respective brand logoty…" at bounding box center [524, 362] width 520 height 67
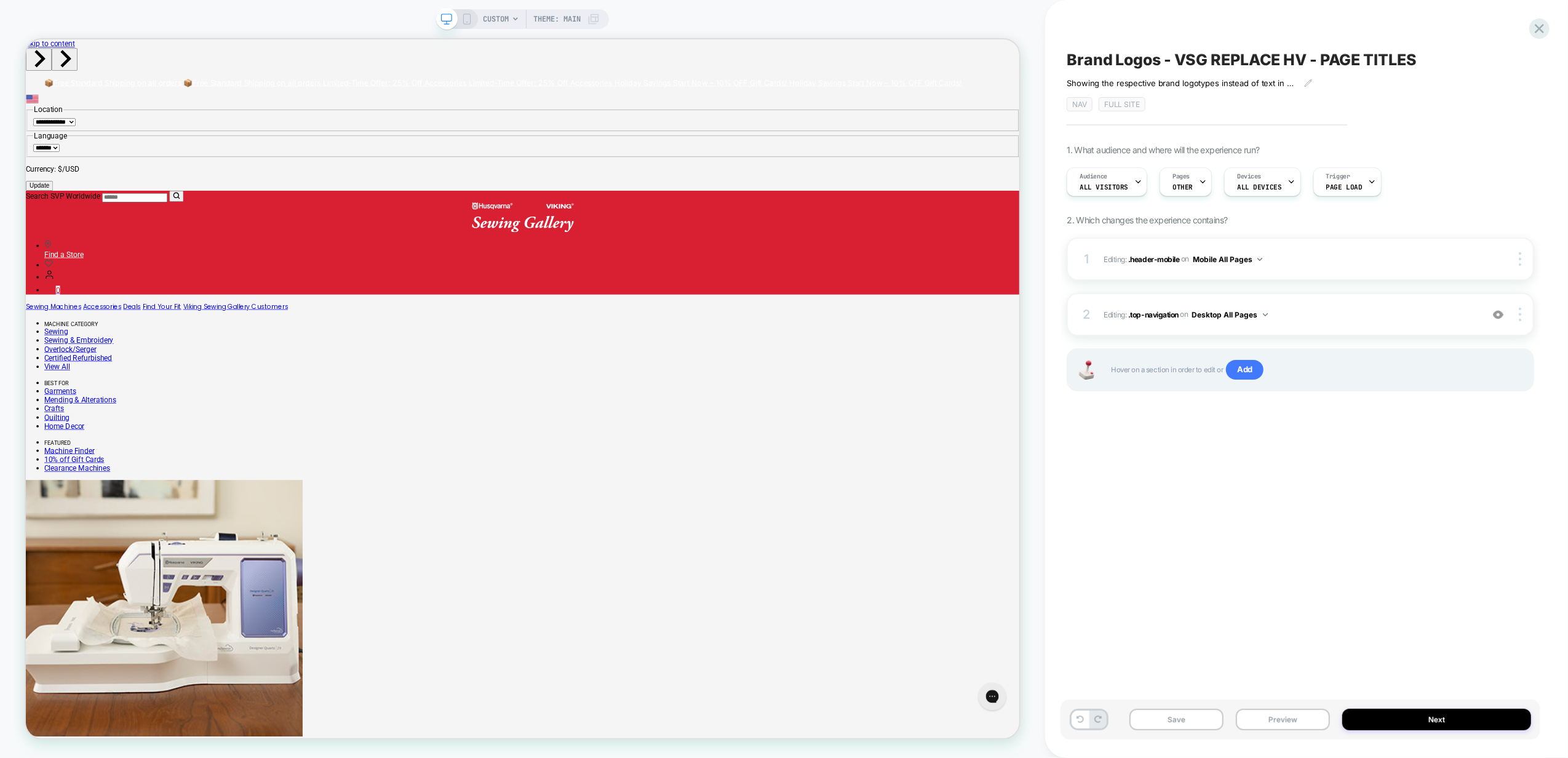
click at [496, 19] on span "CUSTOM" at bounding box center [496, 19] width 26 height 20
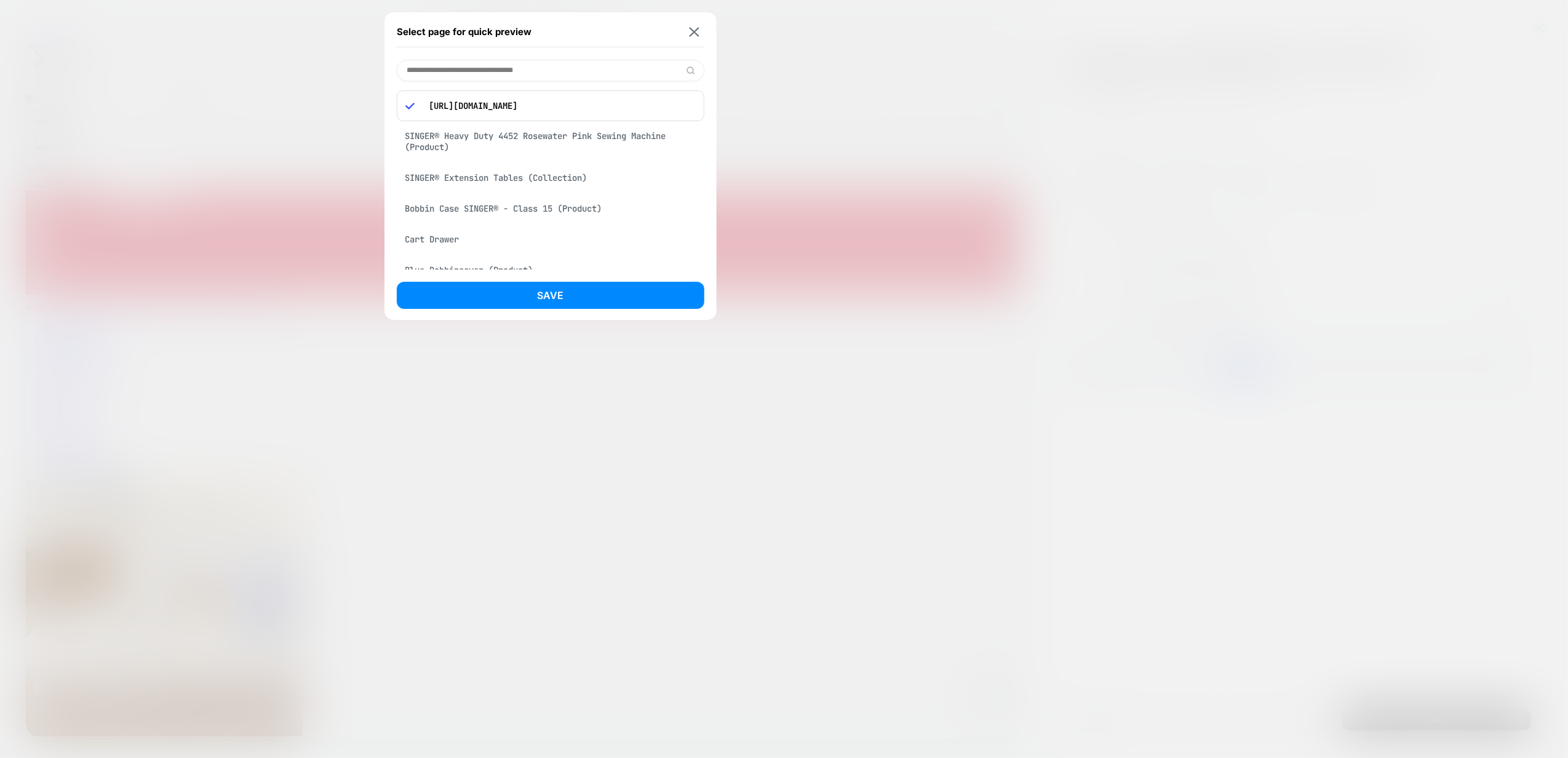
click at [490, 133] on div "SINGER® Heavy Duty 4452 Rosewater Pink Sewing Machine (Product)" at bounding box center [550, 141] width 307 height 34
click at [579, 284] on button "Save" at bounding box center [550, 295] width 307 height 27
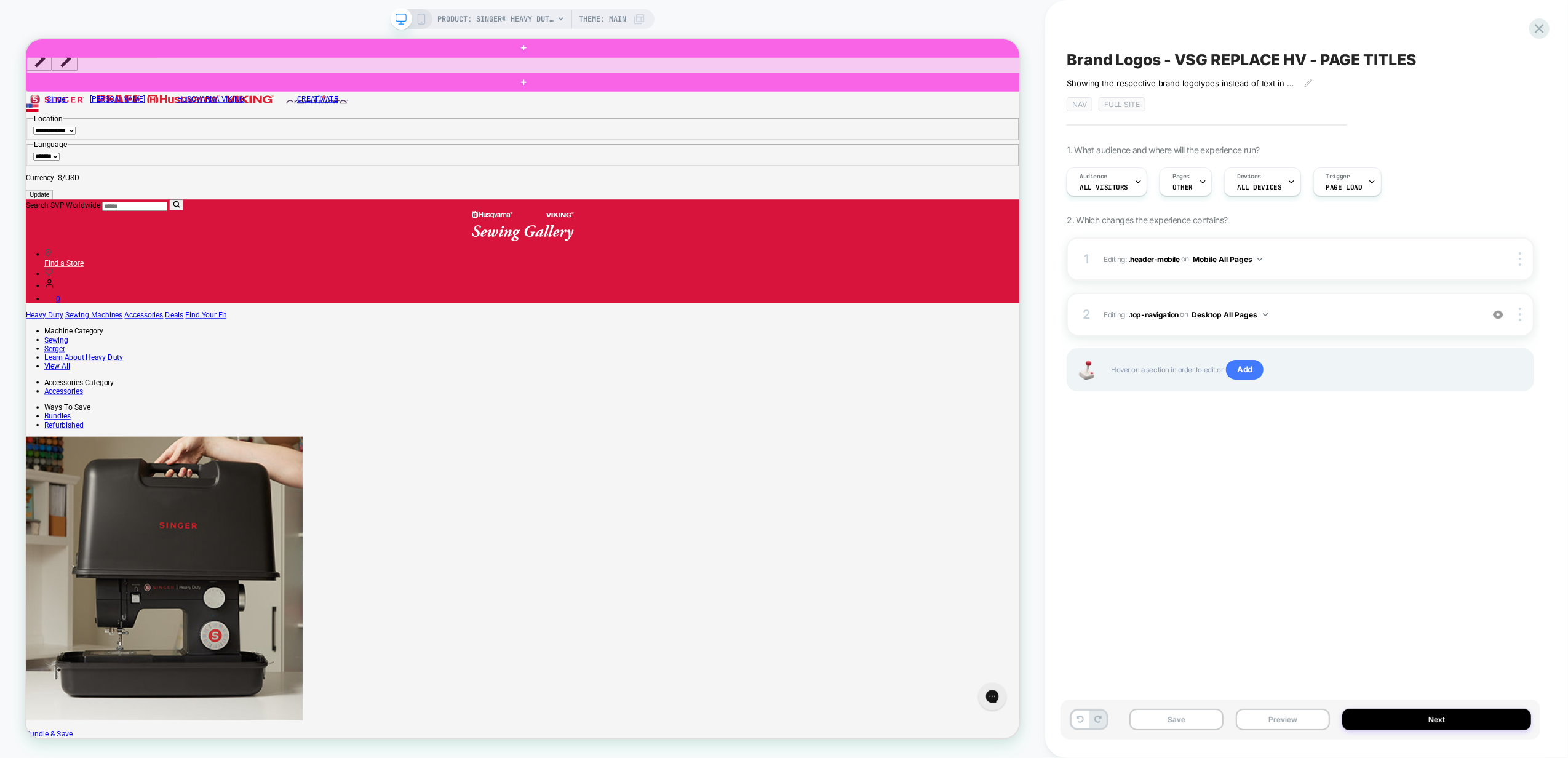
drag, startPoint x: 136, startPoint y: 72, endPoint x: 84, endPoint y: 75, distance: 52.1
click at [84, 75] on div at bounding box center [691, 74] width 1327 height 23
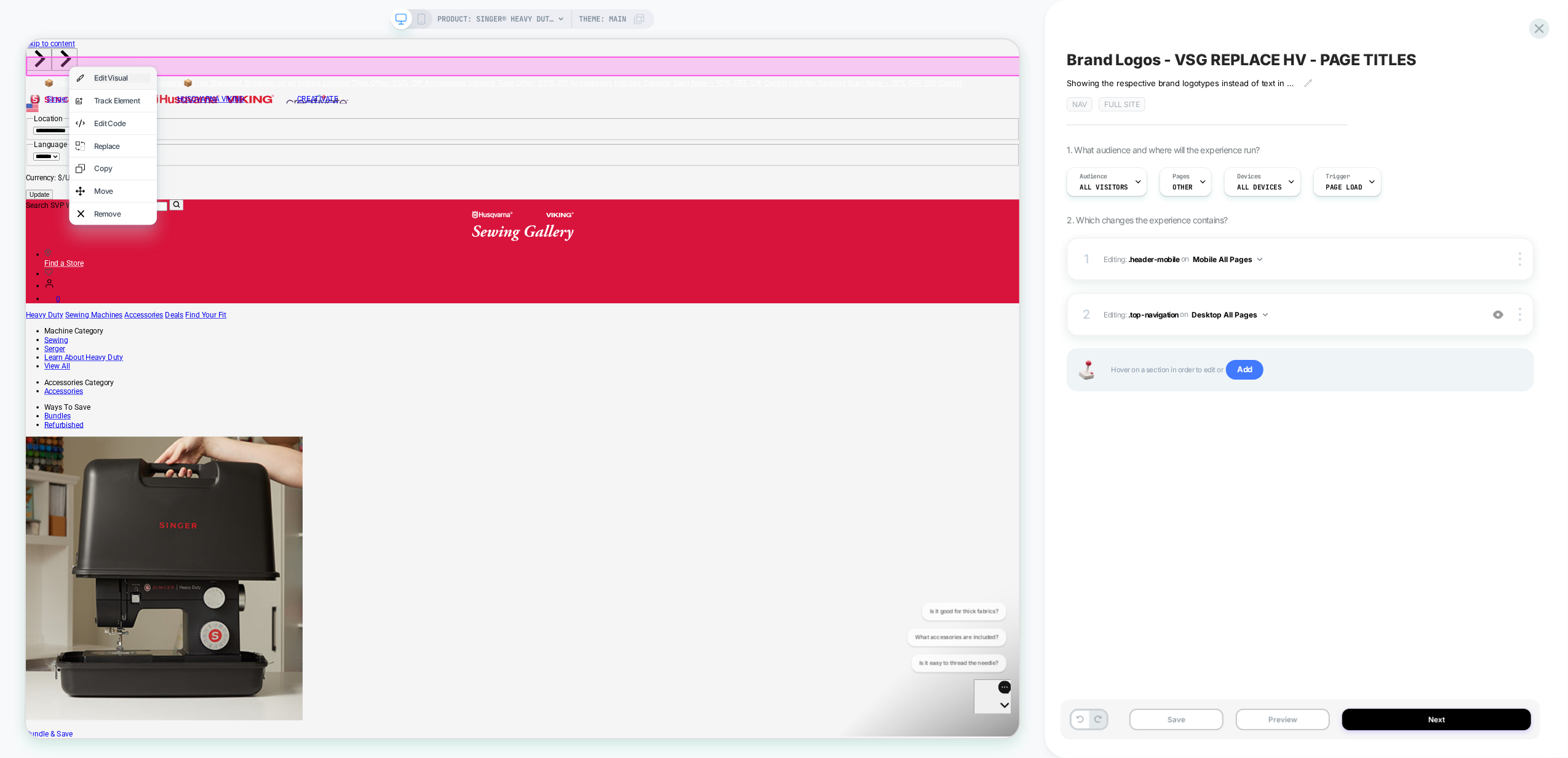
click at [147, 89] on div "Edit Visual" at bounding box center [155, 90] width 75 height 12
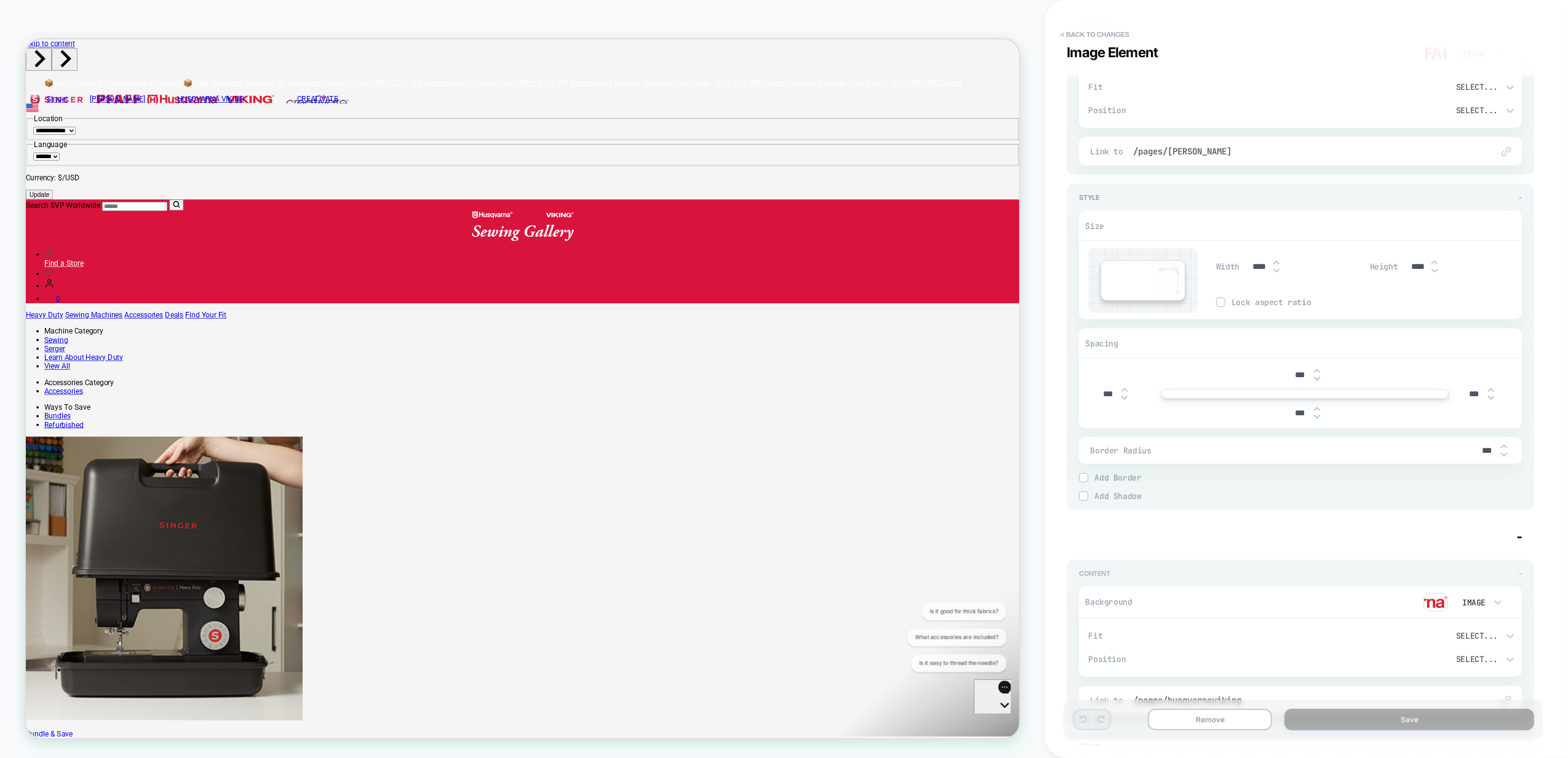
scroll to position [902, 0]
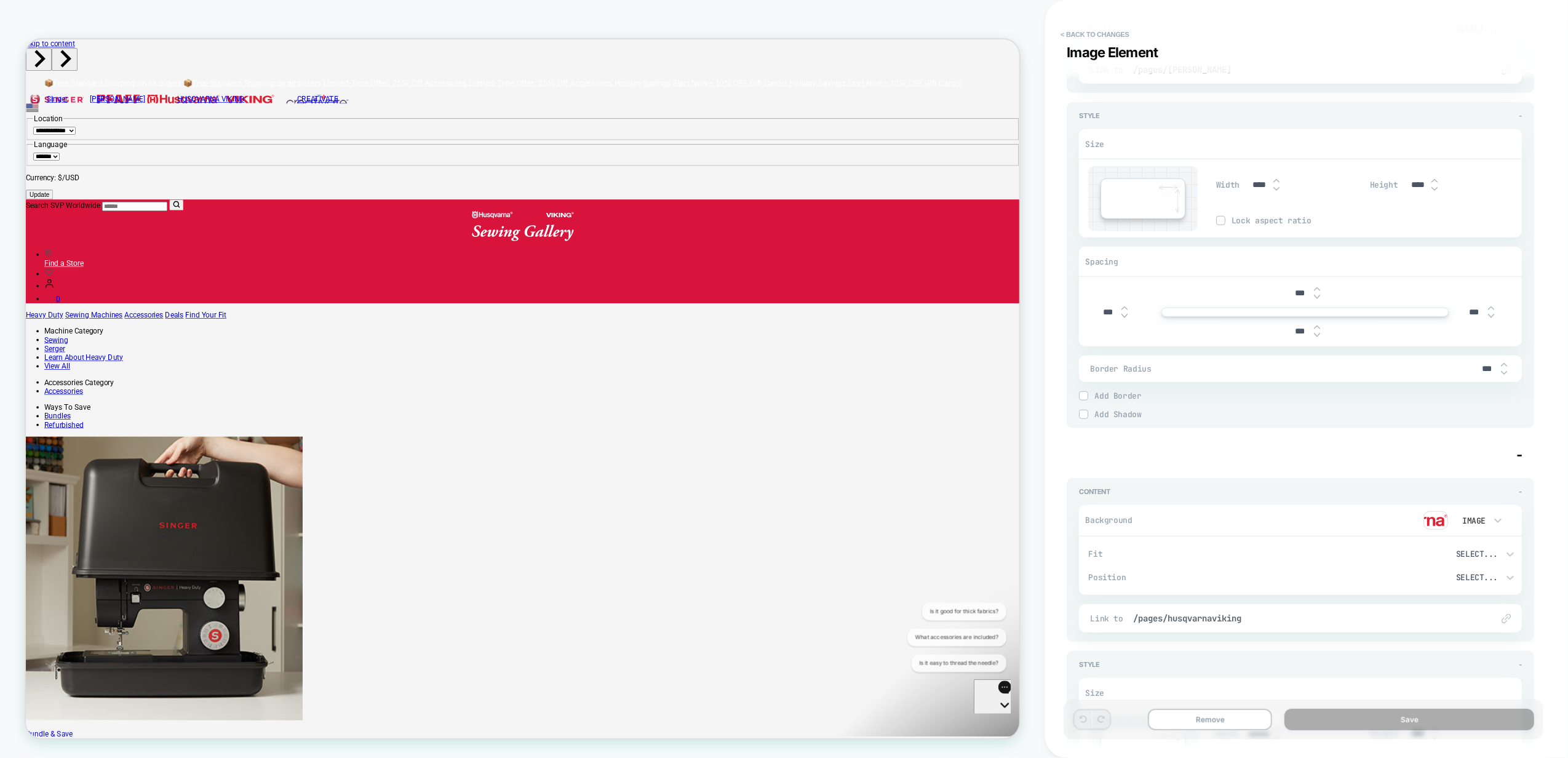
click at [1426, 515] on img at bounding box center [1435, 520] width 25 height 19
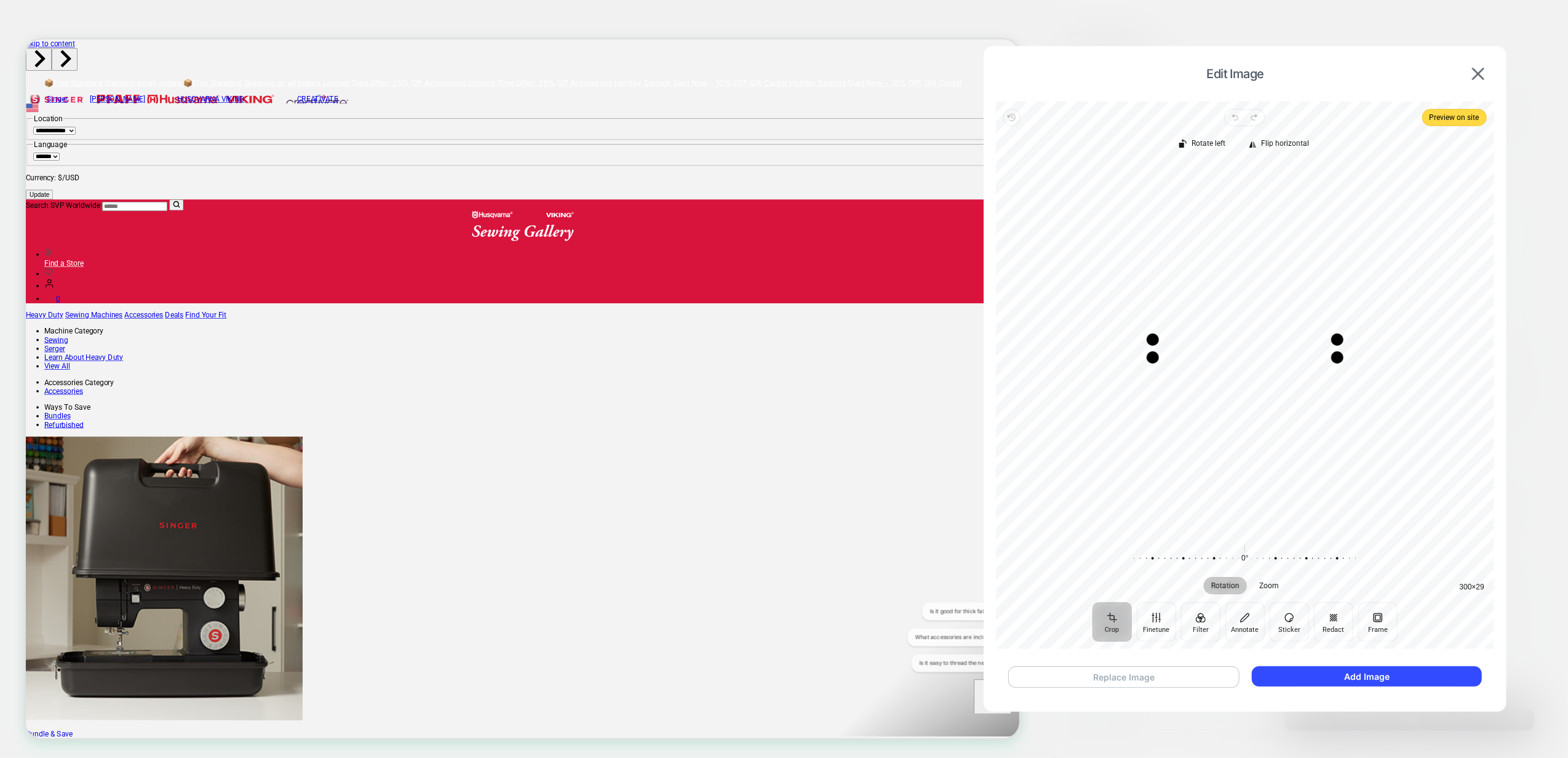
click at [1159, 681] on button "Replace Image" at bounding box center [1124, 676] width 231 height 21
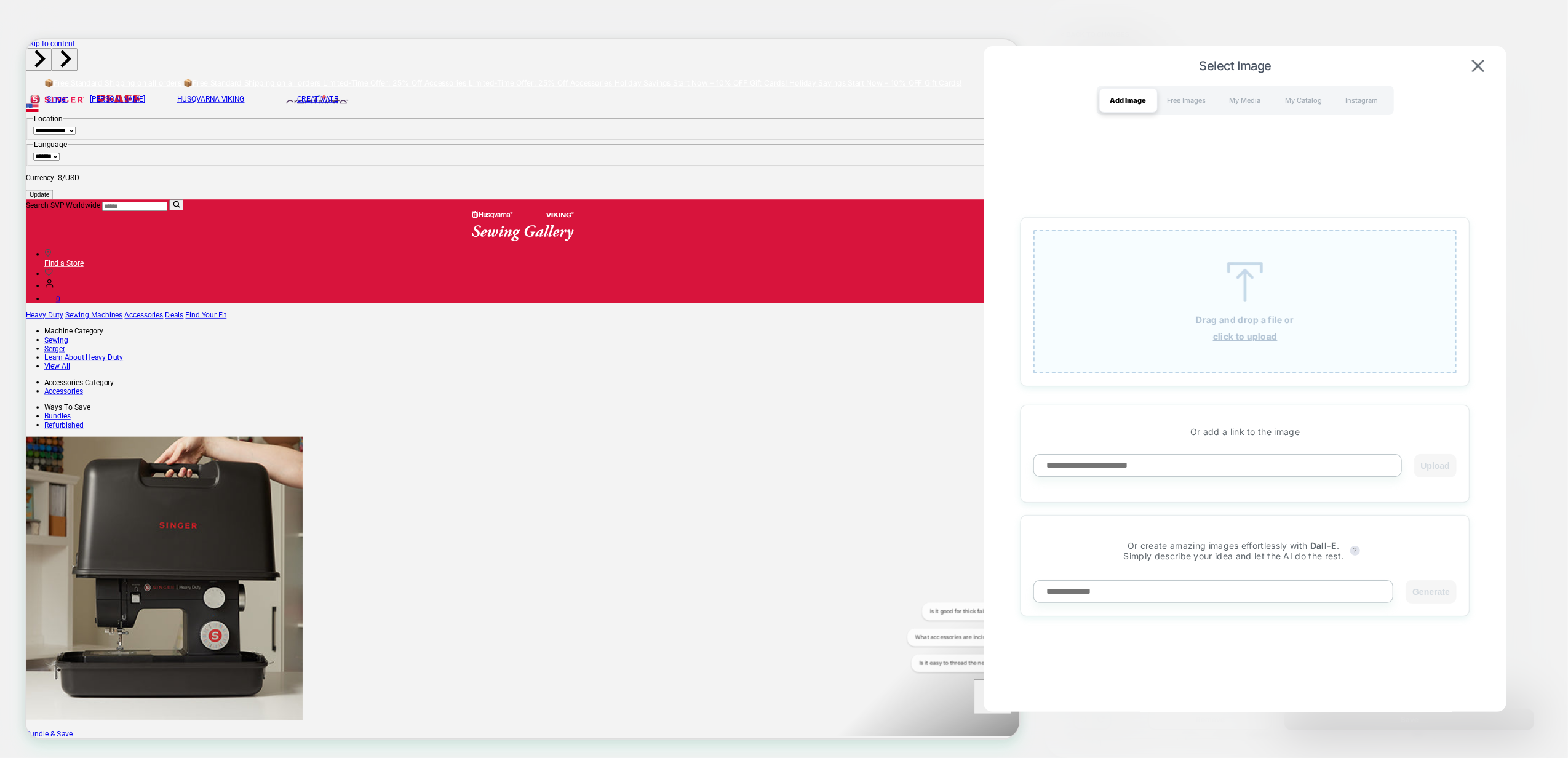
click at [1232, 291] on img at bounding box center [1244, 281] width 56 height 40
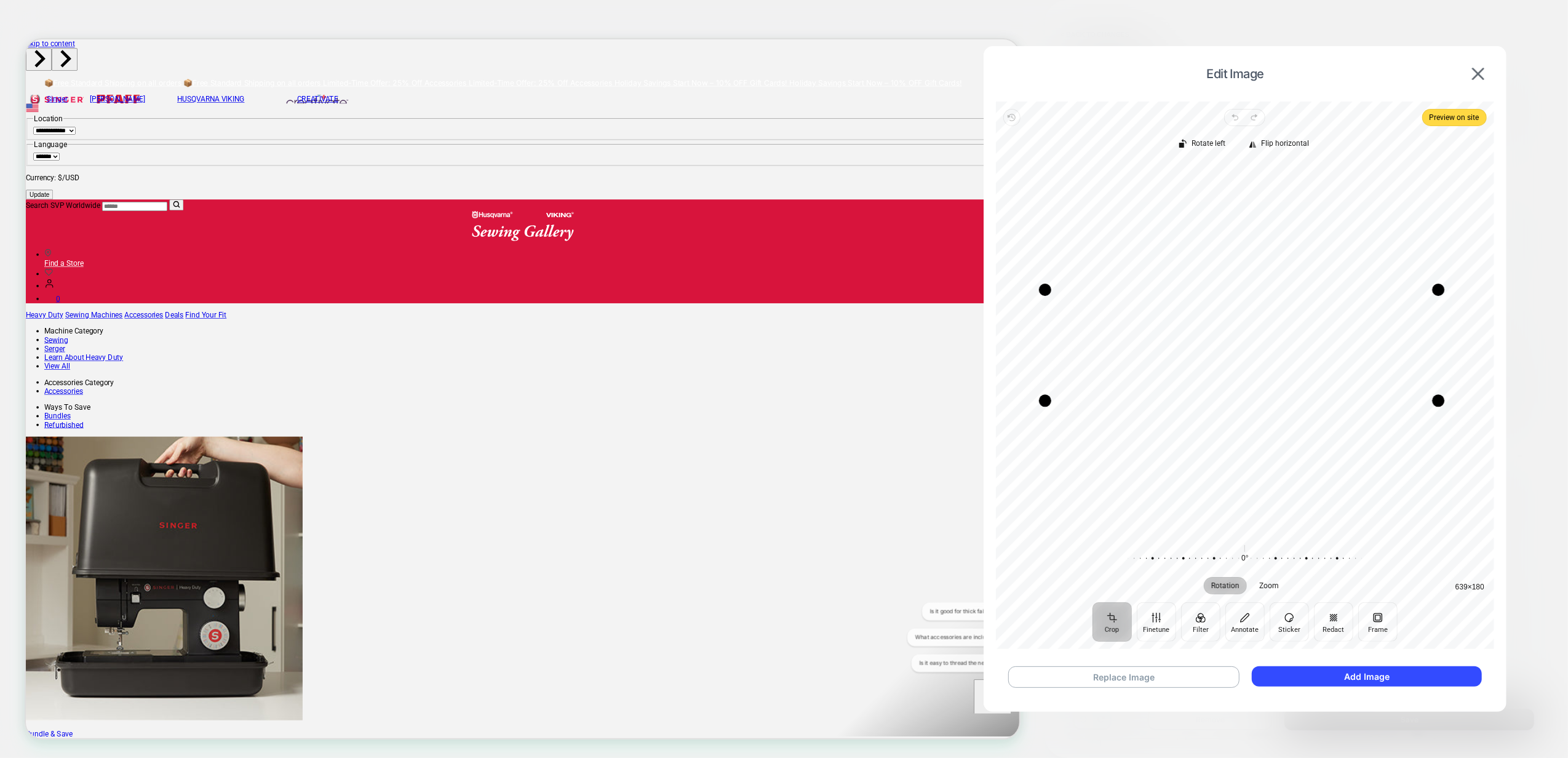
drag, startPoint x: 1443, startPoint y: 413, endPoint x: 1436, endPoint y: 406, distance: 9.9
click at [1436, 406] on div "Drag corner br" at bounding box center [1439, 400] width 12 height 12
click at [1010, 116] on icon "button" at bounding box center [1009, 115] width 2 height 2
click at [1369, 678] on button "Add Image" at bounding box center [1367, 676] width 230 height 21
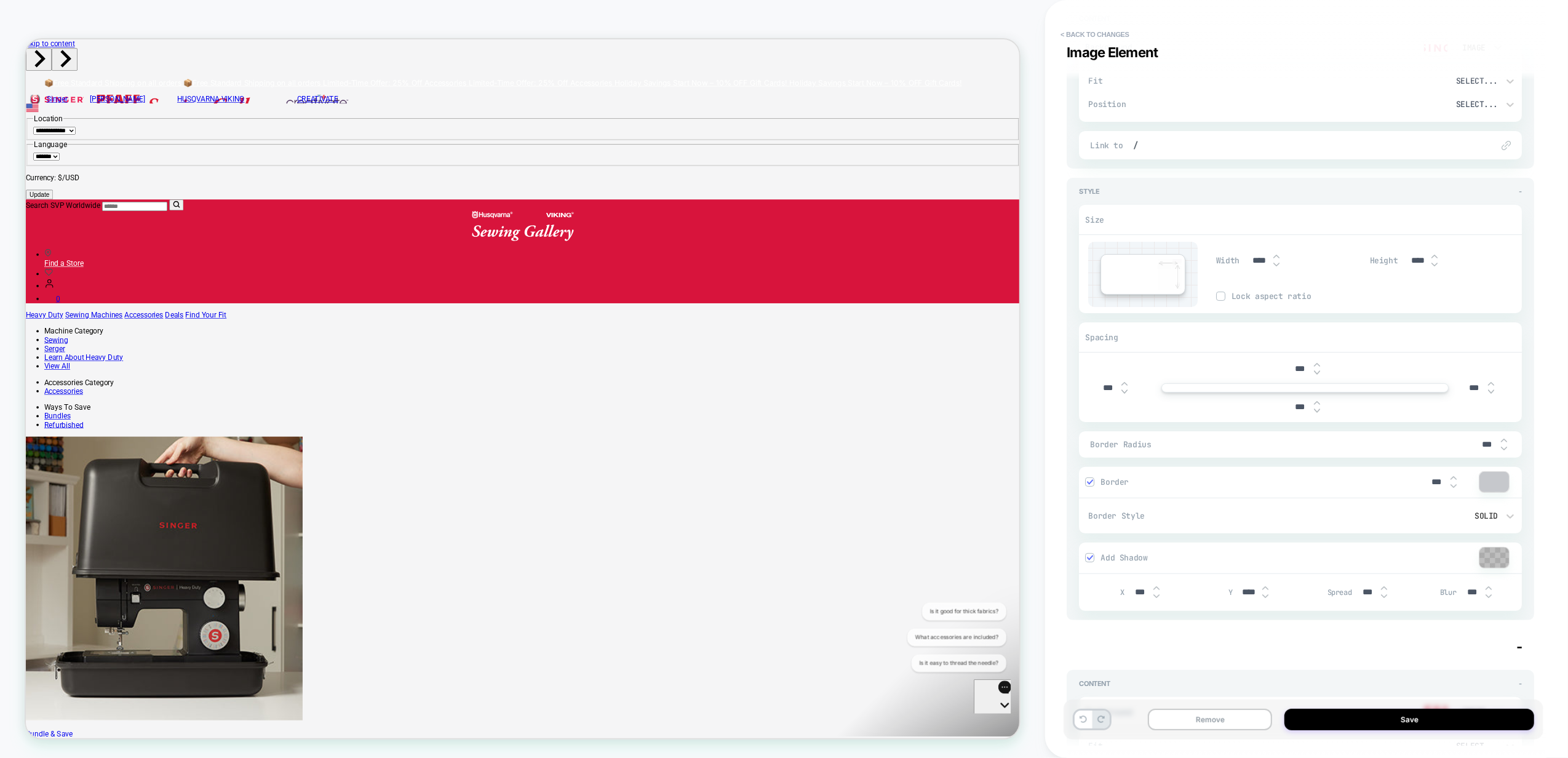
scroll to position [82, 0]
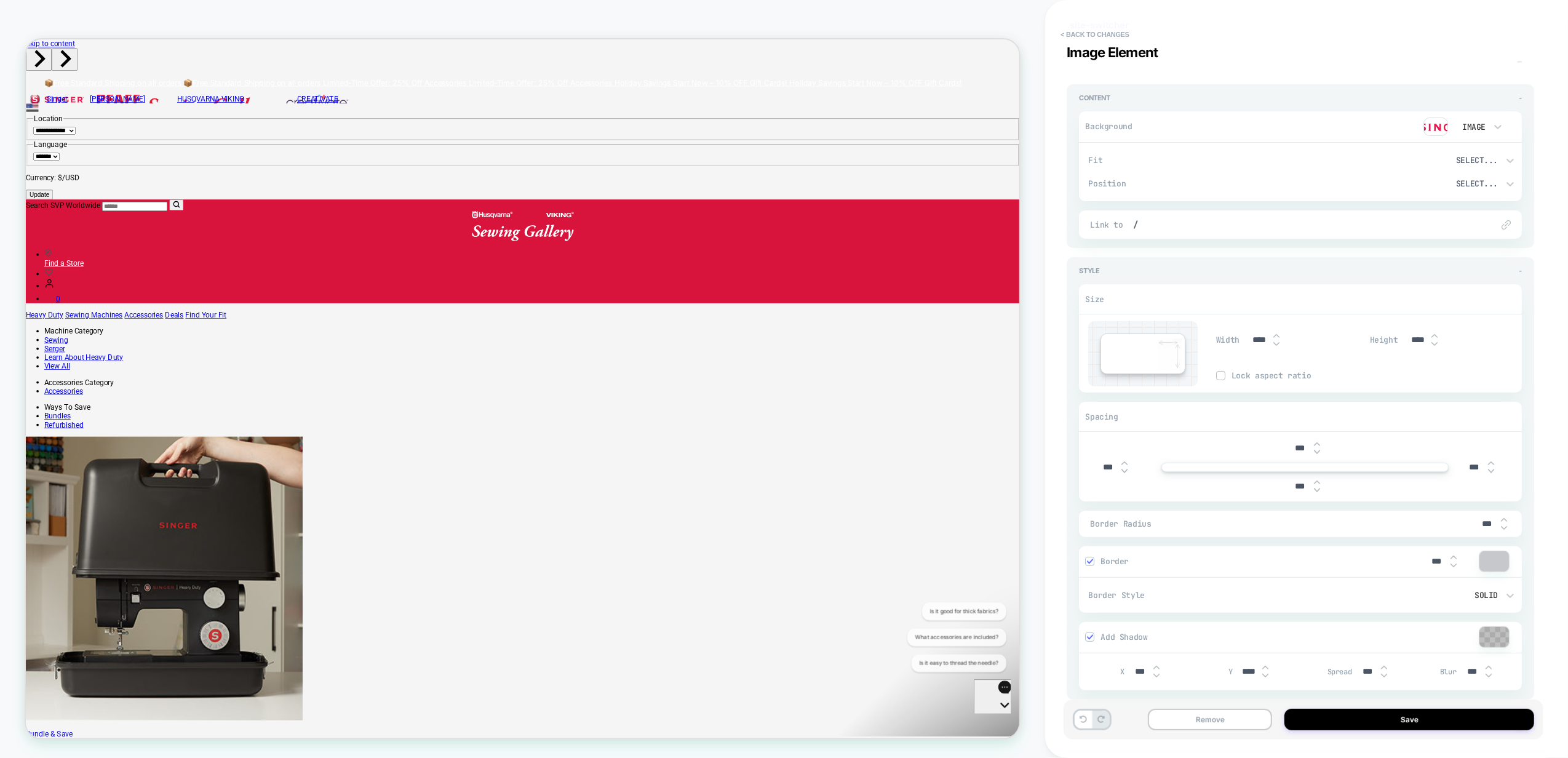
click at [1415, 731] on div "Remove Save" at bounding box center [1304, 719] width 480 height 40
click at [1411, 724] on button "Save" at bounding box center [1410, 719] width 250 height 21
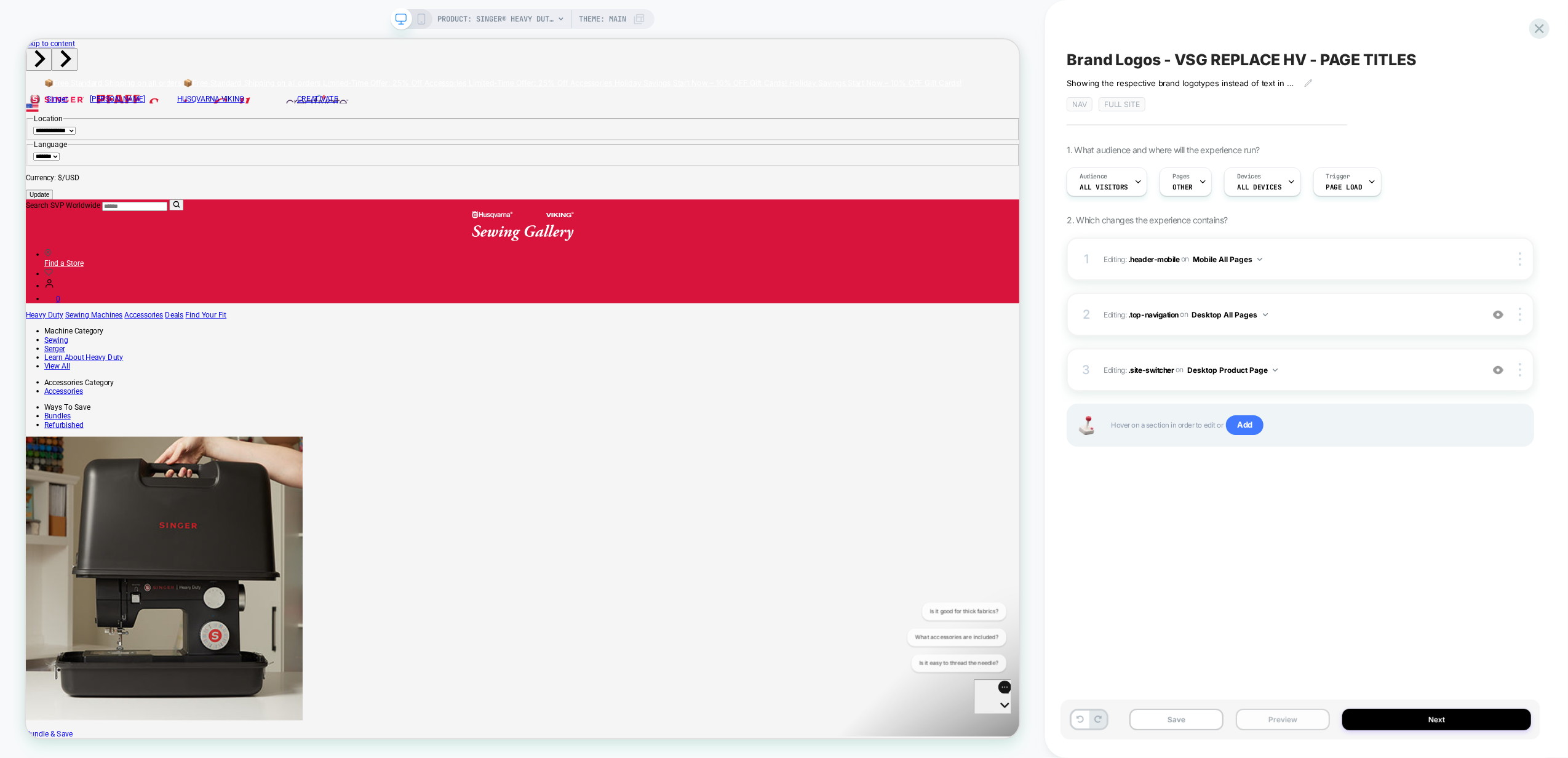
drag, startPoint x: 1278, startPoint y: 723, endPoint x: 1327, endPoint y: 712, distance: 50.2
click at [1279, 721] on button "Preview" at bounding box center [1283, 719] width 94 height 21
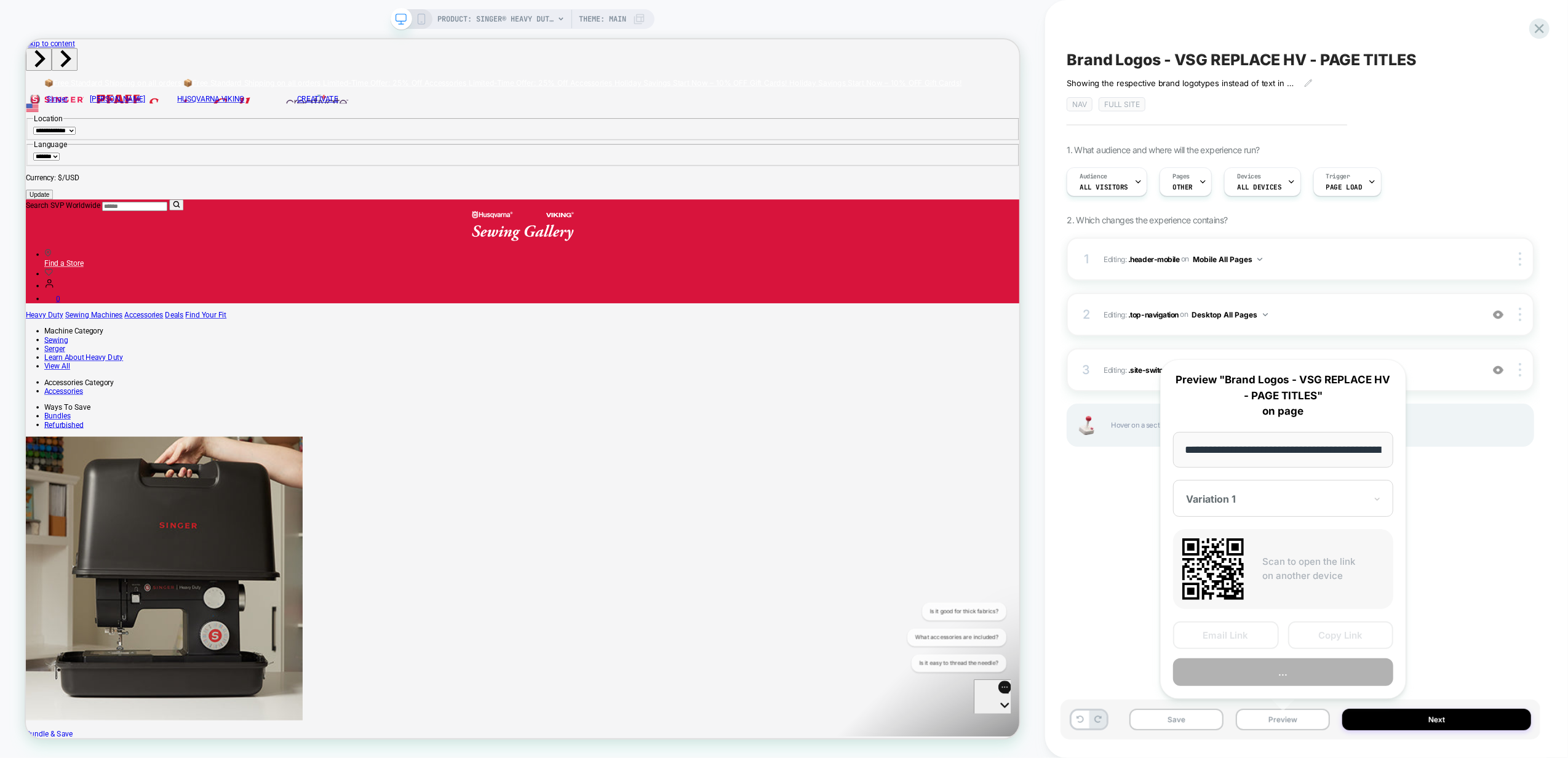
scroll to position [0, 345]
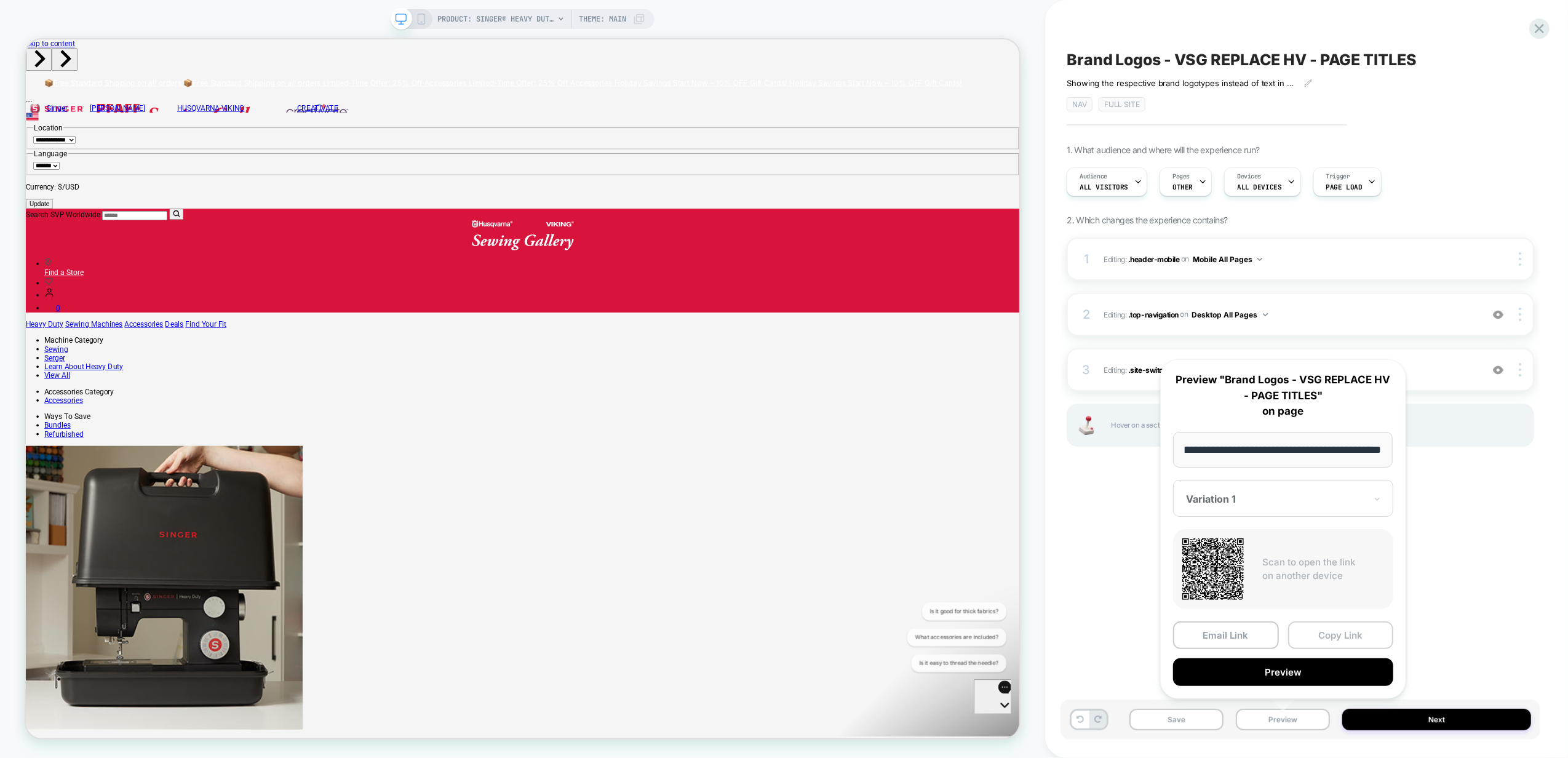
click at [1345, 638] on button "Copy Link" at bounding box center [1341, 635] width 106 height 27
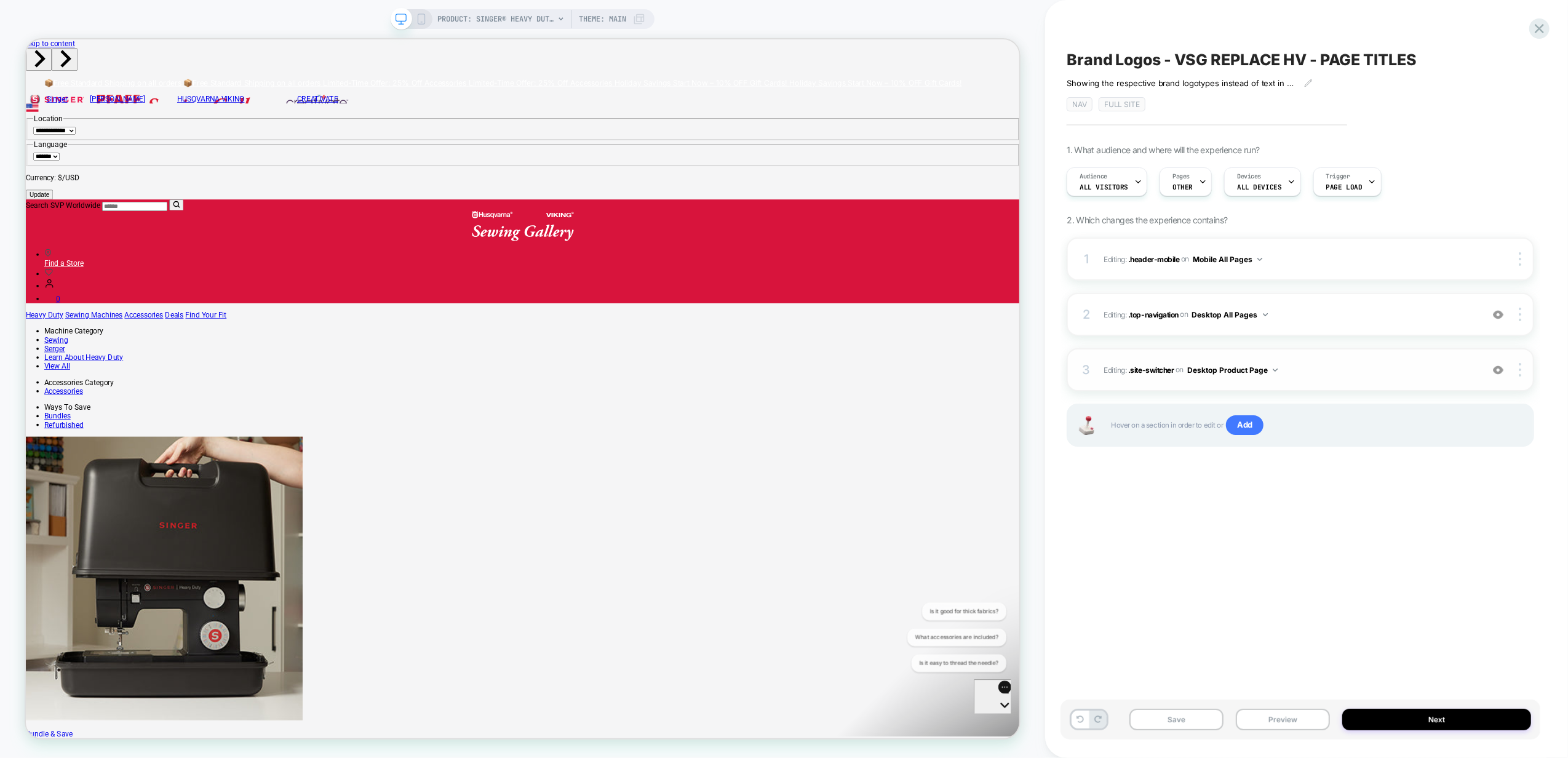
click at [1265, 370] on button "Desktop Product Page" at bounding box center [1232, 370] width 91 height 15
click at [1241, 560] on div "Desktop All Pages" at bounding box center [1233, 555] width 154 height 27
click at [1263, 721] on button "Preview" at bounding box center [1283, 719] width 94 height 21
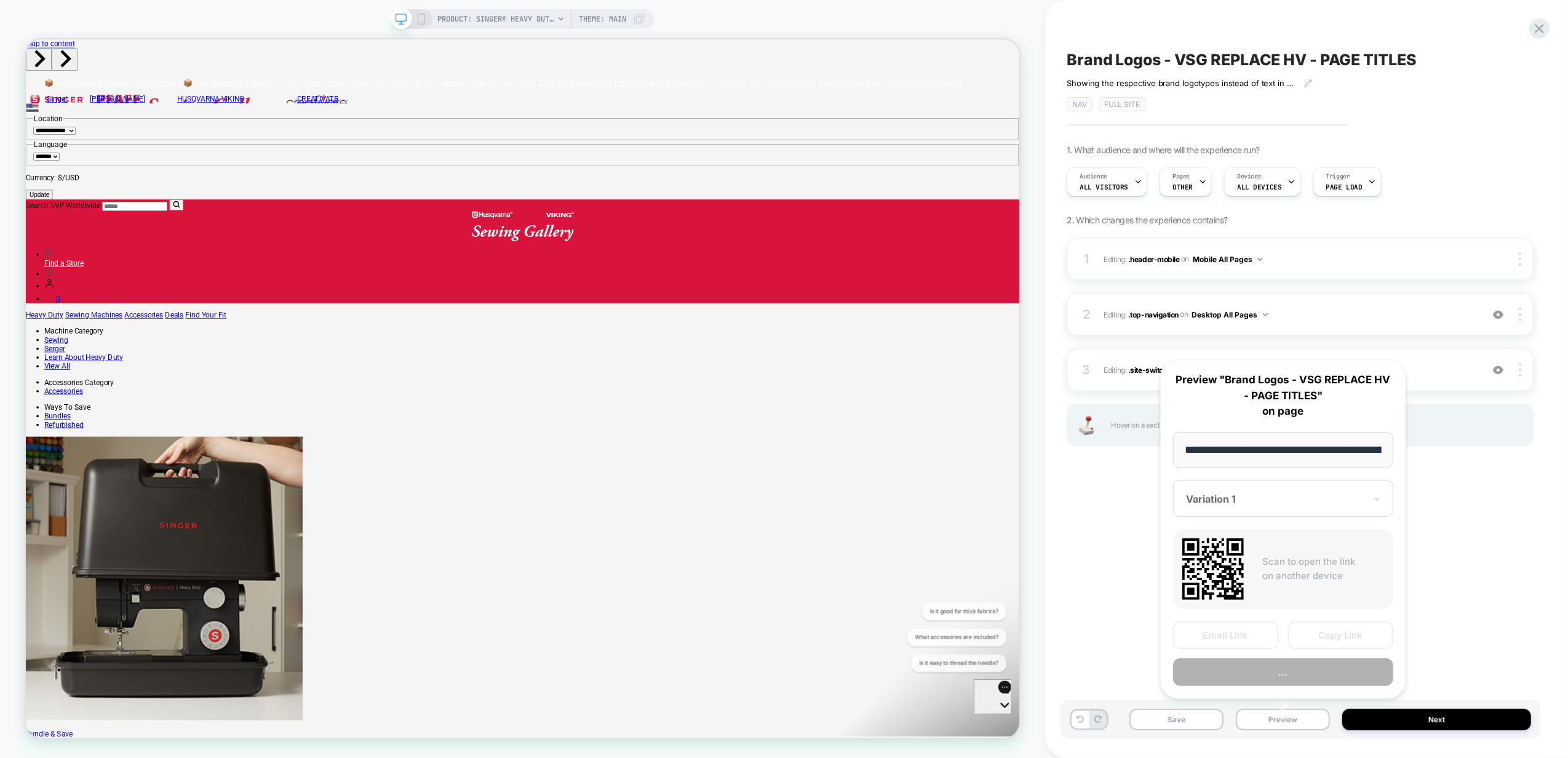
scroll to position [0, 345]
click at [1322, 632] on button "Copy Link" at bounding box center [1341, 635] width 106 height 27
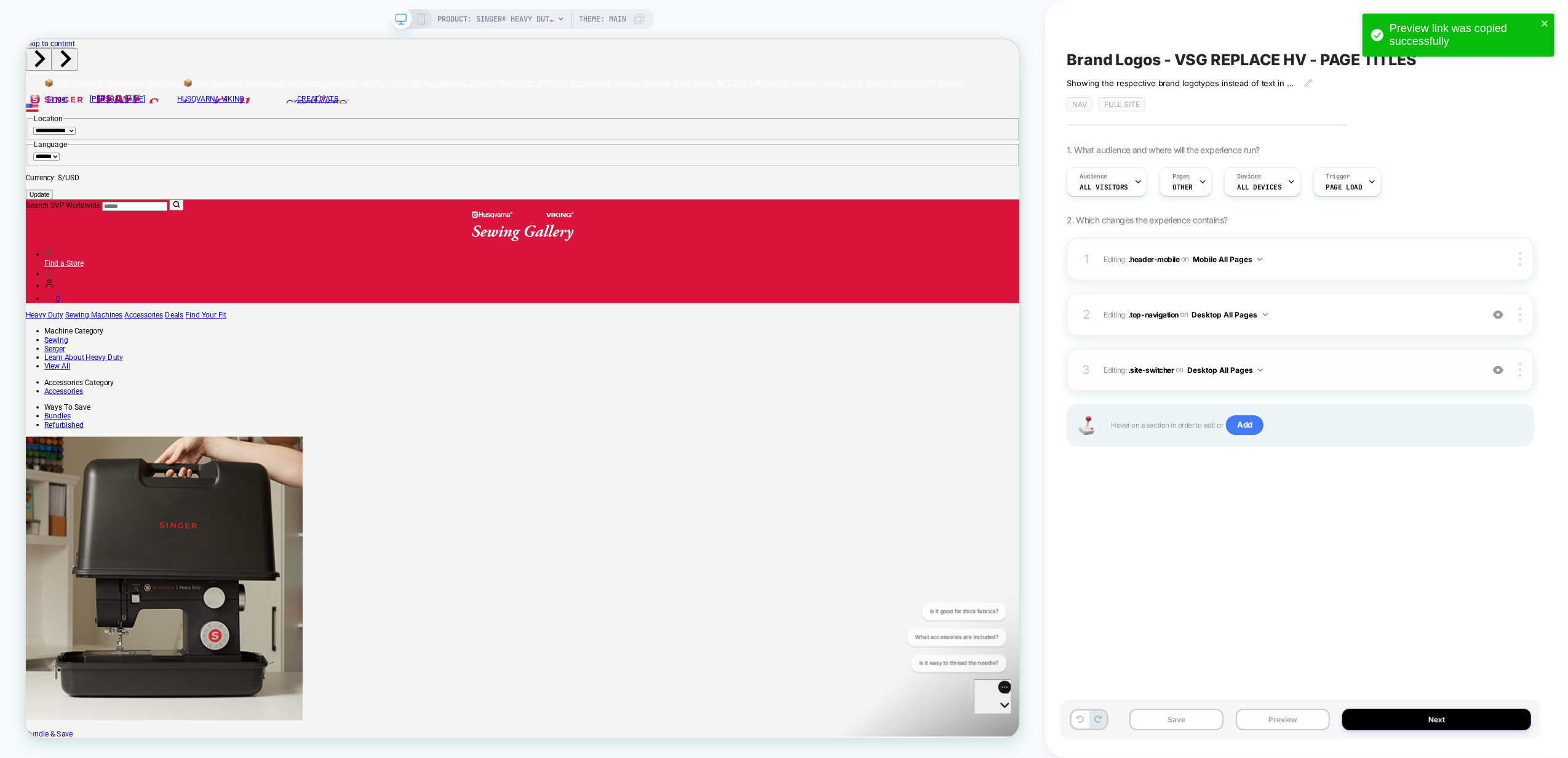
click at [1496, 368] on img at bounding box center [1498, 370] width 10 height 10
click at [1497, 368] on img at bounding box center [1498, 370] width 10 height 10
click at [1187, 187] on span "OTHER" at bounding box center [1183, 187] width 21 height 9
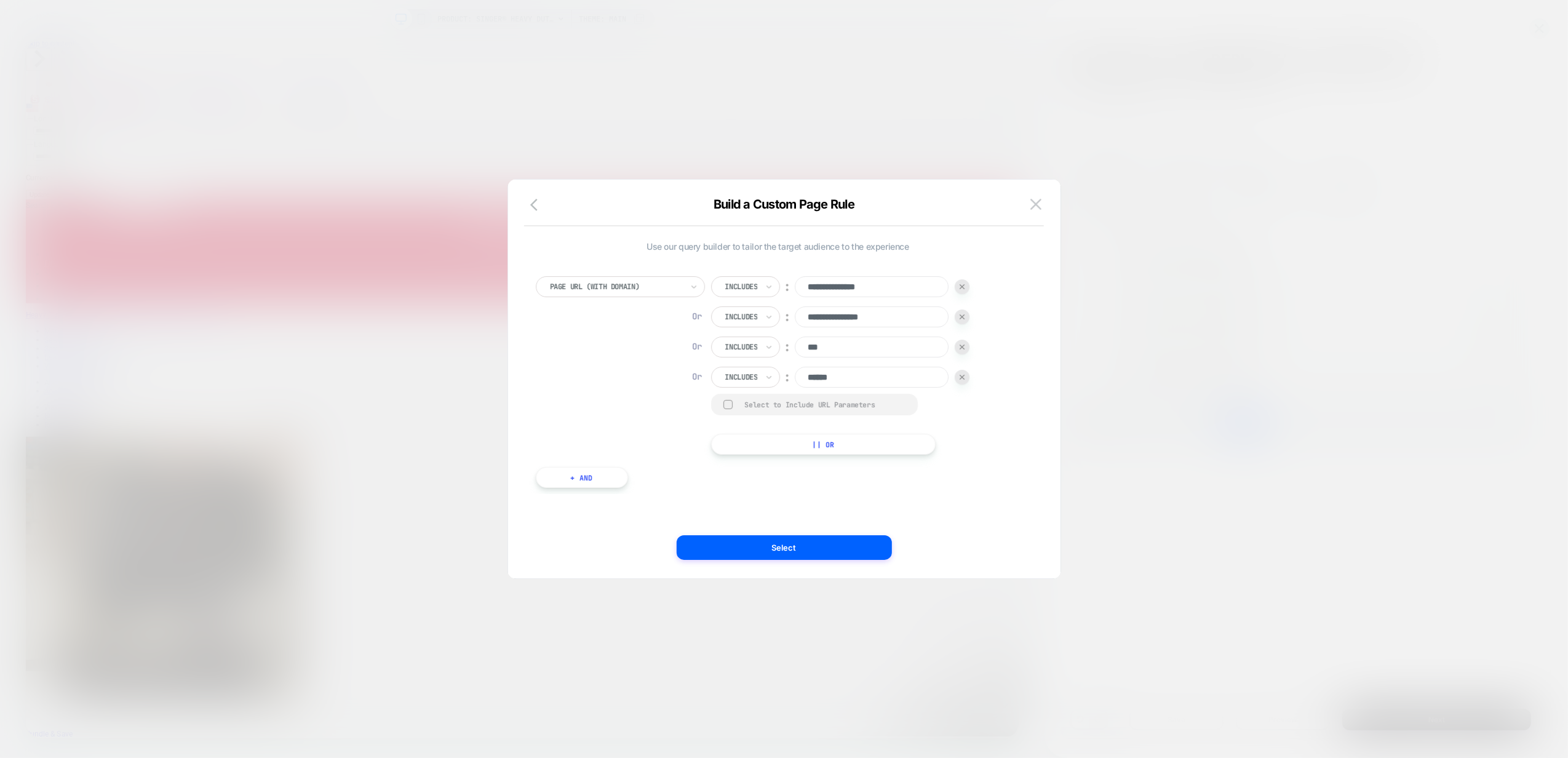
drag, startPoint x: 1038, startPoint y: 204, endPoint x: 1039, endPoint y: 214, distance: 10.0
click at [1038, 204] on img at bounding box center [1036, 204] width 11 height 10
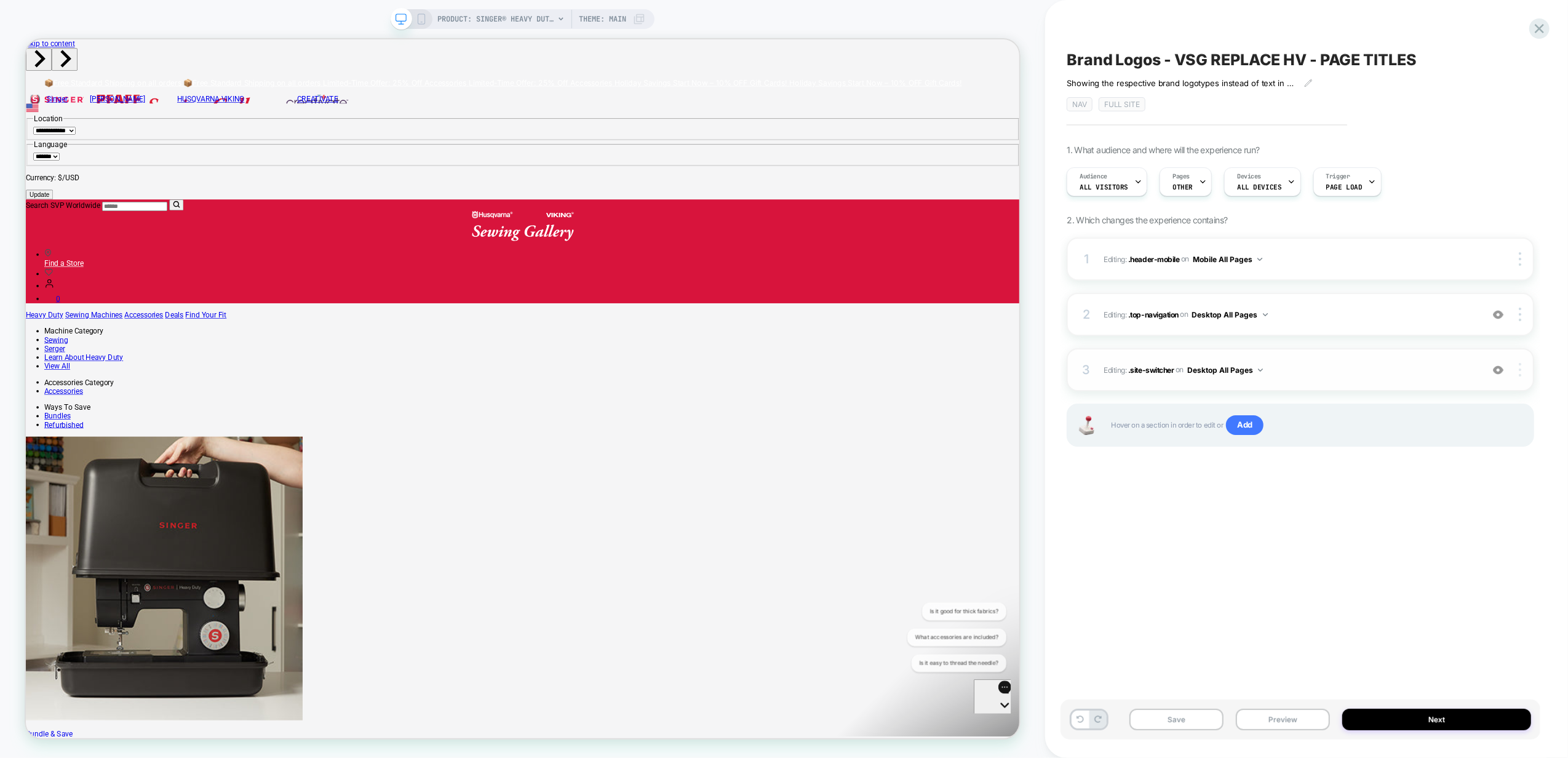
click at [1526, 375] on div at bounding box center [1522, 370] width 23 height 14
click at [1165, 546] on div "Brand Logos - VSG REPLACE HV - PAGE TITLES ﻿Showing the respective brand logoty…" at bounding box center [1300, 378] width 480 height 733
click at [1522, 370] on div at bounding box center [1522, 370] width 23 height 14
click at [1526, 377] on div "3 Editing : .site-switcher .site-switcher on Desktop All Pages Add Before Add A…" at bounding box center [1300, 370] width 467 height 43
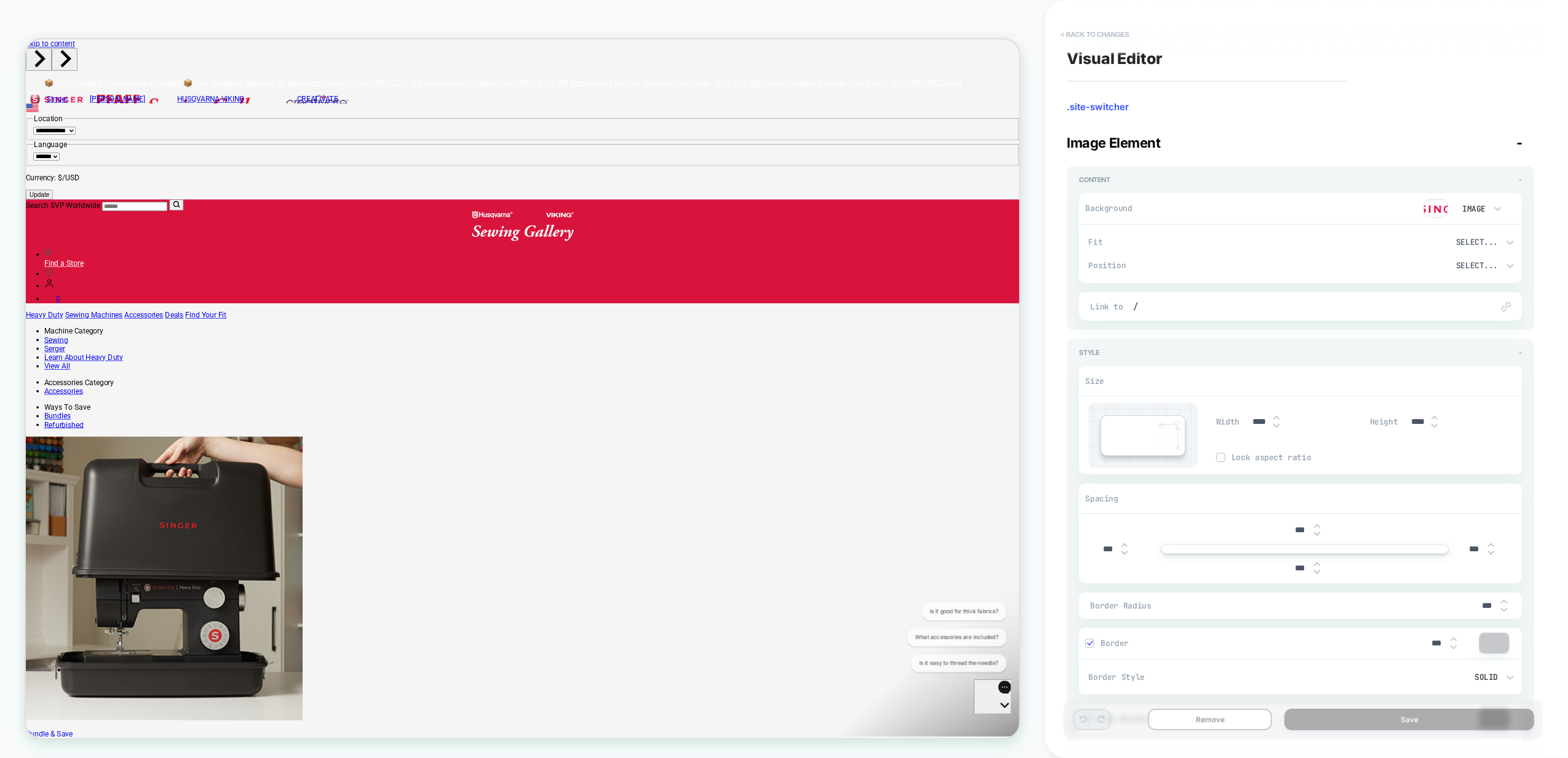
type textarea "*"
drag, startPoint x: 1093, startPoint y: 32, endPoint x: 1567, endPoint y: 275, distance: 532.7
click at [1094, 31] on button "< Back to changes" at bounding box center [1095, 34] width 81 height 20
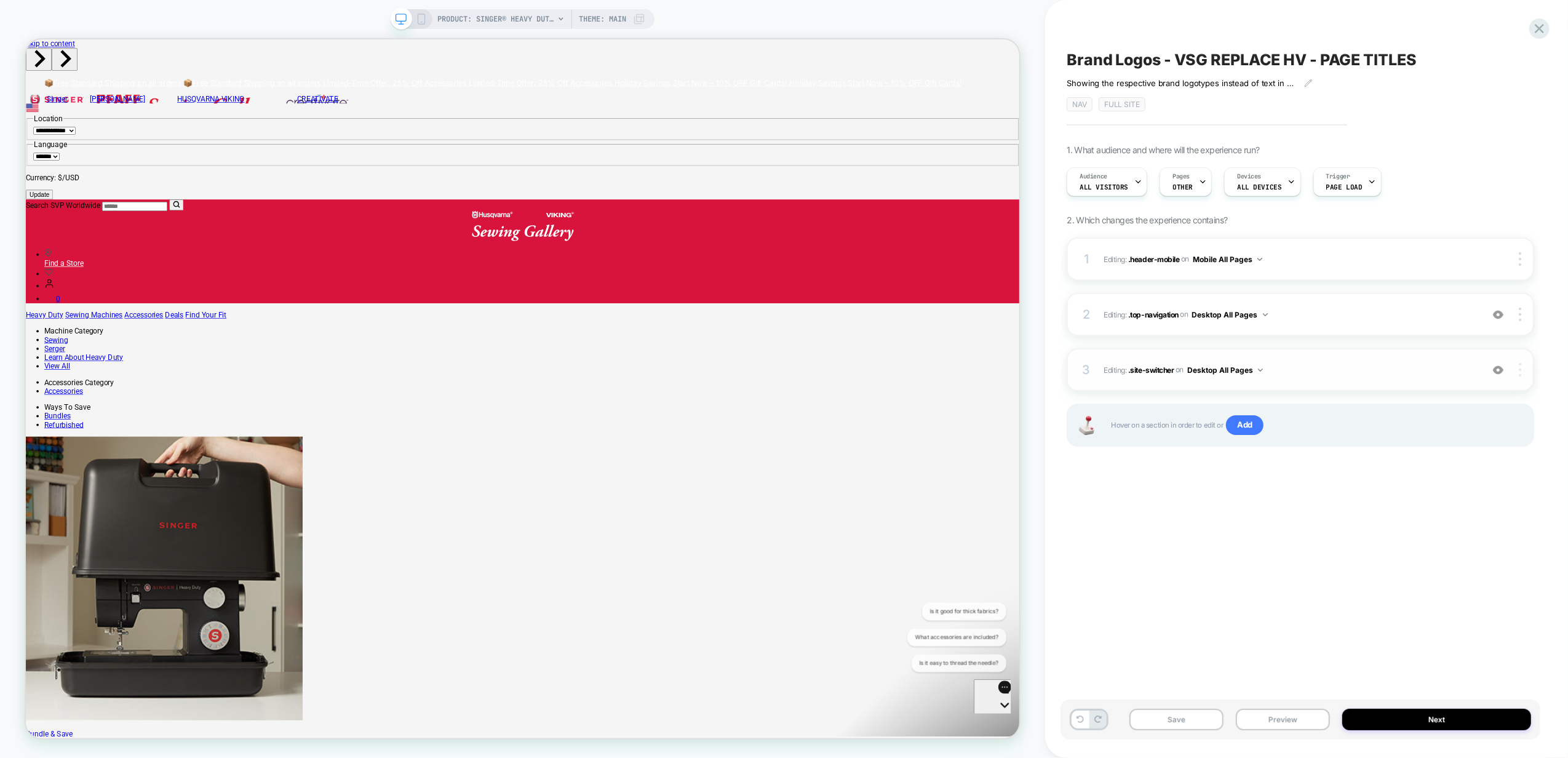
click at [1521, 366] on img at bounding box center [1520, 370] width 3 height 14
click at [1475, 404] on div "Delete" at bounding box center [1447, 403] width 110 height 33
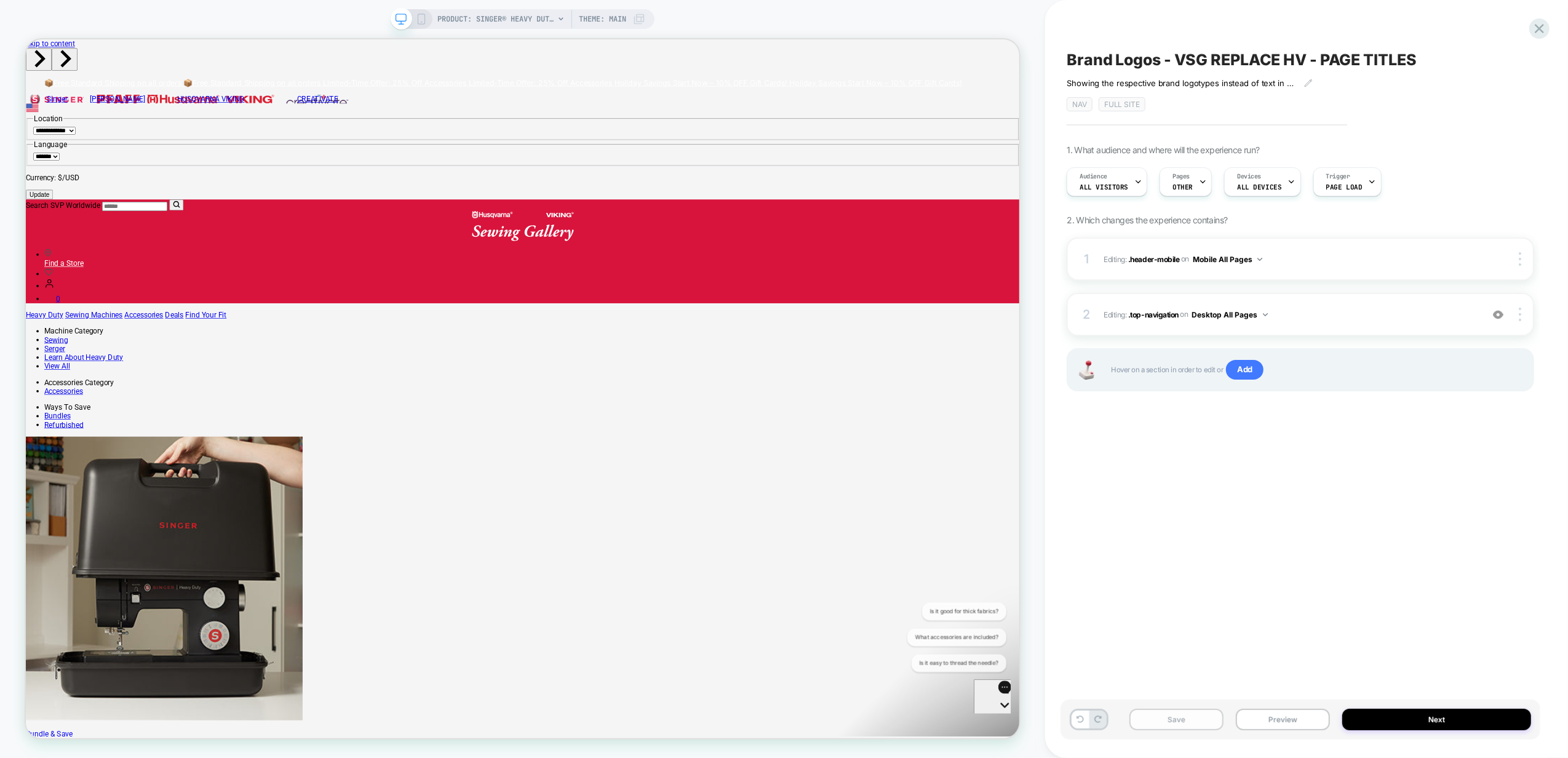
click at [1204, 720] on button "Save" at bounding box center [1177, 719] width 94 height 21
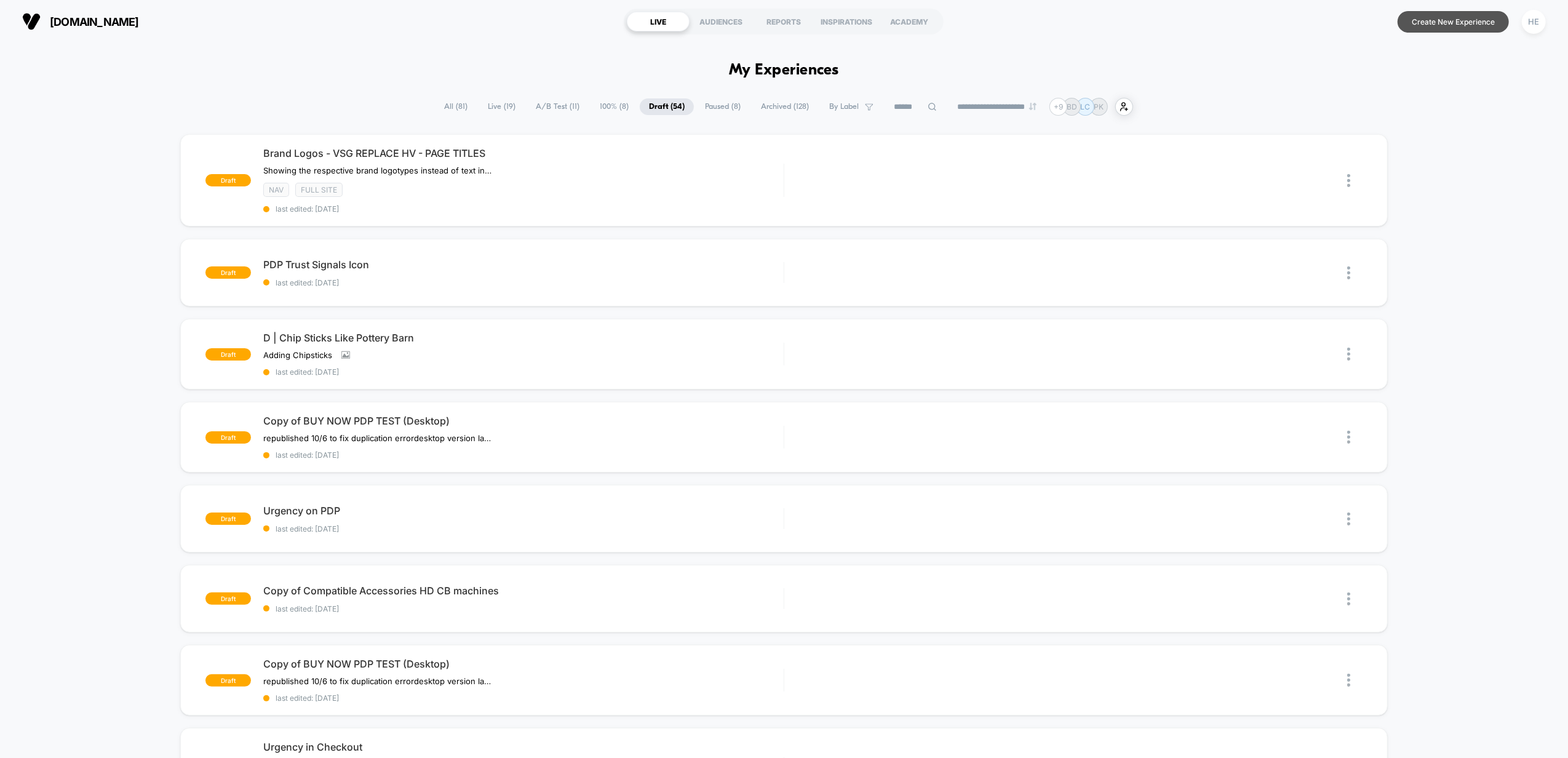
click at [1433, 15] on button "Create New Experience" at bounding box center [1453, 21] width 111 height 21
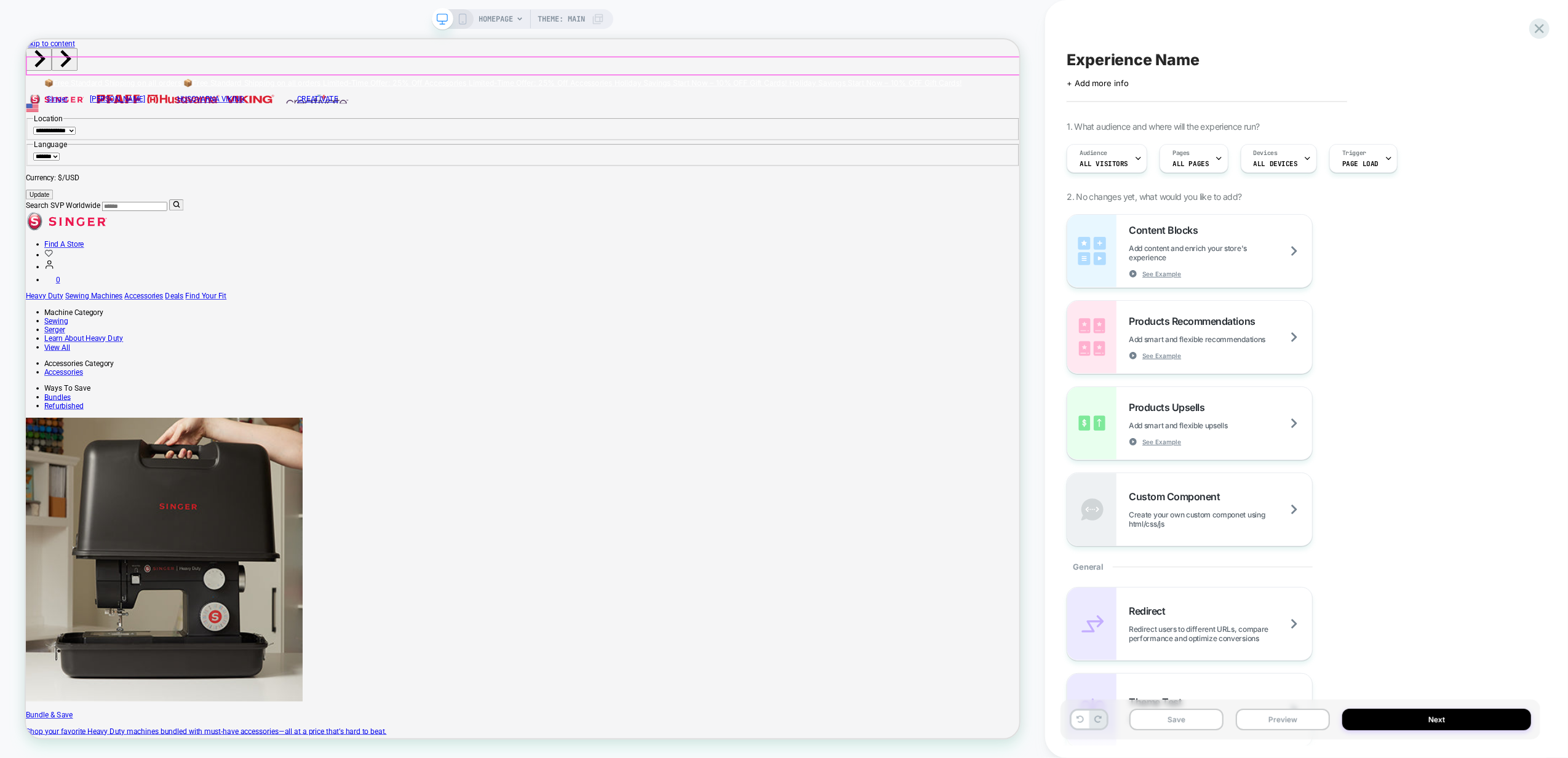
click at [187, 113] on link "HUSQVARNA VIKING" at bounding box center [272, 119] width 169 height 12
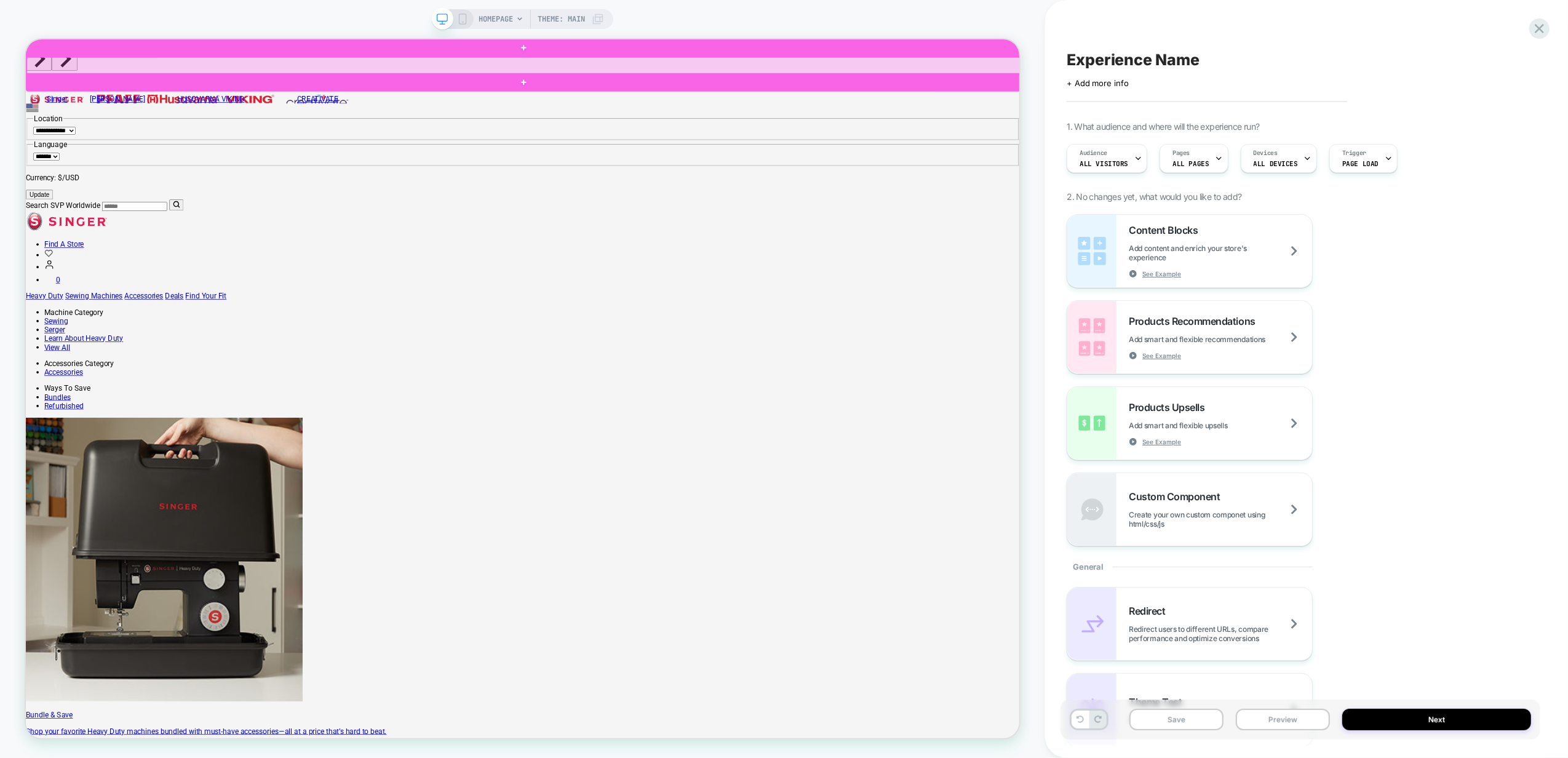
drag, startPoint x: 154, startPoint y: 76, endPoint x: 133, endPoint y: 75, distance: 21.0
click at [133, 75] on div at bounding box center [691, 74] width 1327 height 23
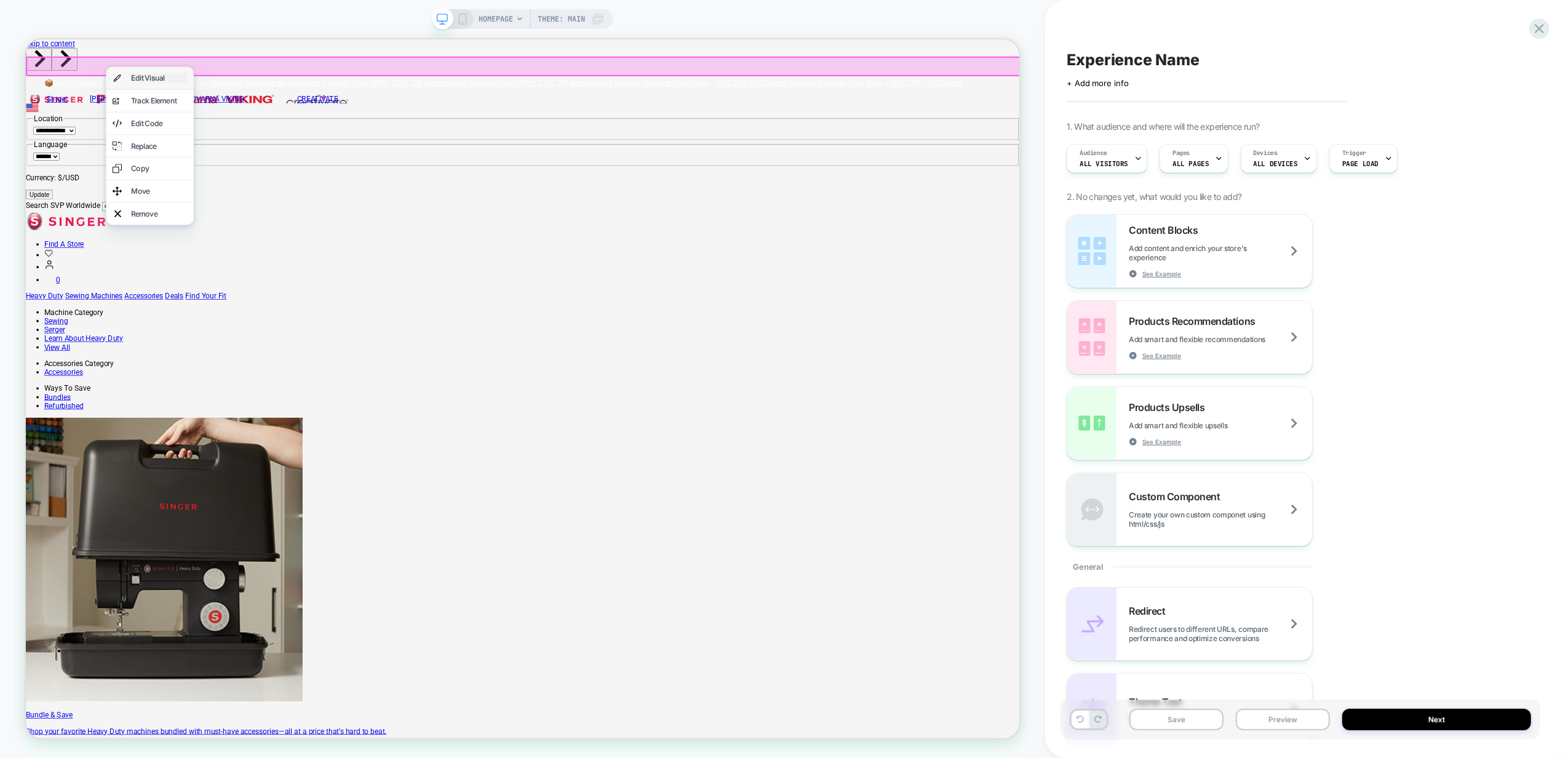
click at [195, 87] on div "Edit Visual" at bounding box center [204, 90] width 75 height 12
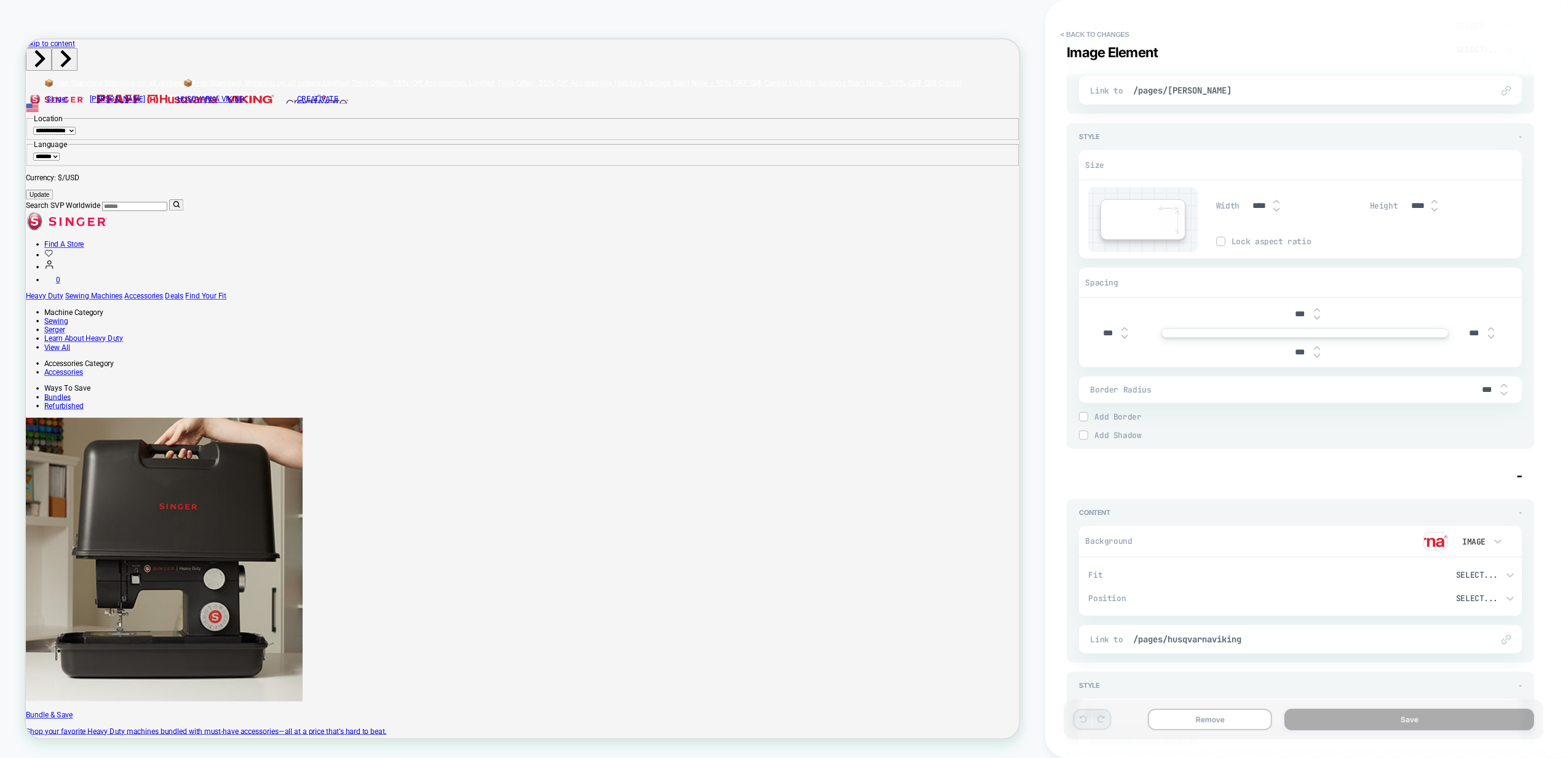
scroll to position [1066, 0]
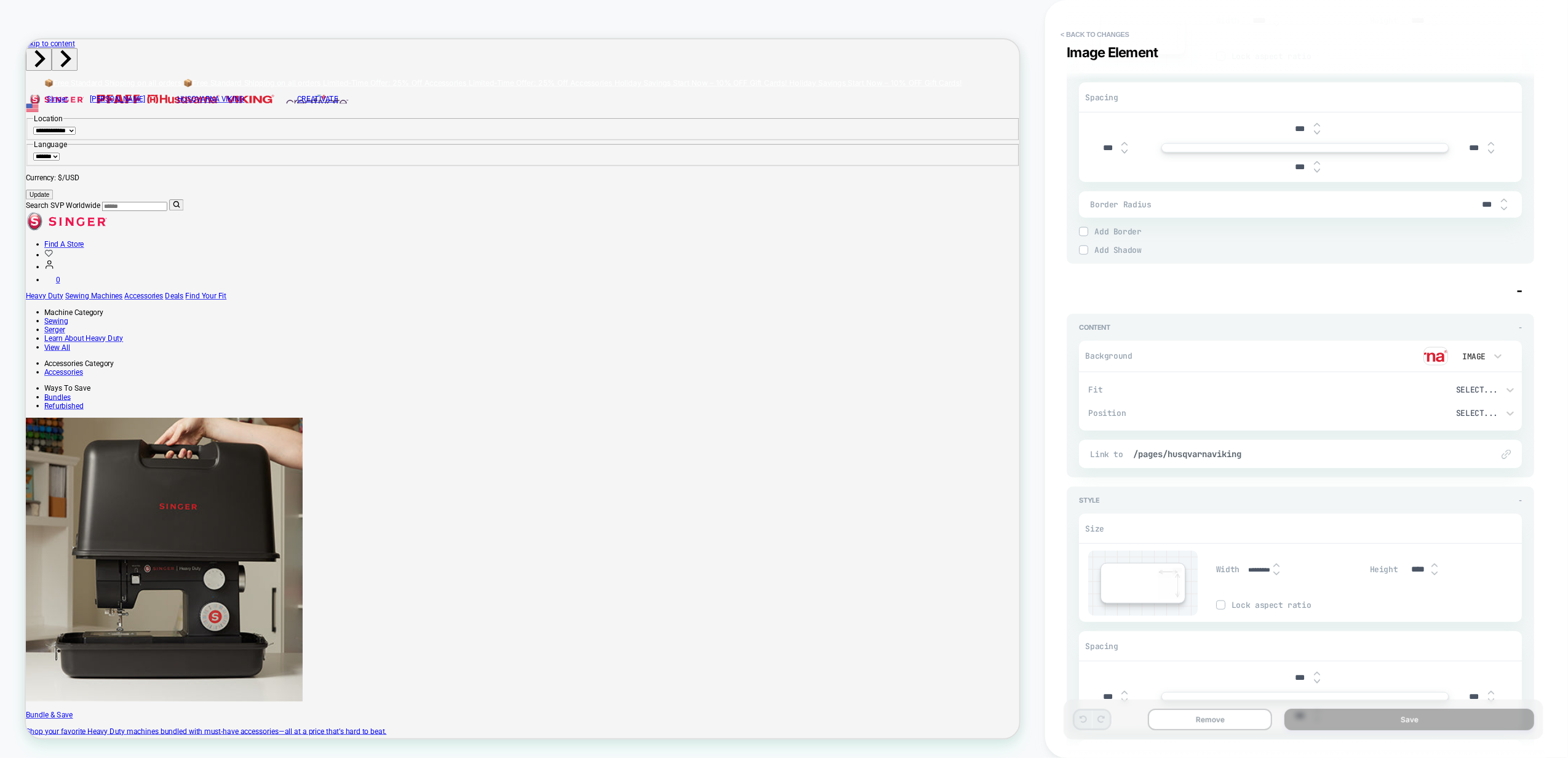
click at [1432, 355] on img at bounding box center [1435, 356] width 25 height 19
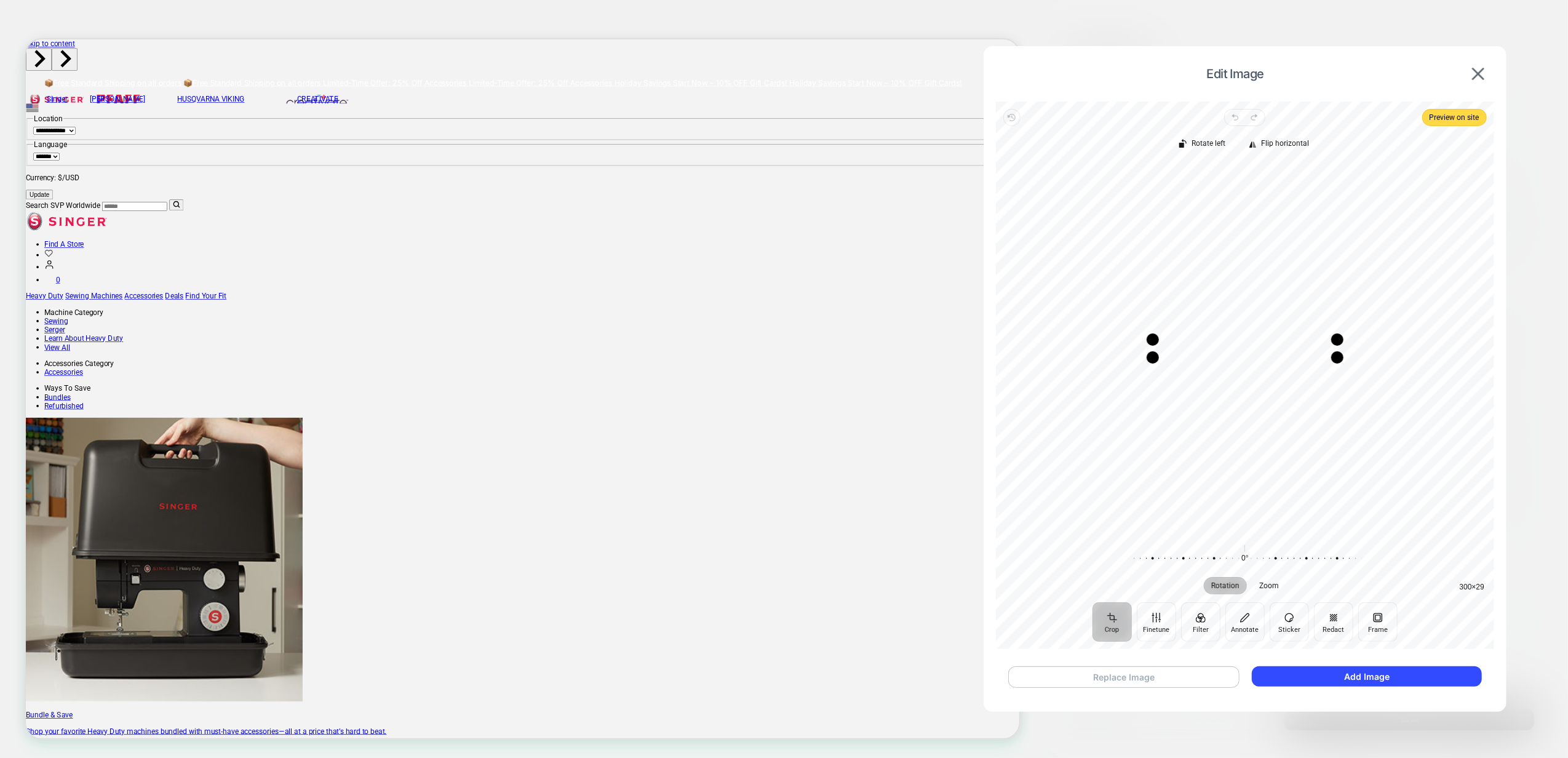
click at [1153, 675] on button "Replace Image" at bounding box center [1124, 676] width 231 height 21
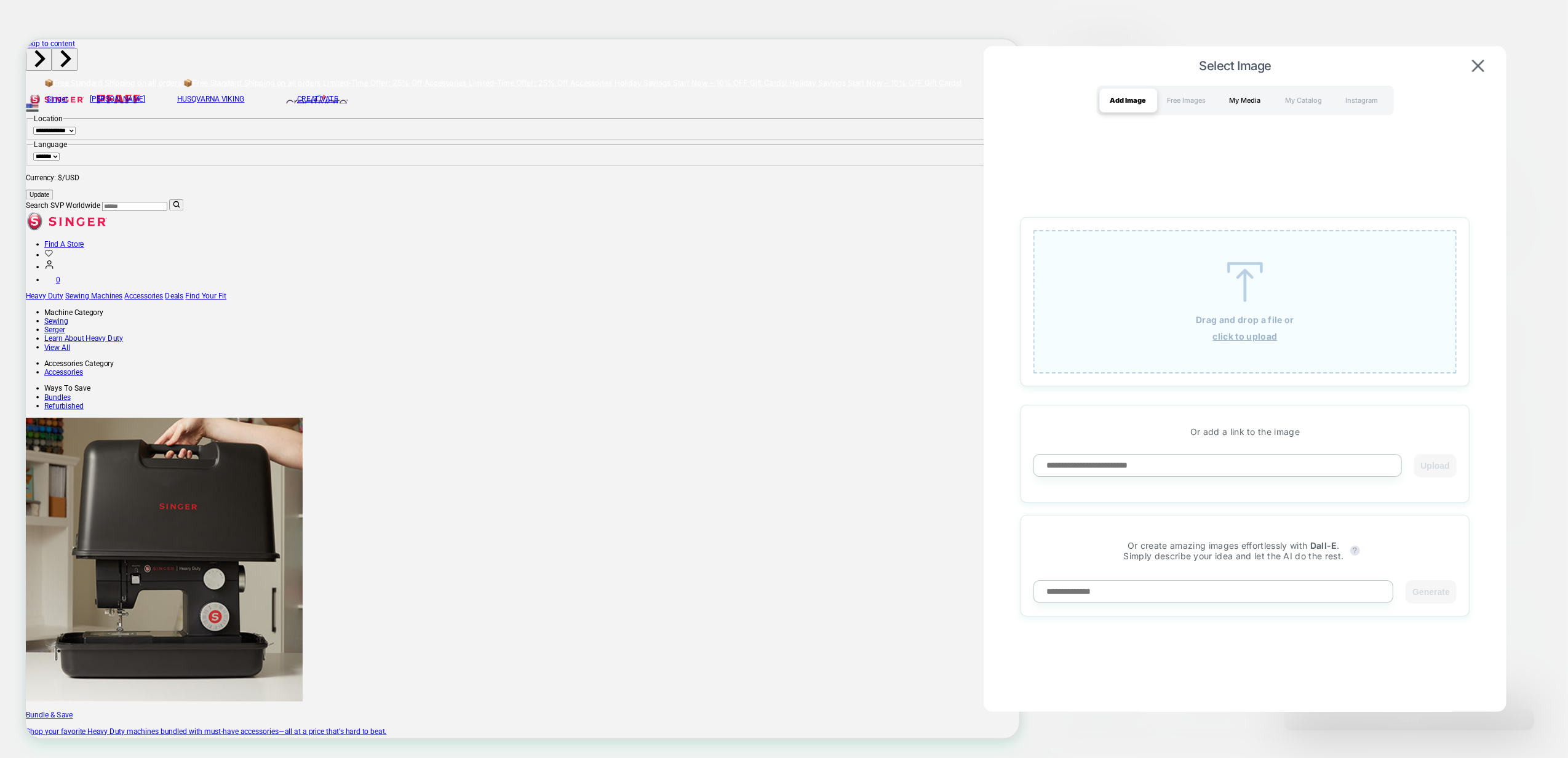
click at [1255, 106] on div "My Media" at bounding box center [1245, 100] width 58 height 25
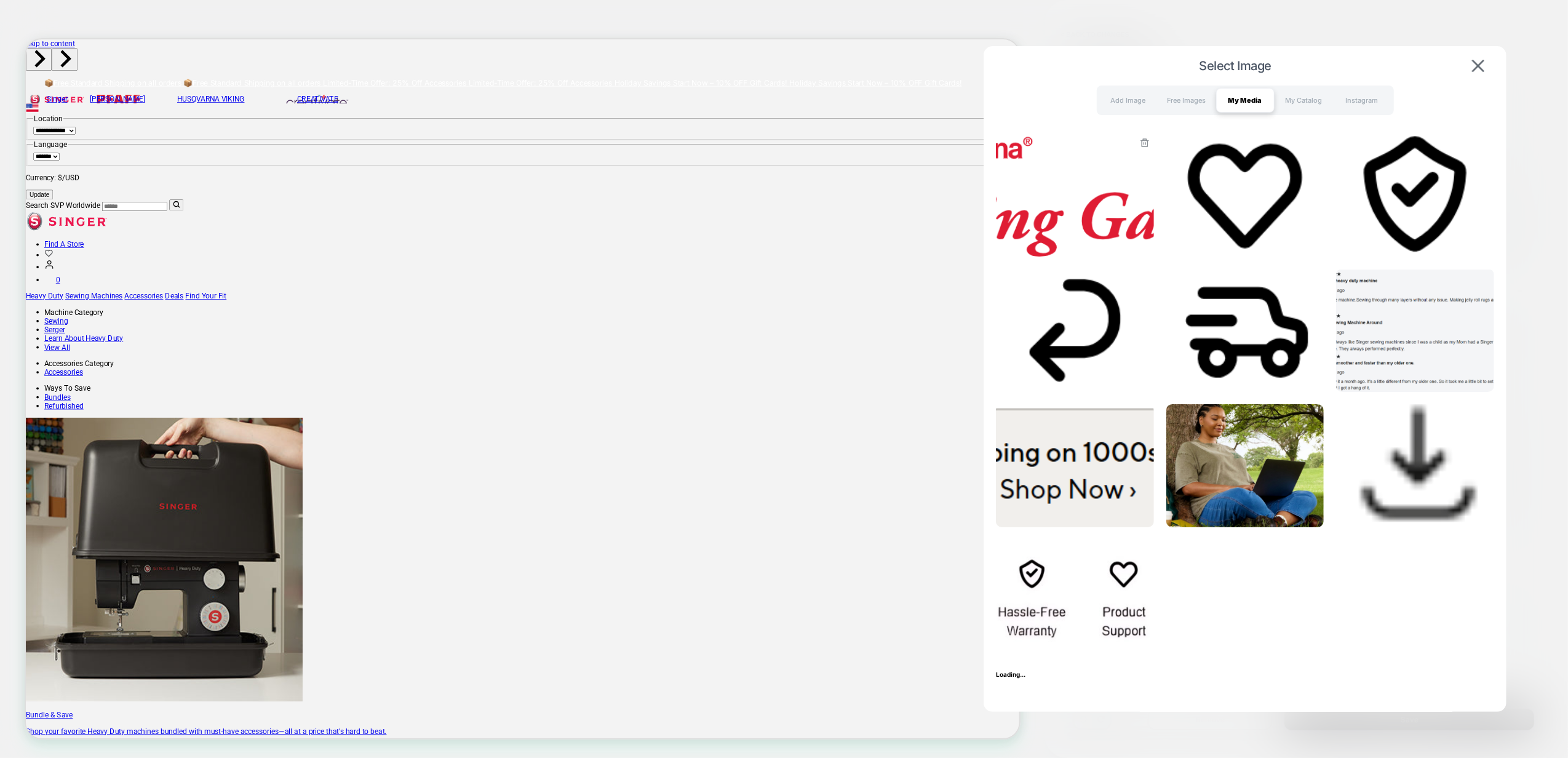
click at [1096, 209] on img at bounding box center [1075, 195] width 158 height 123
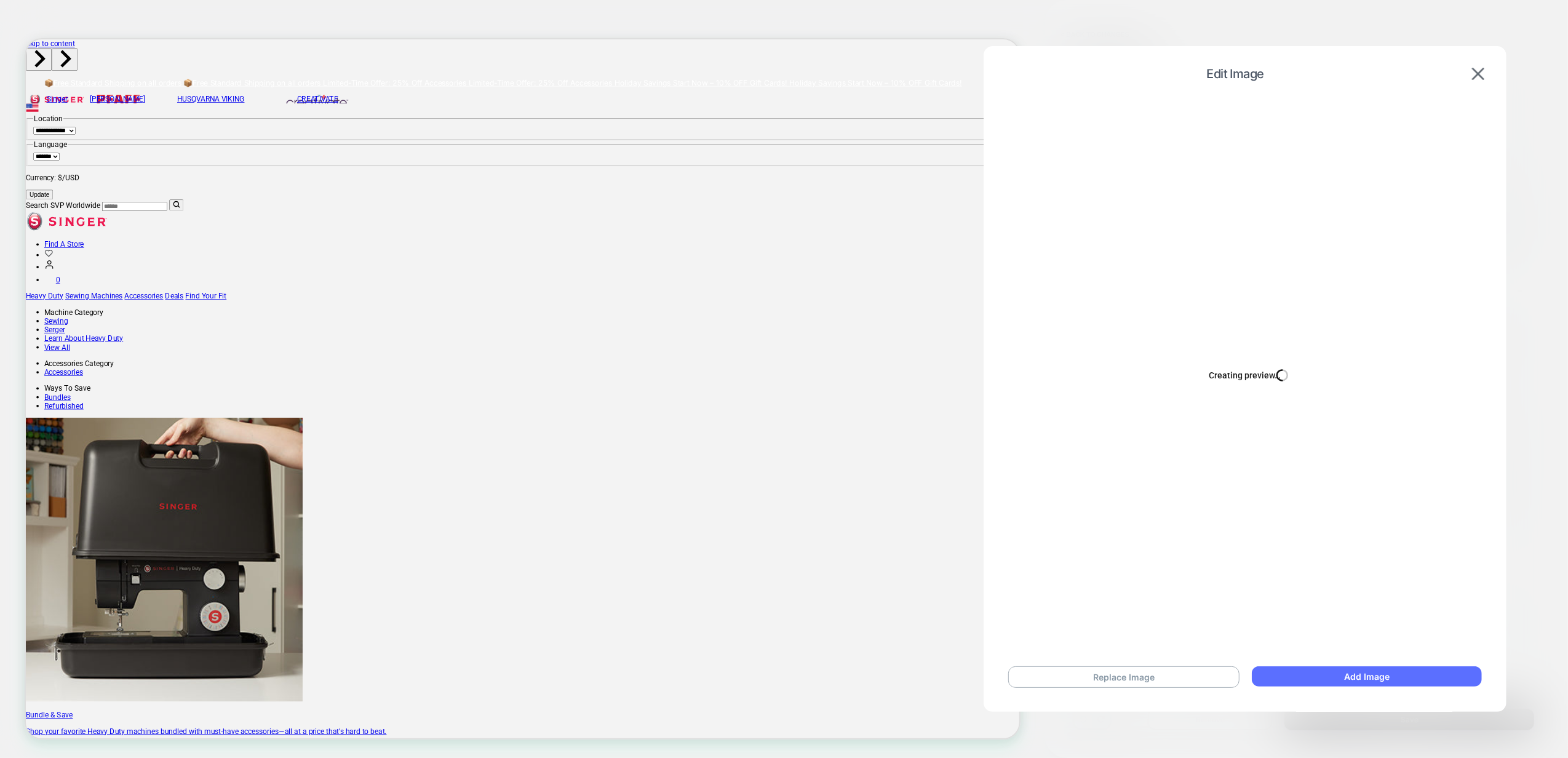
click at [1325, 684] on button "Add Image" at bounding box center [1367, 676] width 230 height 21
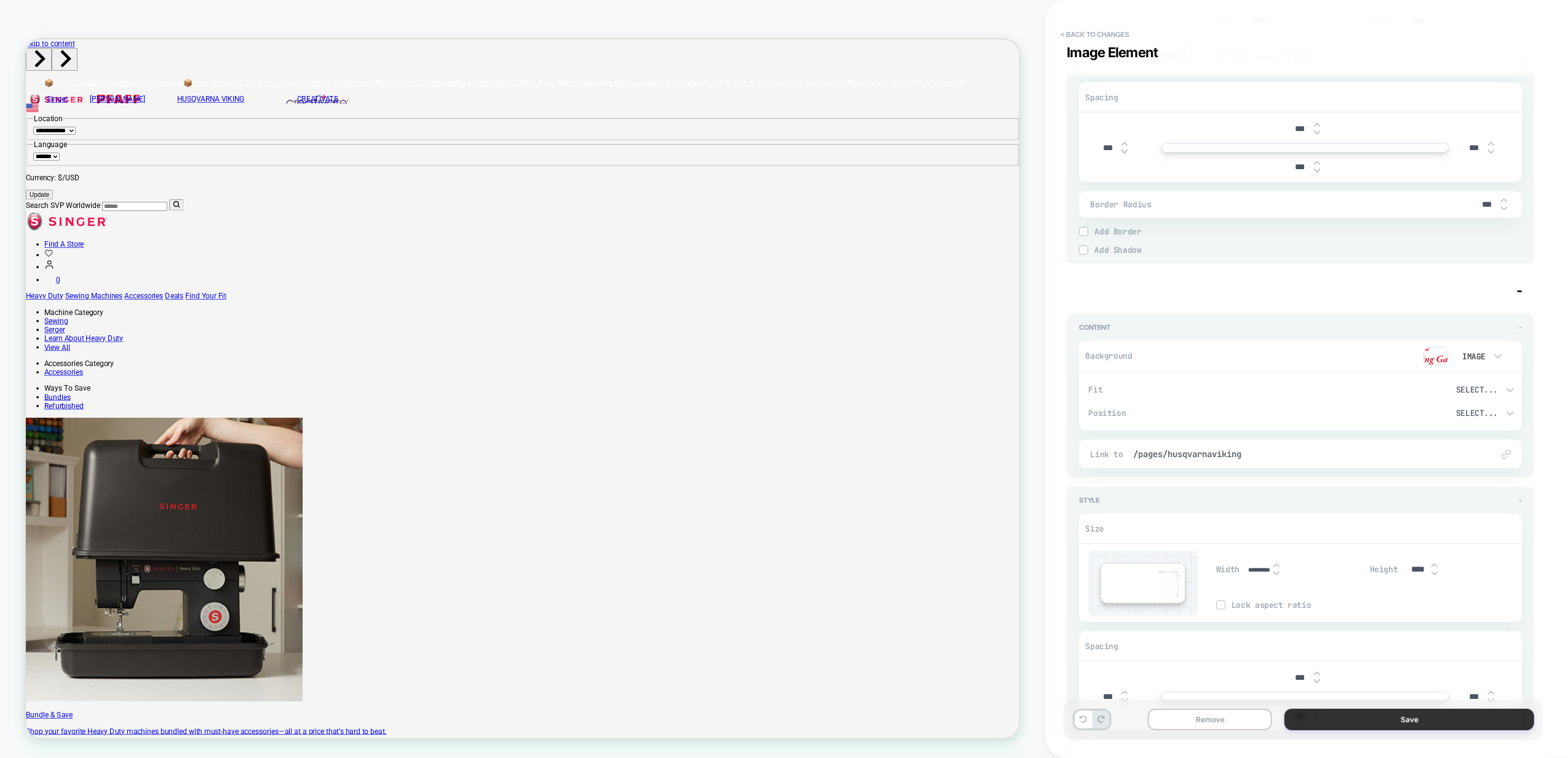
click at [1349, 723] on button "Save" at bounding box center [1410, 719] width 250 height 21
type textarea "*"
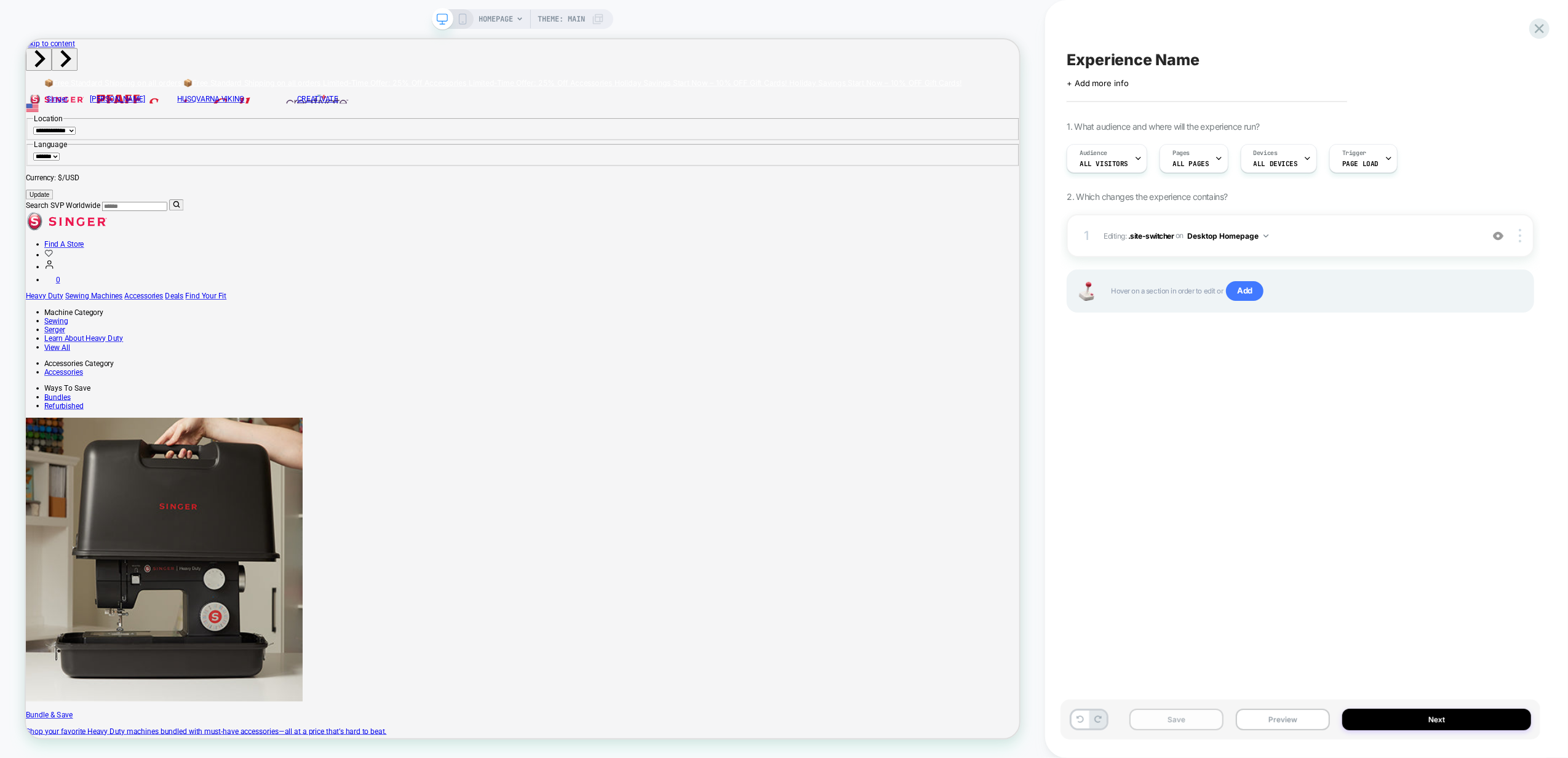
click at [1194, 724] on button "Save" at bounding box center [1177, 719] width 94 height 21
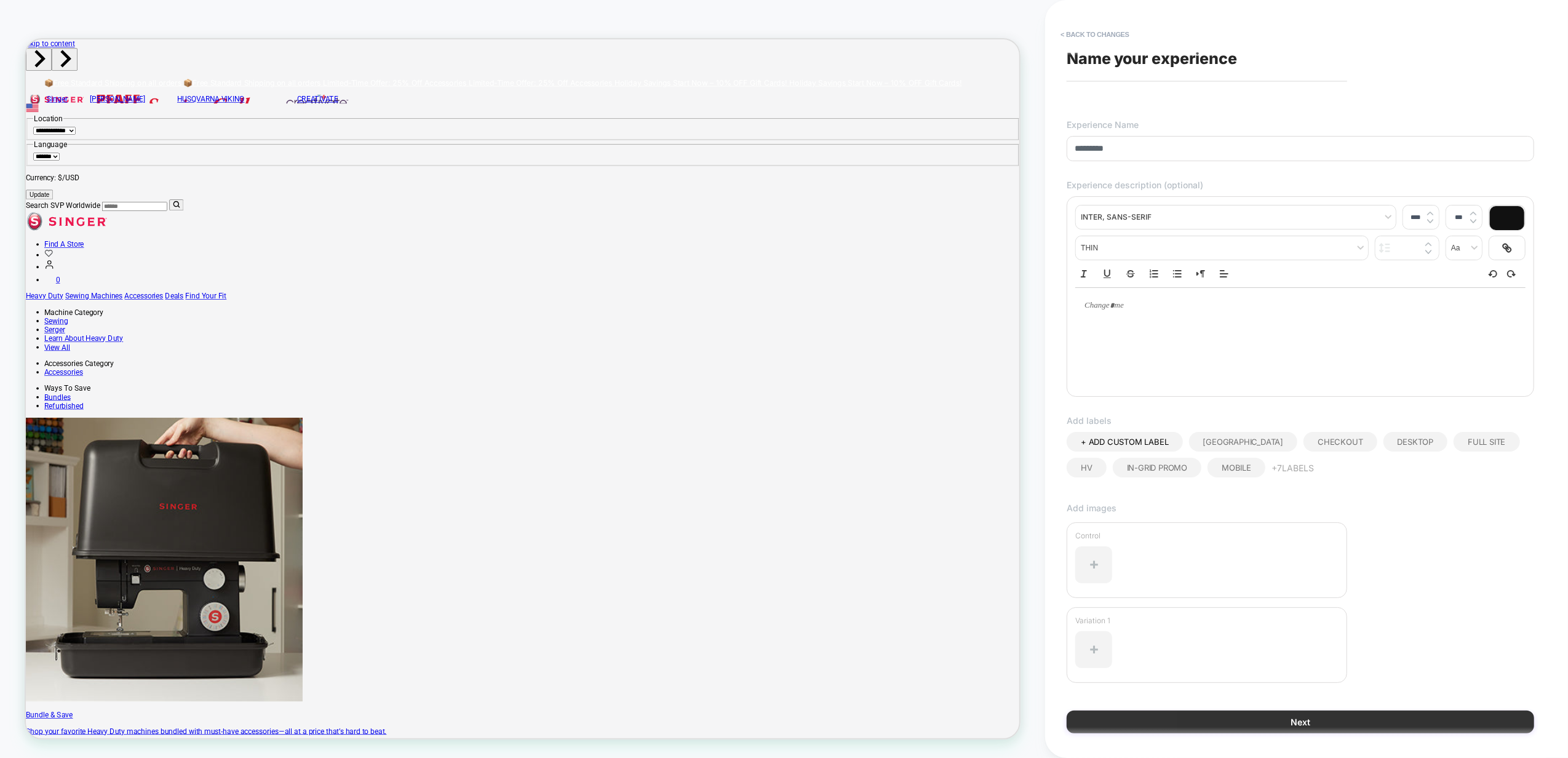
type input "*********"
click at [1287, 725] on button "Next" at bounding box center [1300, 721] width 467 height 23
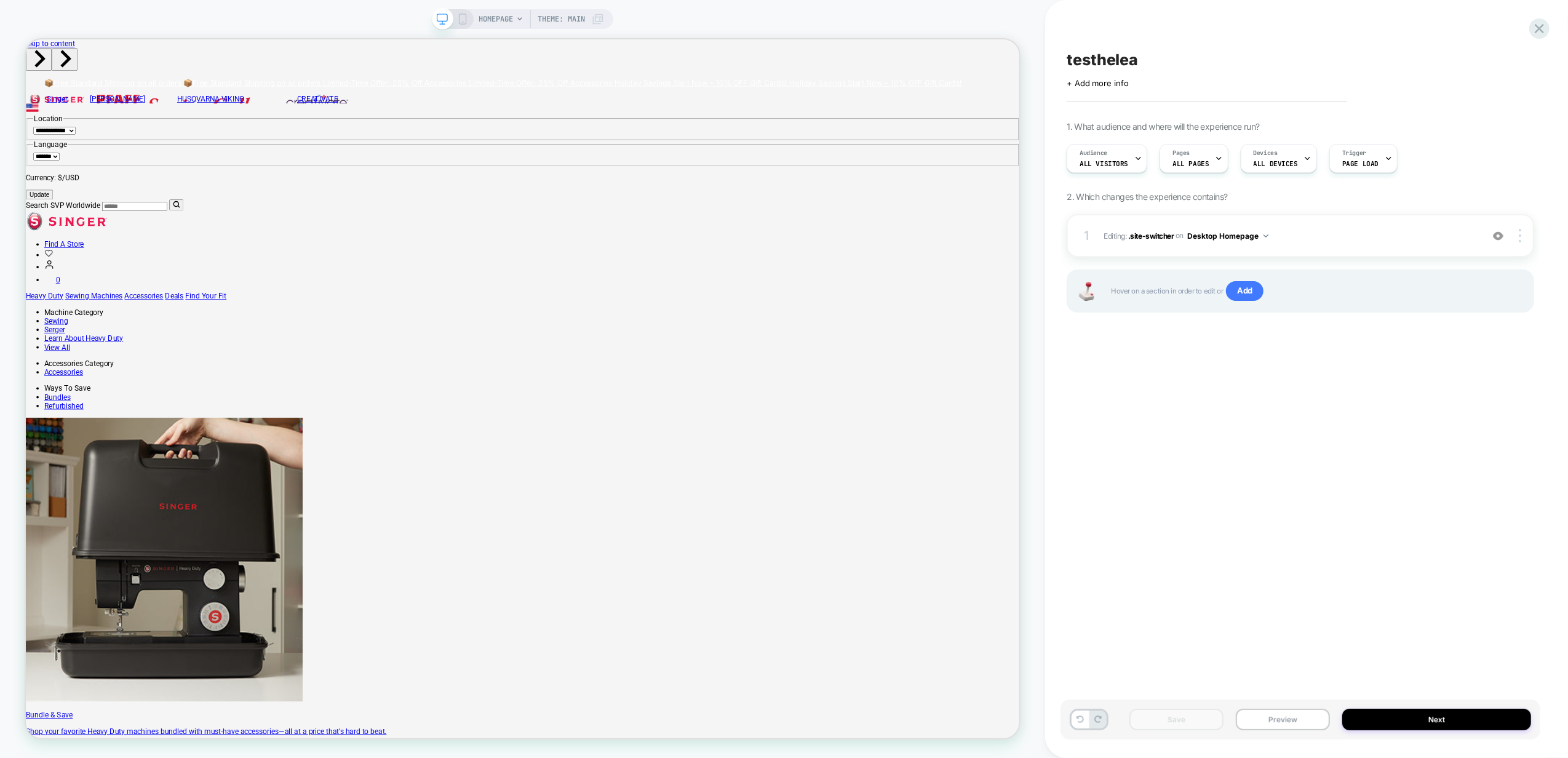
click at [485, 11] on span "HOMEPAGE" at bounding box center [496, 19] width 34 height 20
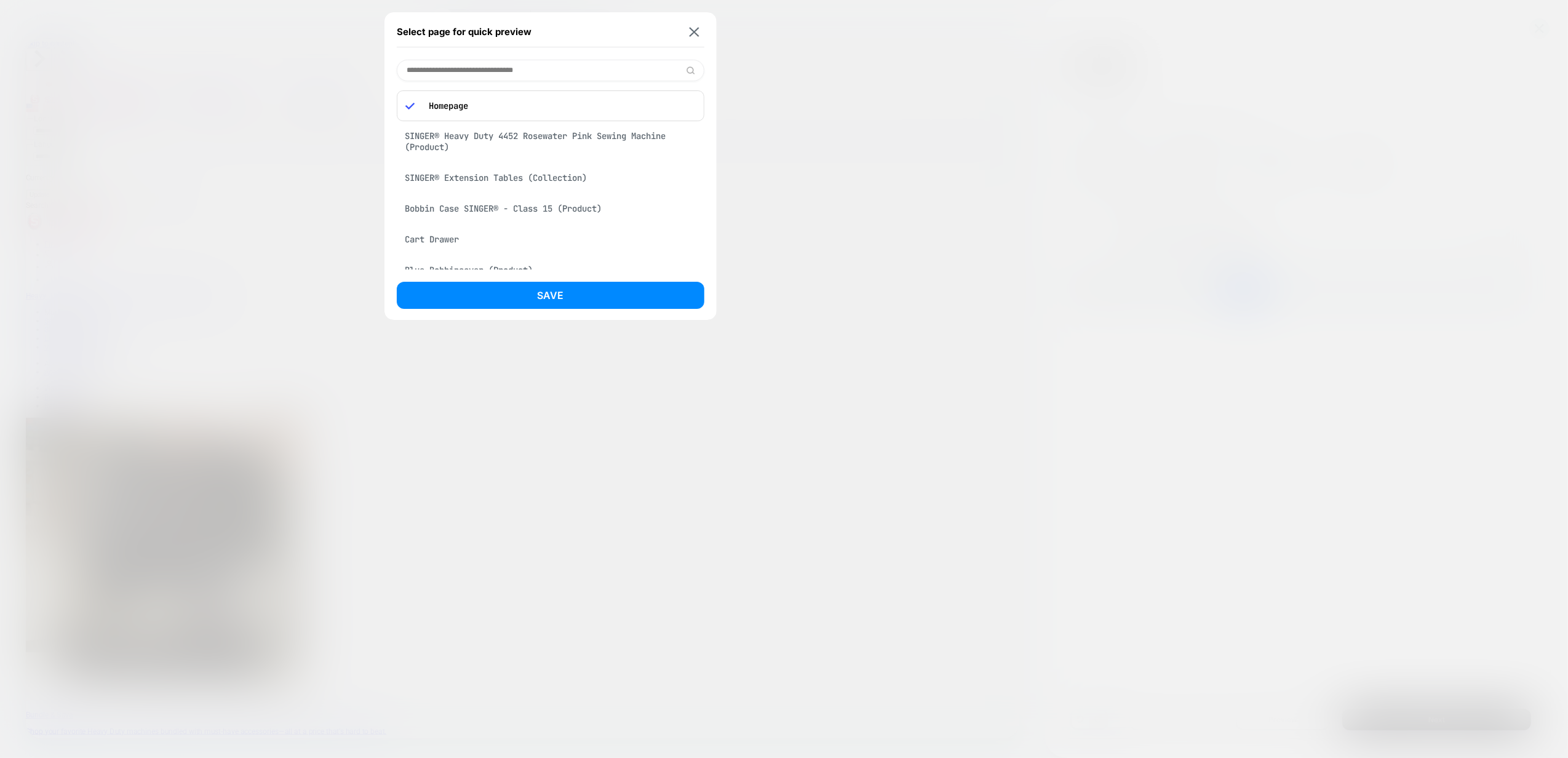
click at [473, 65] on input at bounding box center [550, 70] width 307 height 21
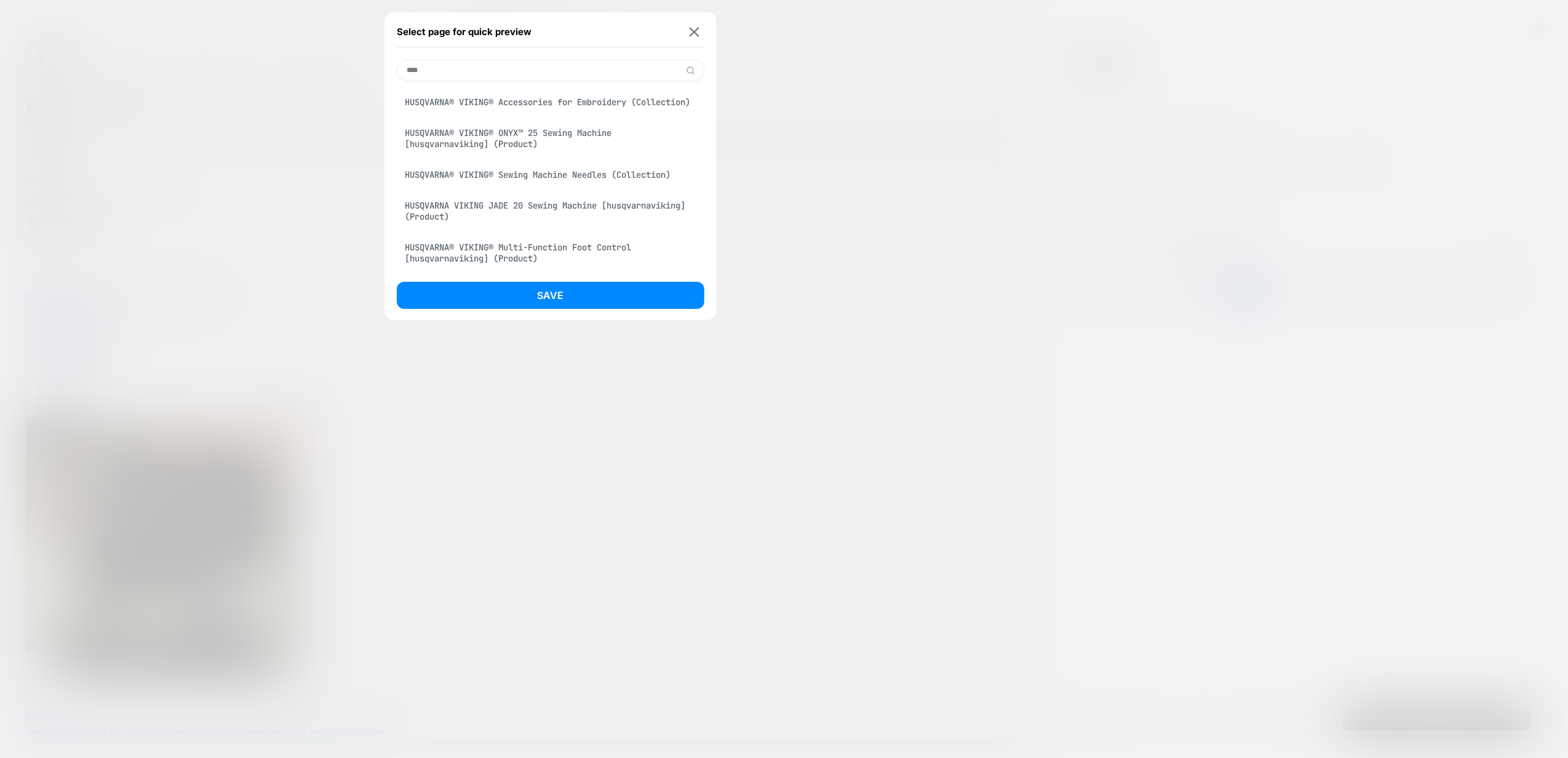
type input "****"
click at [518, 101] on div "HUSQVARNA® VIKING® Accessories for Embroidery (Collection)" at bounding box center [550, 102] width 307 height 23
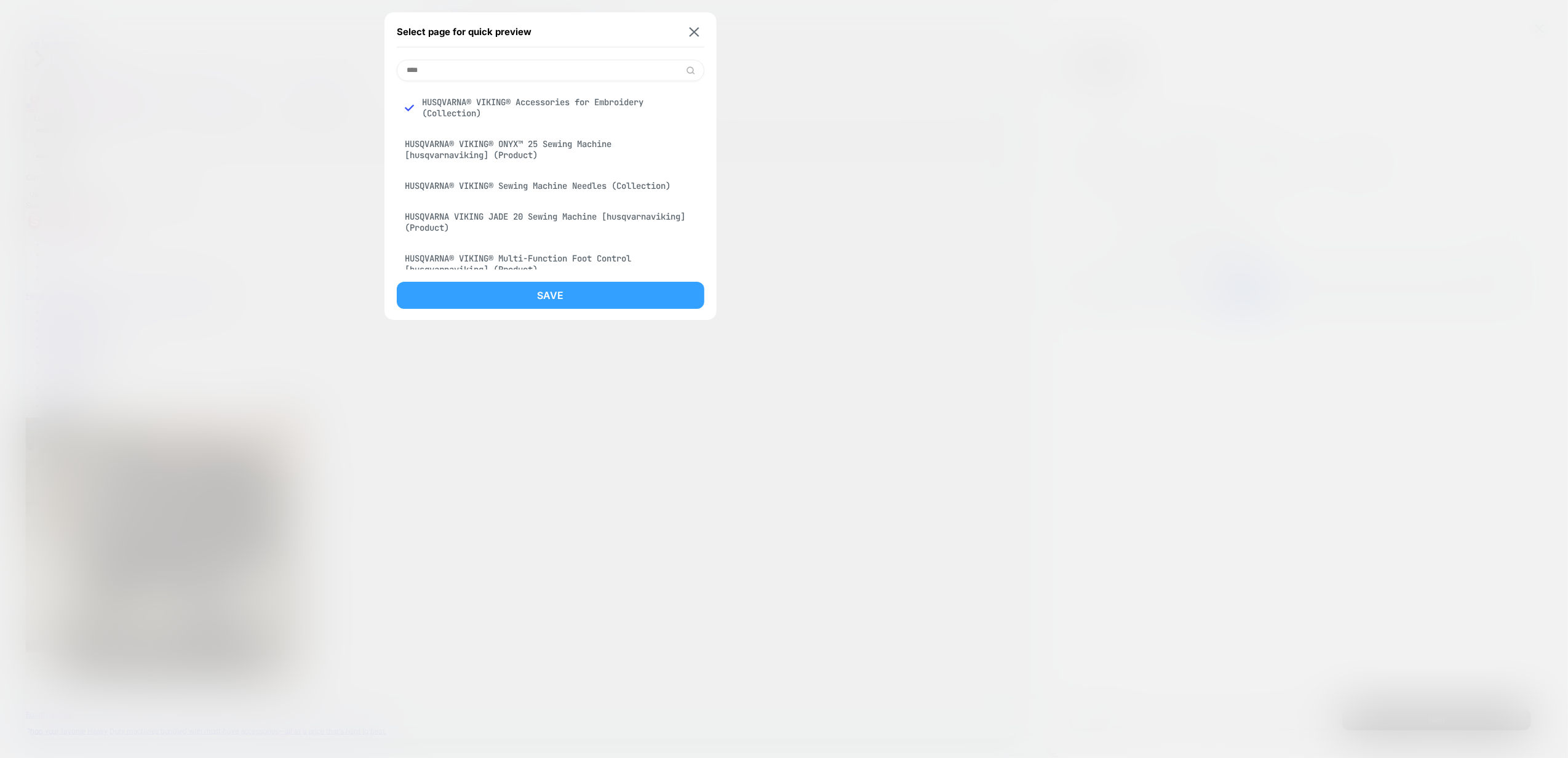
click at [657, 299] on button "Save" at bounding box center [550, 295] width 307 height 27
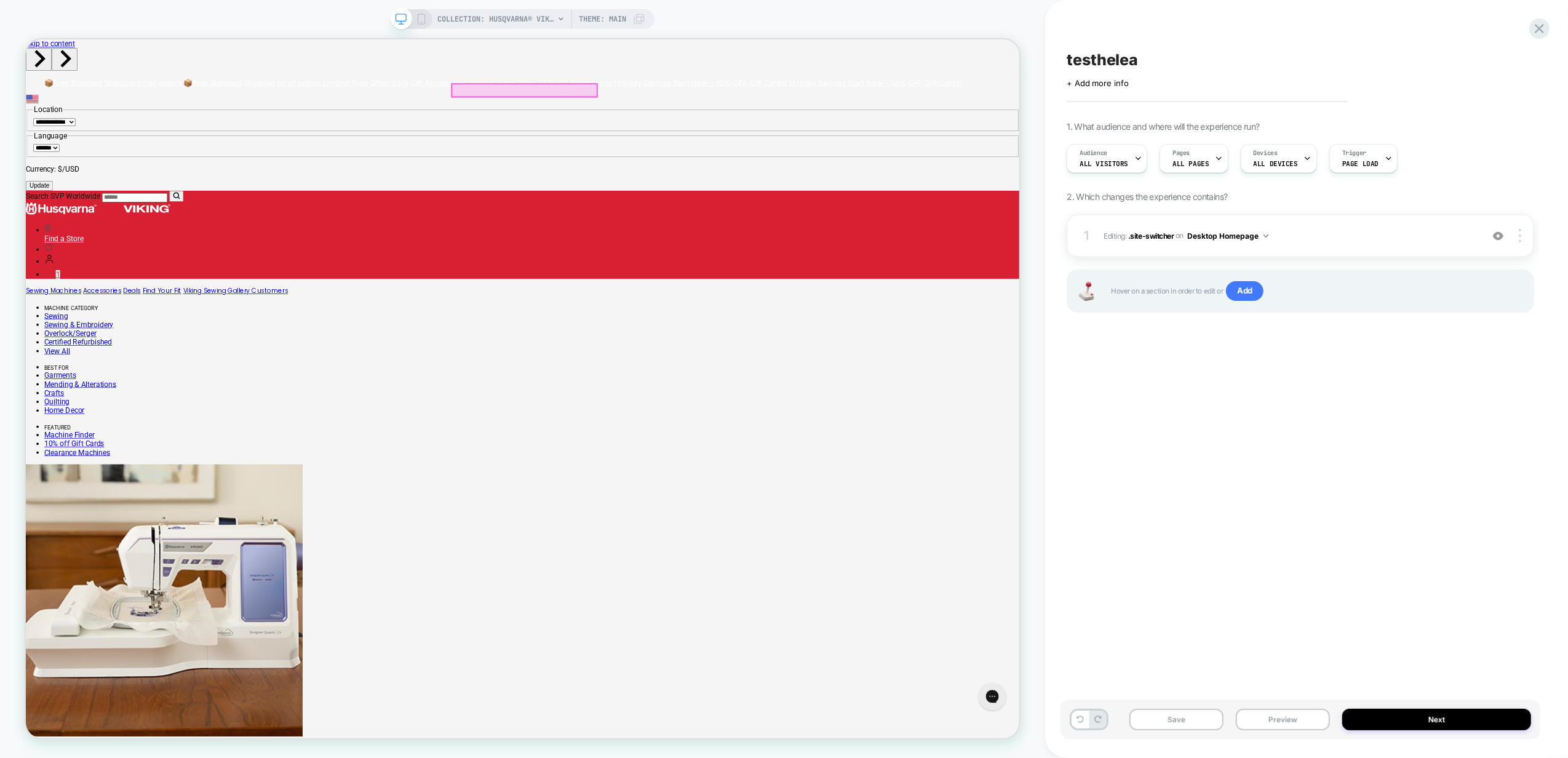
scroll to position [0, 0]
drag, startPoint x: 721, startPoint y: 104, endPoint x: 679, endPoint y: 104, distance: 42.0
click at [679, 104] on div at bounding box center [691, 106] width 193 height 16
click at [734, 152] on div "Edit Visual" at bounding box center [750, 149] width 75 height 12
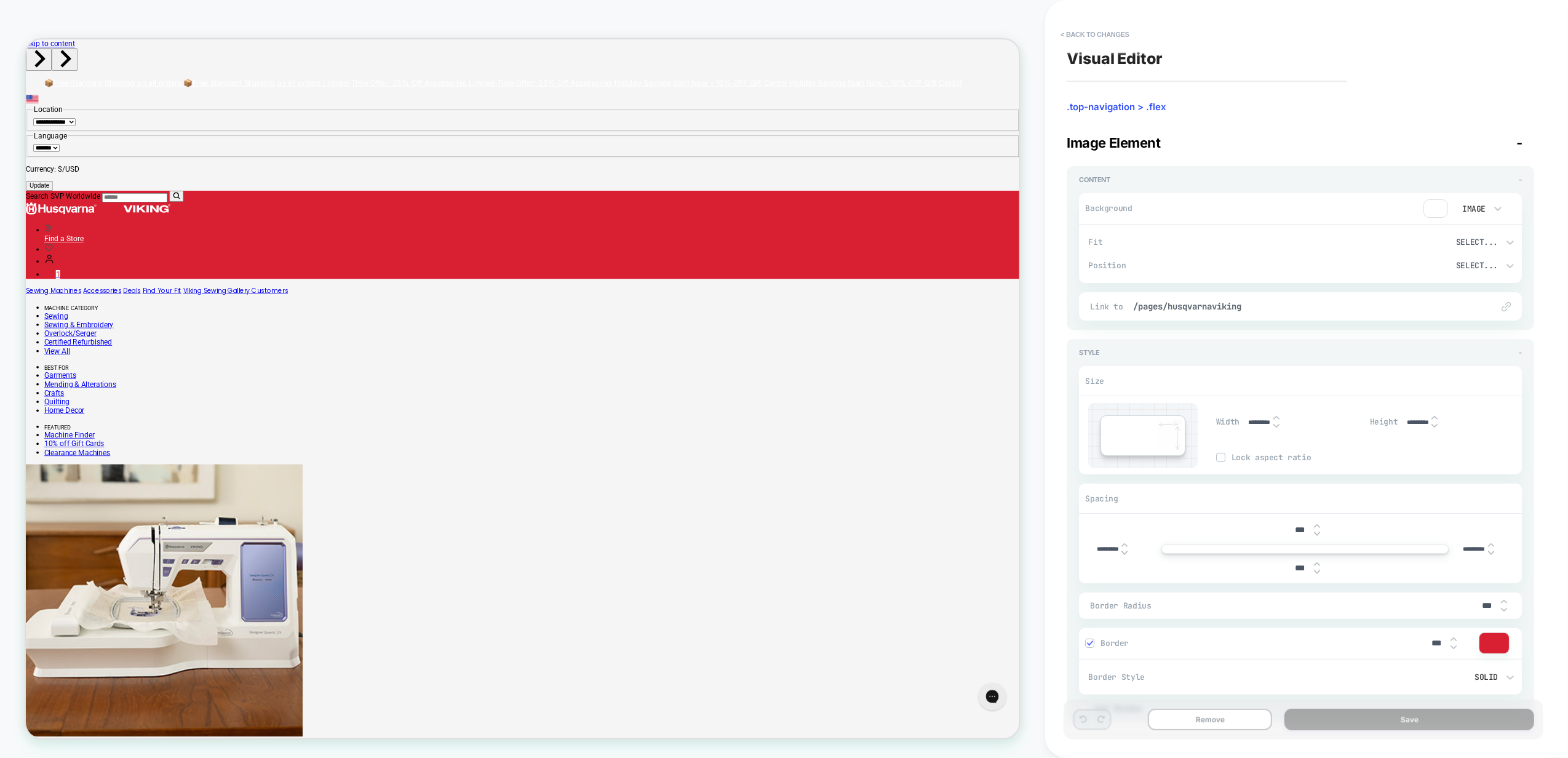
click at [1434, 208] on img at bounding box center [1435, 209] width 25 height 19
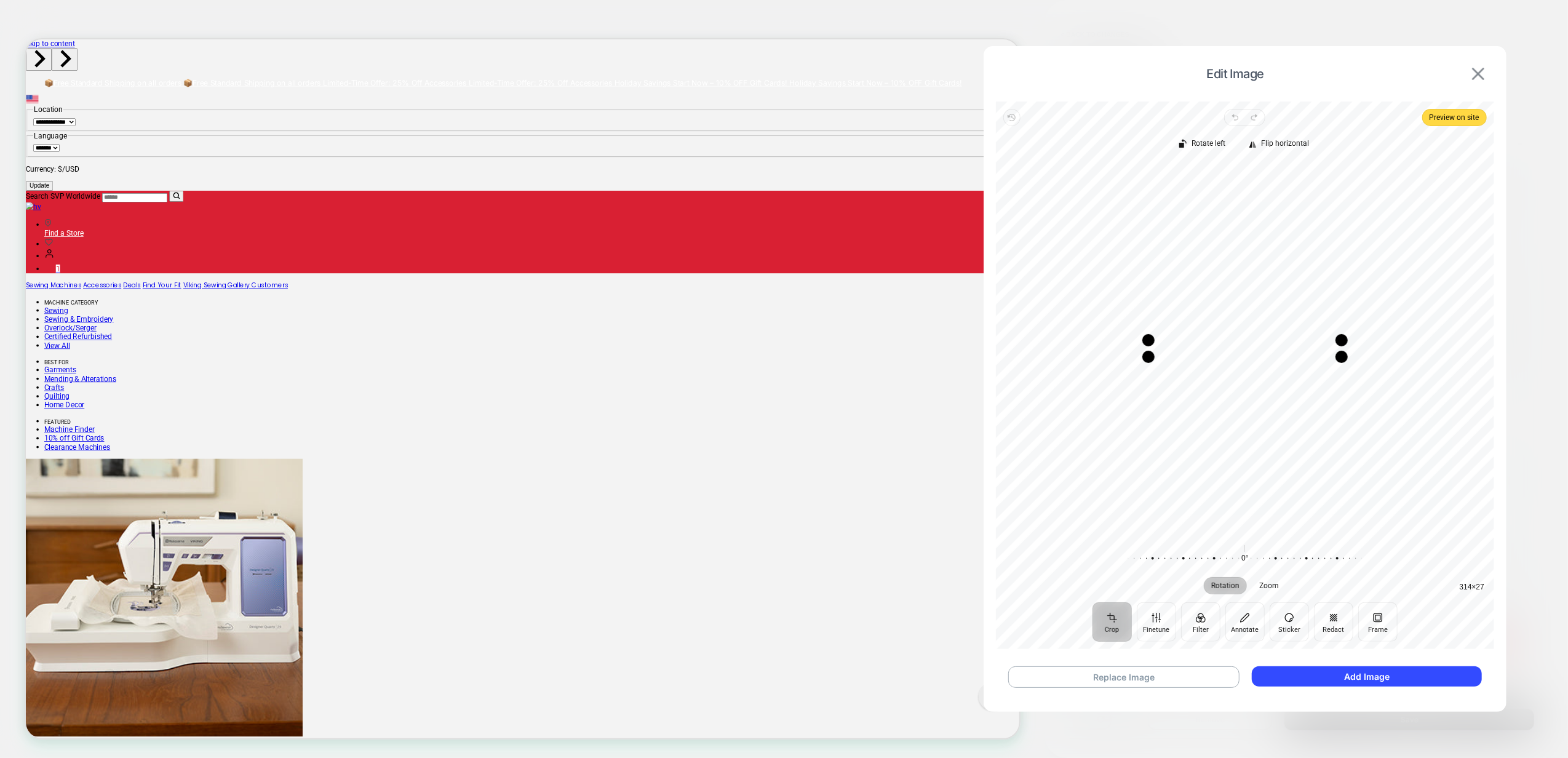
click at [1479, 76] on img at bounding box center [1478, 74] width 12 height 12
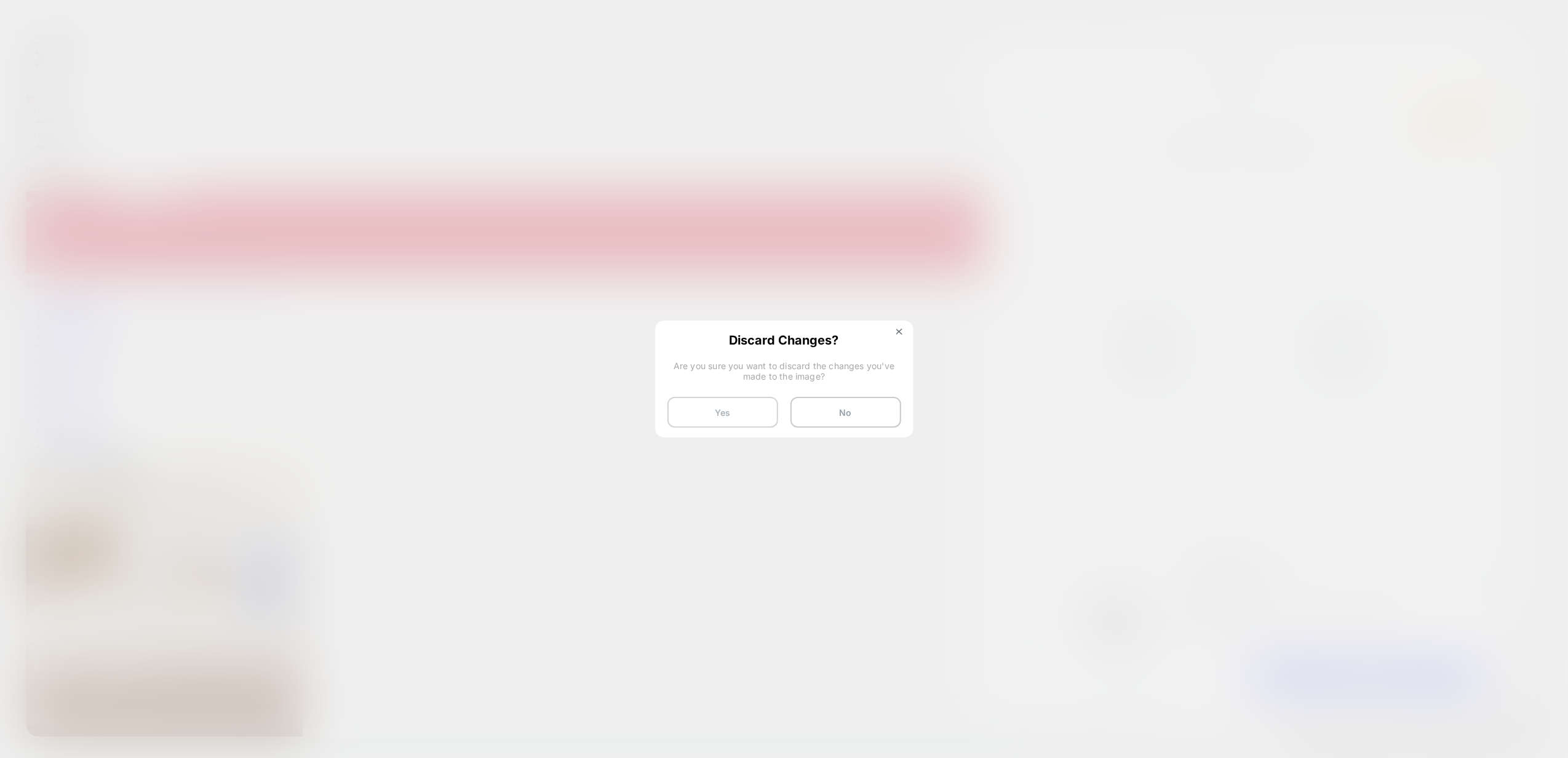
click at [734, 417] on button "Yes" at bounding box center [722, 412] width 110 height 31
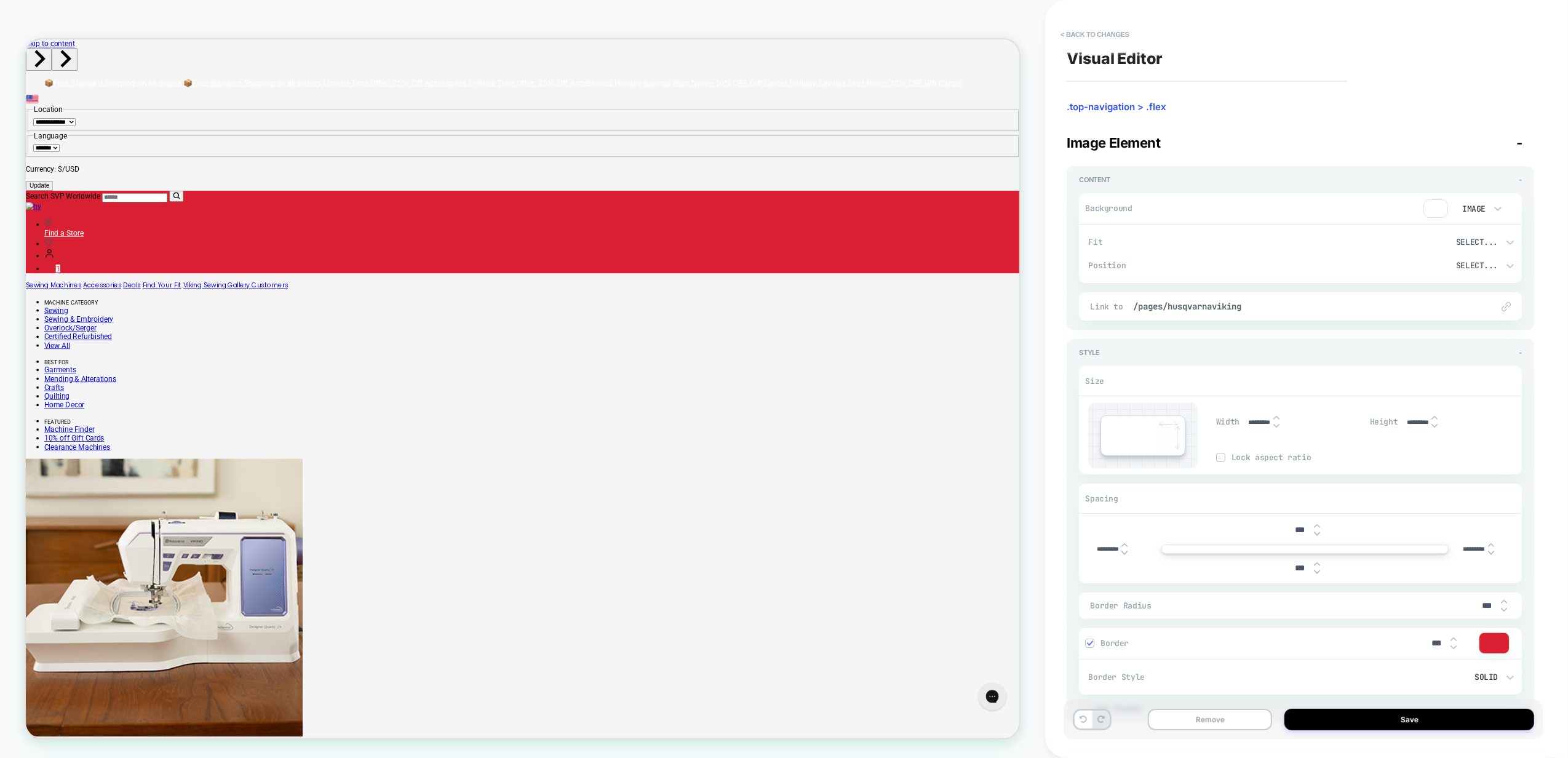
click at [46, 256] on img "Home - hv" at bounding box center [36, 262] width 21 height 12
click at [923, 21] on div "COLLECTION: HUSQVARNA® VIKING® Accessories for Embroidery (Category) COLLECTION…" at bounding box center [522, 378] width 1045 height 733
click at [1078, 23] on div "Visual Editor .top-navigation > .flex Image Element - Content - Background Imag…" at bounding box center [1300, 378] width 480 height 733
click at [1078, 32] on button "< Back to changes" at bounding box center [1095, 34] width 81 height 20
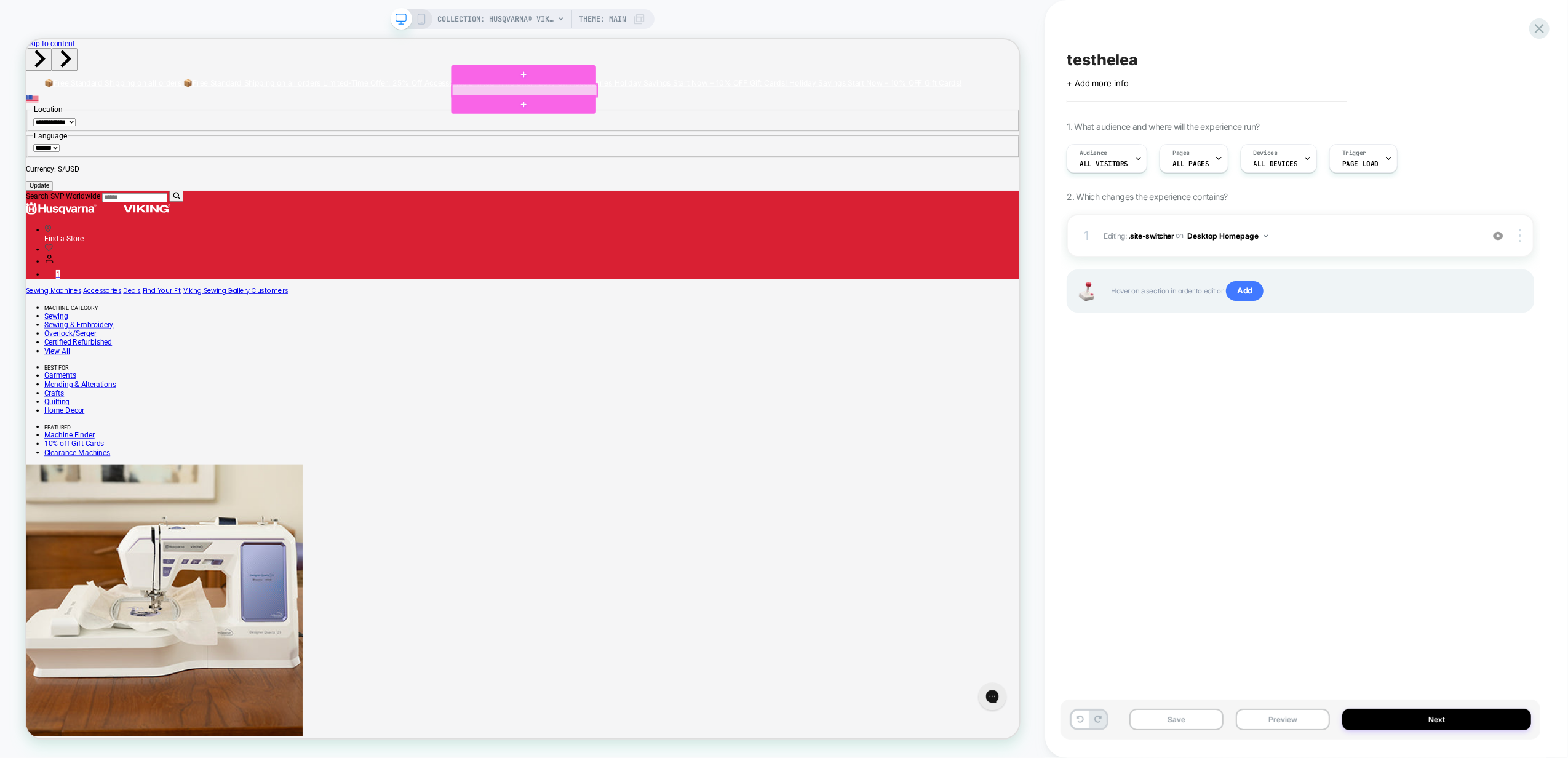
click at [751, 103] on div at bounding box center [691, 106] width 193 height 16
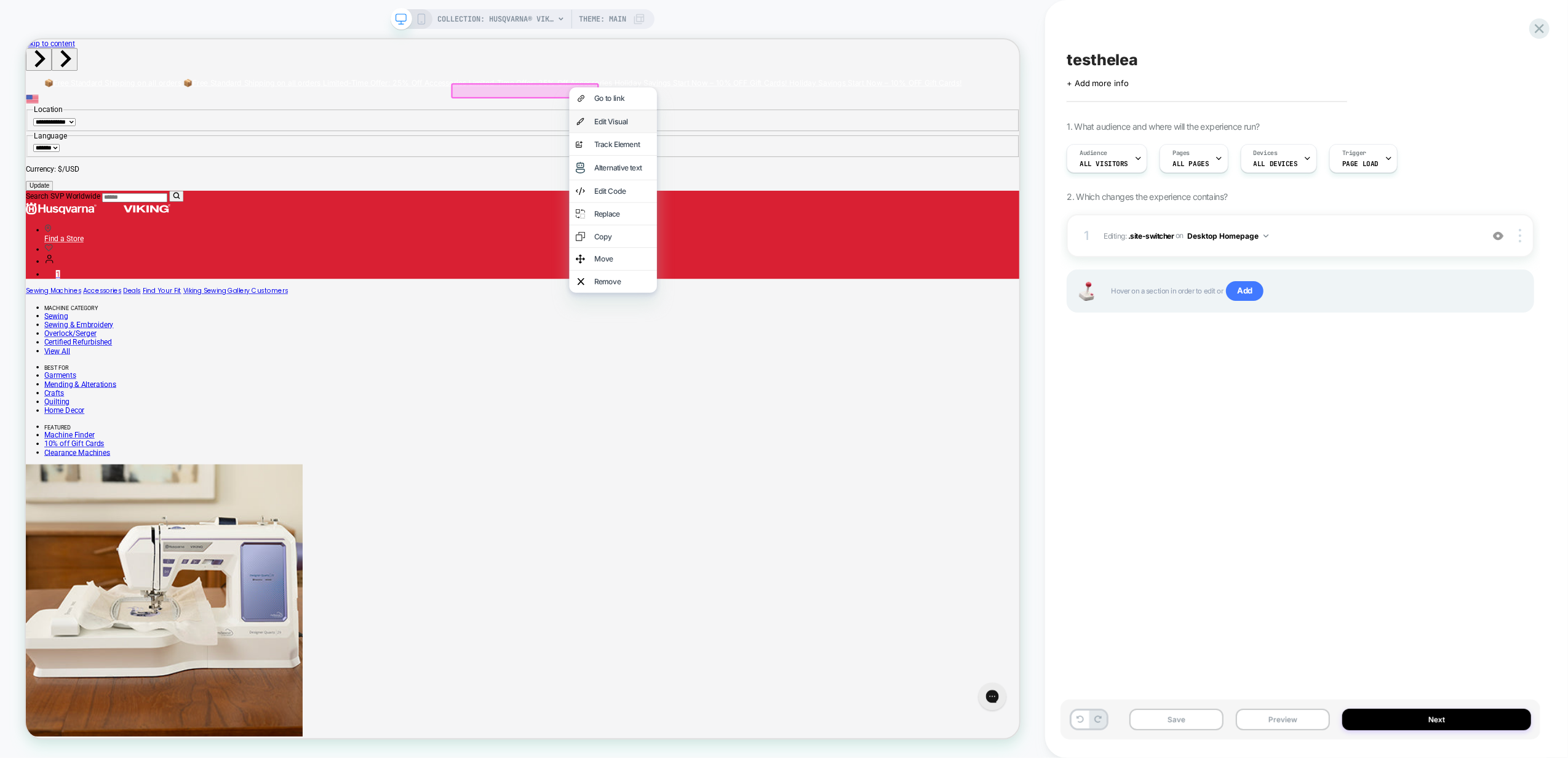
click at [779, 152] on div "Edit Visual" at bounding box center [809, 148] width 117 height 30
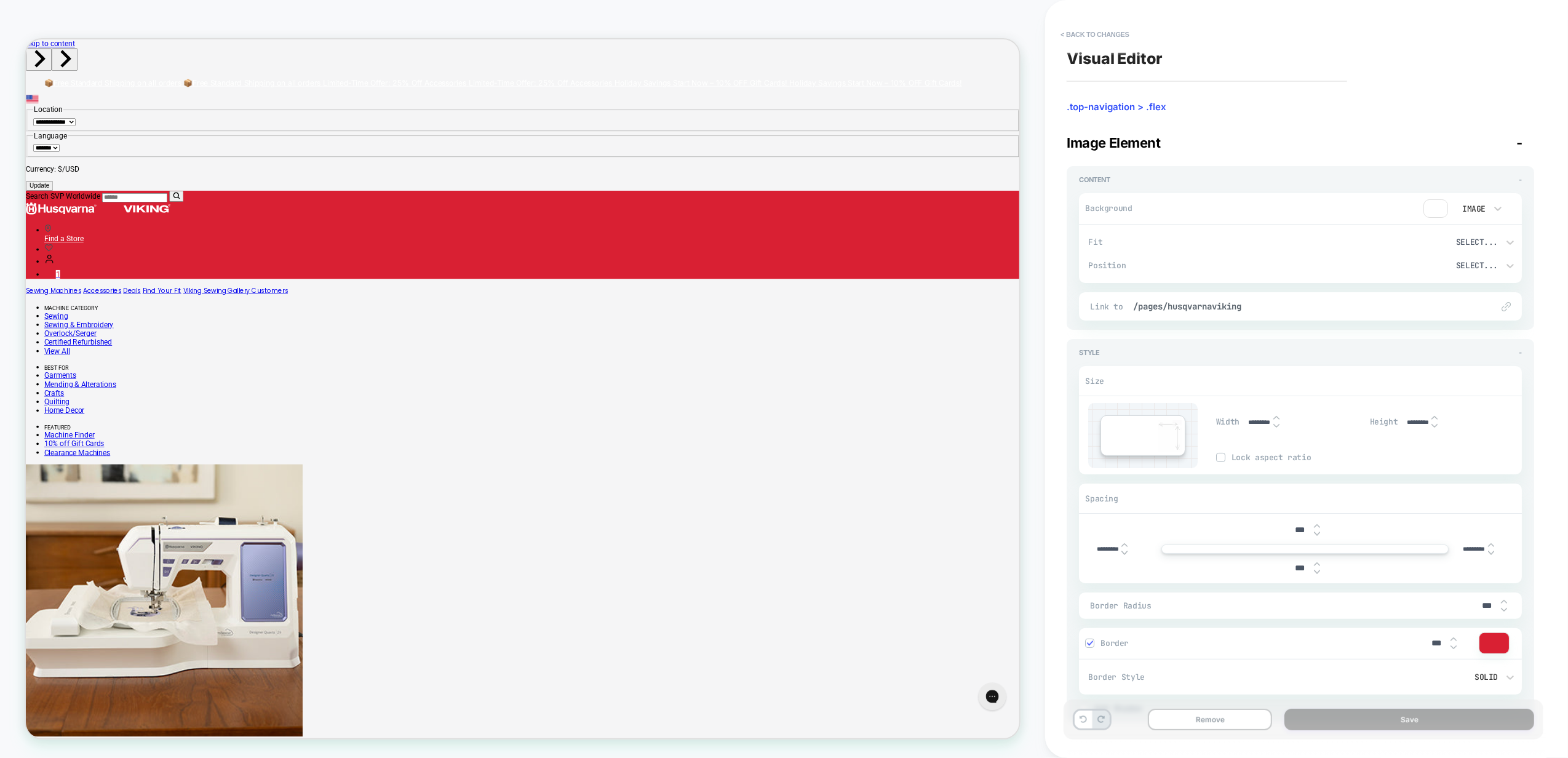
click at [1435, 209] on img at bounding box center [1435, 209] width 25 height 19
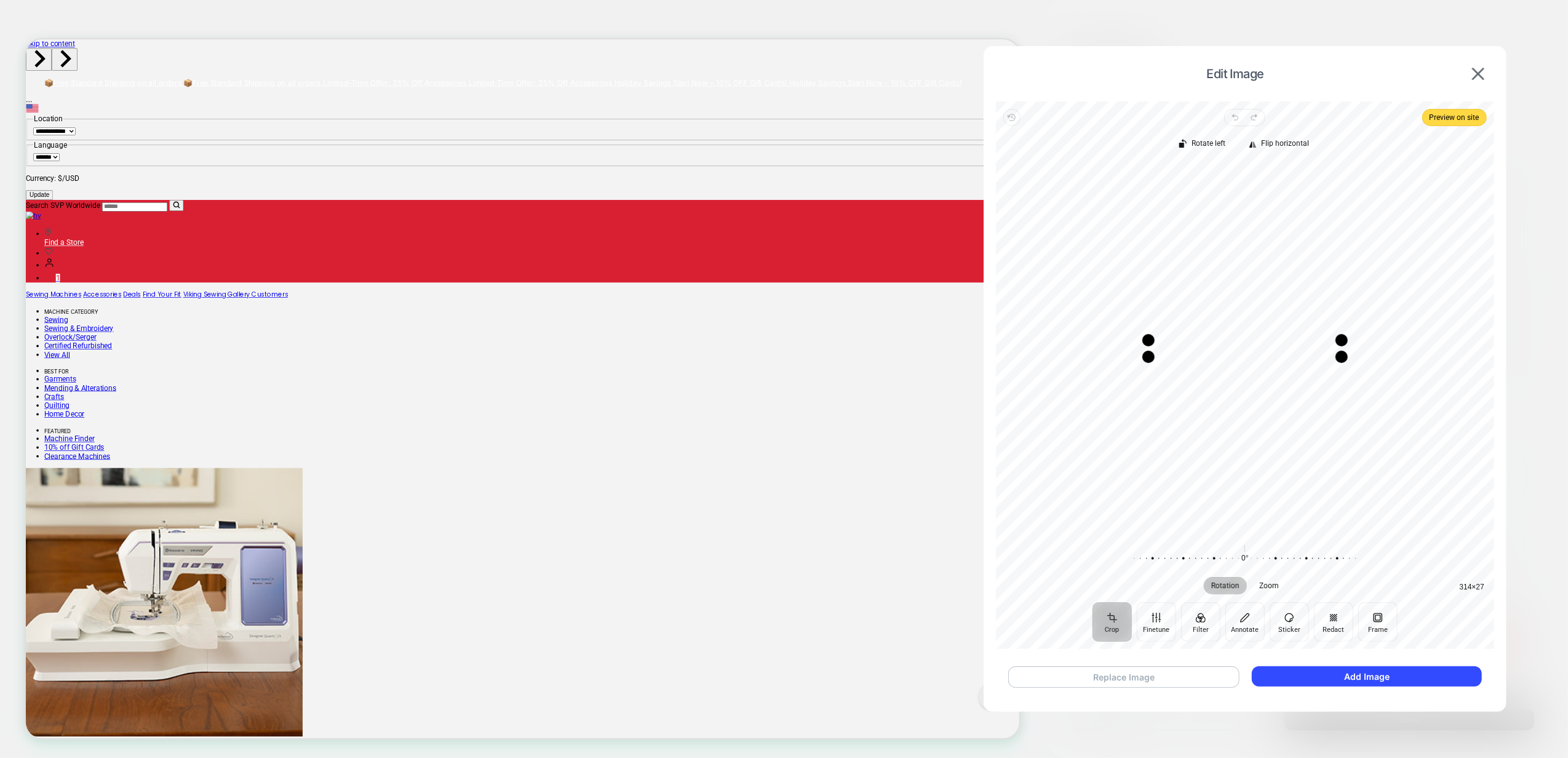
click at [1167, 684] on button "Replace Image" at bounding box center [1124, 676] width 231 height 21
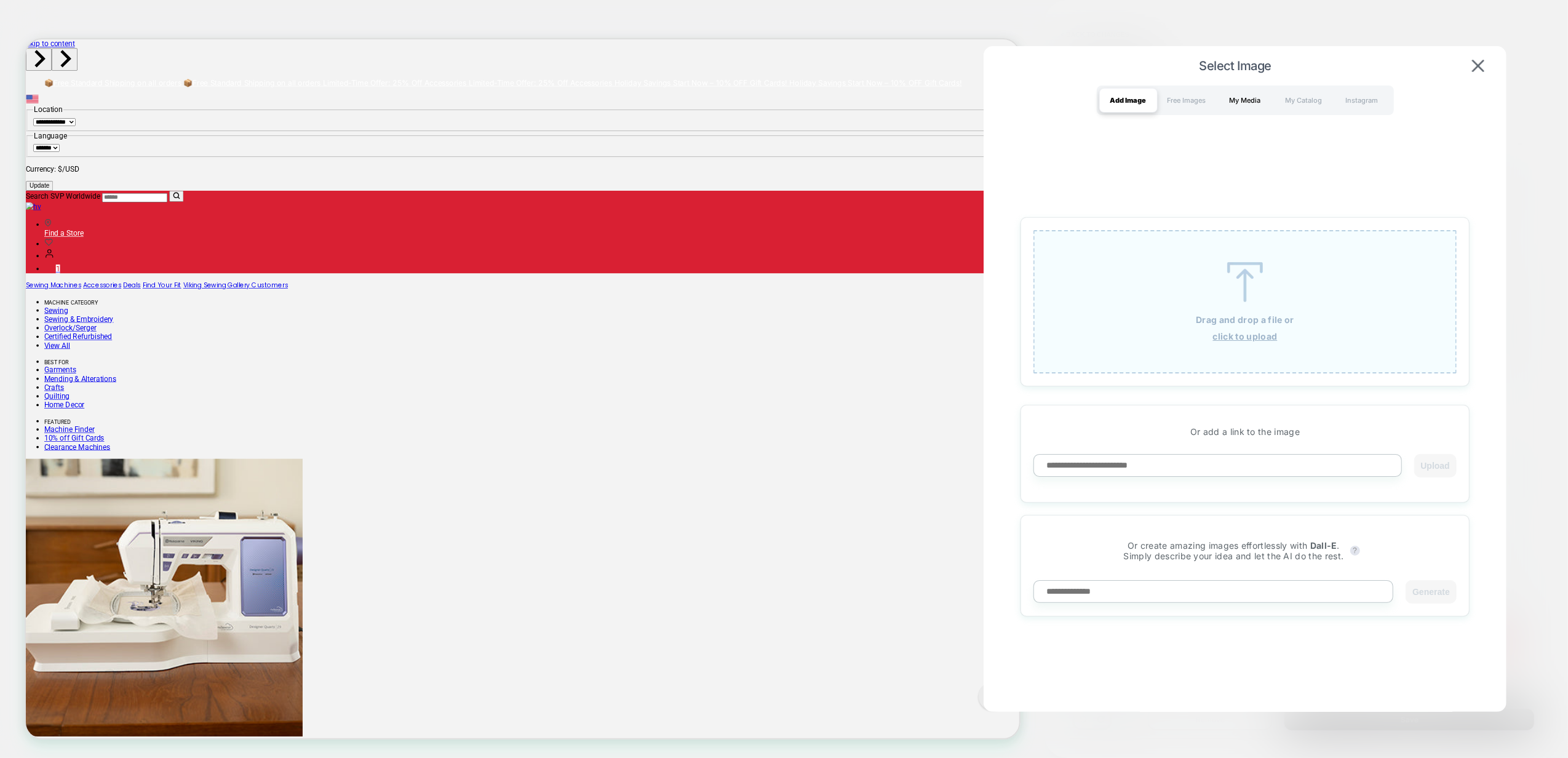
click at [1266, 102] on div "My Media" at bounding box center [1245, 100] width 58 height 25
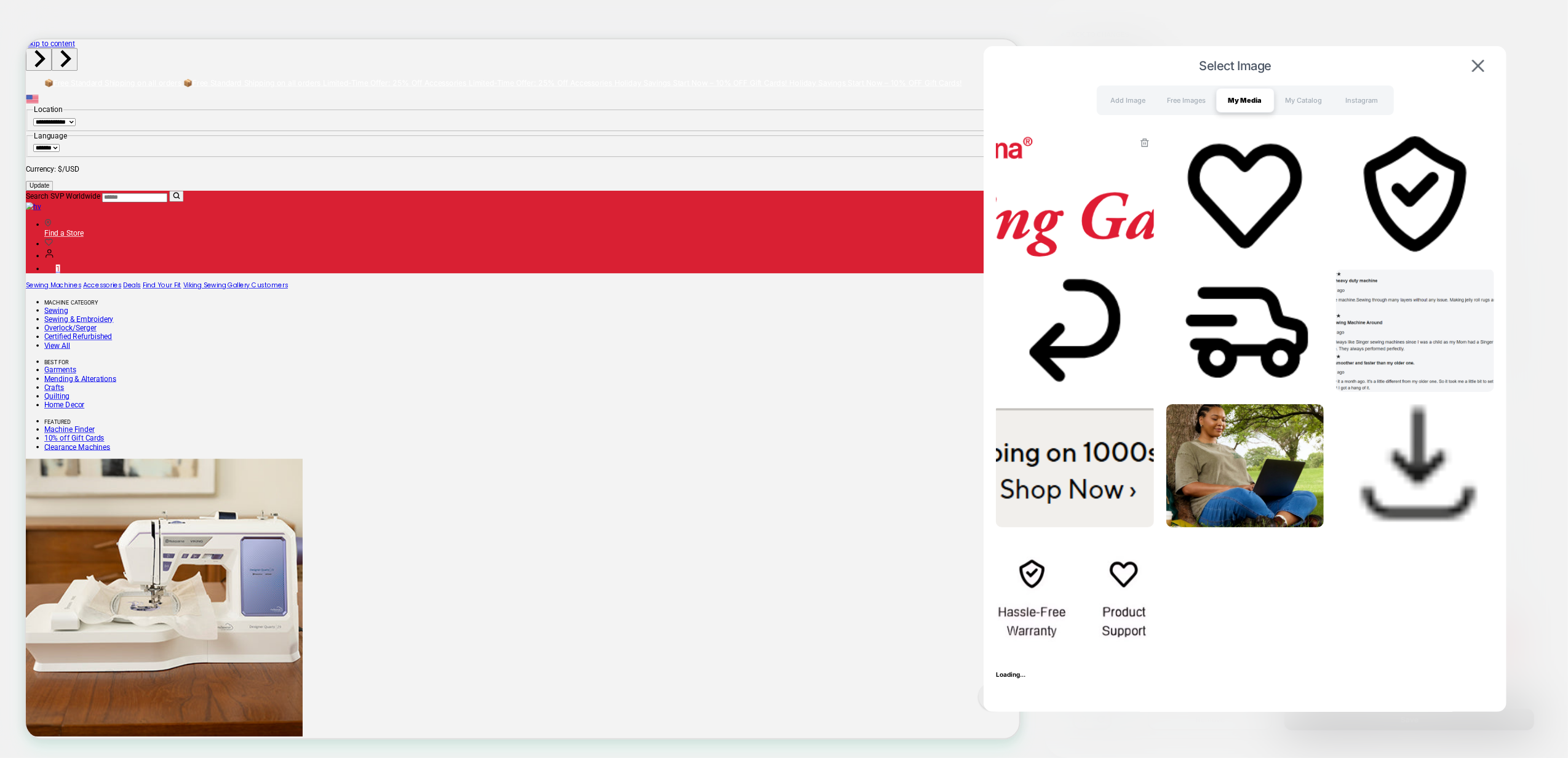
click at [1084, 212] on img at bounding box center [1075, 195] width 158 height 123
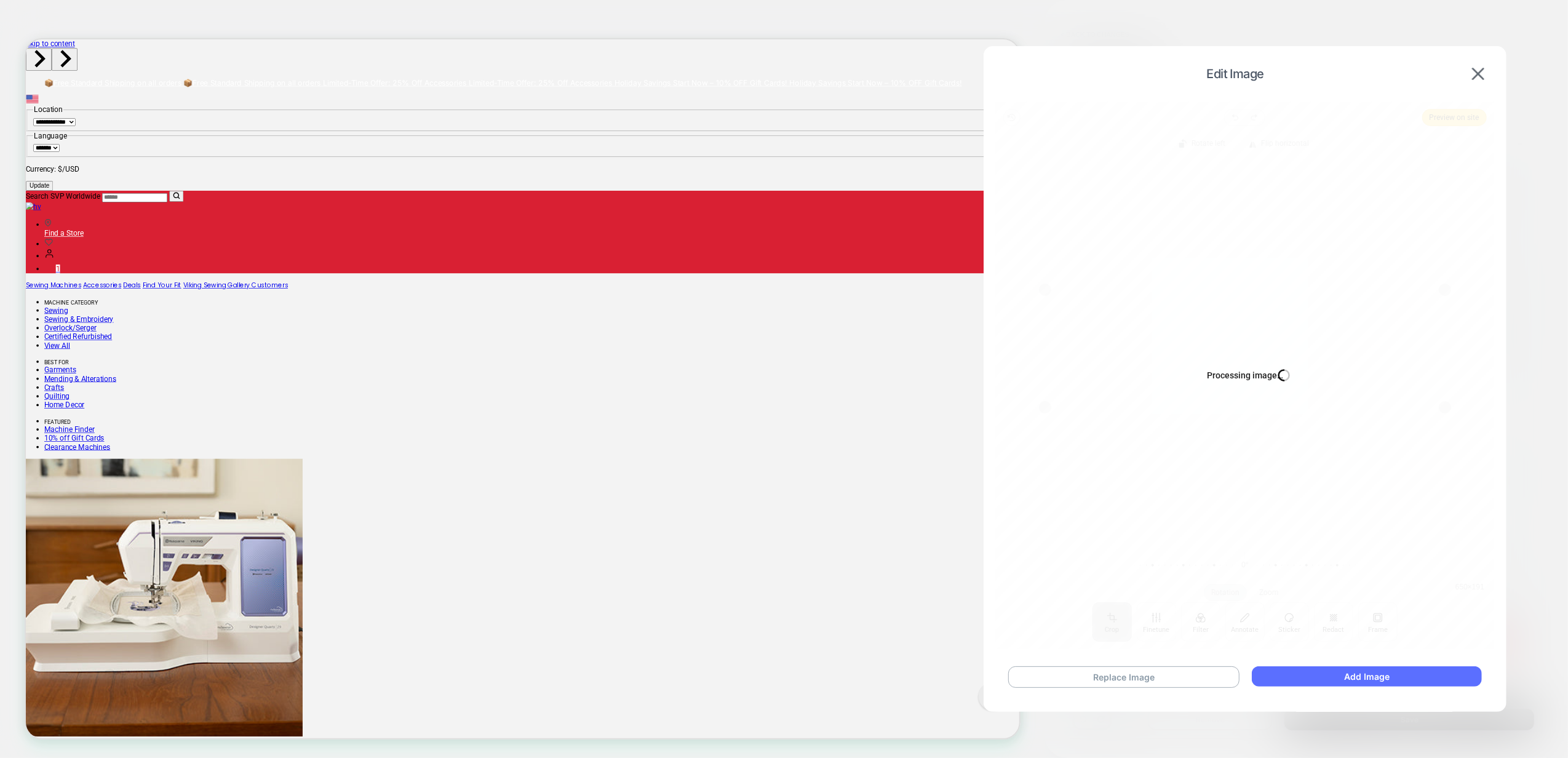
click at [1403, 680] on button "Add Image" at bounding box center [1367, 676] width 230 height 21
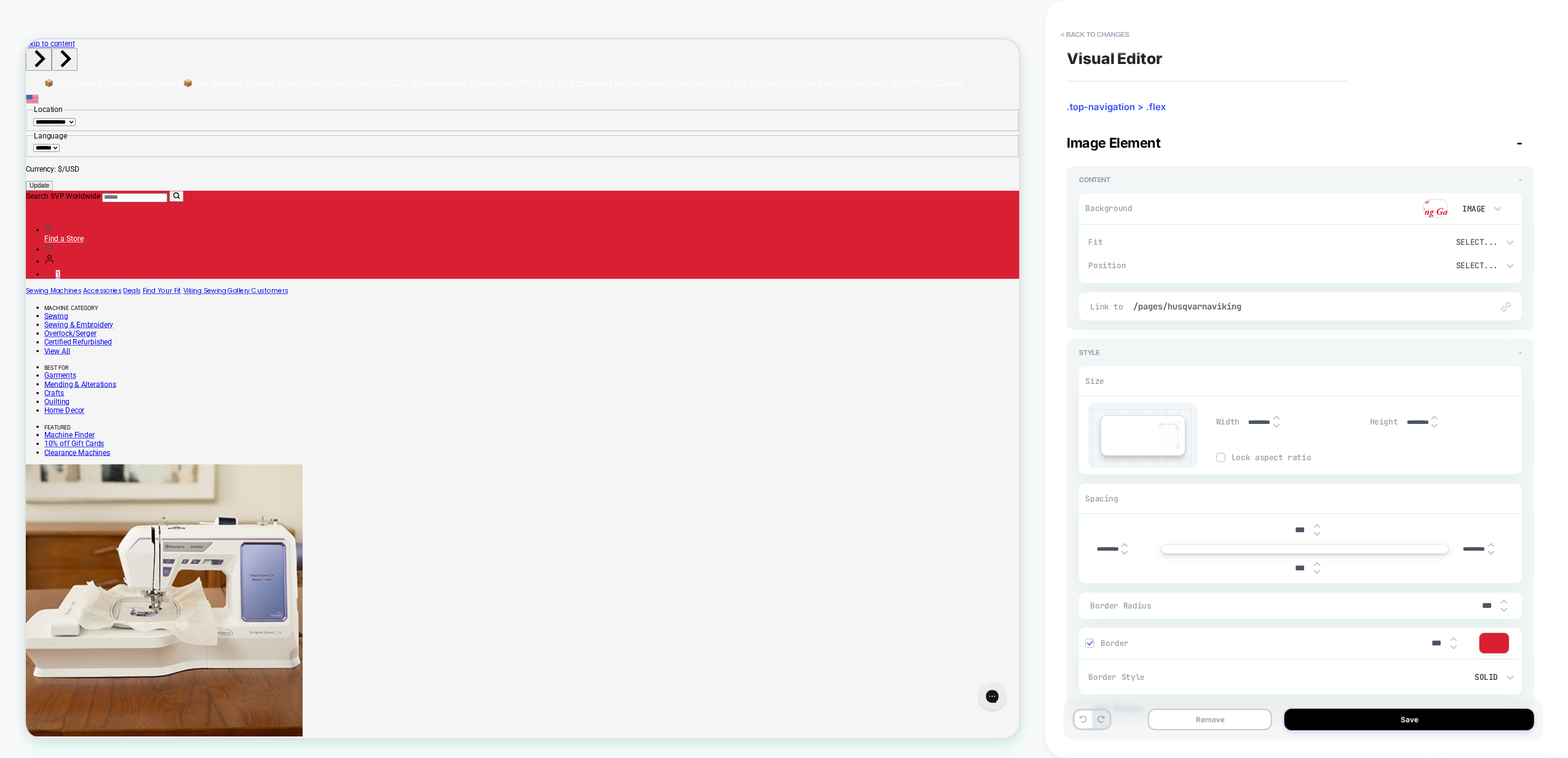
click at [1357, 731] on div "Remove Save" at bounding box center [1304, 719] width 480 height 40
click at [1357, 724] on button "Save" at bounding box center [1410, 719] width 250 height 21
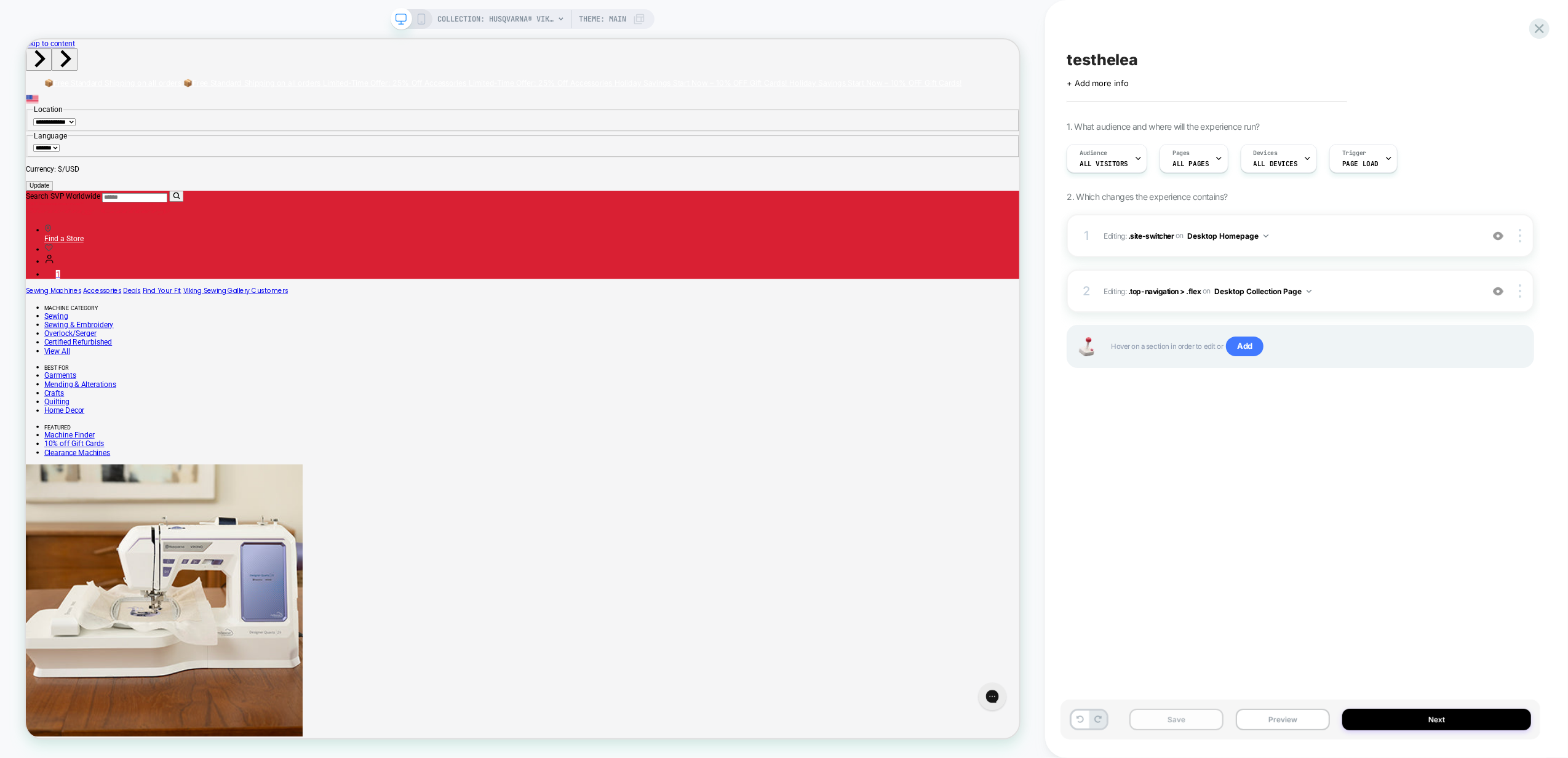
click at [1204, 725] on button "Save" at bounding box center [1177, 719] width 94 height 21
click at [1280, 722] on button "Preview" at bounding box center [1283, 719] width 94 height 21
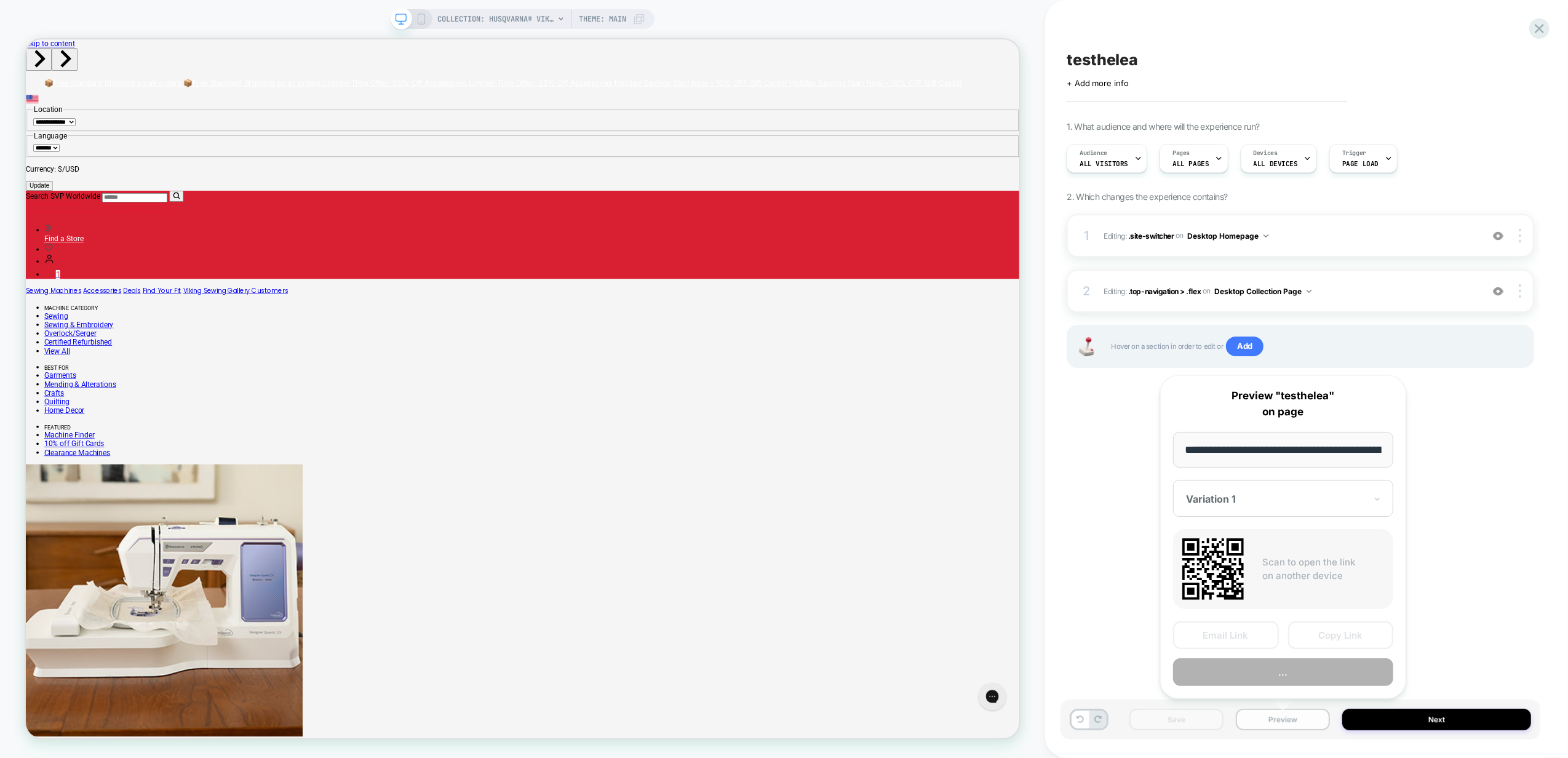
scroll to position [0, 295]
click at [1312, 635] on button "Copy Link" at bounding box center [1341, 636] width 106 height 27
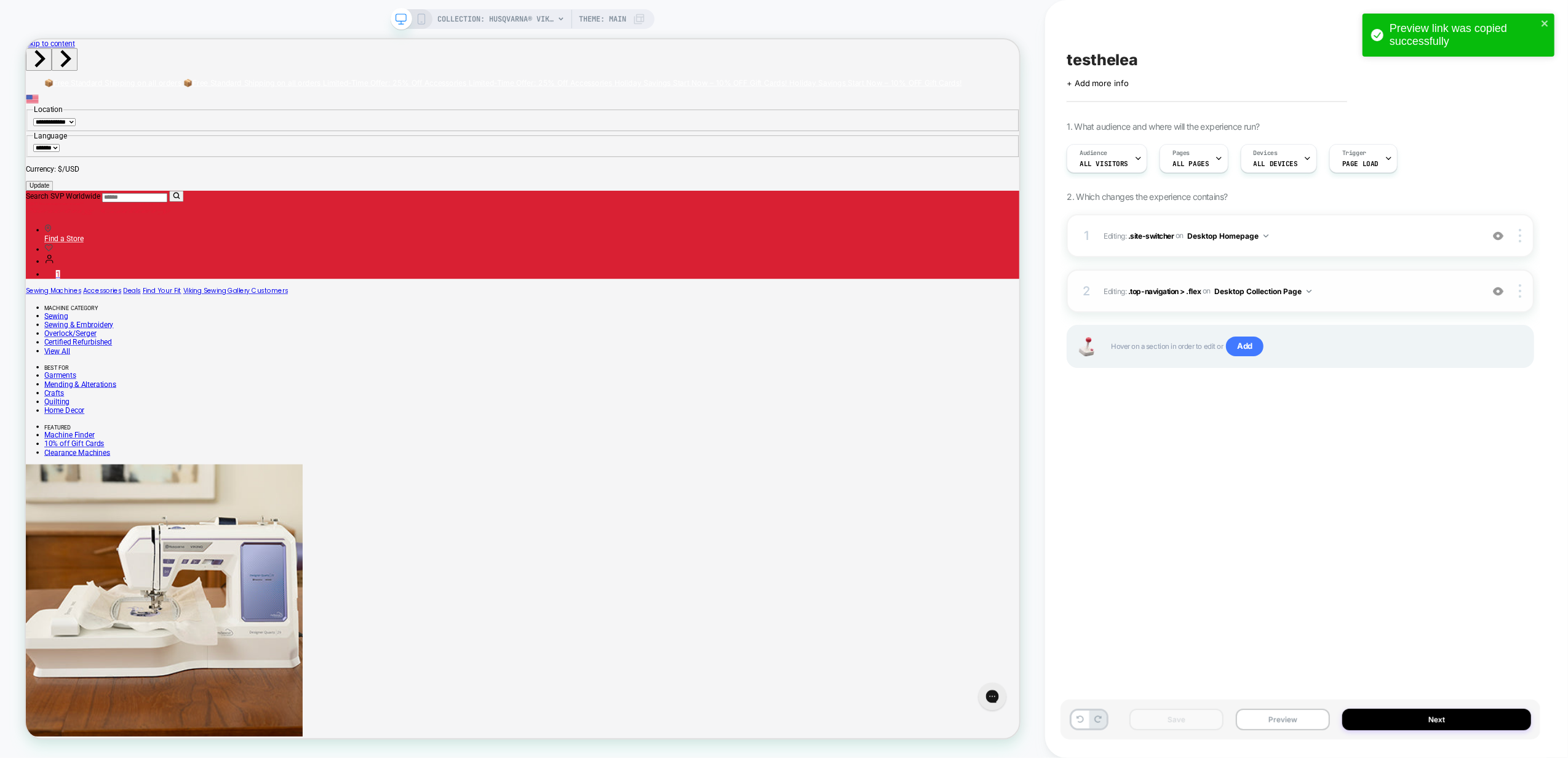
click at [1290, 293] on button "Desktop Collection Page" at bounding box center [1263, 291] width 98 height 15
click at [1255, 483] on div "Desktop All Pages" at bounding box center [1264, 477] width 154 height 27
click at [1199, 726] on button "Save" at bounding box center [1177, 719] width 94 height 21
click at [1271, 724] on button "Preview" at bounding box center [1283, 719] width 94 height 21
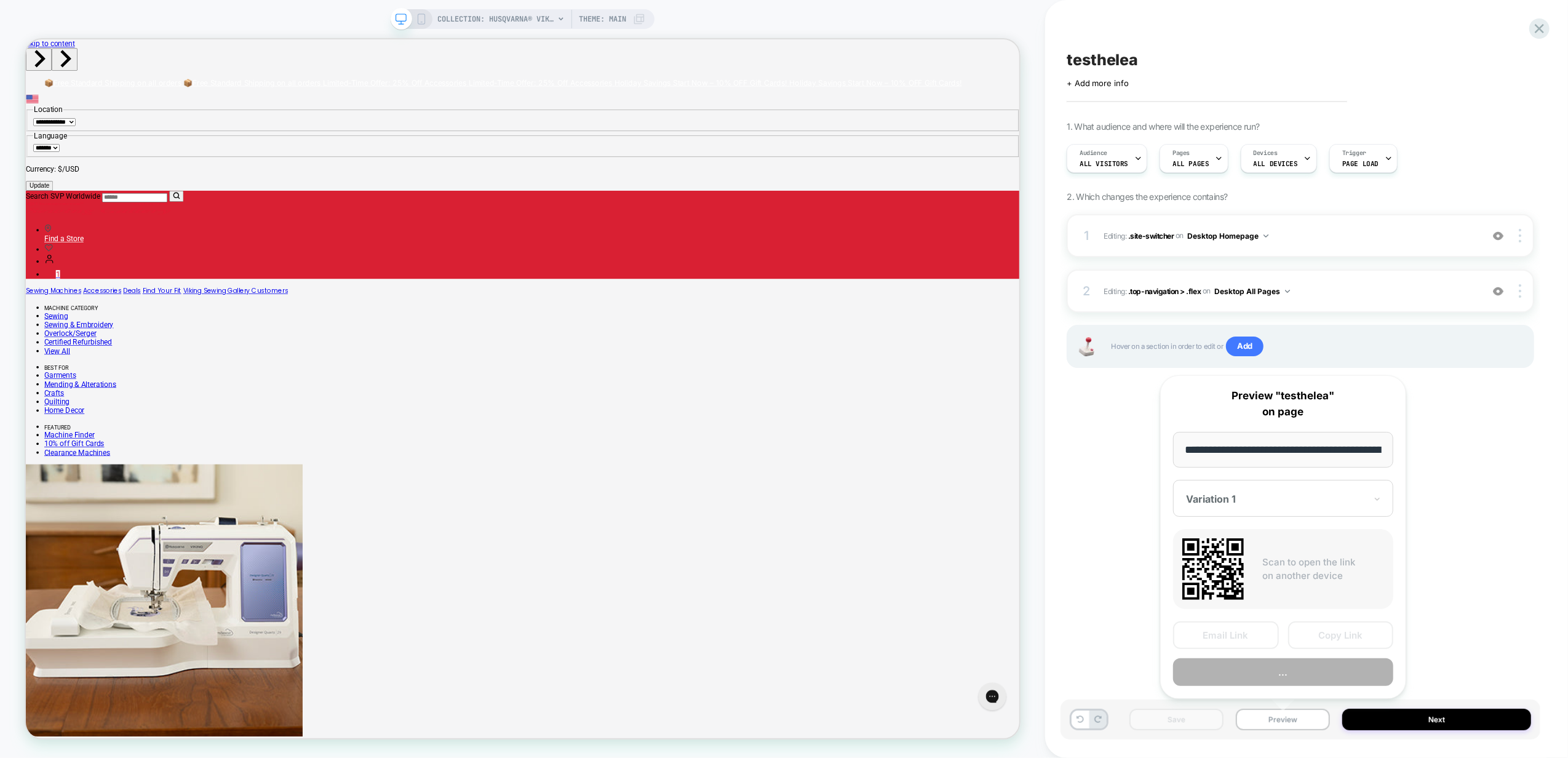
scroll to position [0, 295]
click at [1337, 629] on button "Copy Link" at bounding box center [1341, 636] width 106 height 27
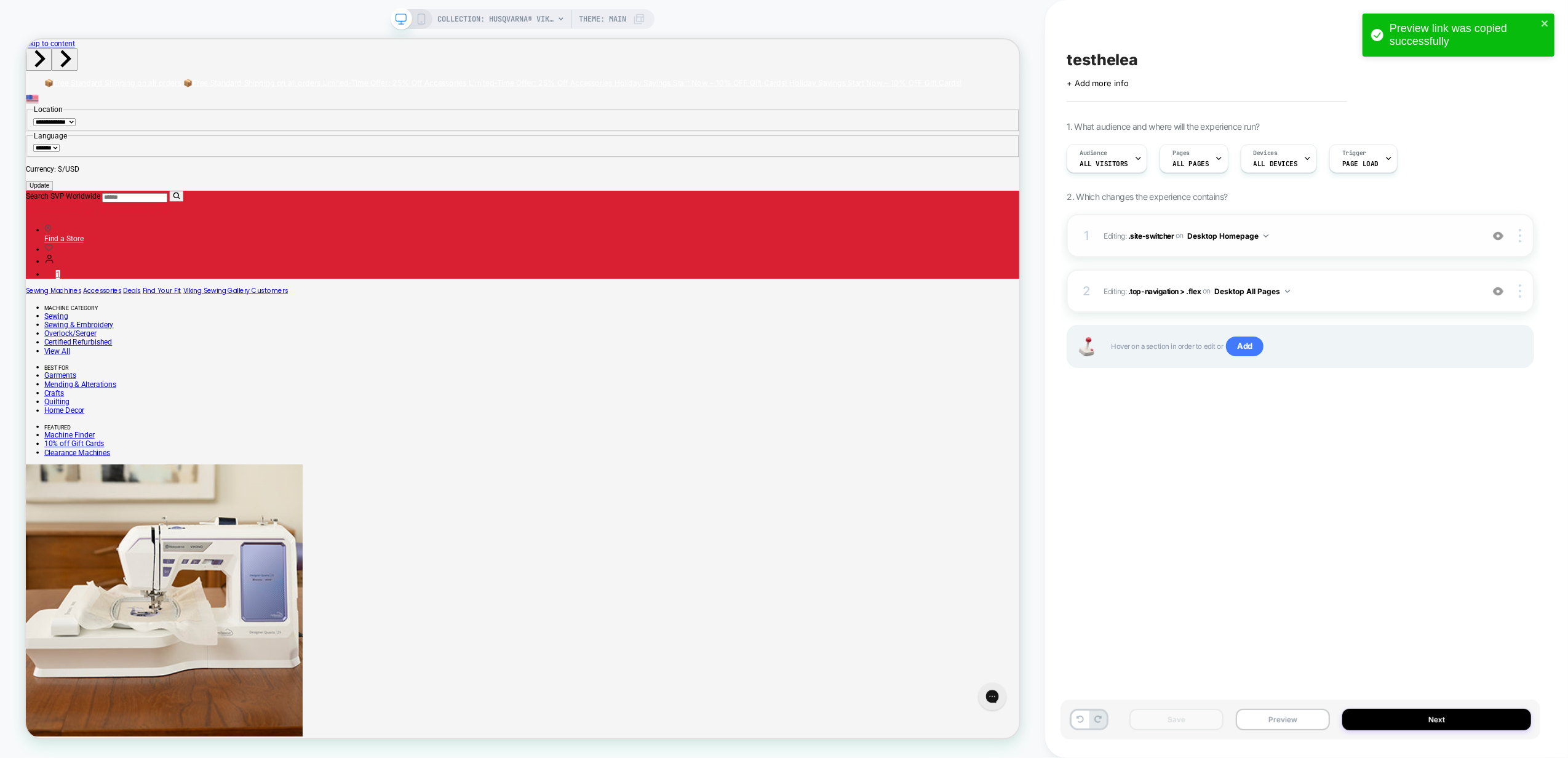
click at [1175, 233] on span "Editing : .site-switcher .site-switcher on Desktop Homepage" at bounding box center [1289, 236] width 372 height 15
click at [1226, 233] on button "Desktop Homepage" at bounding box center [1227, 236] width 81 height 15
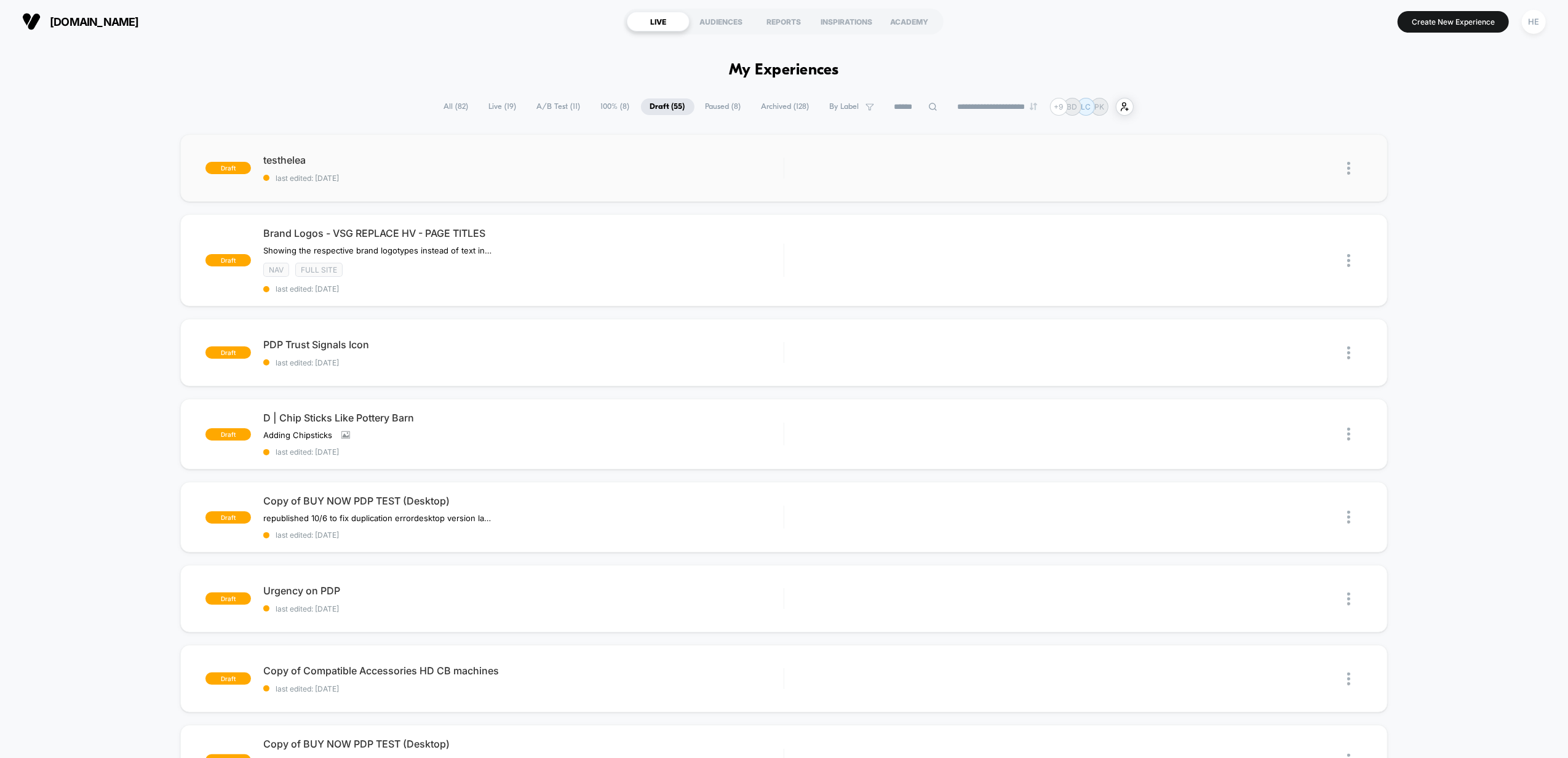
click at [1349, 166] on img at bounding box center [1349, 168] width 3 height 13
click at [1296, 220] on div "Delete" at bounding box center [1286, 225] width 110 height 27
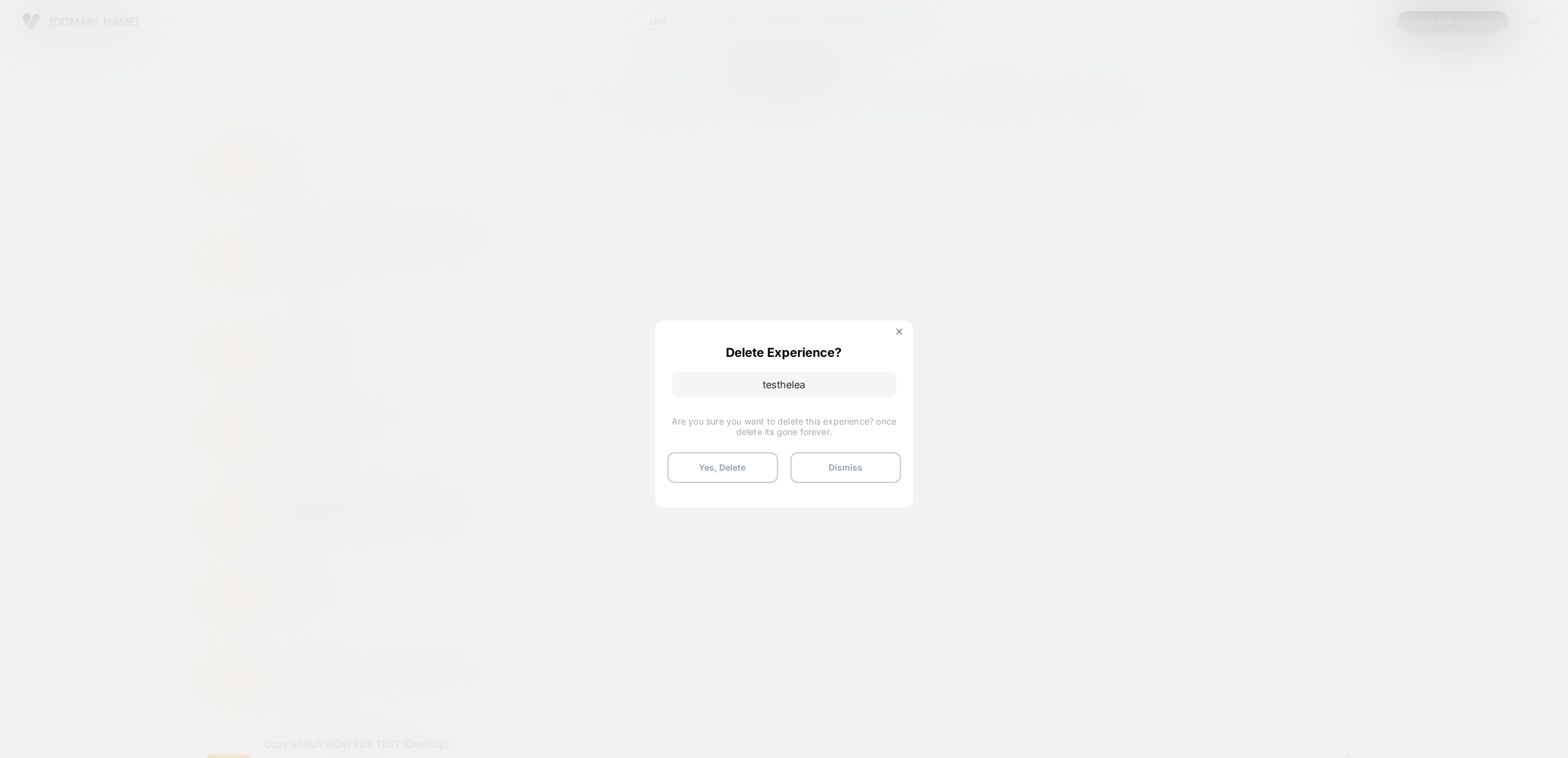
drag, startPoint x: 723, startPoint y: 472, endPoint x: 745, endPoint y: 469, distance: 22.2
click at [723, 471] on button "Yes, Delete" at bounding box center [722, 467] width 110 height 31
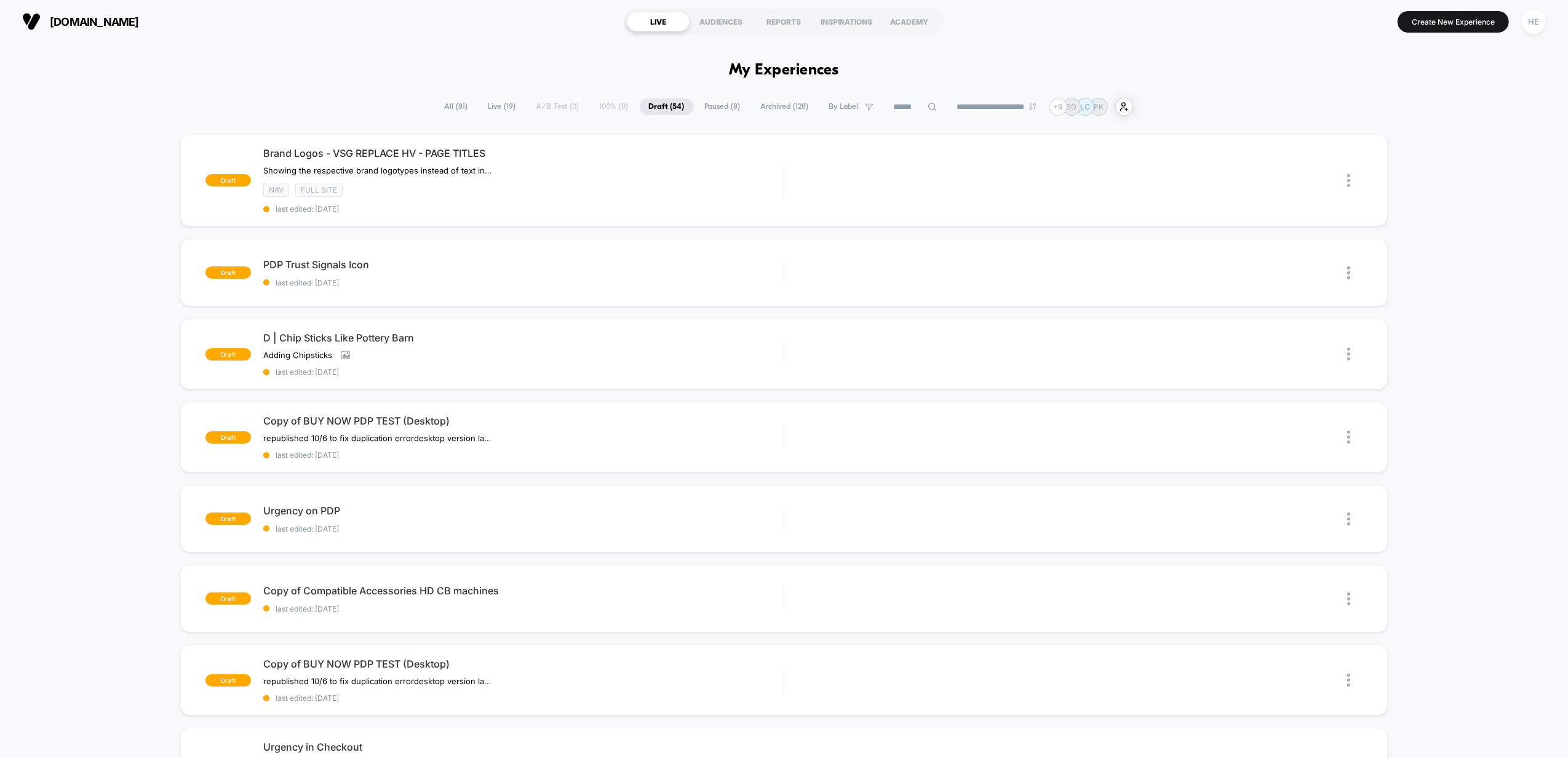
click at [491, 106] on span "Live ( 19 )" at bounding box center [502, 106] width 46 height 16
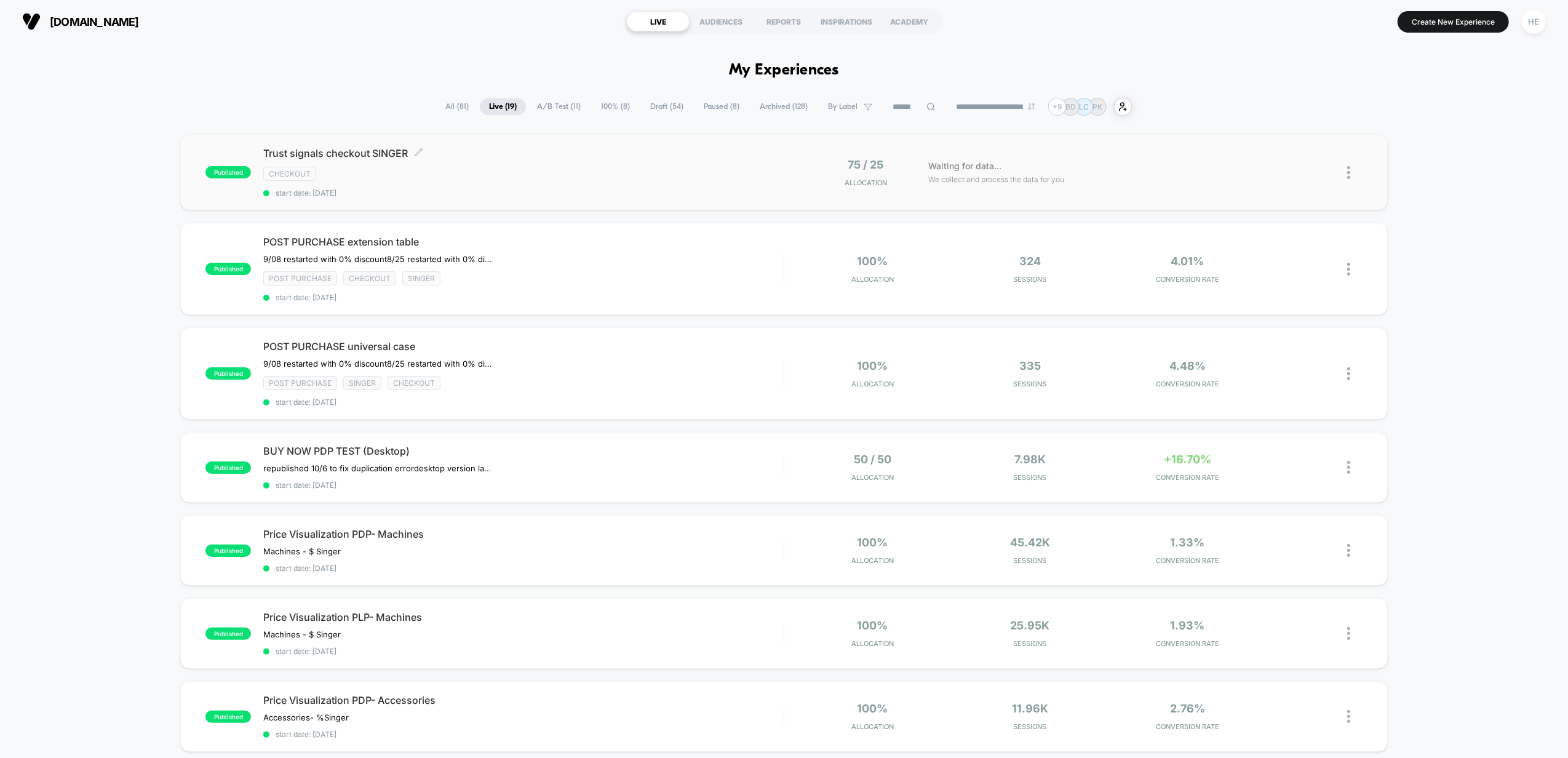
click at [638, 176] on div "checkout" at bounding box center [524, 174] width 520 height 15
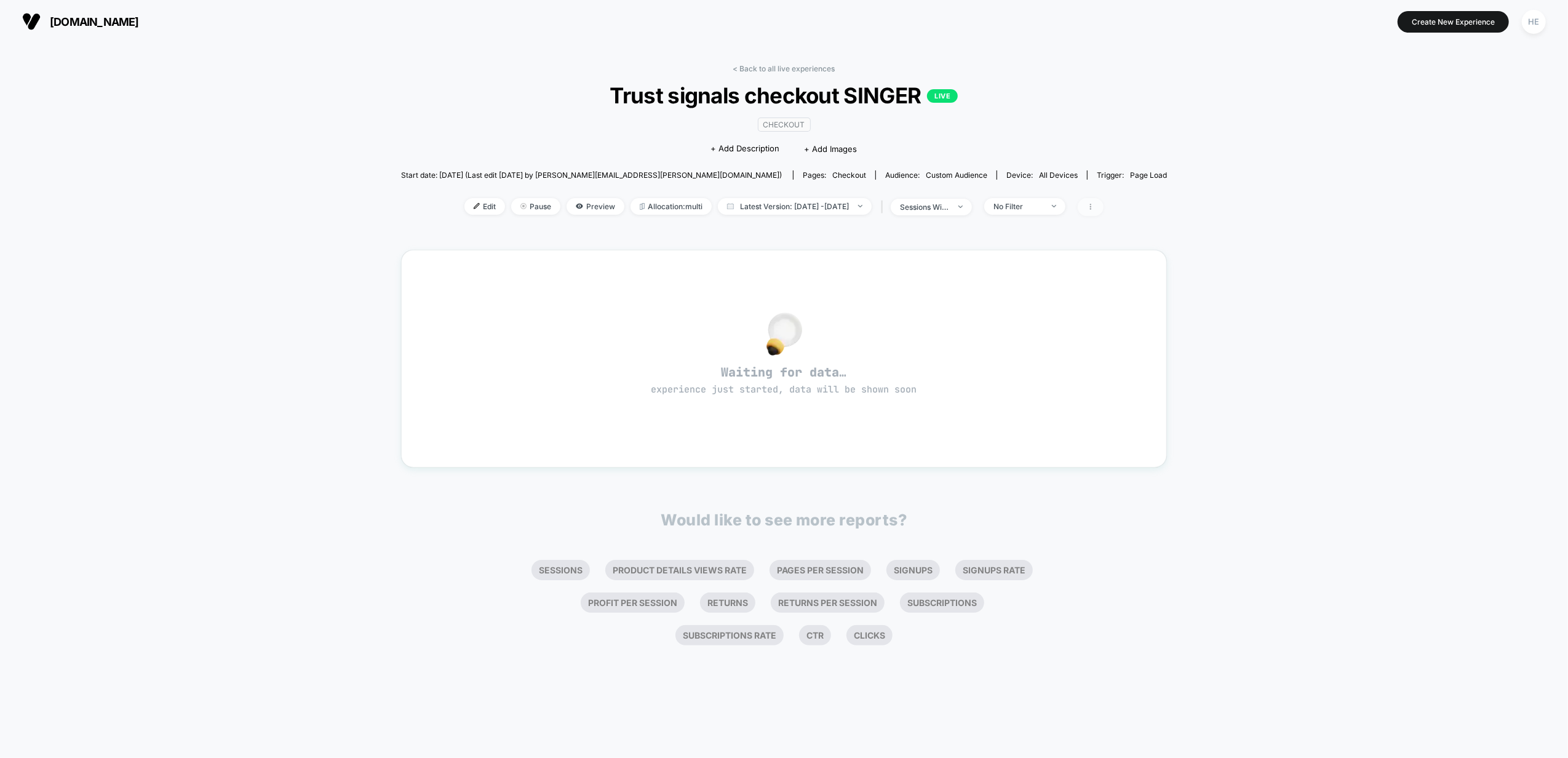
click at [1103, 204] on span at bounding box center [1090, 206] width 26 height 18
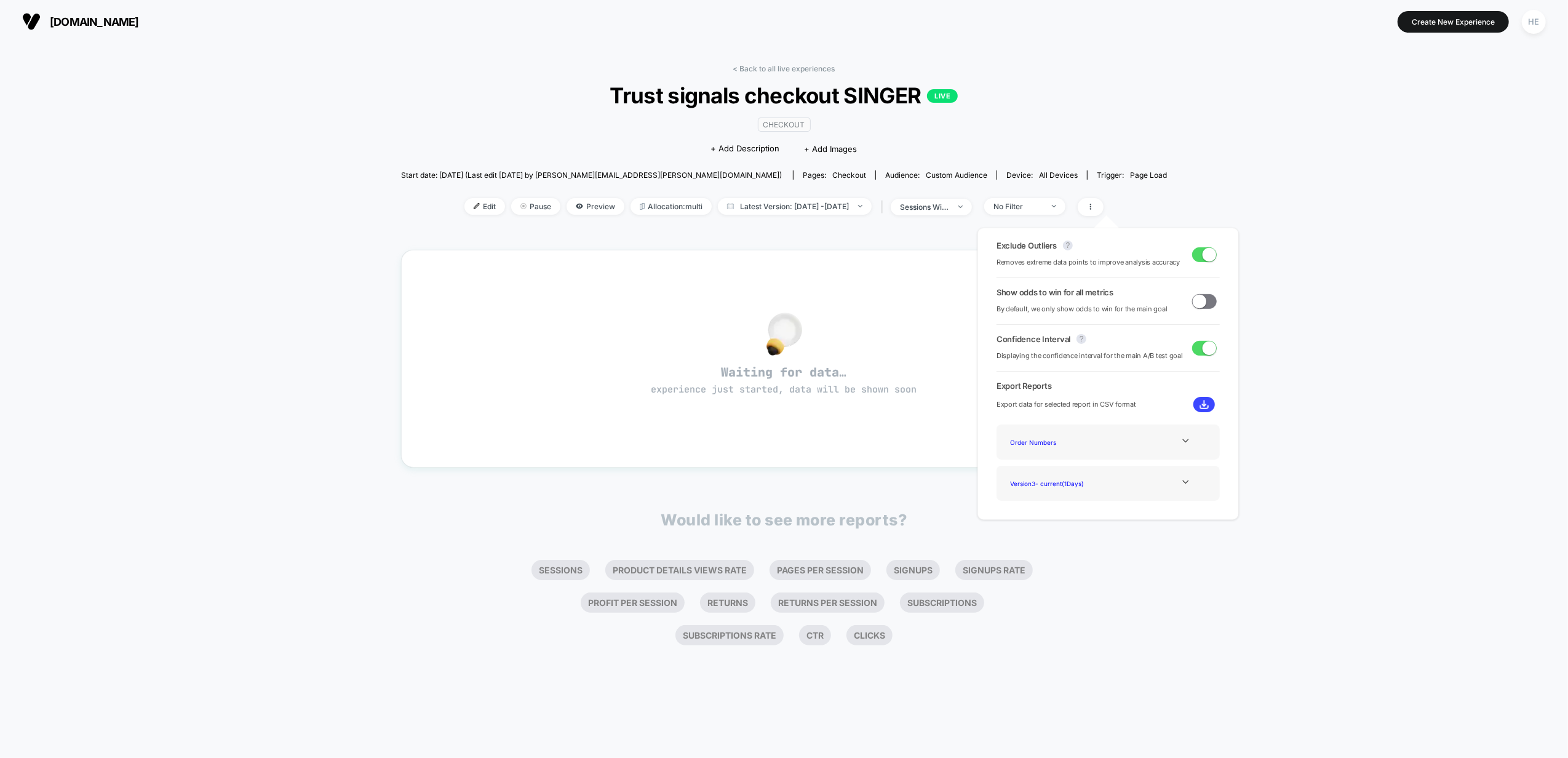
click at [1280, 170] on div "< Back to all live experiences Trust signals checkout SINGER LIVE checkout Clic…" at bounding box center [784, 400] width 1568 height 714
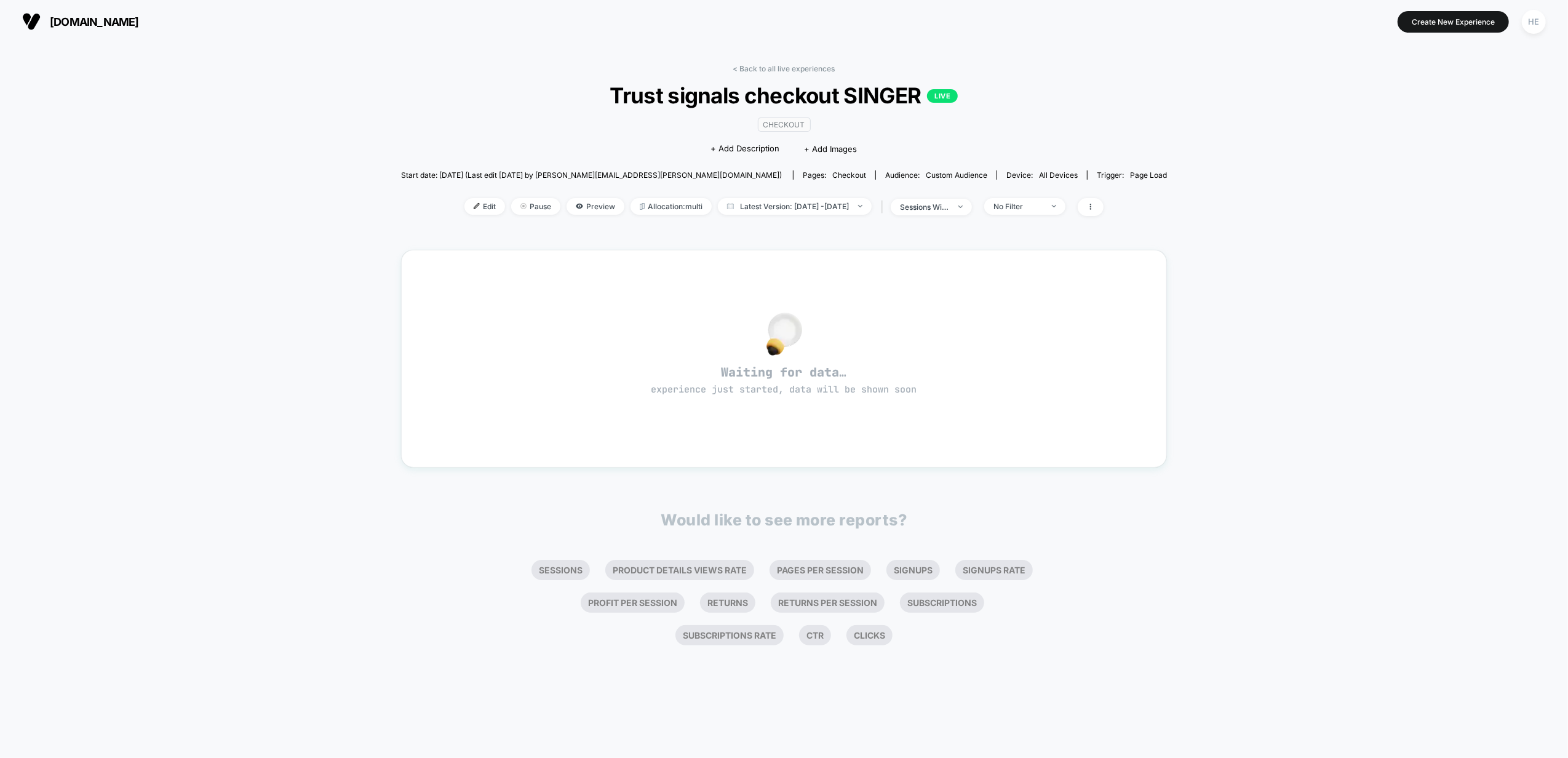
click at [757, 74] on div "< Back to all live experiences Trust signals checkout SINGER LIVE checkout Clic…" at bounding box center [784, 148] width 766 height 168
click at [760, 69] on link "< Back to all live experiences" at bounding box center [784, 68] width 102 height 9
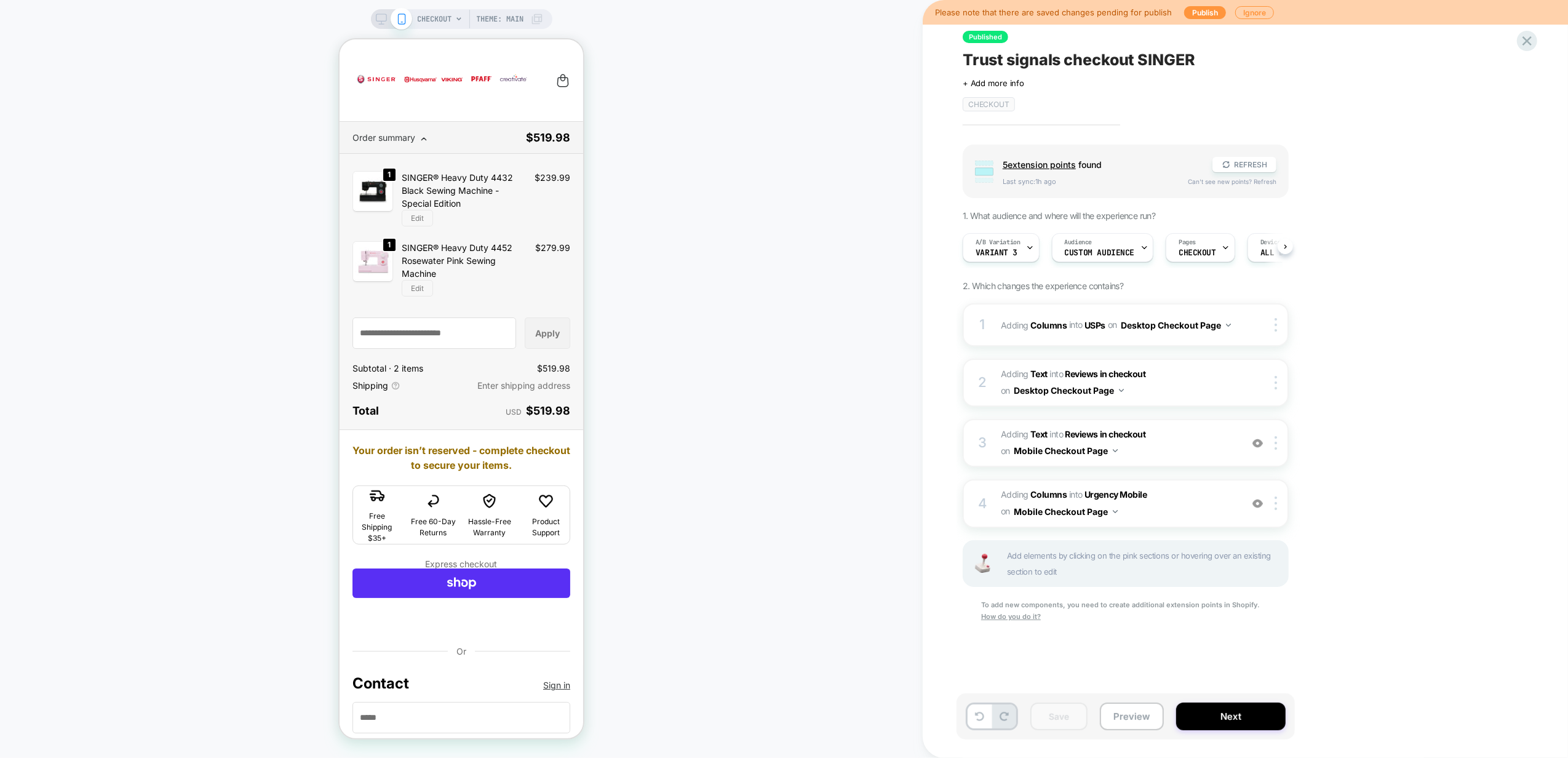
scroll to position [0, 3]
click at [1027, 250] on icon at bounding box center [1026, 247] width 8 height 8
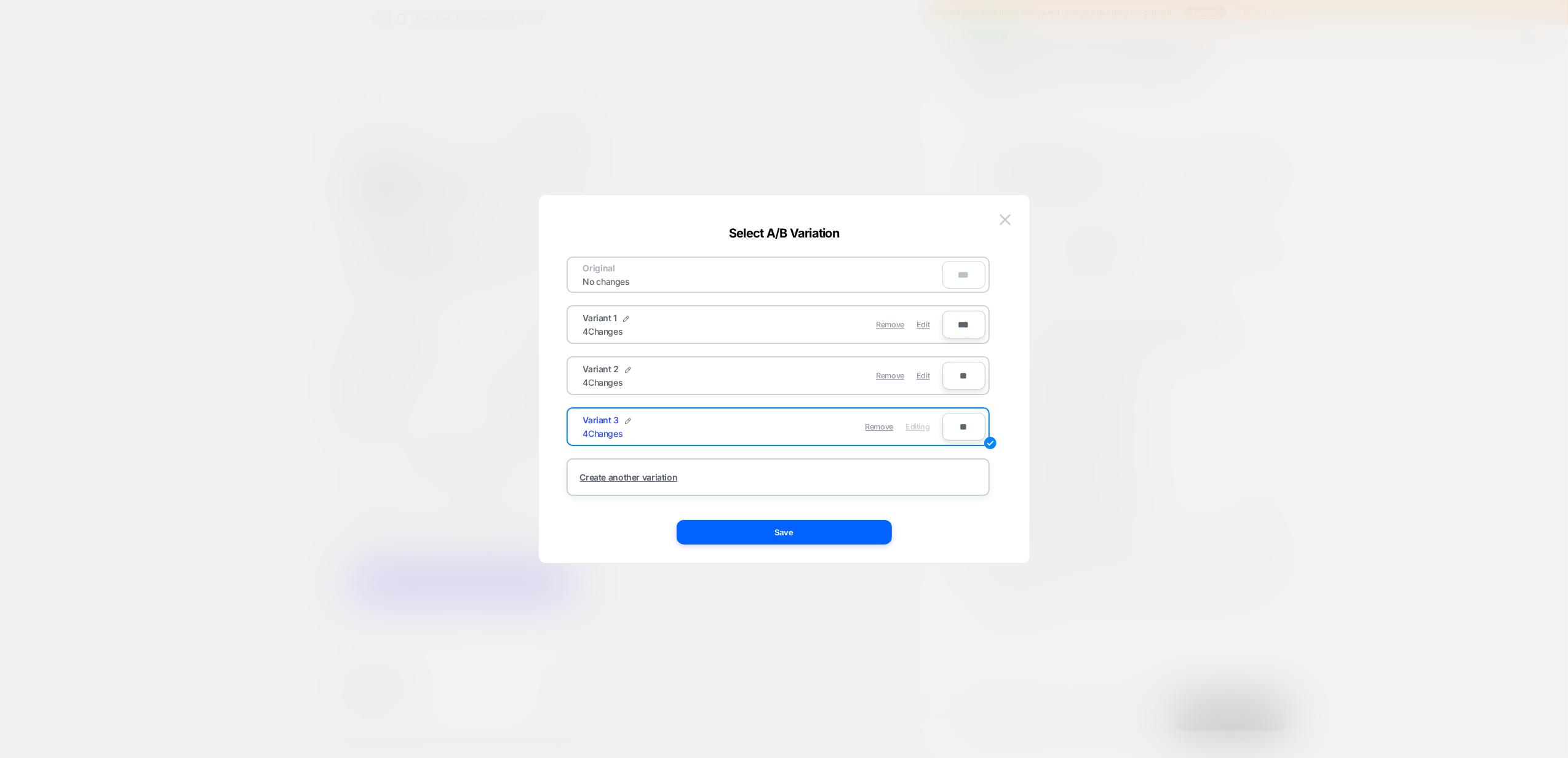
click at [955, 382] on input "**" at bounding box center [964, 376] width 43 height 27
type input "**"
type input "***"
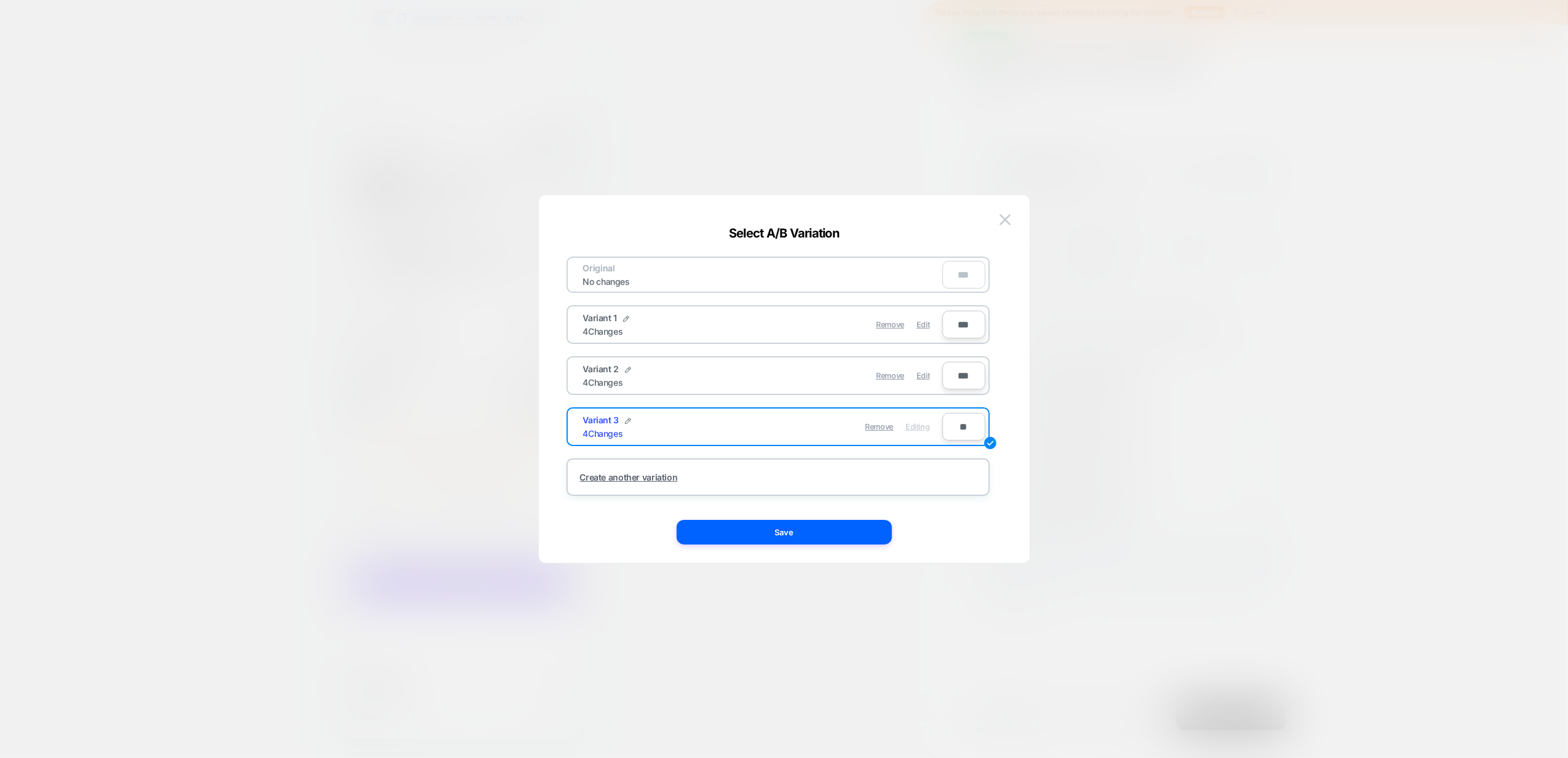
type input "***"
click at [953, 419] on input "**" at bounding box center [964, 426] width 43 height 27
drag, startPoint x: 953, startPoint y: 419, endPoint x: 960, endPoint y: 414, distance: 8.6
click at [955, 419] on input "**" at bounding box center [964, 426] width 43 height 27
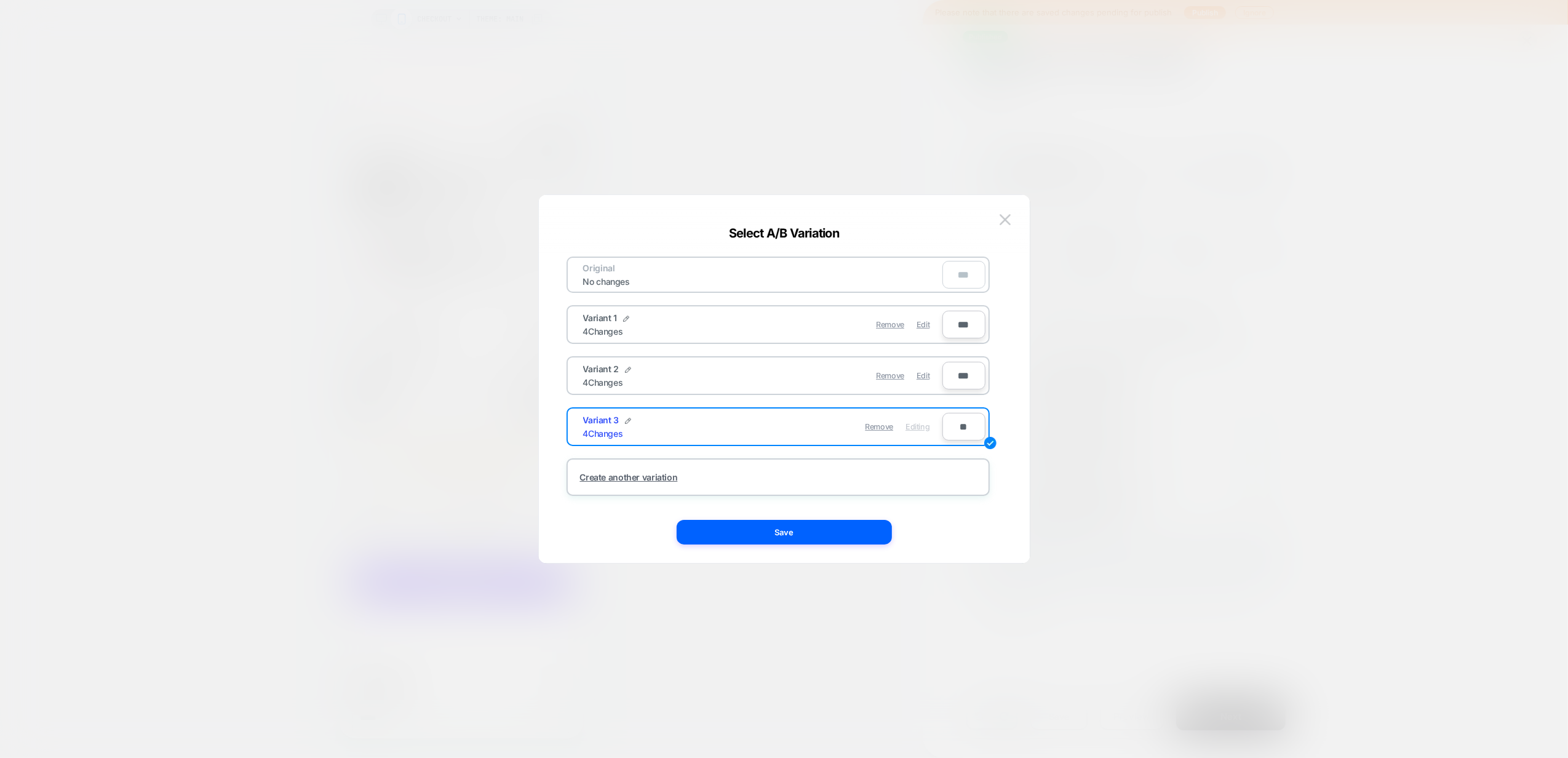
type input "***"
type input "****"
type input "**"
type input "***"
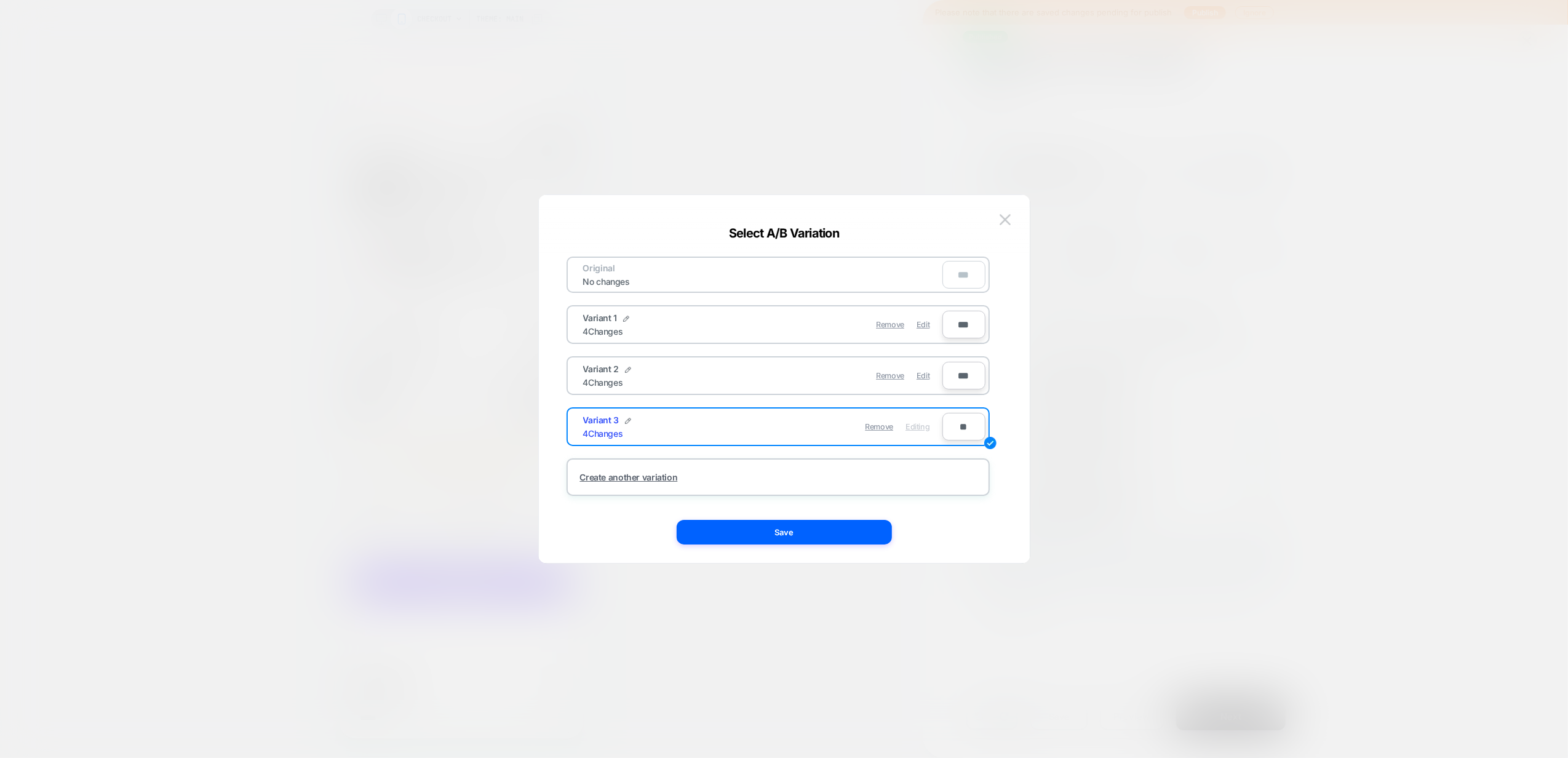
type input "***"
click at [845, 542] on button "Save" at bounding box center [785, 531] width 216 height 25
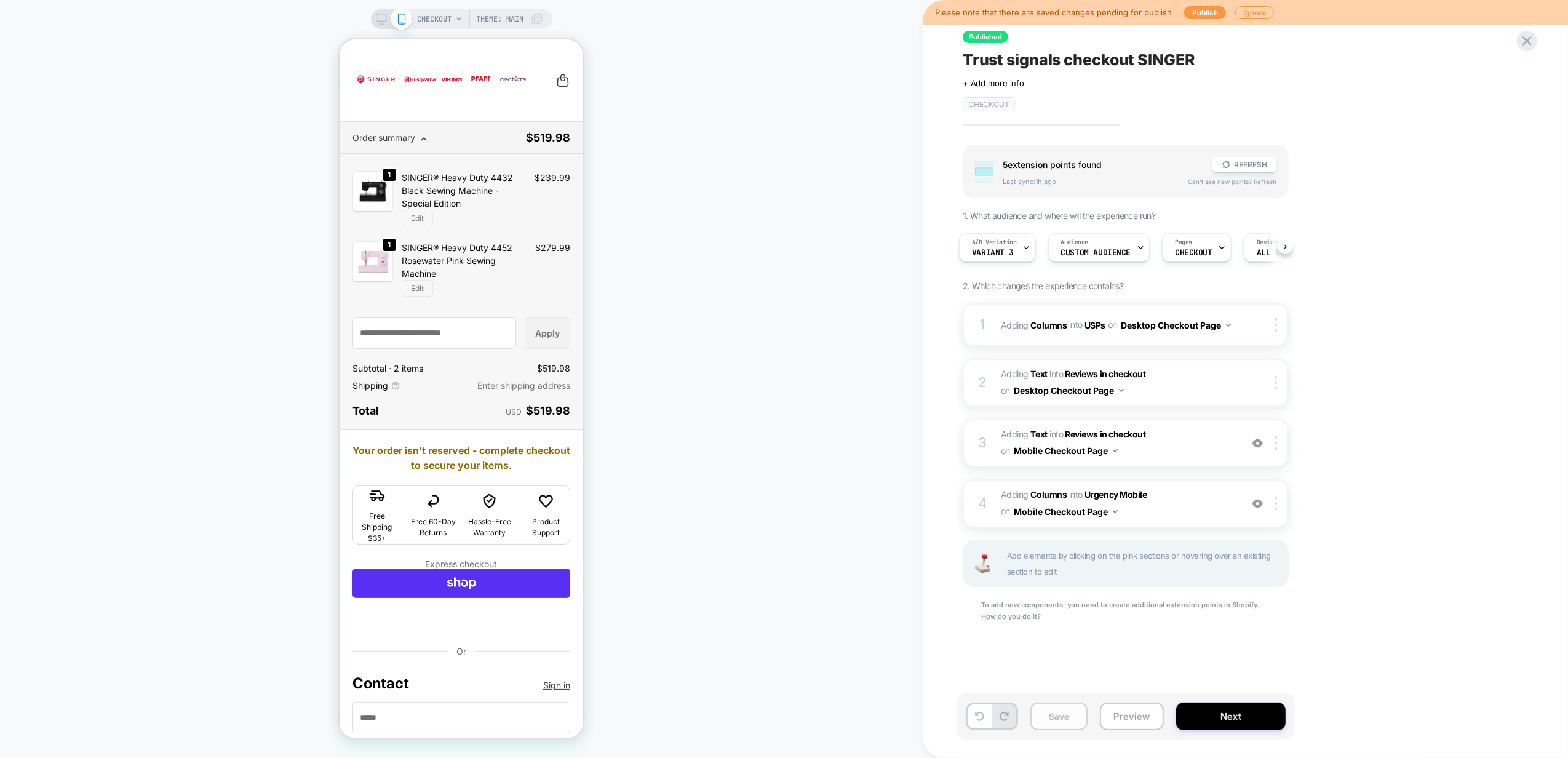
click at [1066, 720] on button "Save" at bounding box center [1059, 716] width 57 height 27
click at [1120, 245] on div "Audience Custom Audience" at bounding box center [1096, 247] width 95 height 27
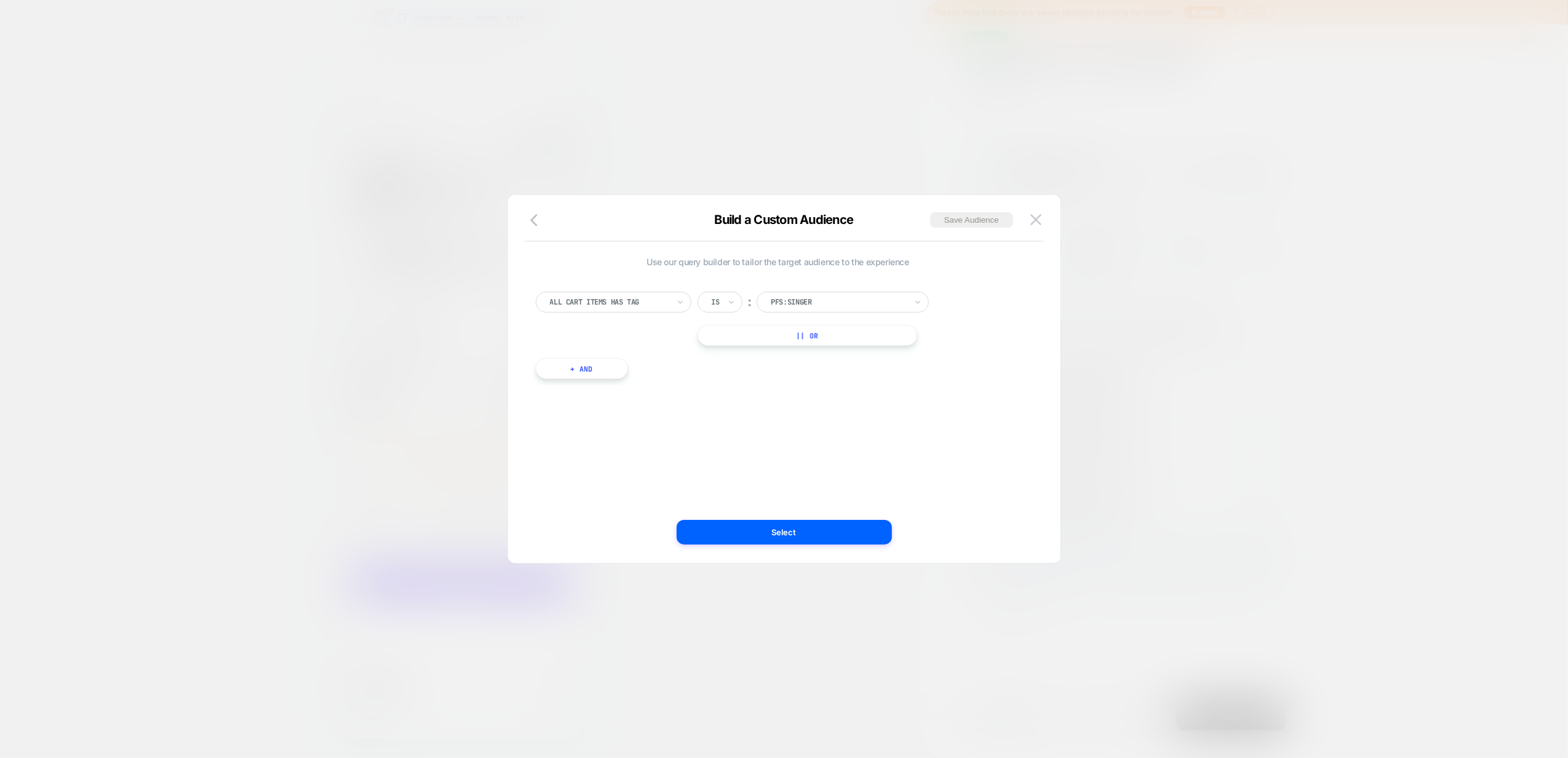
click at [605, 371] on button "+ And" at bounding box center [582, 368] width 92 height 21
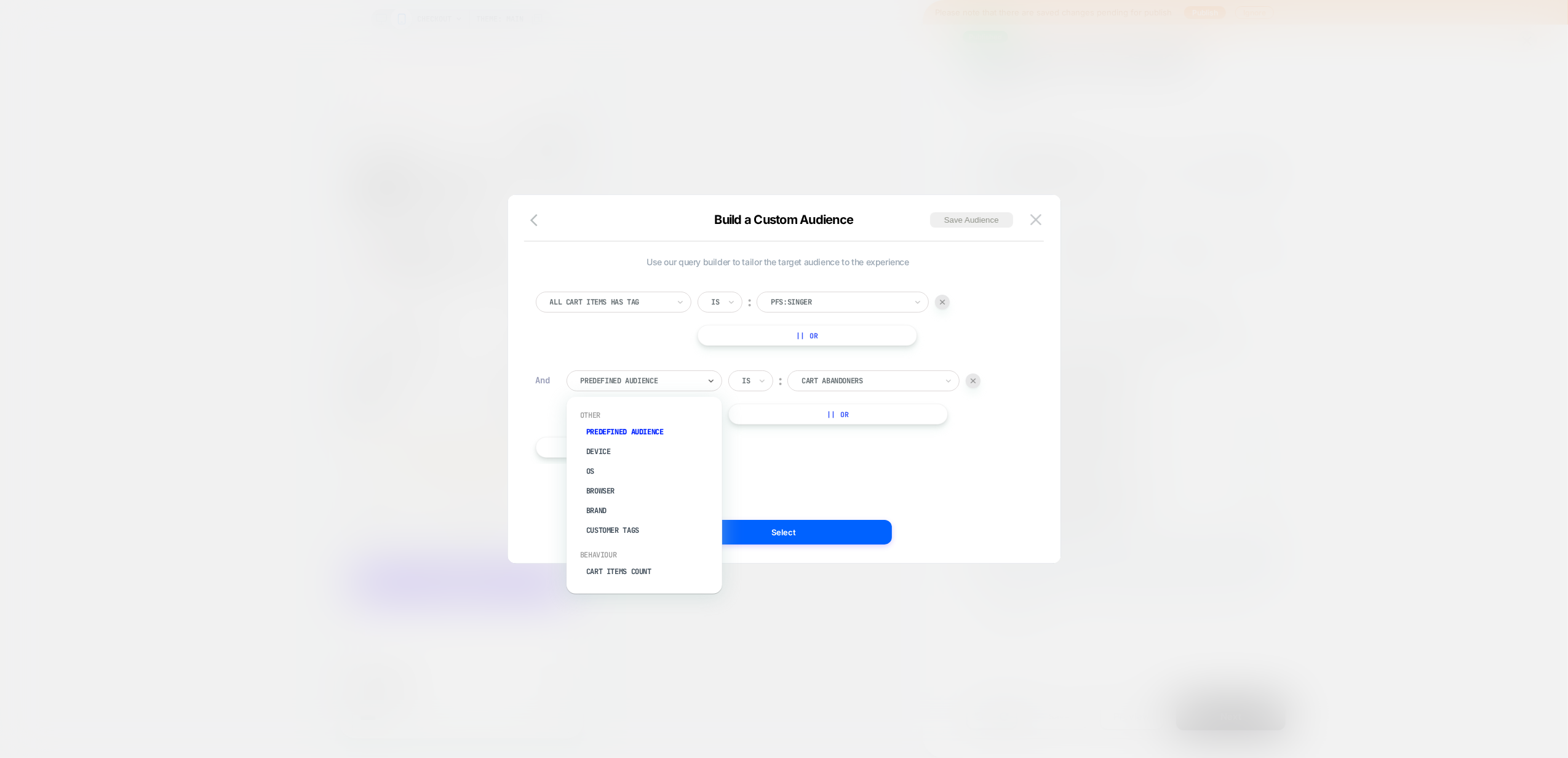
click at [615, 382] on div at bounding box center [640, 380] width 119 height 11
click at [613, 506] on div "Country" at bounding box center [650, 511] width 143 height 20
click at [824, 384] on div at bounding box center [870, 380] width 135 height 11
type input "*****"
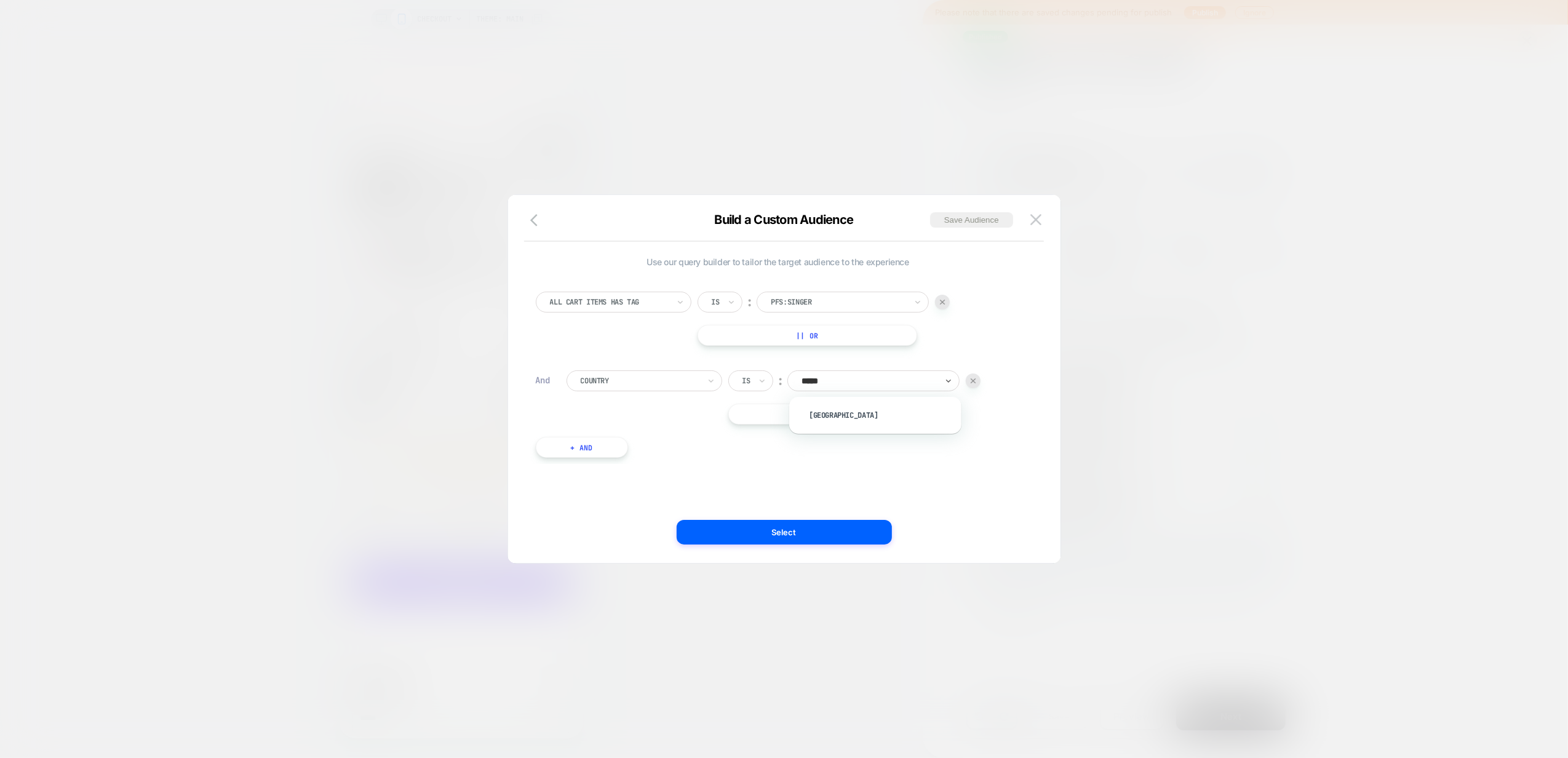
click at [852, 422] on div "[GEOGRAPHIC_DATA]" at bounding box center [882, 415] width 160 height 20
click at [815, 418] on button "|| Or" at bounding box center [838, 414] width 220 height 21
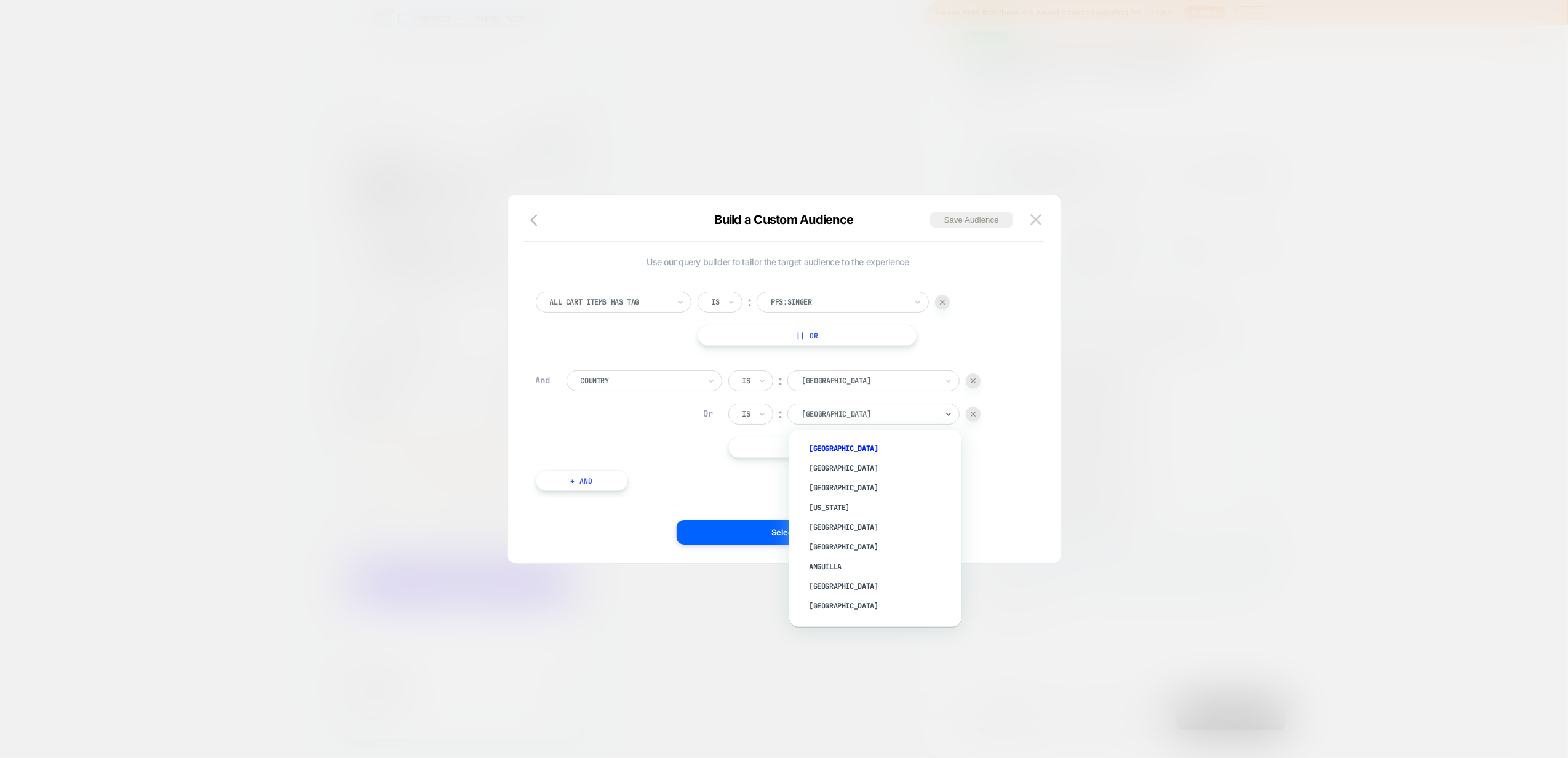
click at [812, 414] on div at bounding box center [870, 413] width 135 height 11
type input "*"
type input "***"
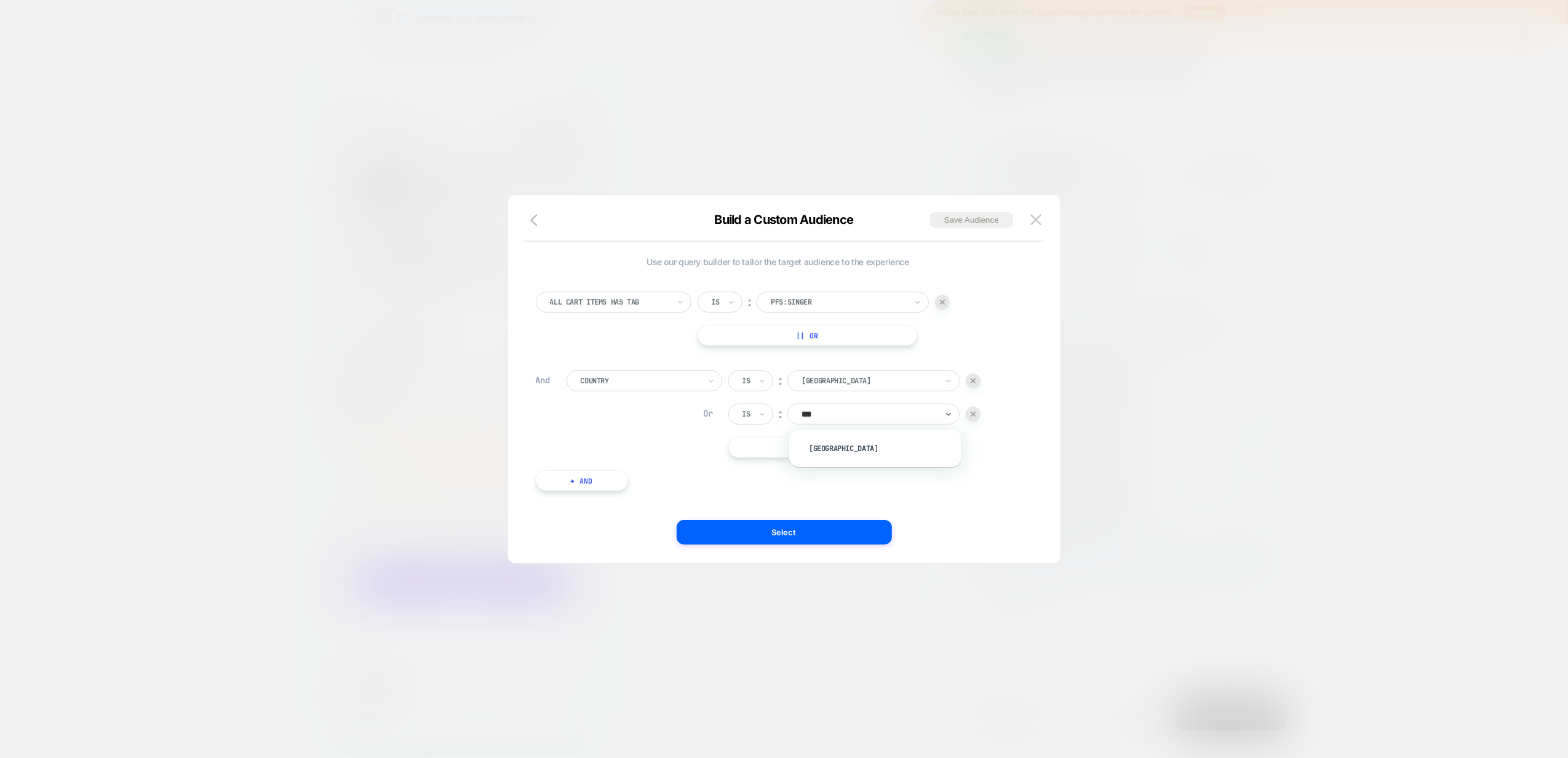
click at [813, 436] on div "[GEOGRAPHIC_DATA]" at bounding box center [875, 448] width 160 height 25
click at [813, 446] on div "[GEOGRAPHIC_DATA]" at bounding box center [882, 447] width 160 height 20
click at [778, 535] on button "Select" at bounding box center [785, 531] width 216 height 25
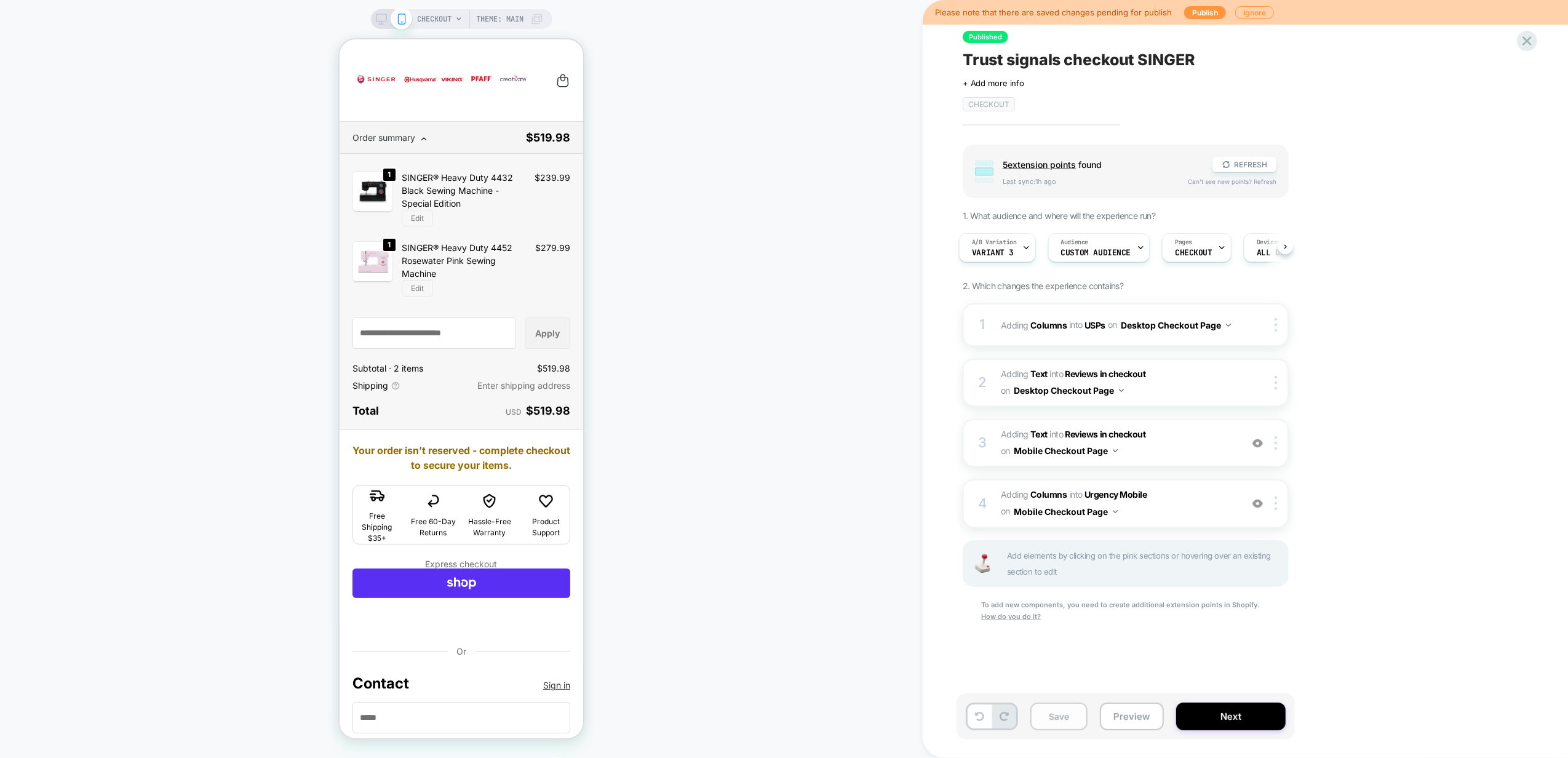
click at [1051, 719] on button "Save" at bounding box center [1059, 716] width 57 height 27
click at [1219, 714] on button "Next" at bounding box center [1231, 716] width 110 height 27
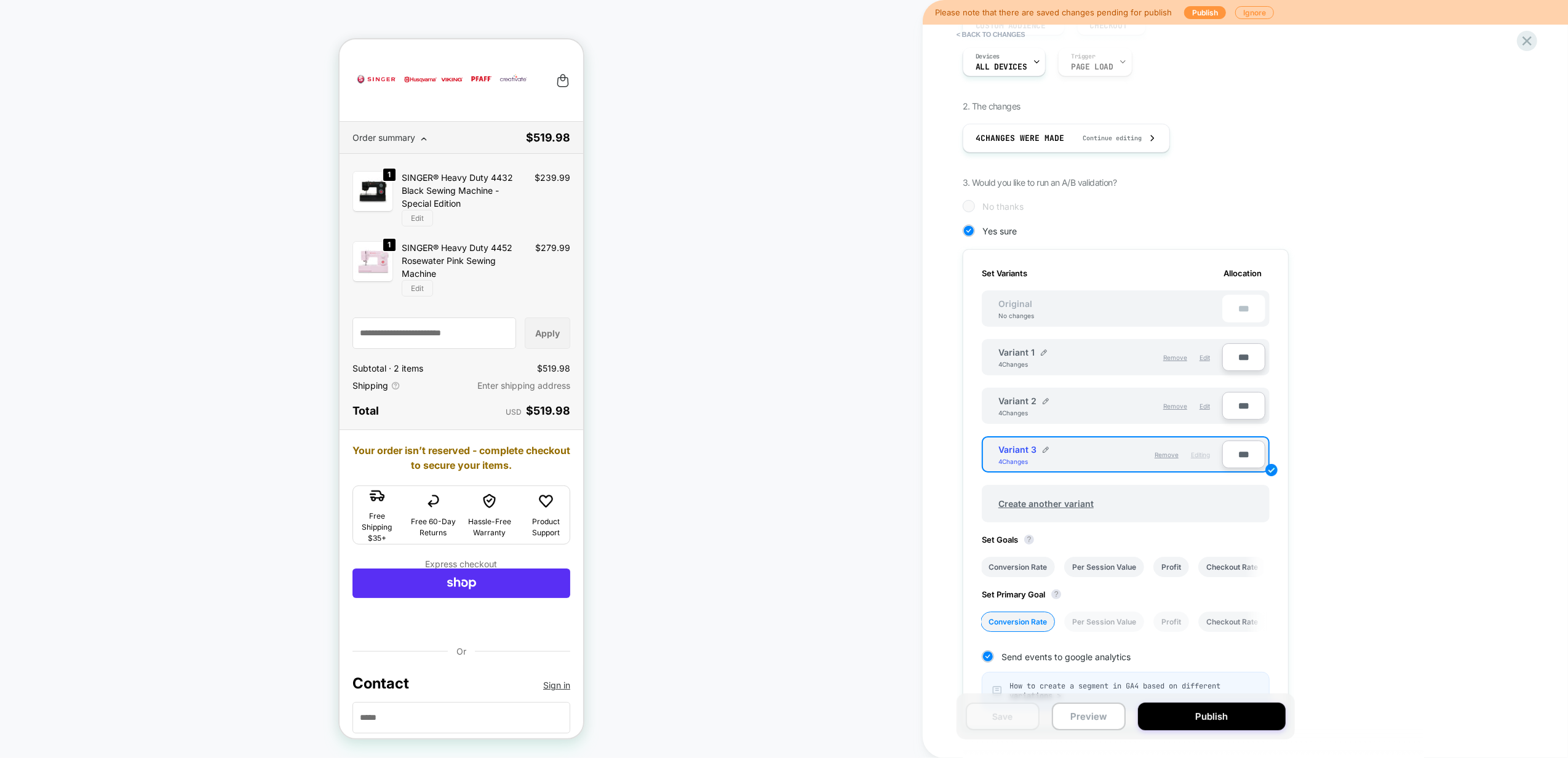
scroll to position [294, 0]
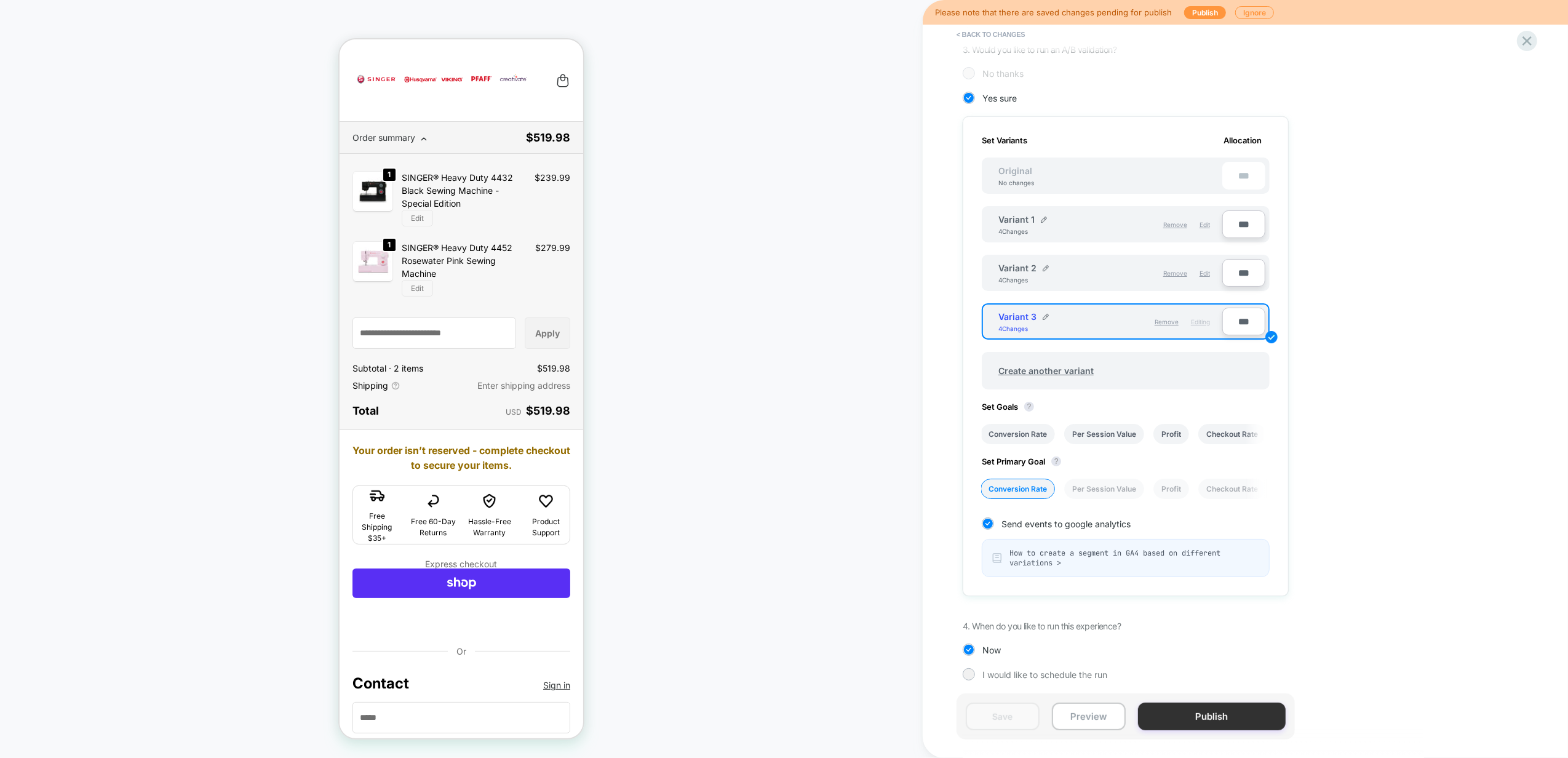
click at [1206, 712] on button "Publish" at bounding box center [1212, 716] width 148 height 27
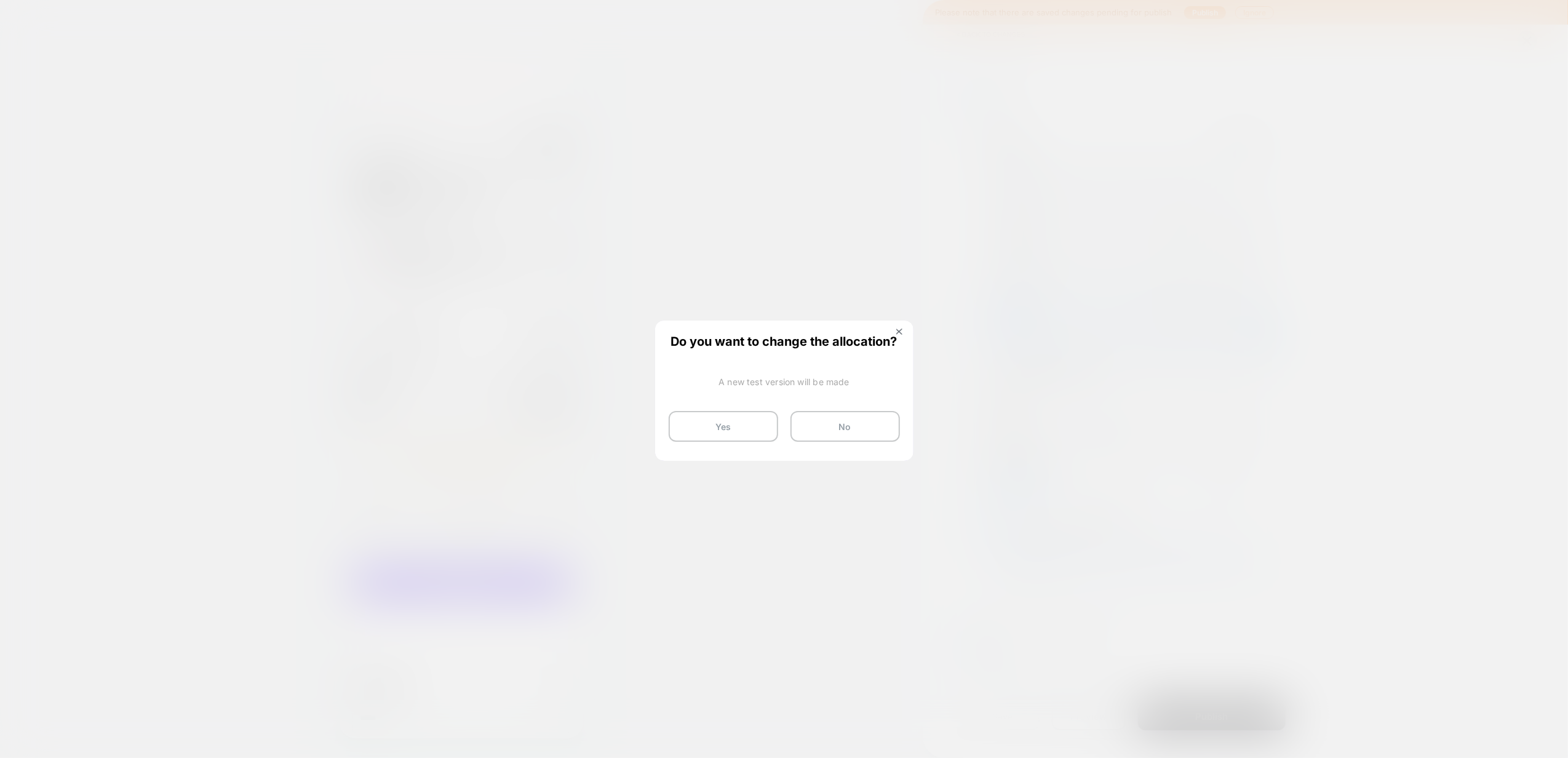
drag, startPoint x: 751, startPoint y: 432, endPoint x: 1019, endPoint y: 522, distance: 282.7
click at [754, 434] on button "Yes" at bounding box center [723, 426] width 110 height 31
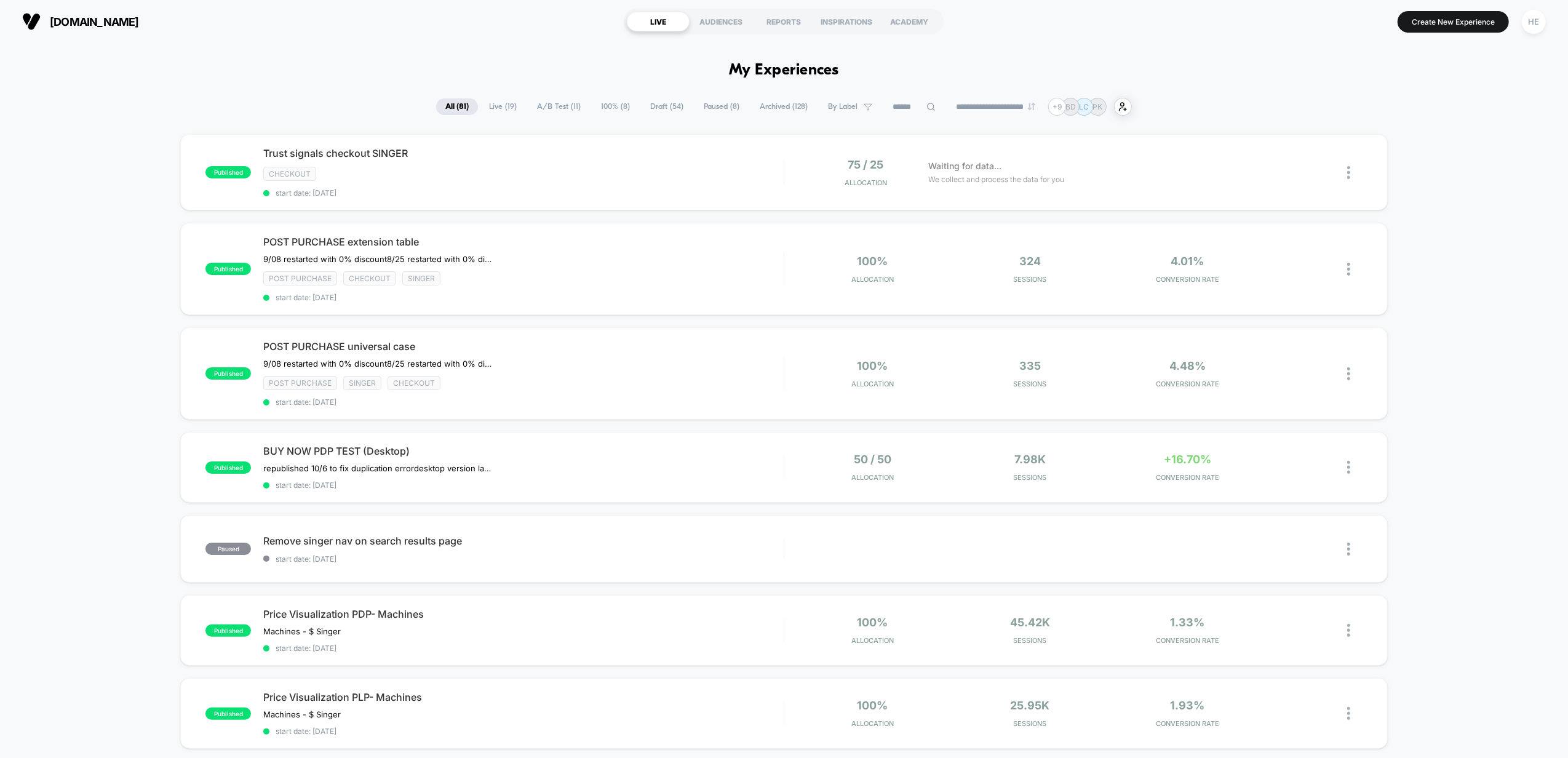
click at [1468, 545] on div "published Trust signals checkout SINGER checkout start date: [DATE] 75 / 25 All…" at bounding box center [784, 679] width 1568 height 1090
click at [78, 233] on div "published Trust signals checkout SINGER checkout start date: [DATE] 75 / 25 All…" at bounding box center [784, 679] width 1568 height 1090
click at [497, 104] on span "Live ( 19 )" at bounding box center [503, 106] width 46 height 16
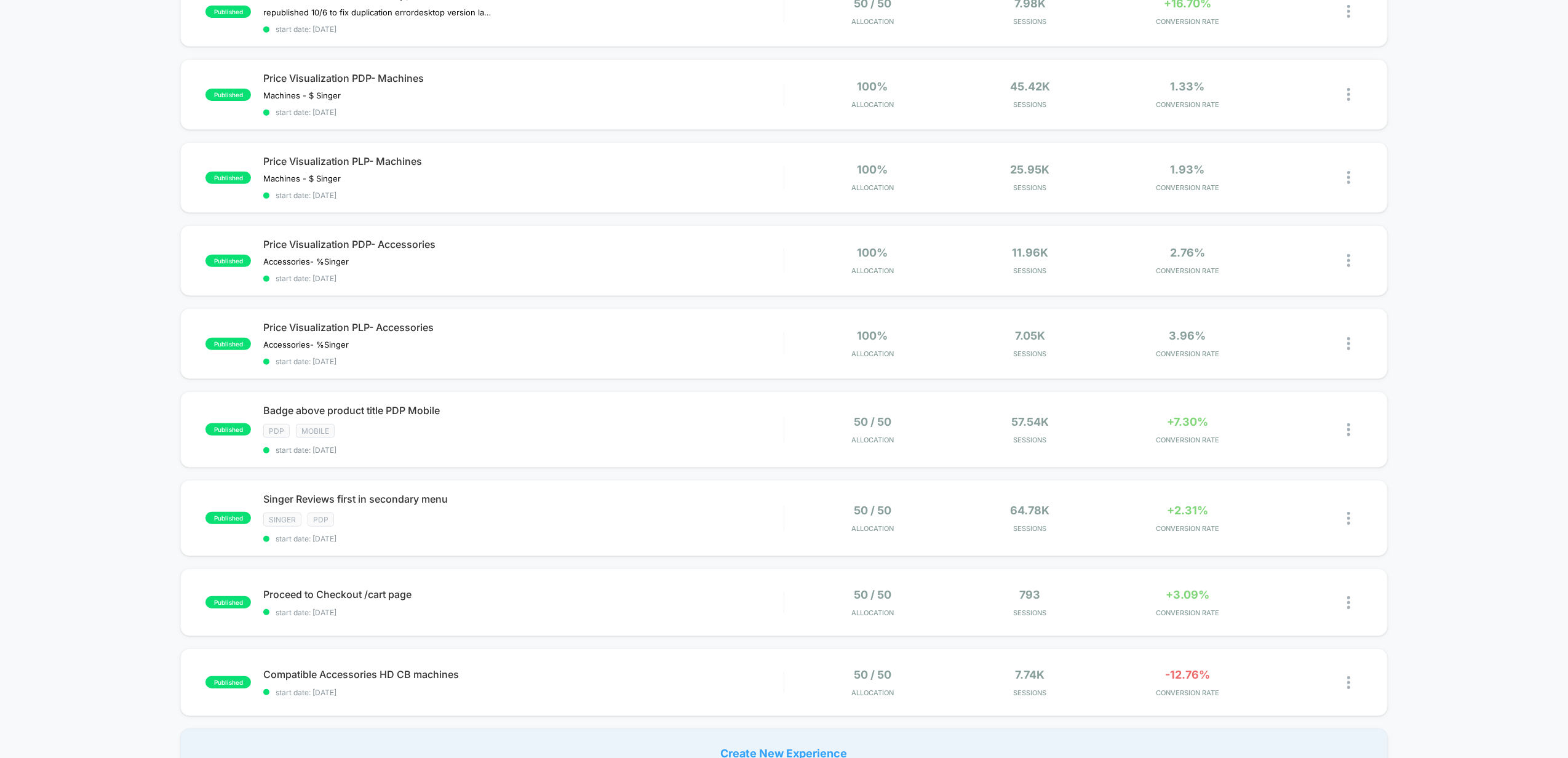
scroll to position [492, 0]
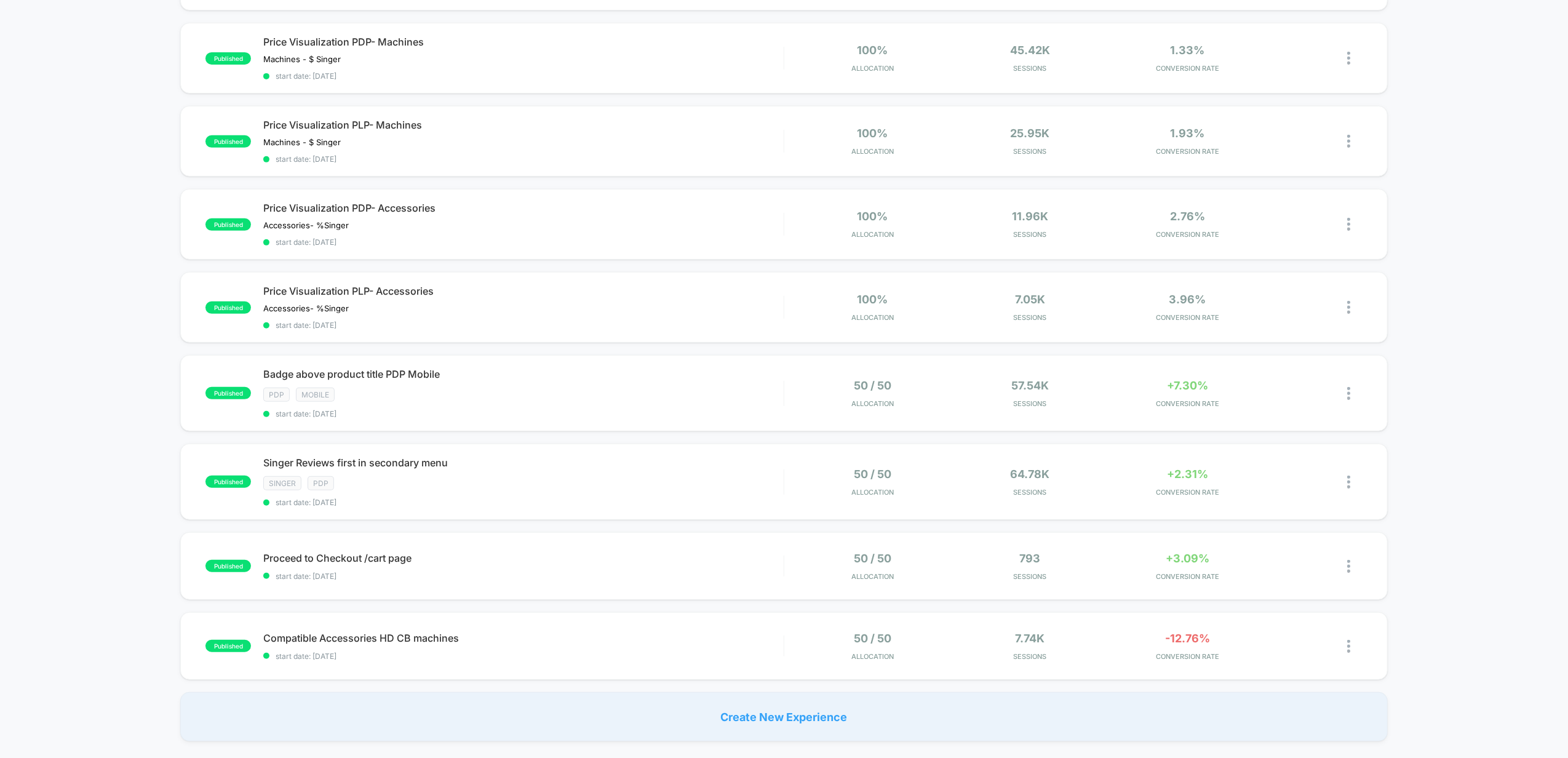
click at [1448, 124] on div "published Trust signals checkout SINGER checkout start date: [DATE] 75 / 25 All…" at bounding box center [784, 192] width 1568 height 1099
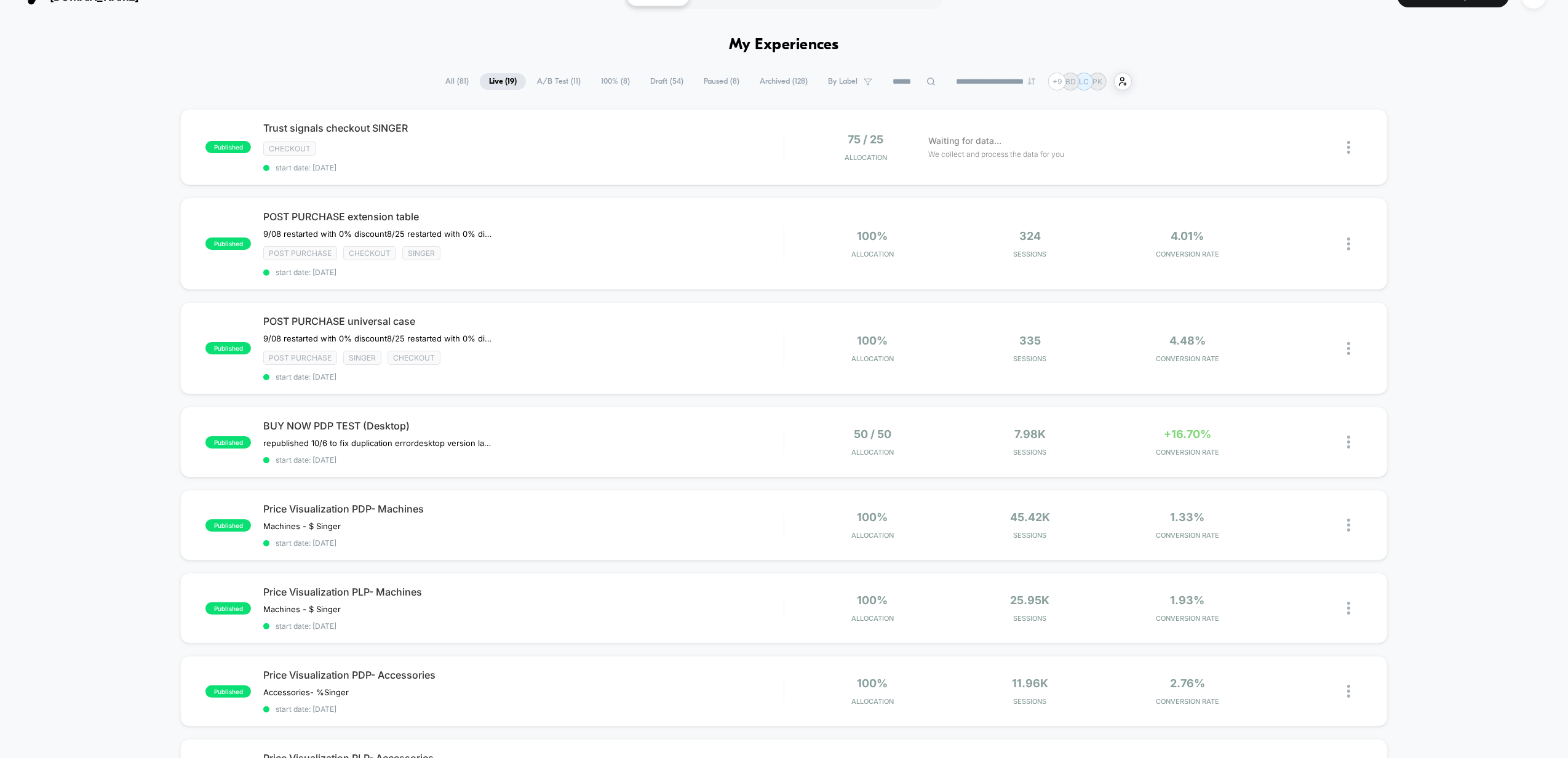
scroll to position [0, 0]
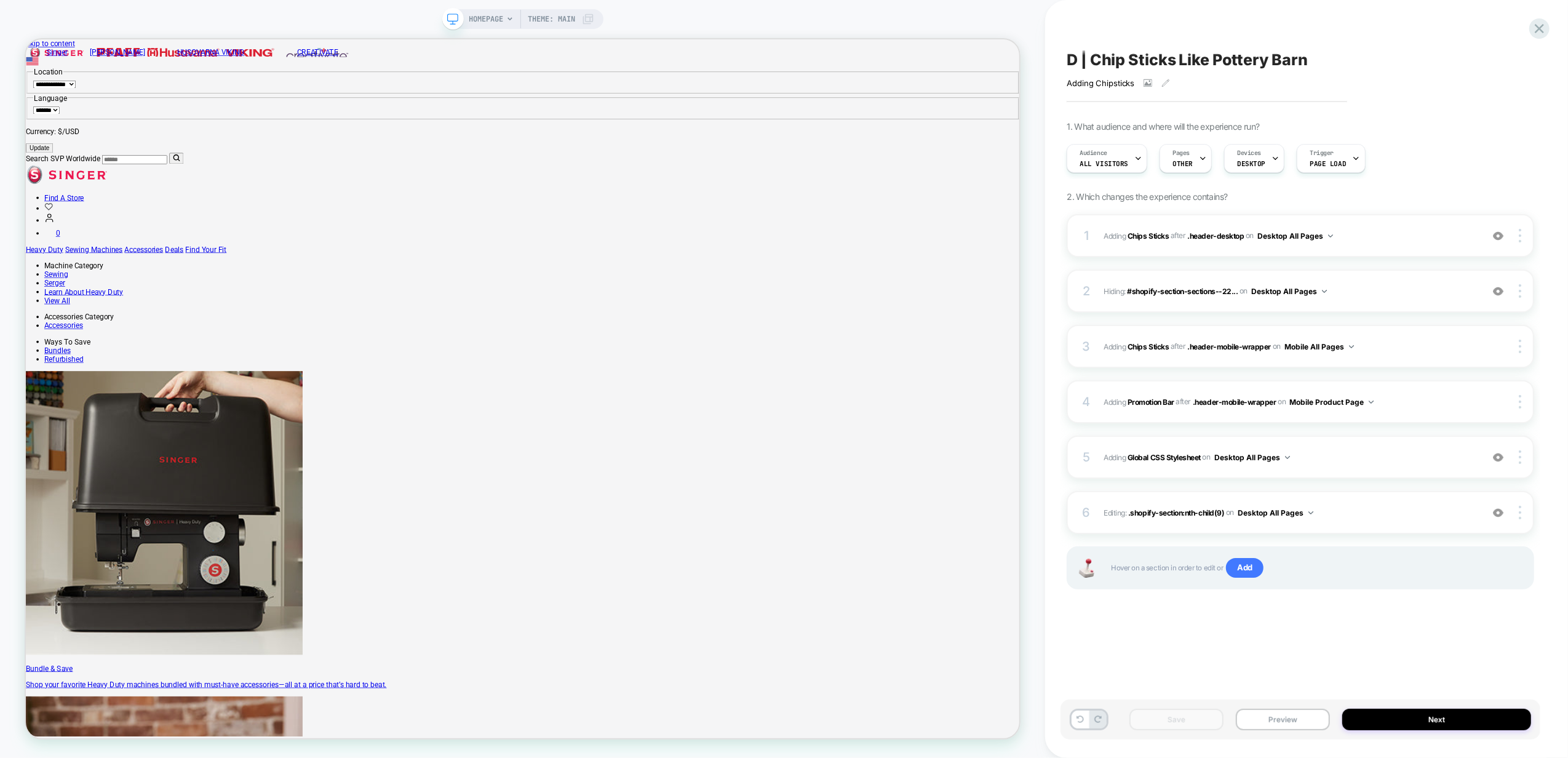
click at [1391, 95] on div "D | Chip Sticks Like Pottery Barn Adding Chipsticks Click to view images Click …" at bounding box center [1300, 378] width 480 height 733
